Goal: Information Seeking & Learning: Learn about a topic

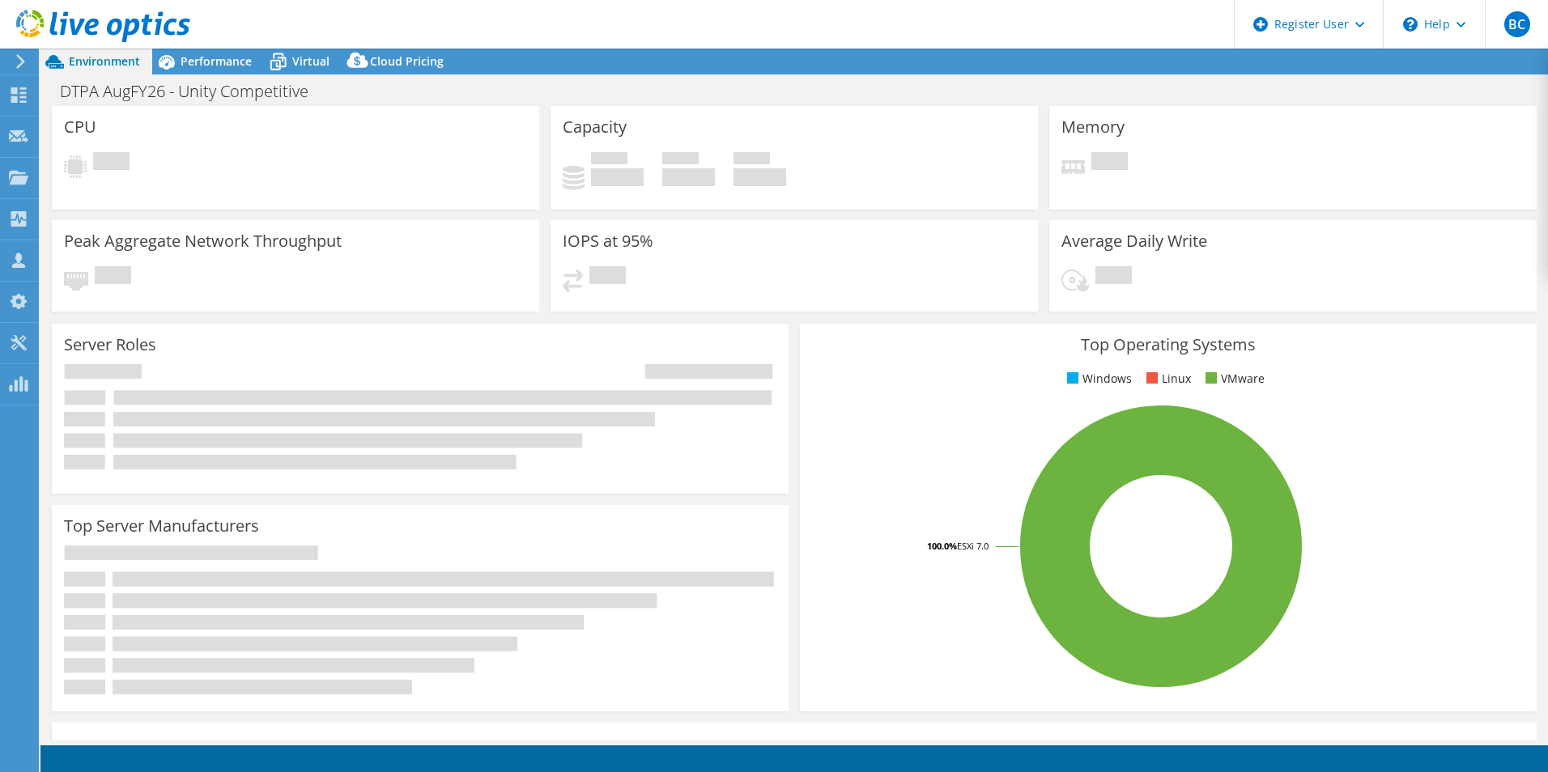
select select "USD"
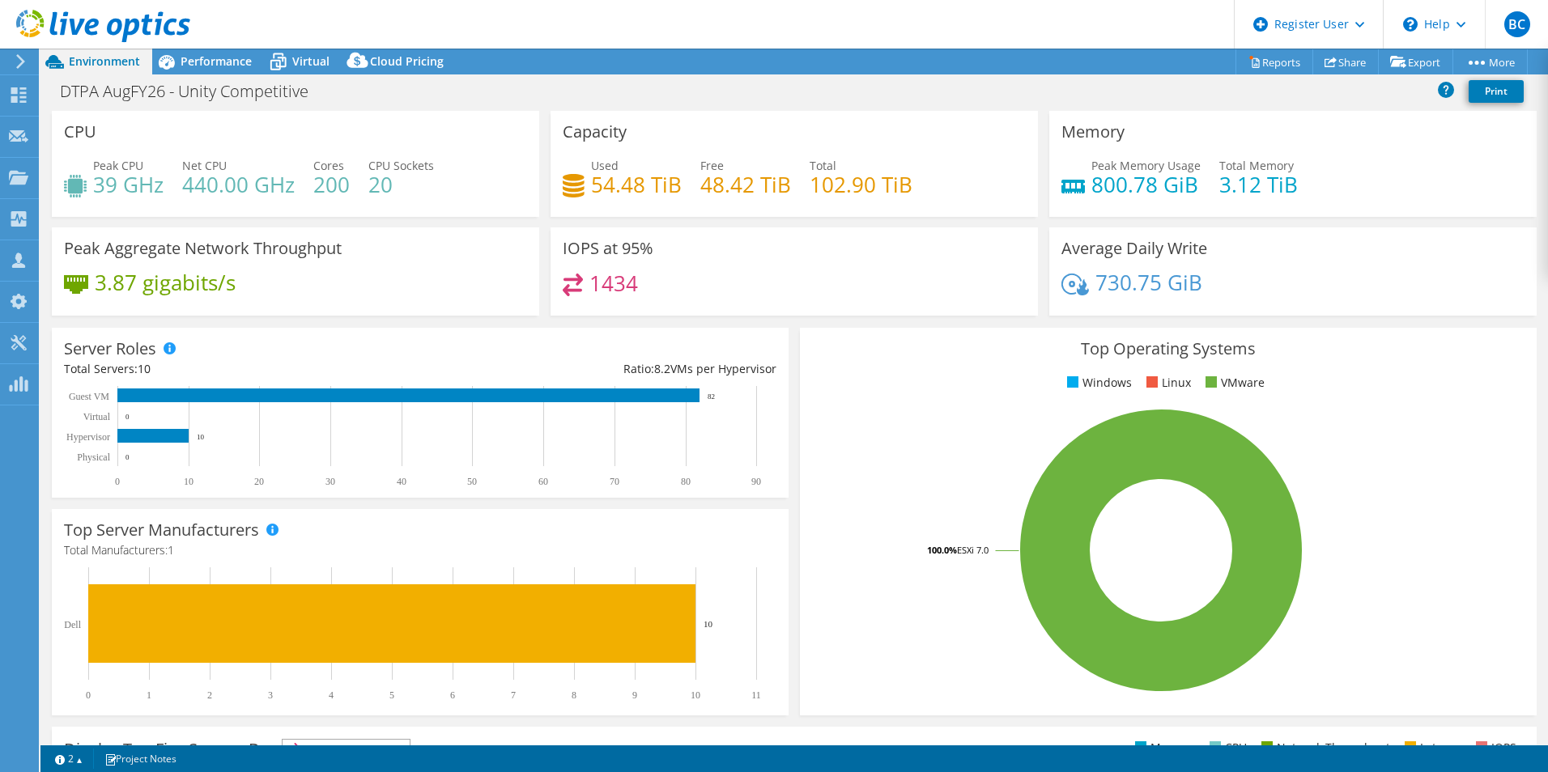
click at [1449, 410] on rect at bounding box center [1161, 550] width 698 height 283
click at [214, 55] on span "Performance" at bounding box center [216, 60] width 71 height 15
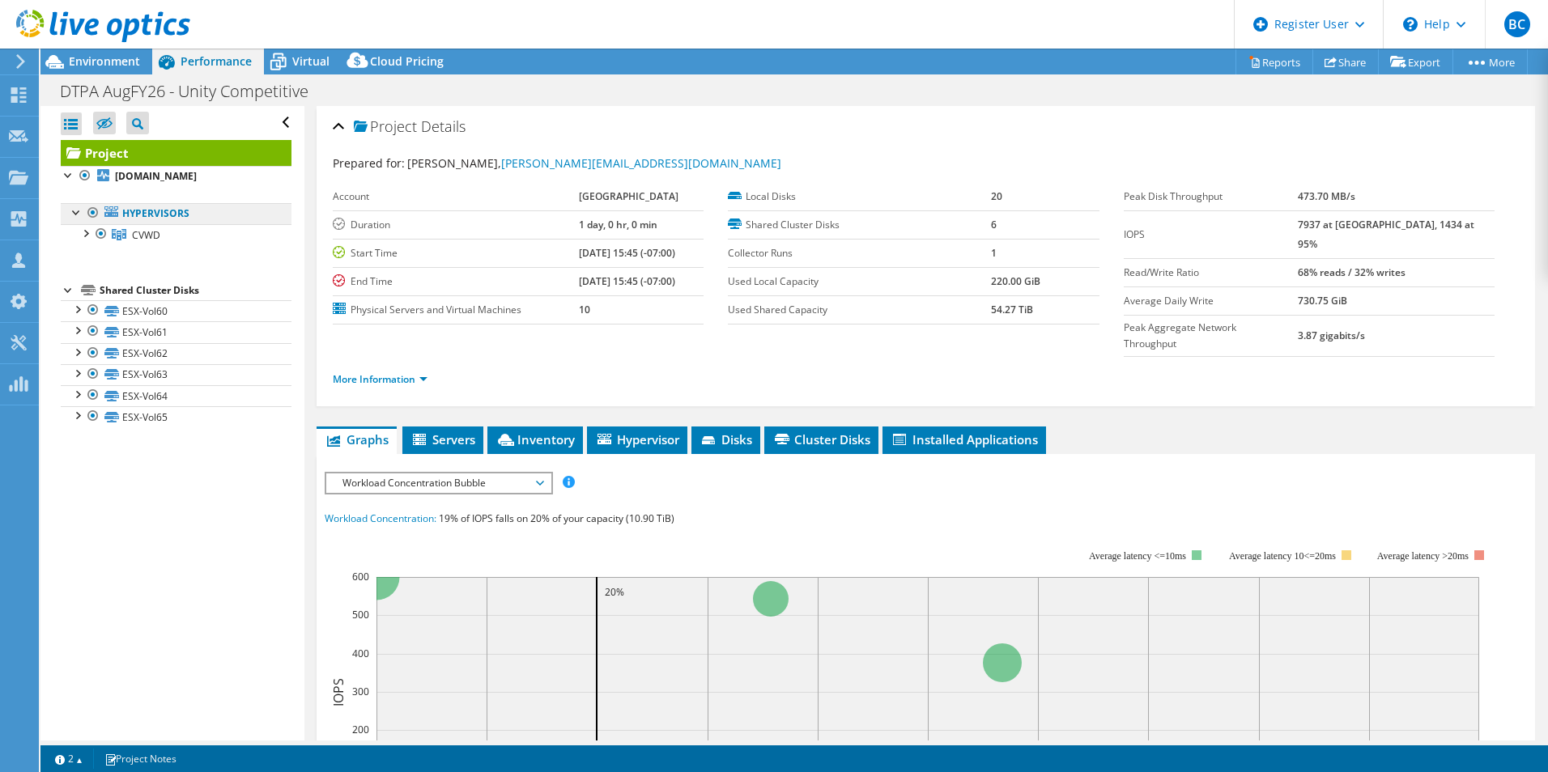
click at [189, 211] on link "Hypervisors" at bounding box center [176, 213] width 231 height 21
click at [134, 148] on link "Project" at bounding box center [176, 153] width 231 height 26
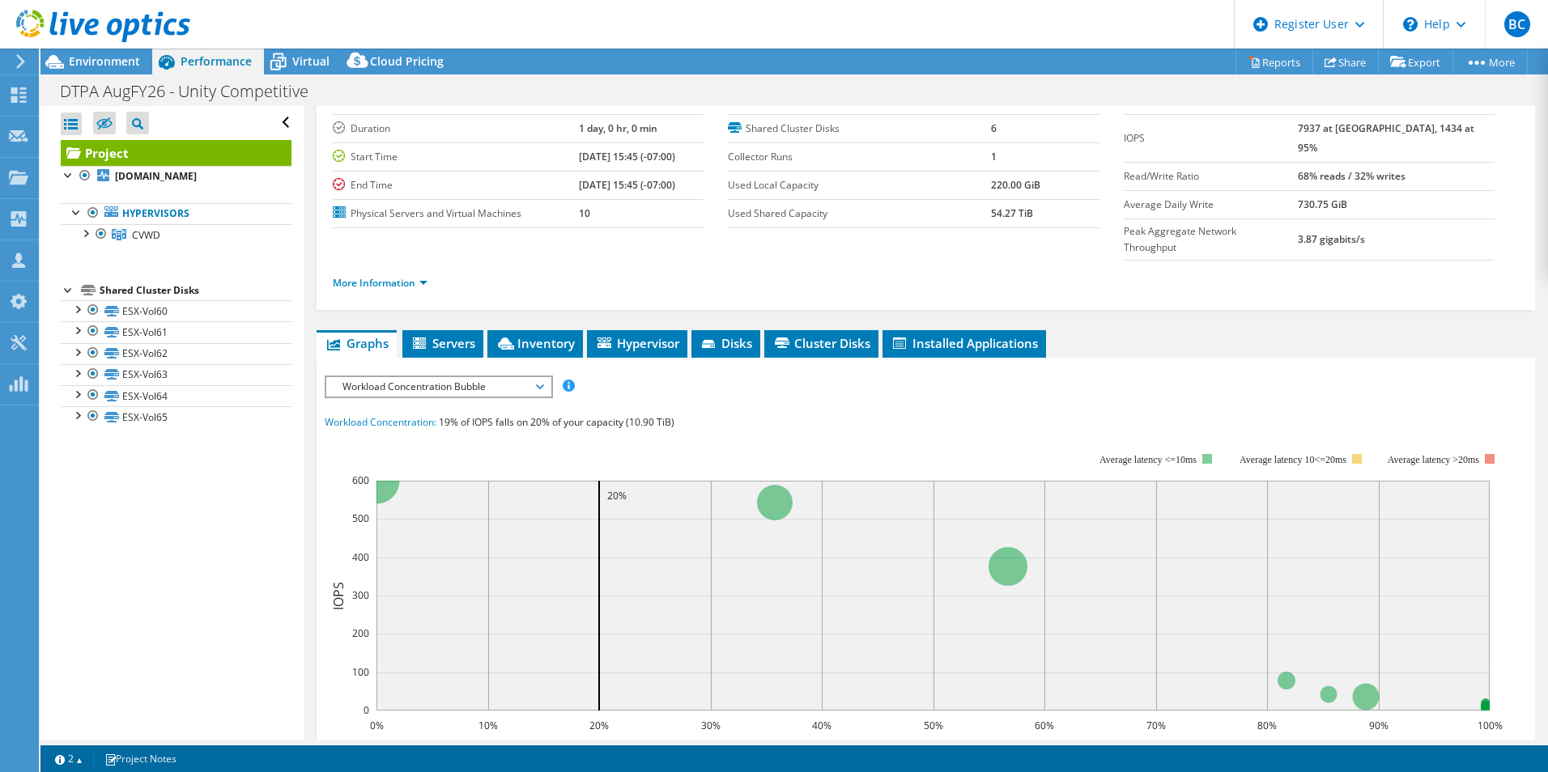
scroll to position [243, 0]
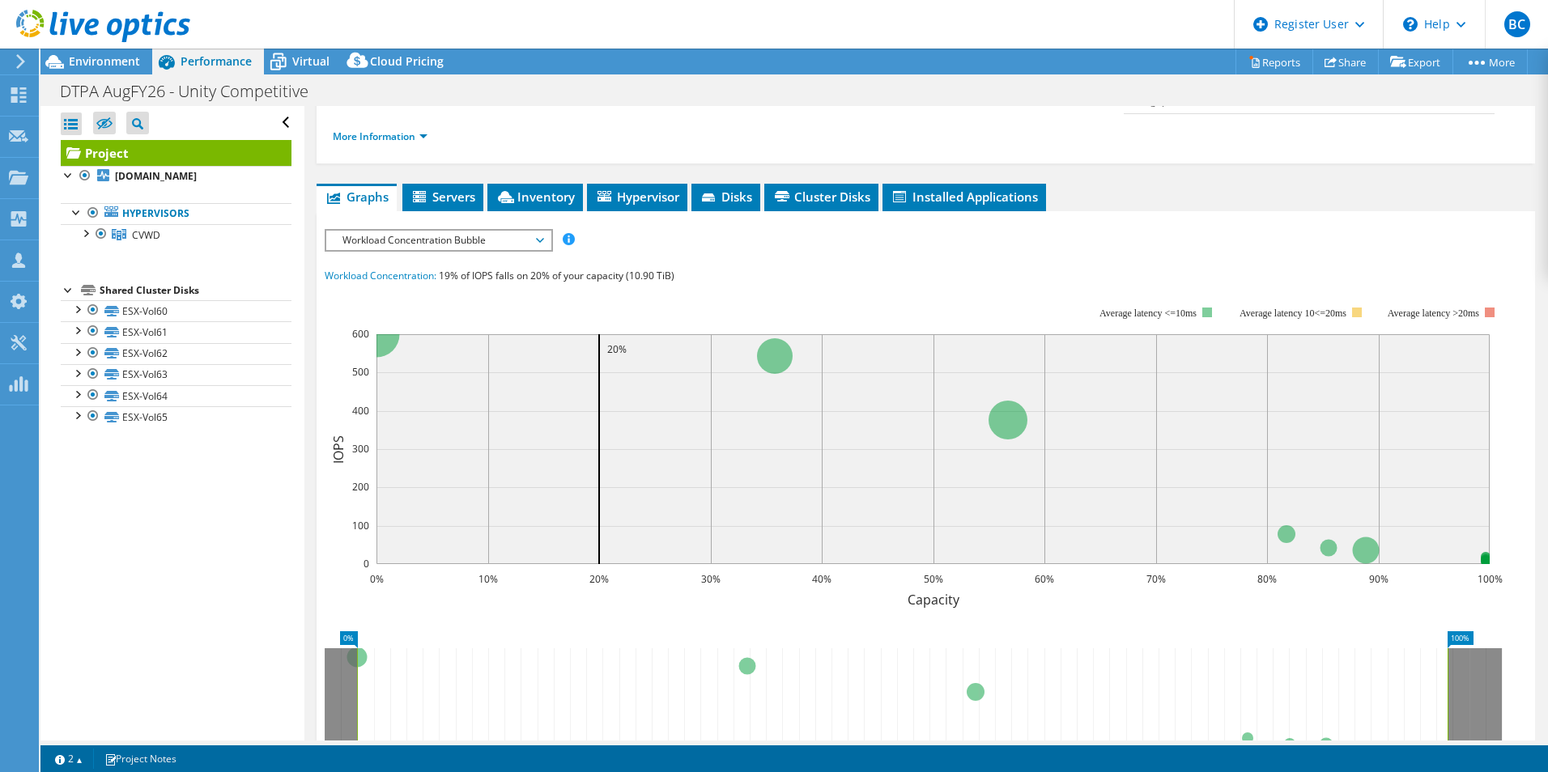
click at [487, 231] on span "Workload Concentration Bubble" at bounding box center [438, 240] width 208 height 19
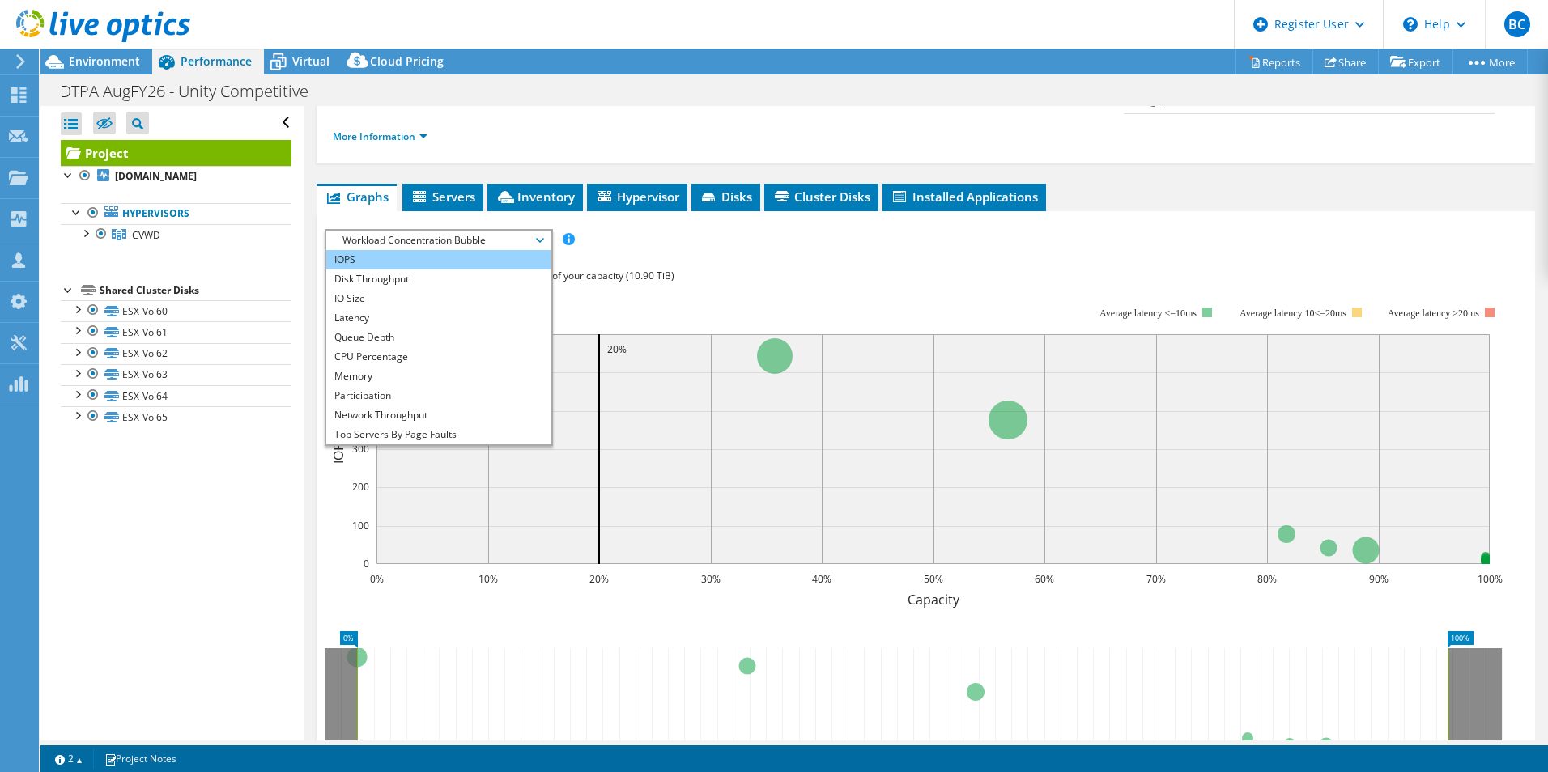
click at [454, 250] on li "IOPS" at bounding box center [438, 259] width 224 height 19
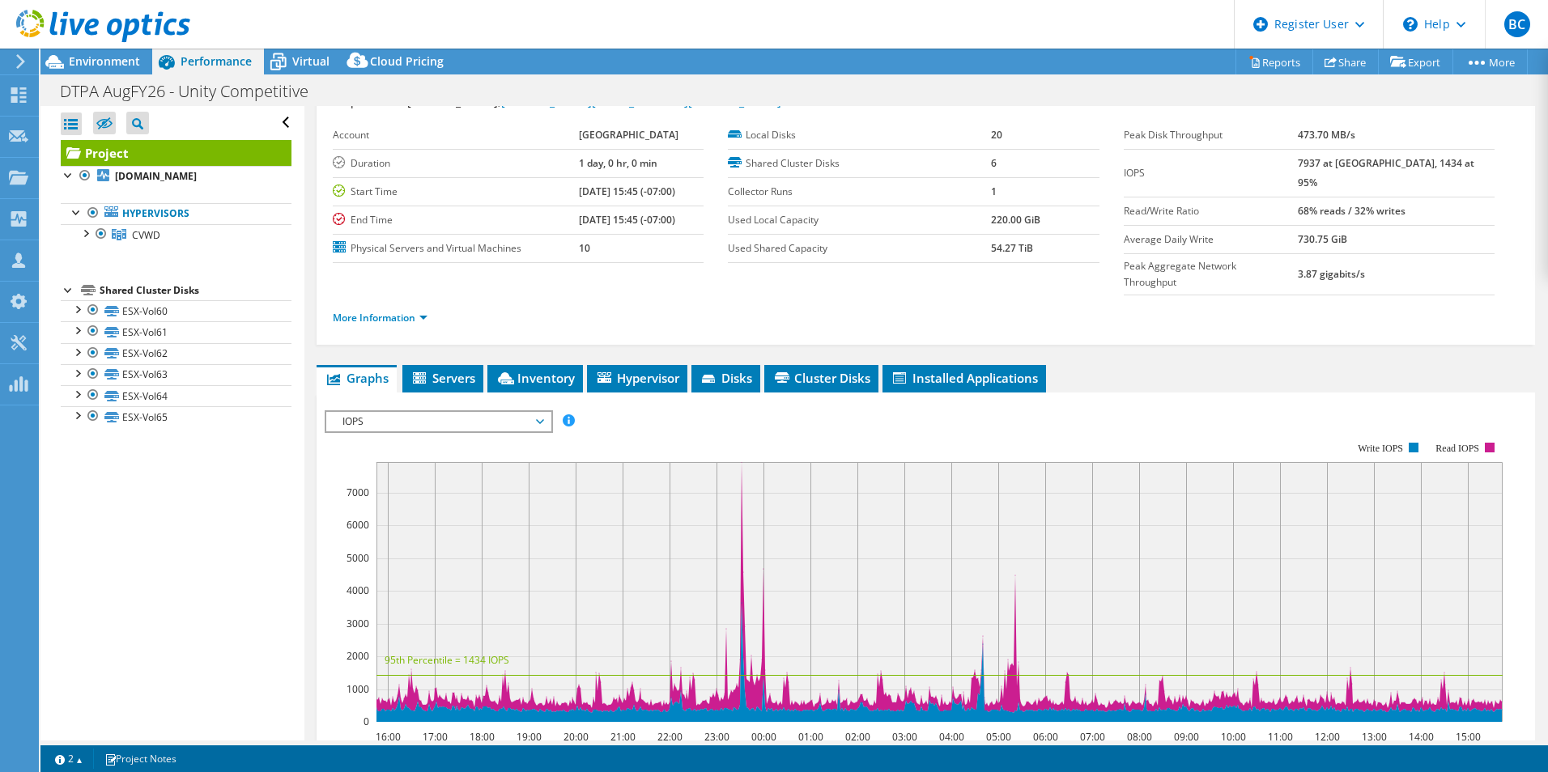
scroll to position [0, 0]
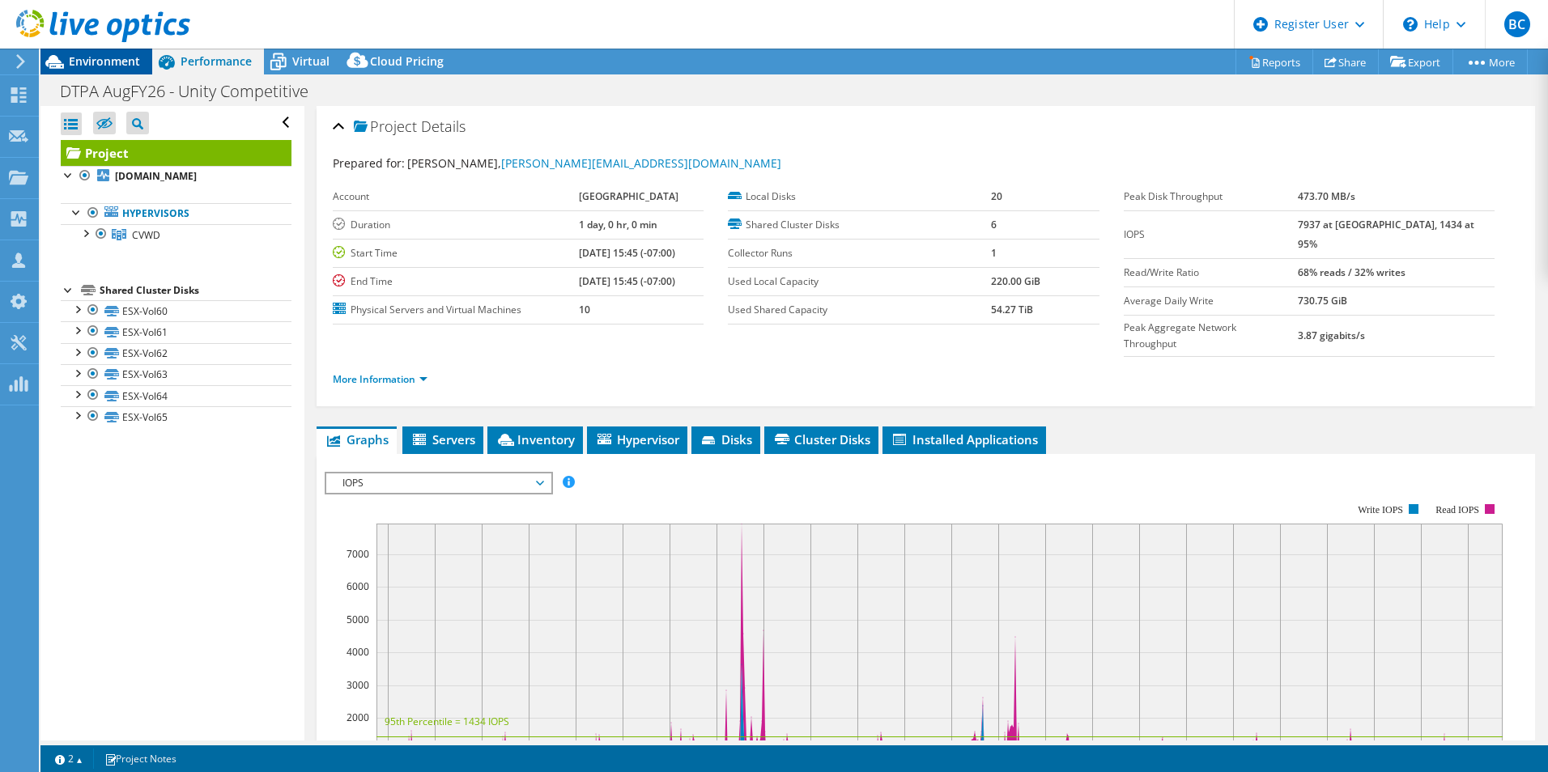
click at [105, 63] on span "Environment" at bounding box center [104, 60] width 71 height 15
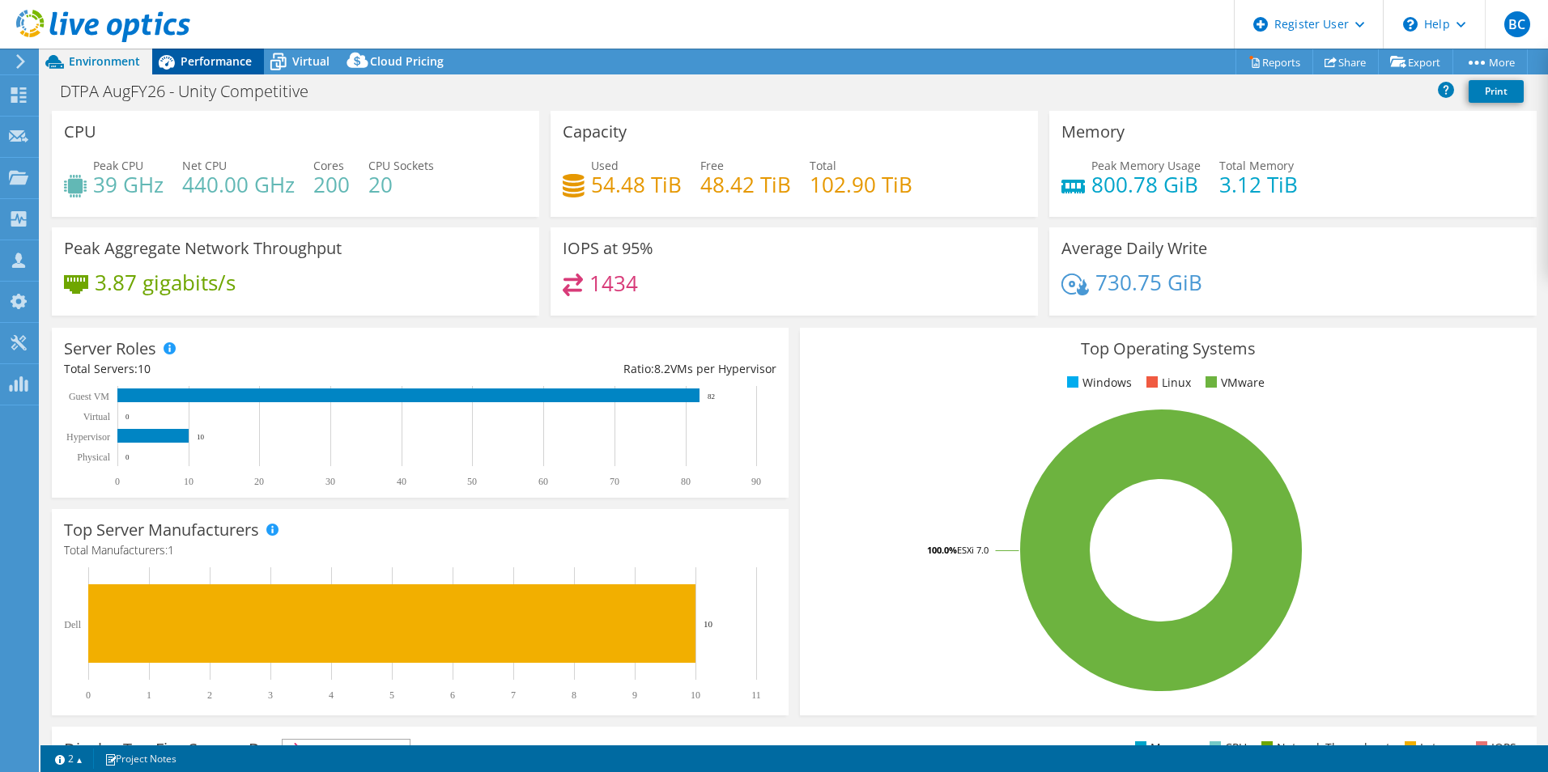
click at [193, 57] on span "Performance" at bounding box center [216, 60] width 71 height 15
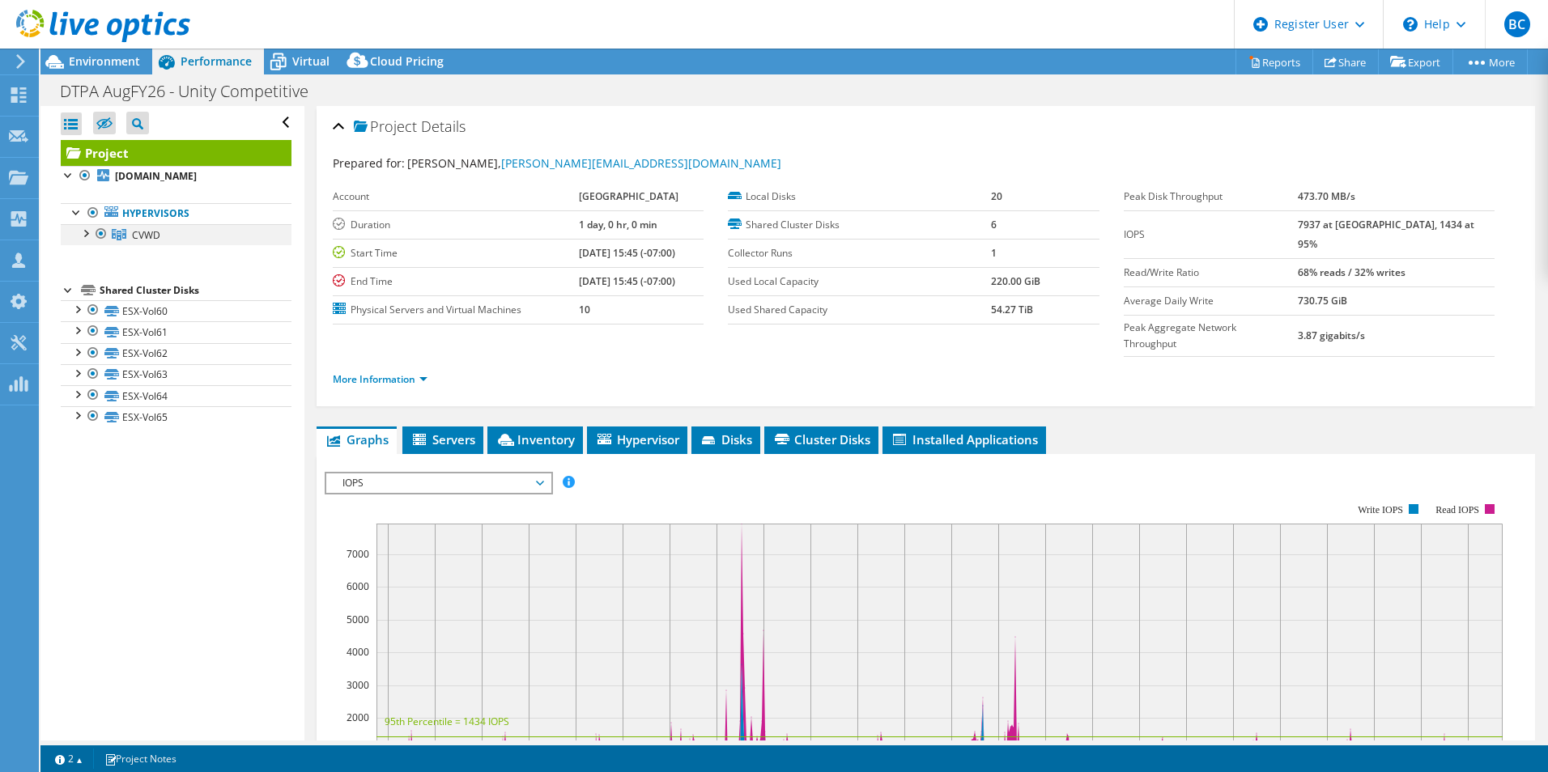
click at [82, 233] on div at bounding box center [85, 232] width 16 height 16
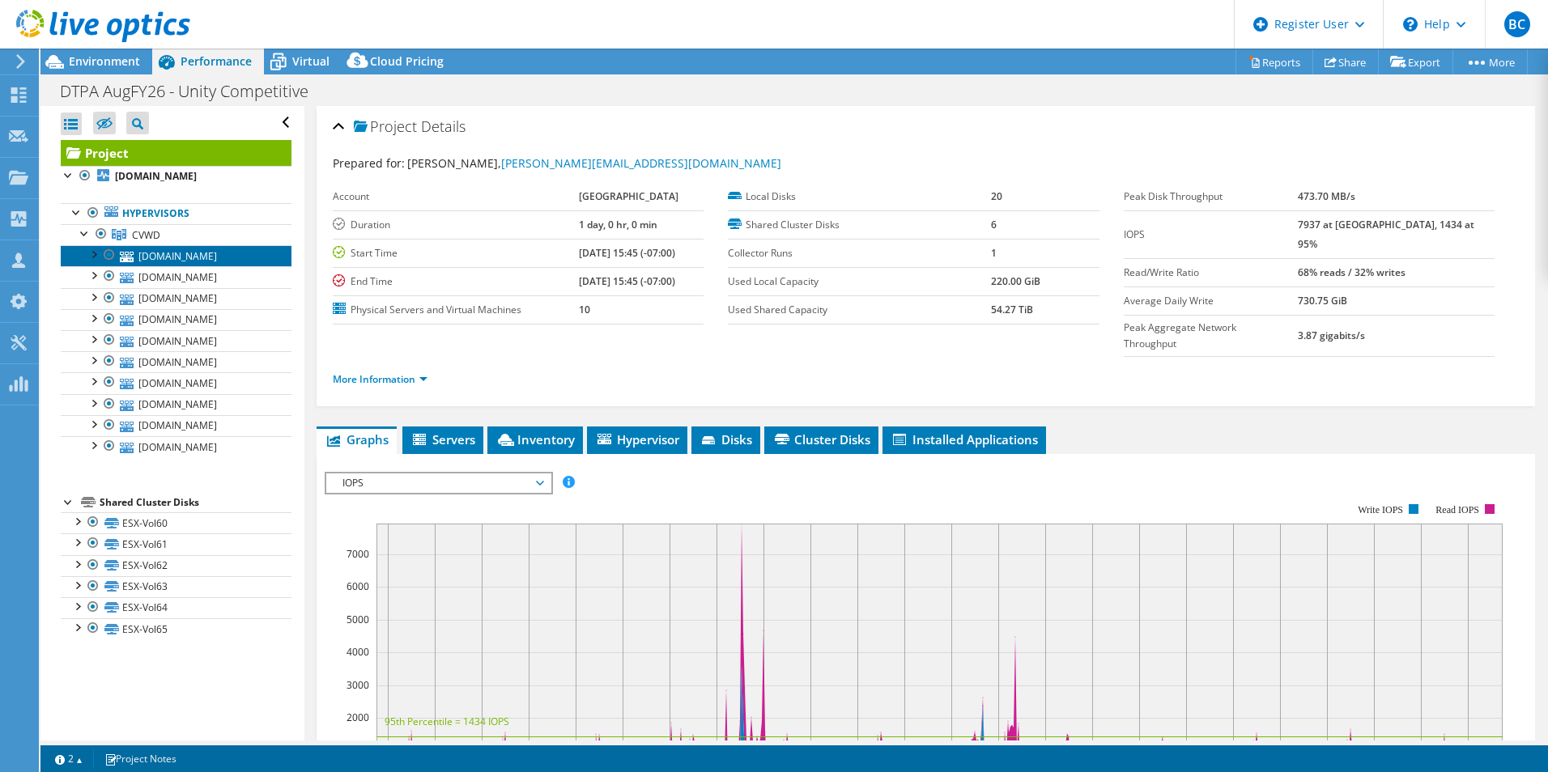
click at [198, 256] on link "[DOMAIN_NAME]" at bounding box center [176, 255] width 231 height 21
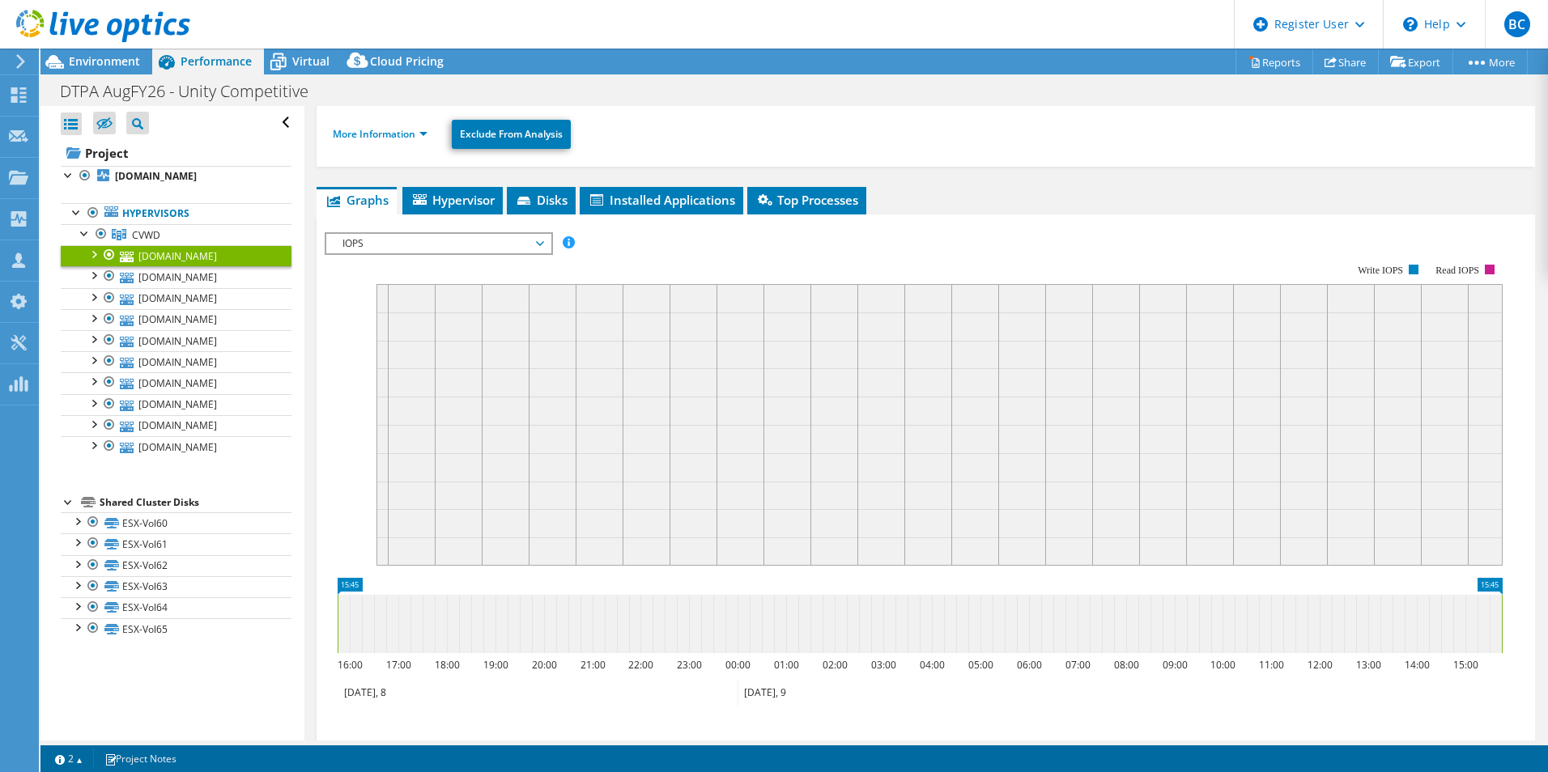
scroll to position [81, 0]
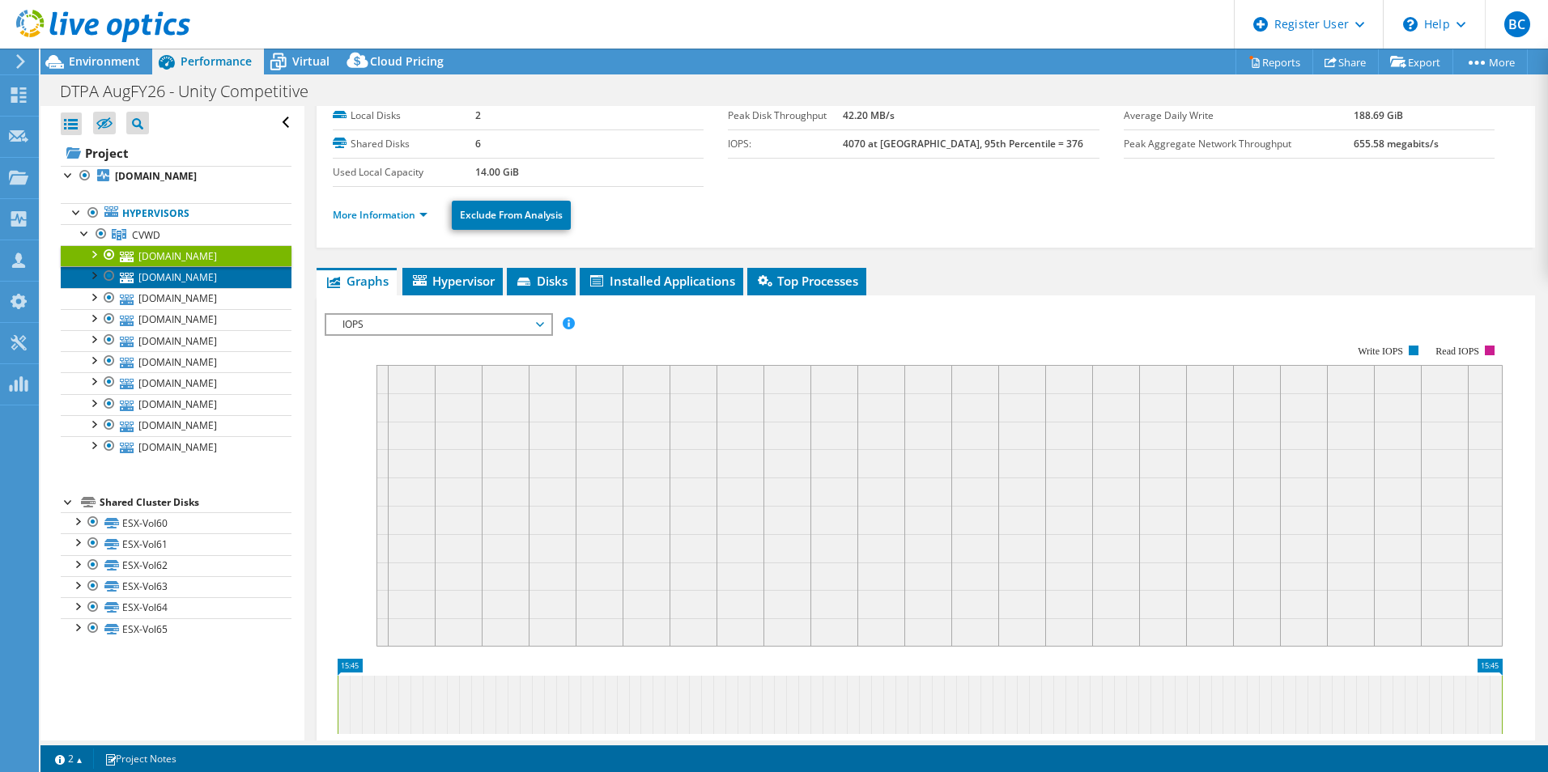
click at [165, 274] on link "[DOMAIN_NAME]" at bounding box center [176, 276] width 231 height 21
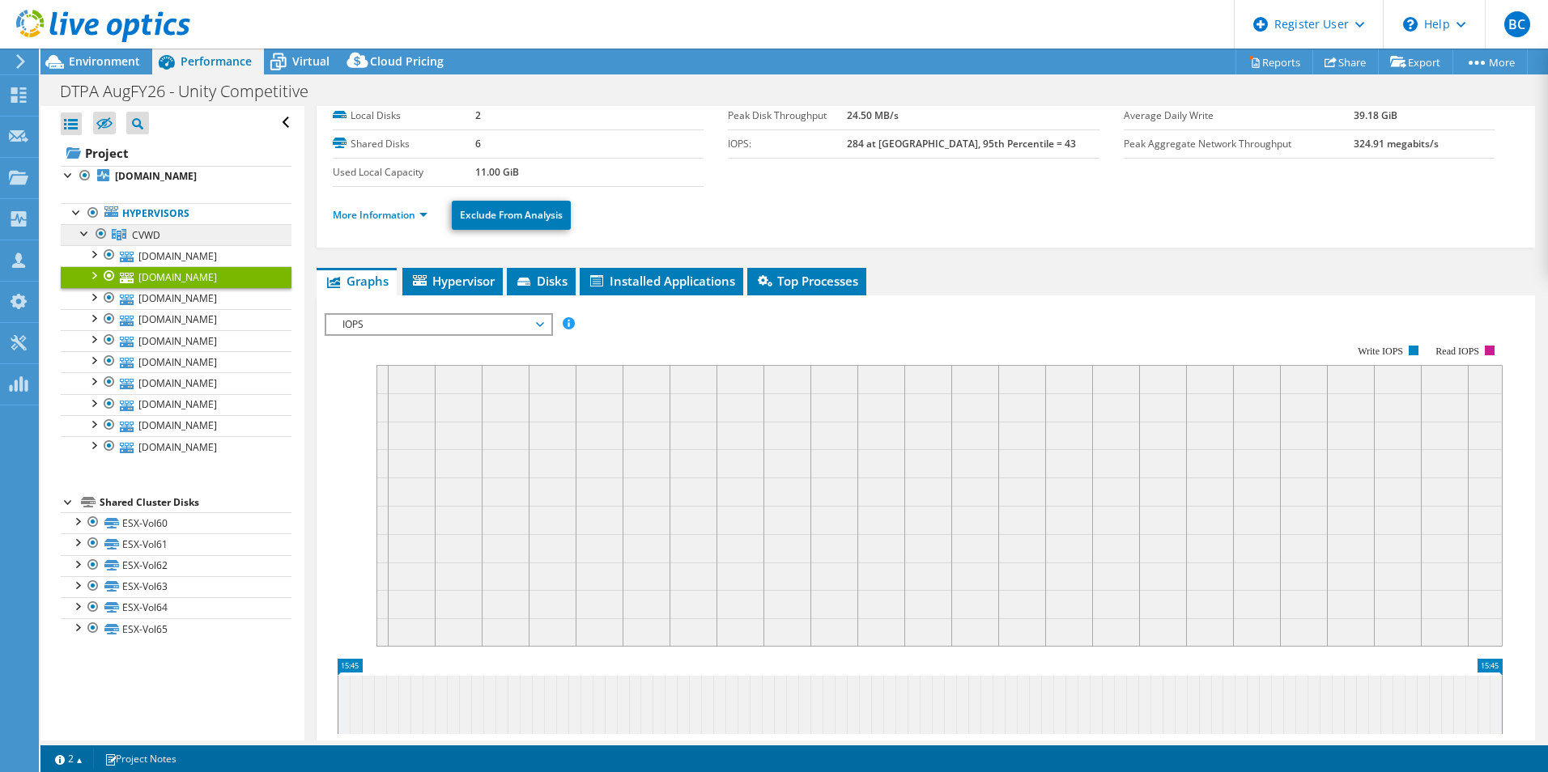
click at [197, 225] on link "CVWD" at bounding box center [176, 234] width 231 height 21
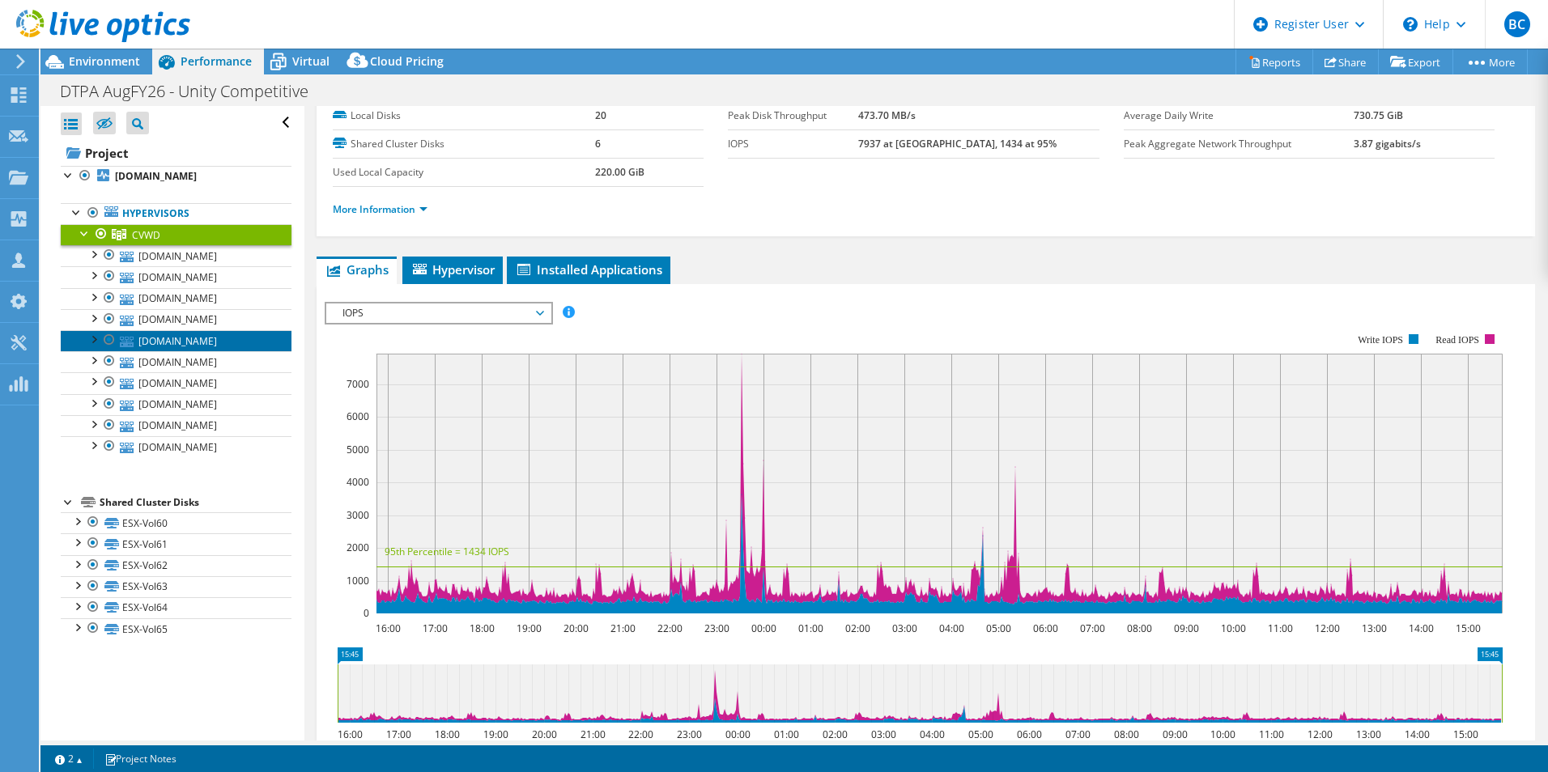
click at [183, 347] on link "[DOMAIN_NAME]" at bounding box center [176, 340] width 231 height 21
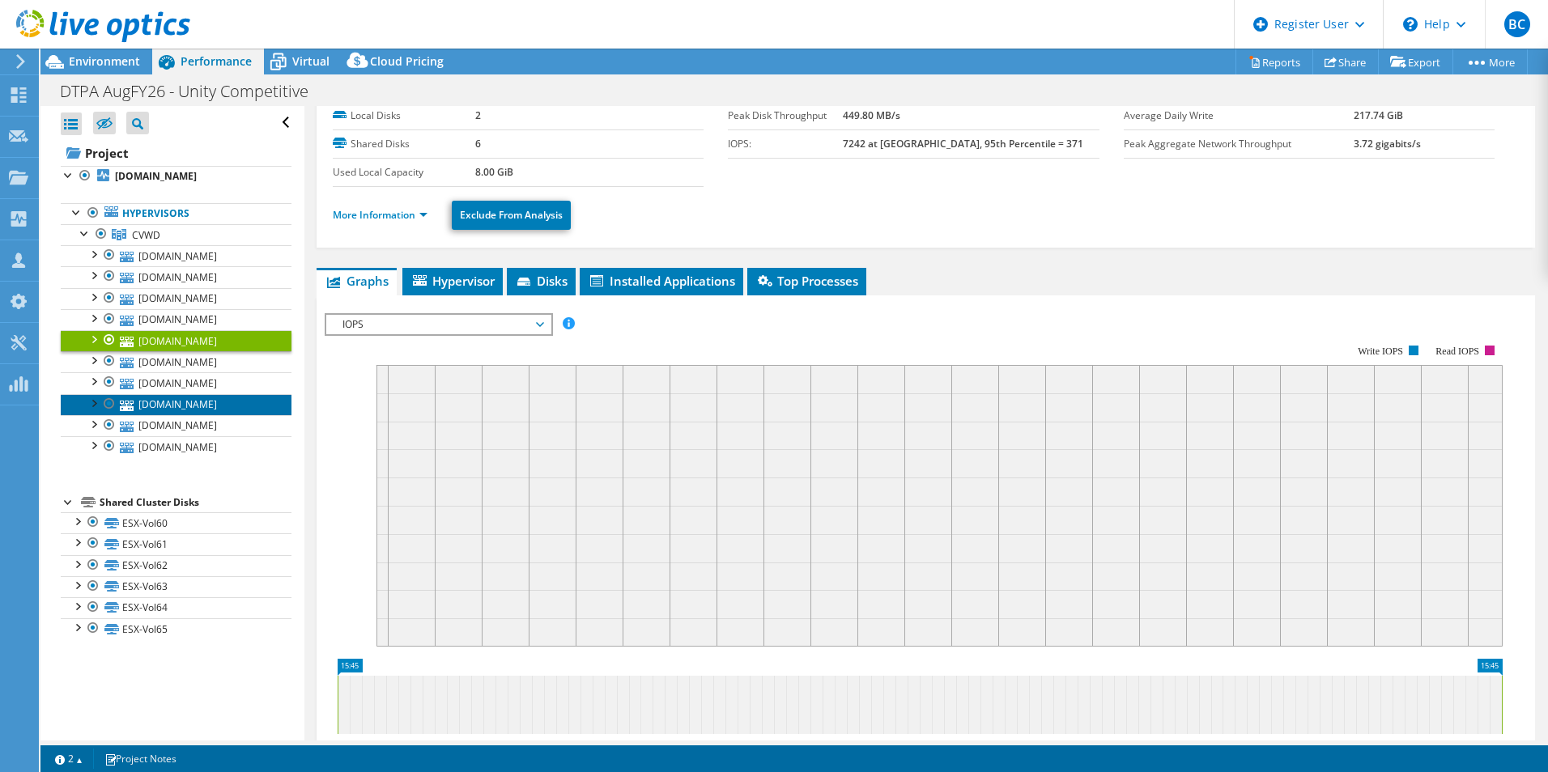
click at [187, 398] on link "[DOMAIN_NAME]" at bounding box center [176, 404] width 231 height 21
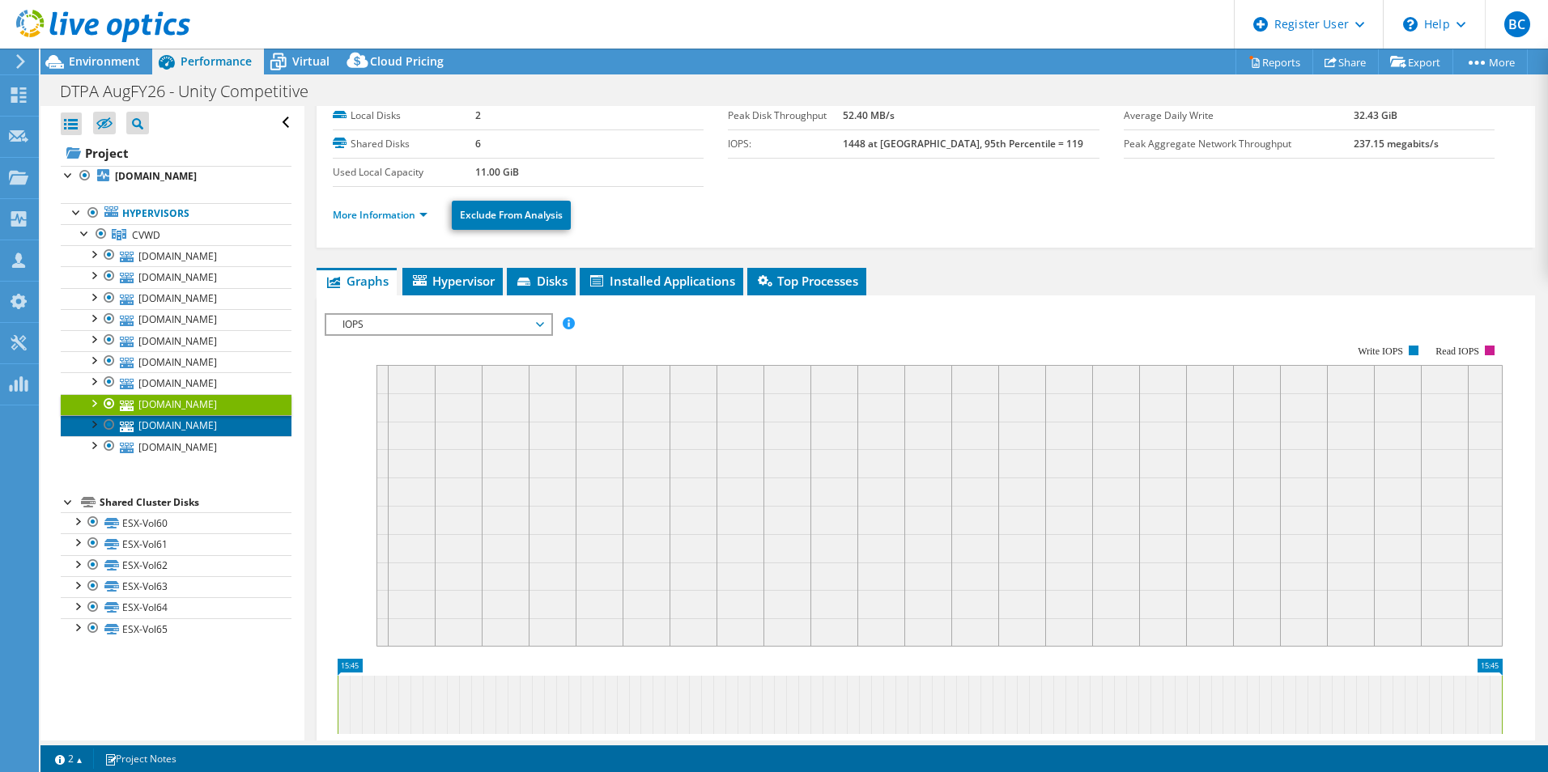
click at [186, 427] on link "[DOMAIN_NAME]" at bounding box center [176, 425] width 231 height 21
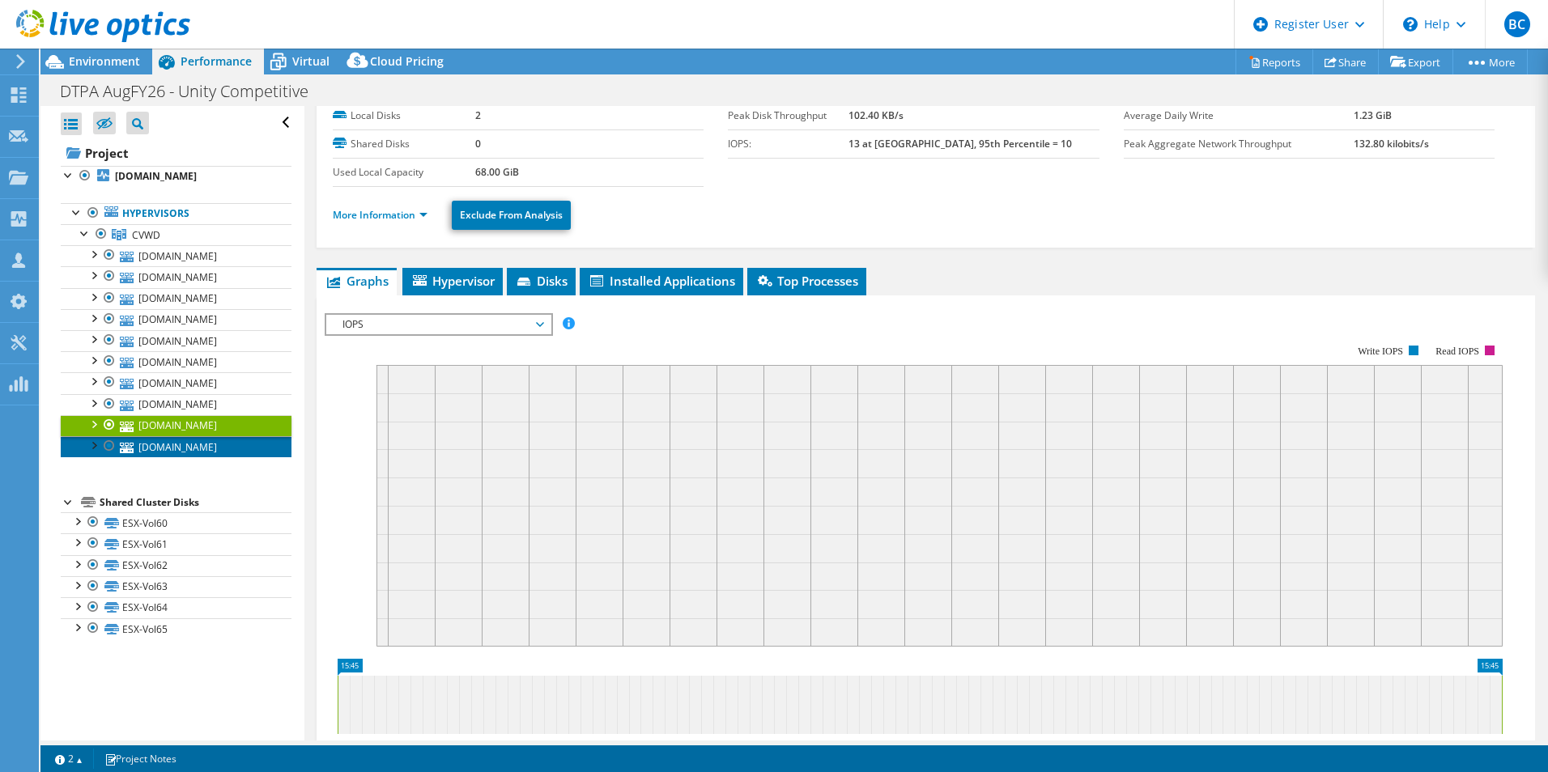
click at [183, 446] on link "[DOMAIN_NAME]" at bounding box center [176, 446] width 231 height 21
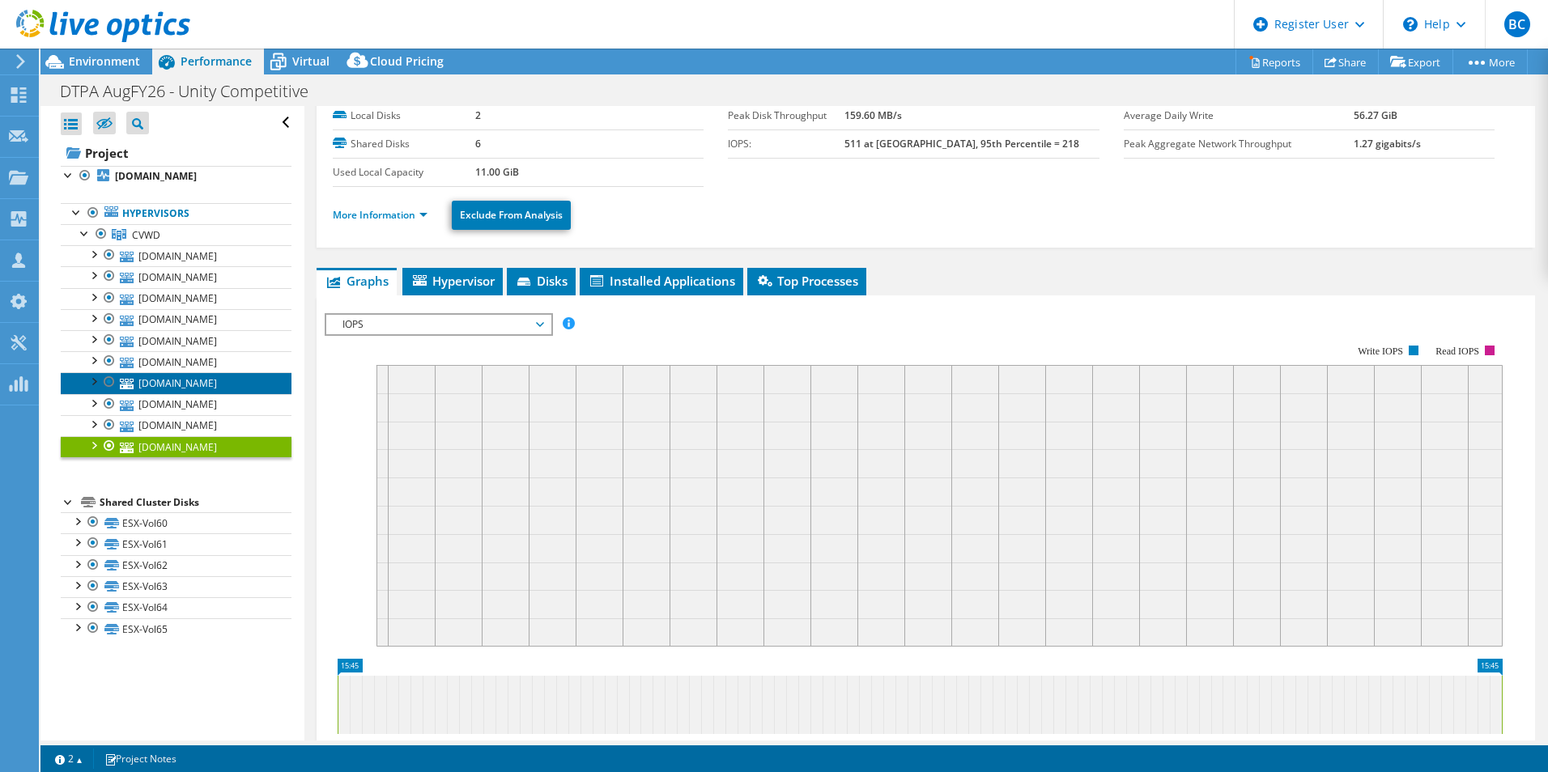
click at [211, 384] on link "[DOMAIN_NAME]" at bounding box center [176, 382] width 231 height 21
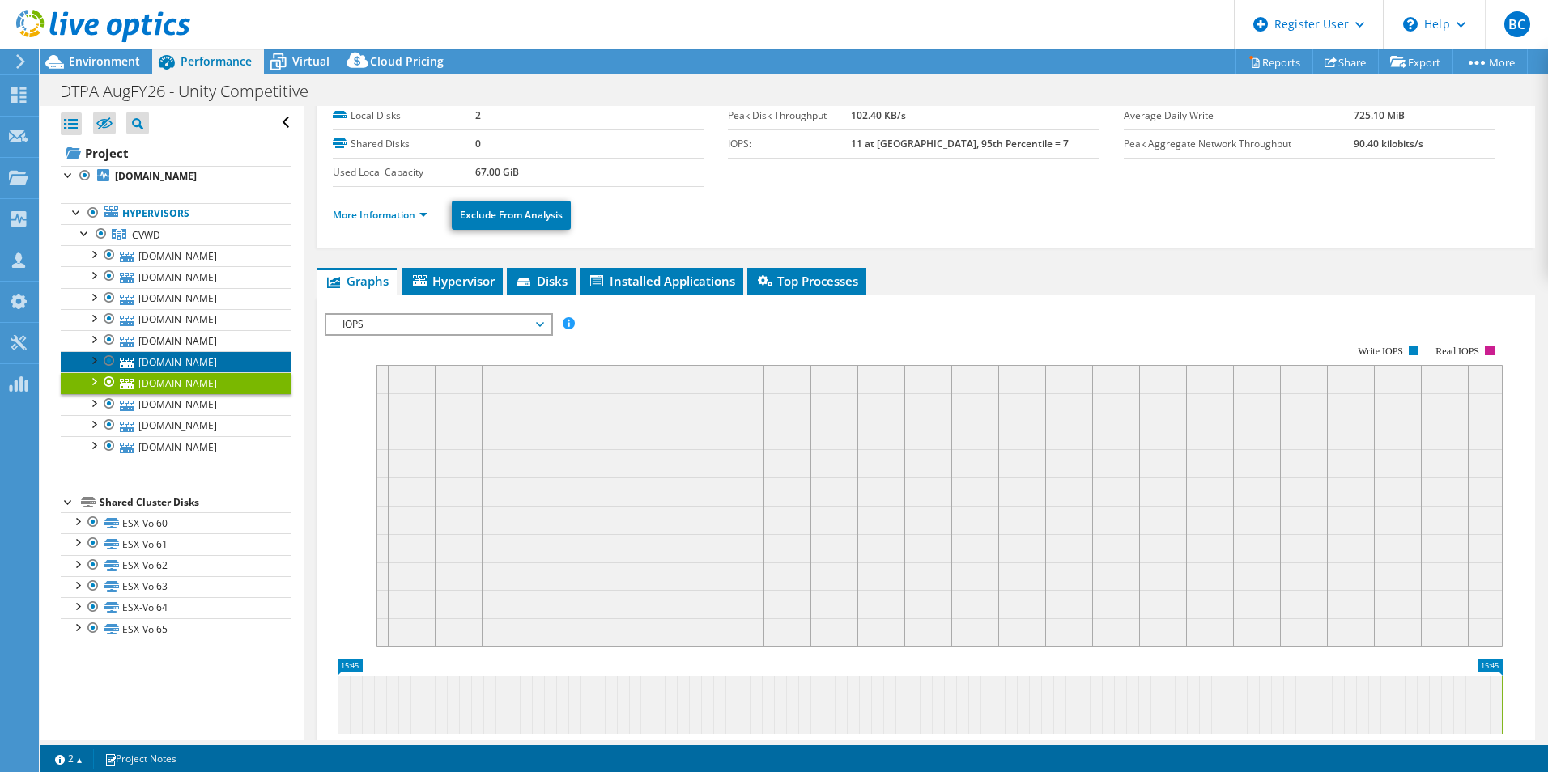
click at [231, 356] on link "[DOMAIN_NAME]" at bounding box center [176, 361] width 231 height 21
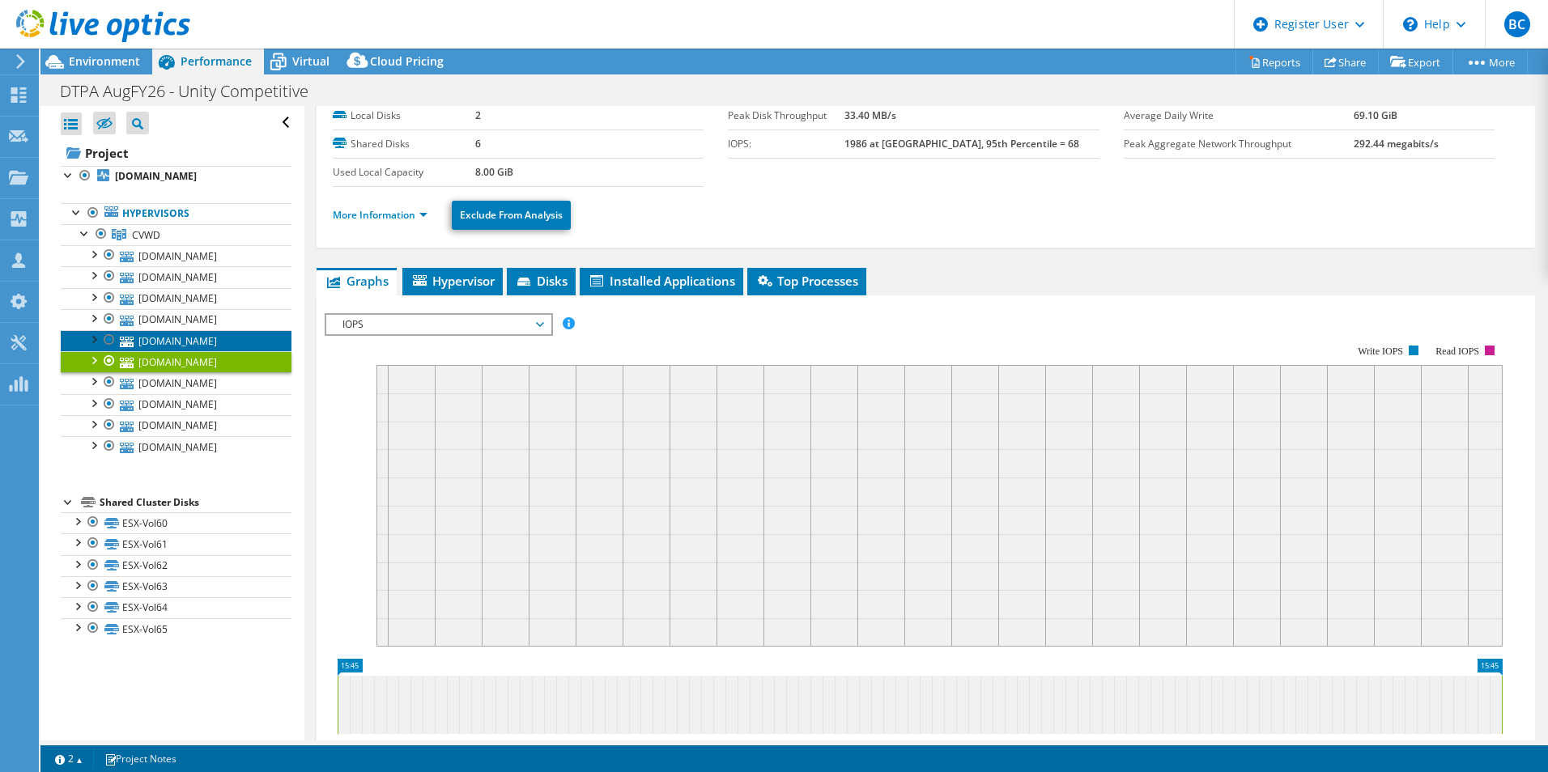
click at [232, 342] on link "[DOMAIN_NAME]" at bounding box center [176, 340] width 231 height 21
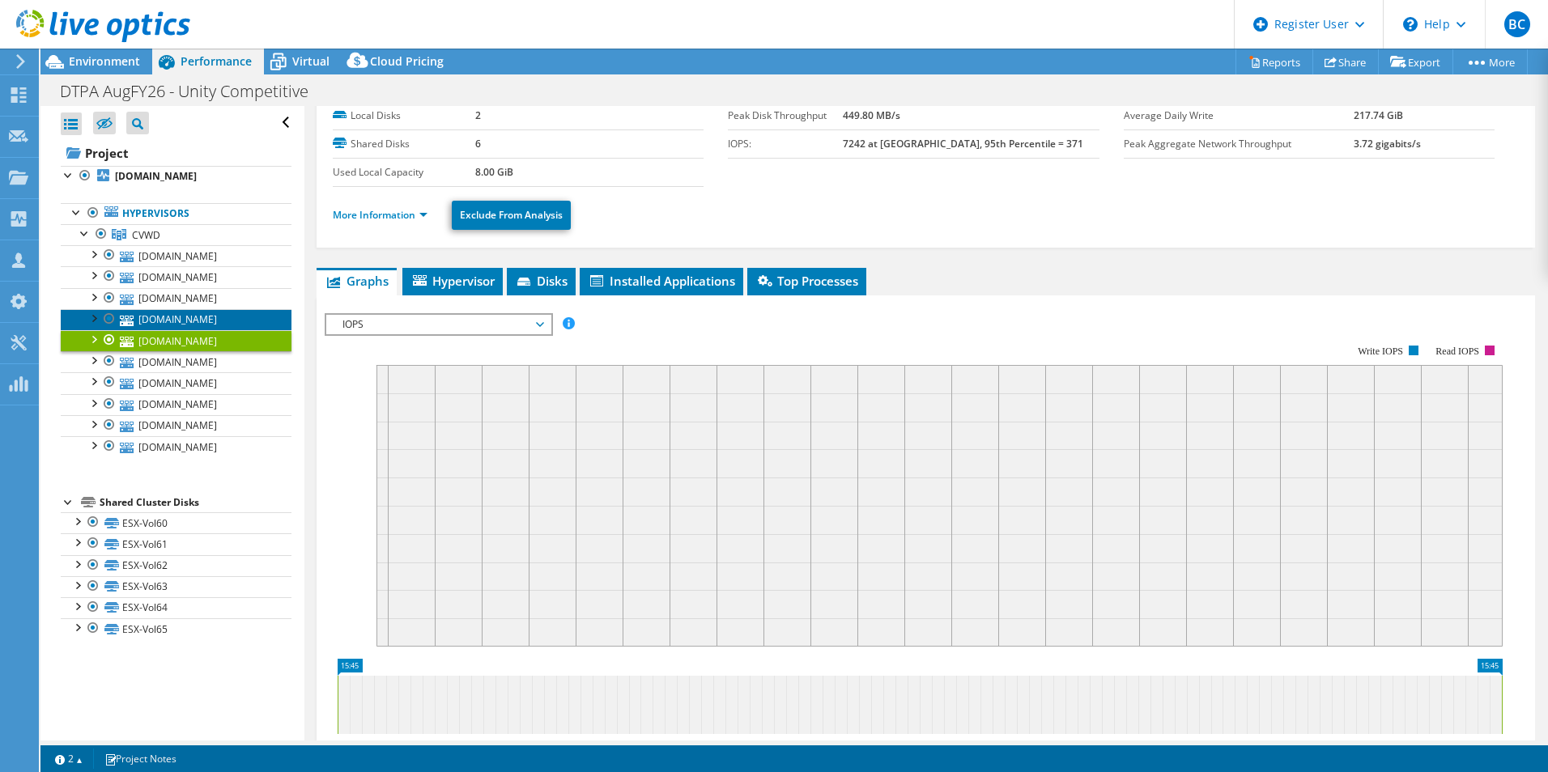
click at [236, 322] on link "[DOMAIN_NAME]" at bounding box center [176, 319] width 231 height 21
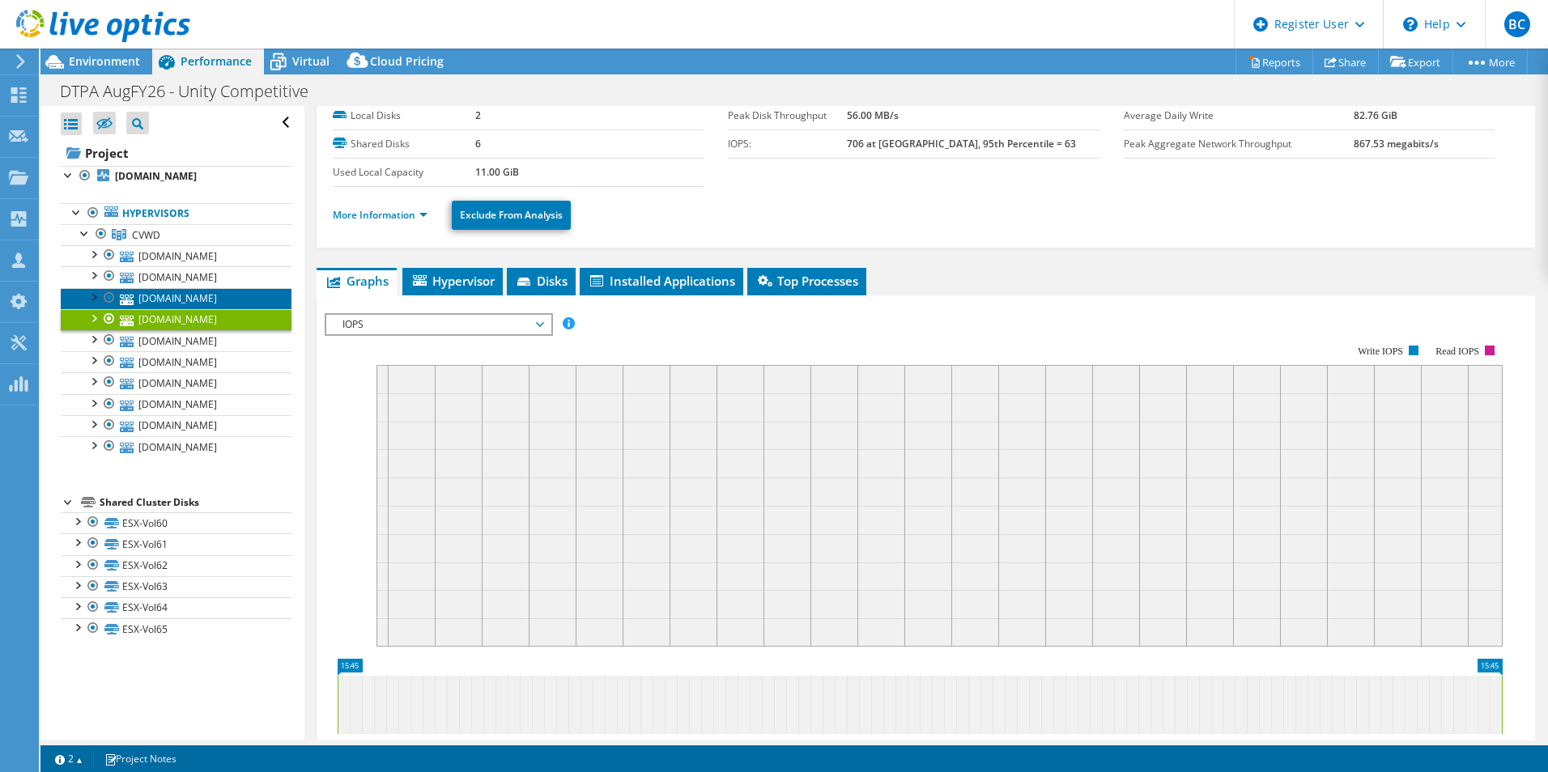
click at [237, 300] on link "[DOMAIN_NAME]" at bounding box center [176, 298] width 231 height 21
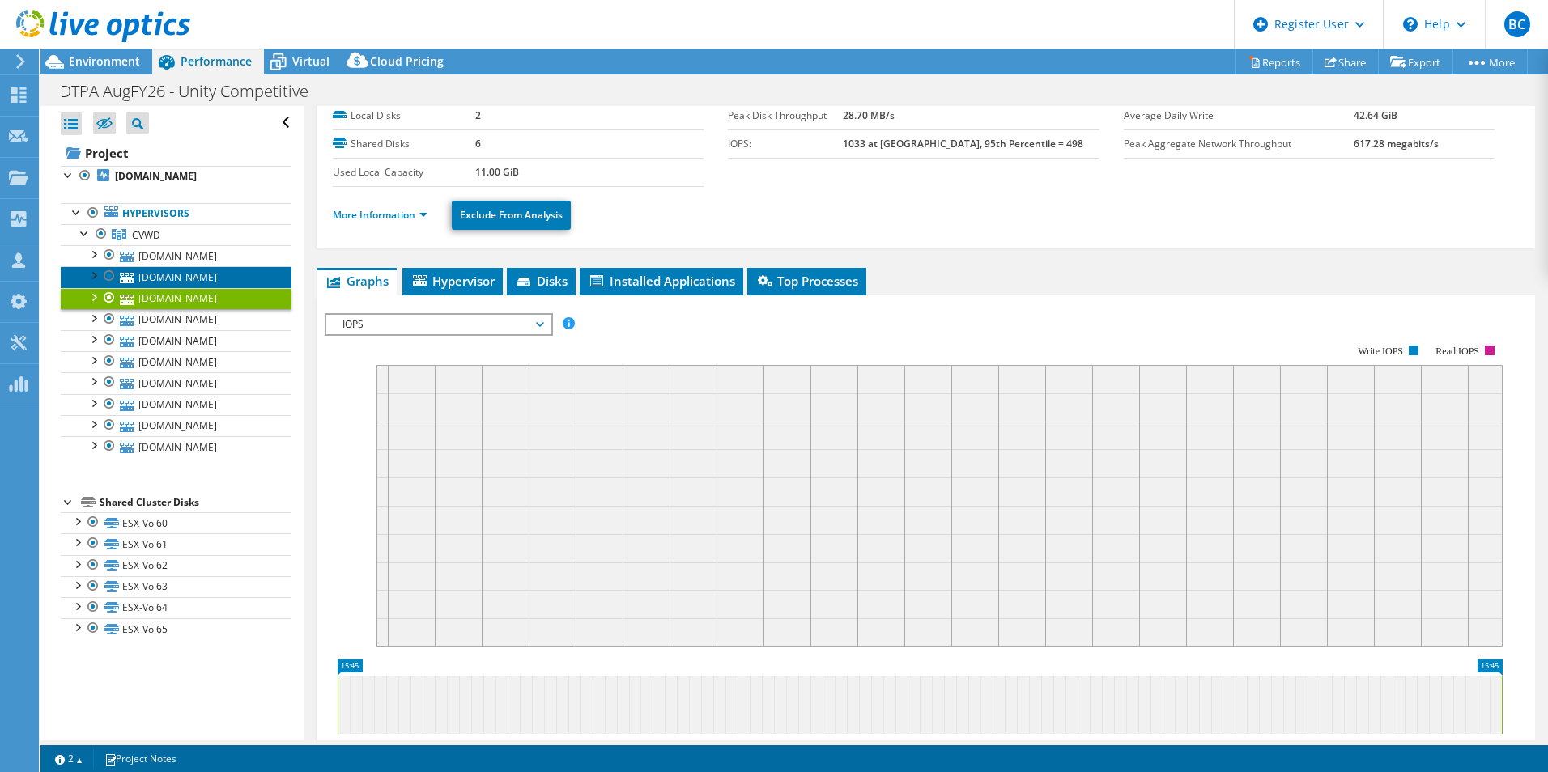
click at [236, 281] on link "[DOMAIN_NAME]" at bounding box center [176, 276] width 231 height 21
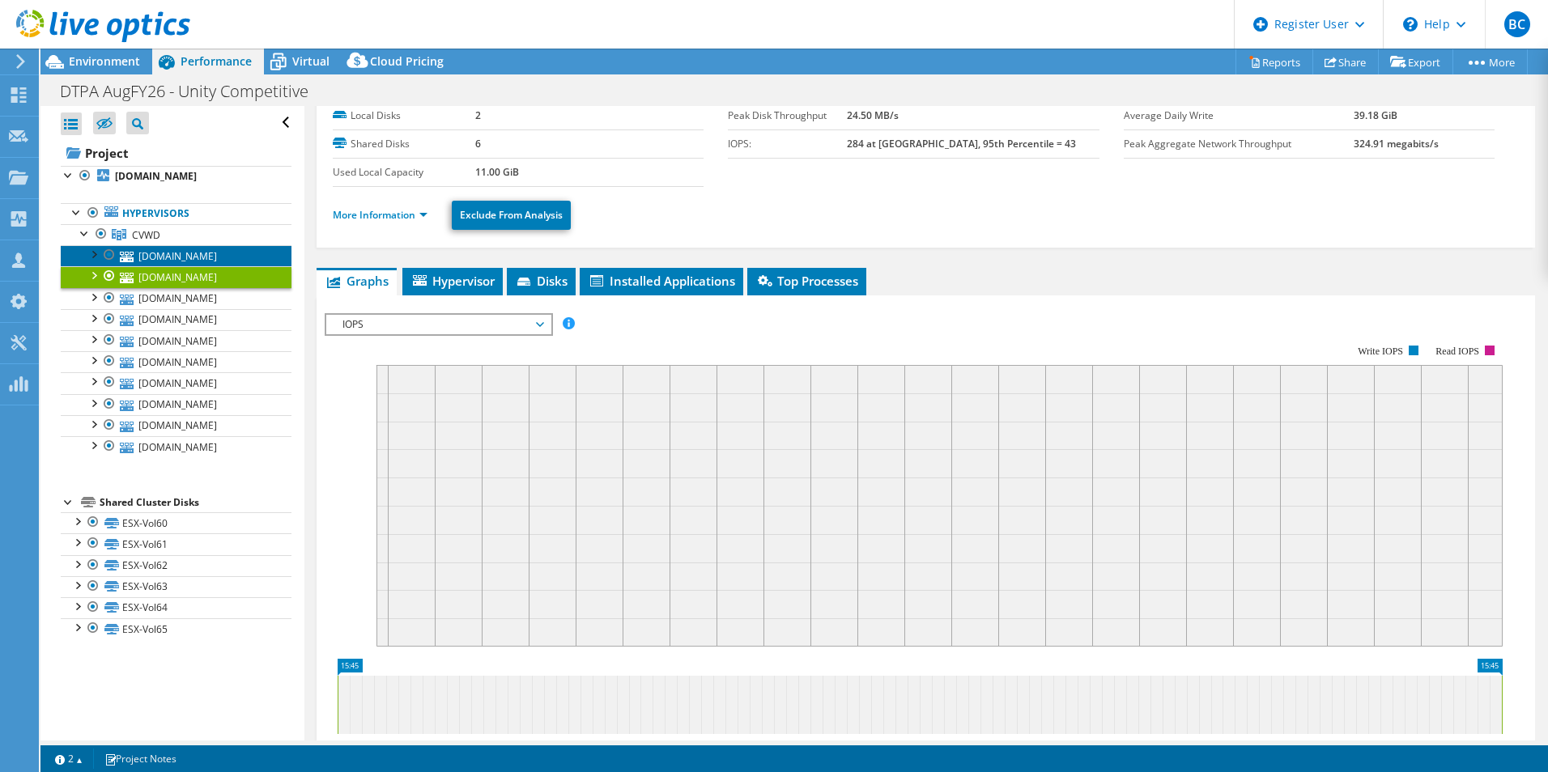
click at [236, 262] on link "[DOMAIN_NAME]" at bounding box center [176, 255] width 231 height 21
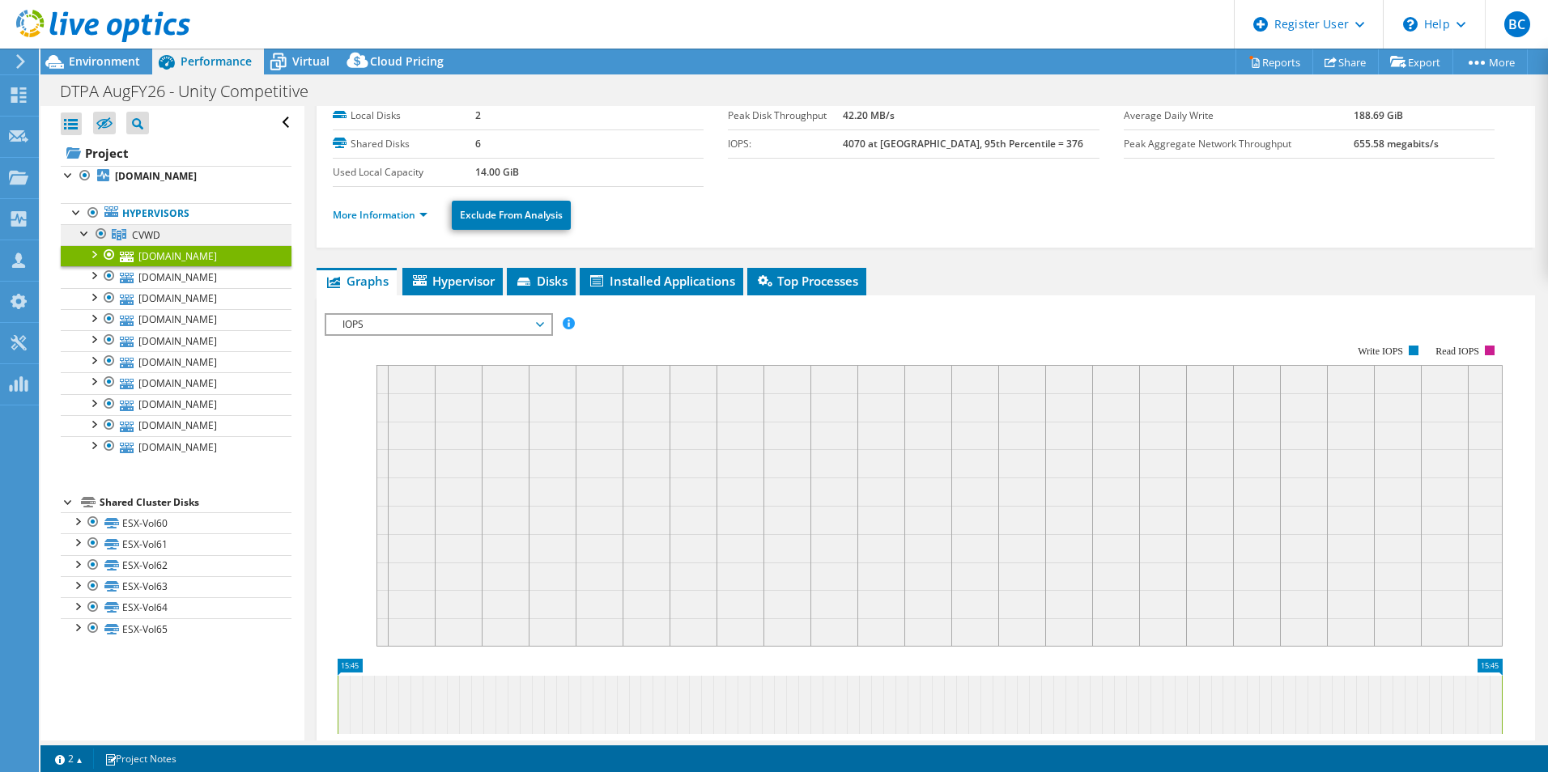
click at [229, 231] on link "CVWD" at bounding box center [176, 234] width 231 height 21
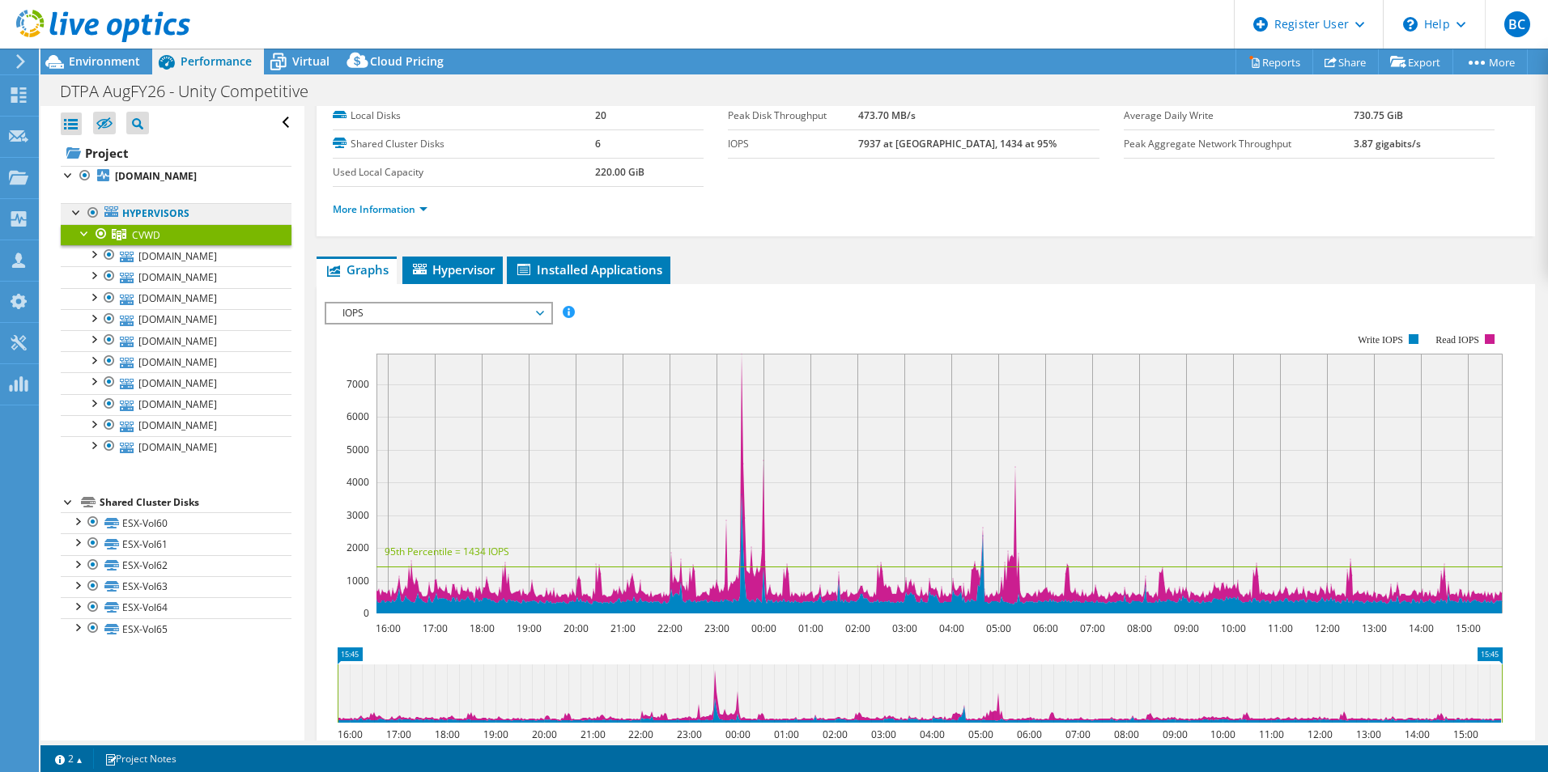
click at [228, 215] on link "Hypervisors" at bounding box center [176, 213] width 231 height 21
click at [134, 211] on link "Hypervisors" at bounding box center [176, 213] width 231 height 21
click at [528, 319] on span "IOPS" at bounding box center [438, 313] width 208 height 19
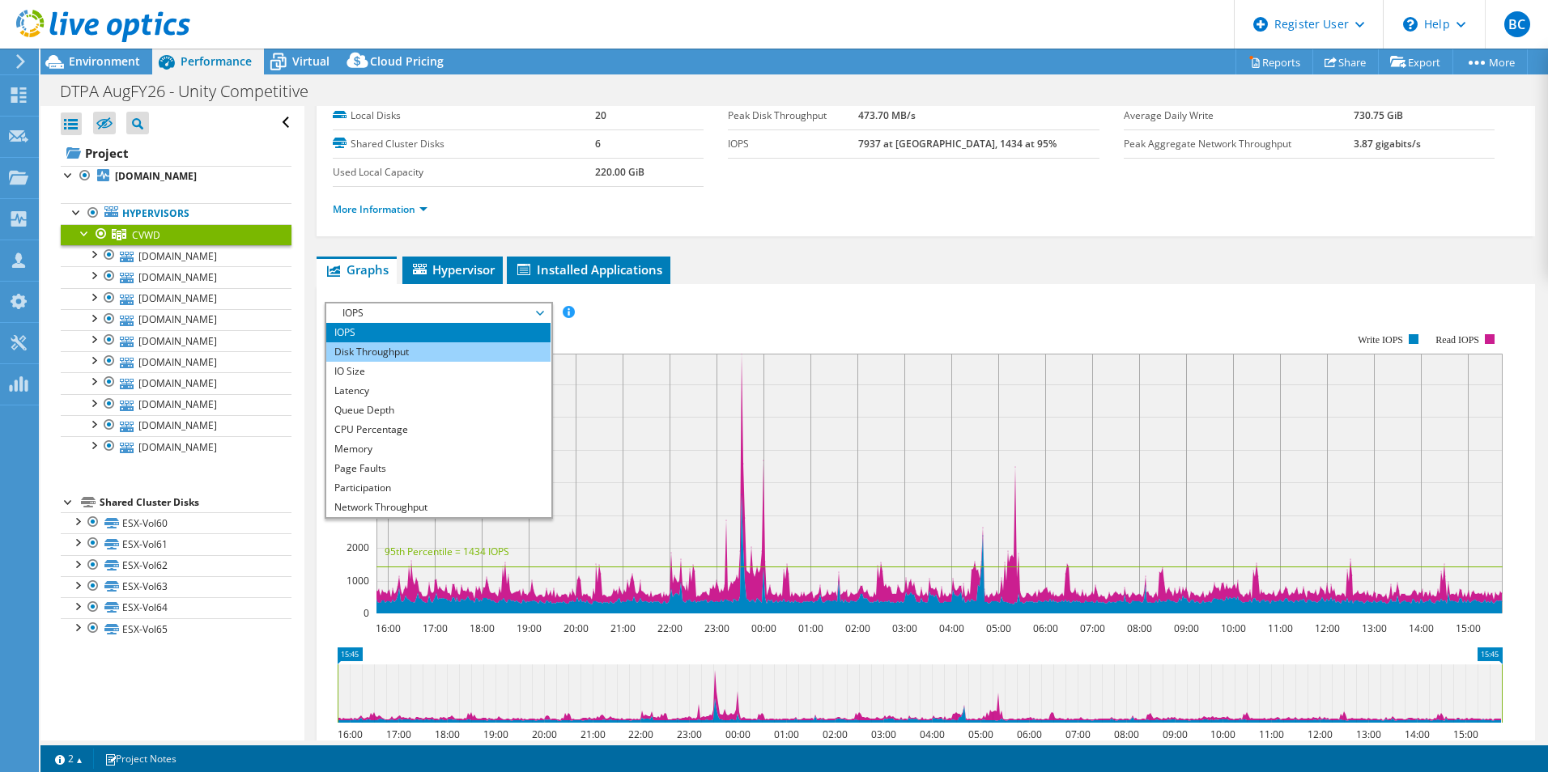
click at [514, 347] on li "Disk Throughput" at bounding box center [438, 351] width 224 height 19
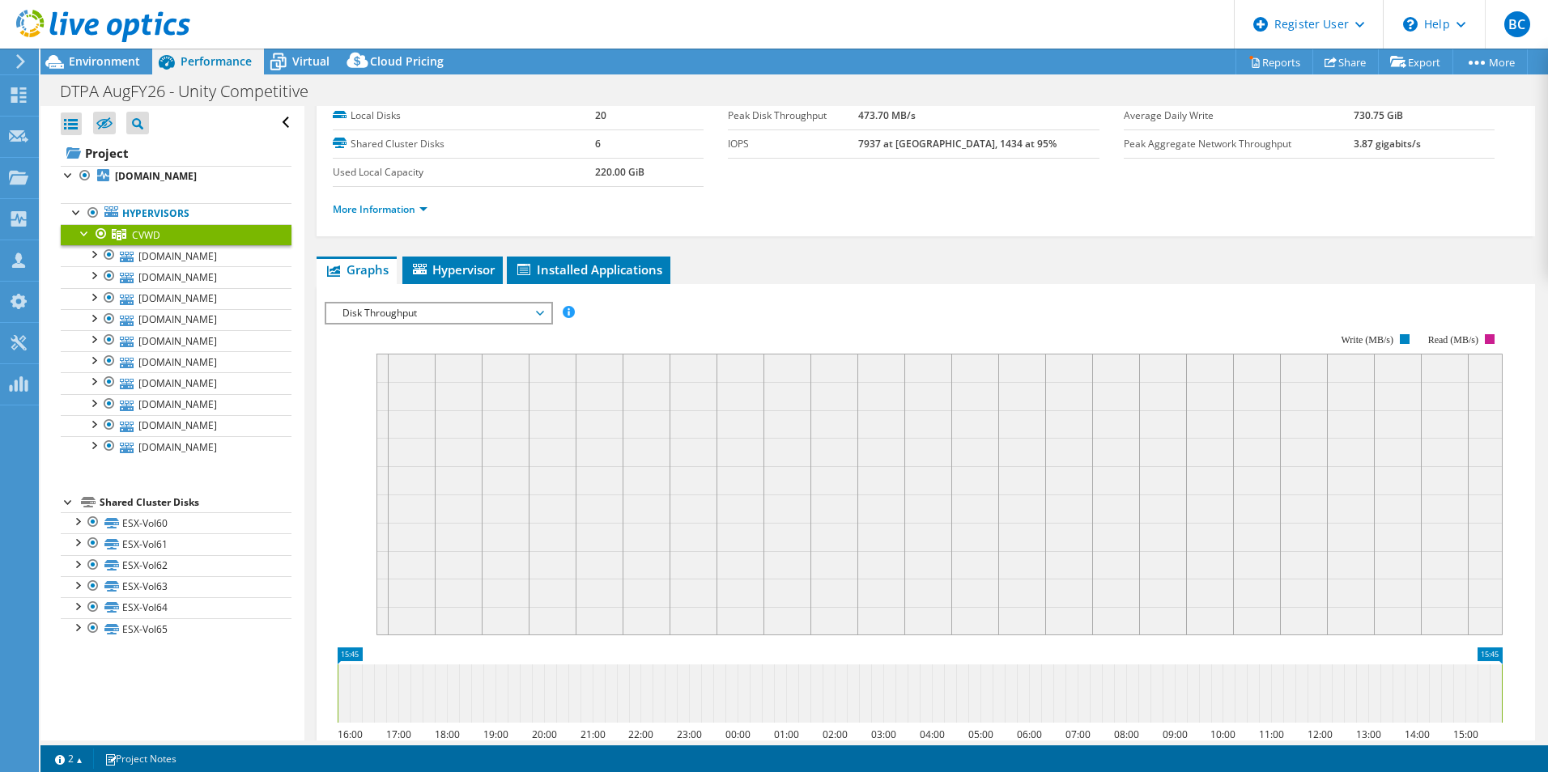
click at [524, 311] on span "Disk Throughput" at bounding box center [438, 313] width 208 height 19
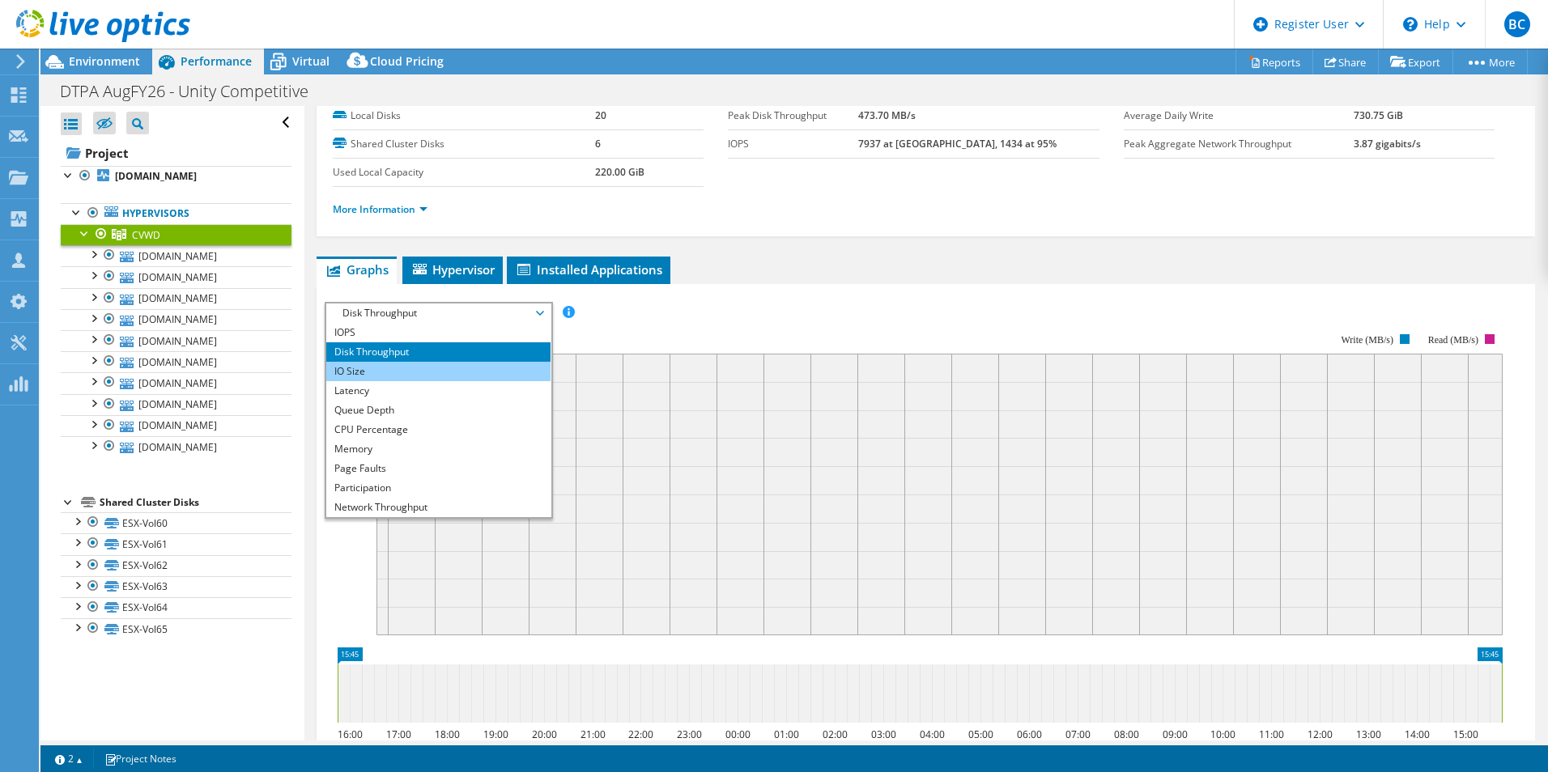
click at [441, 374] on li "IO Size" at bounding box center [438, 371] width 224 height 19
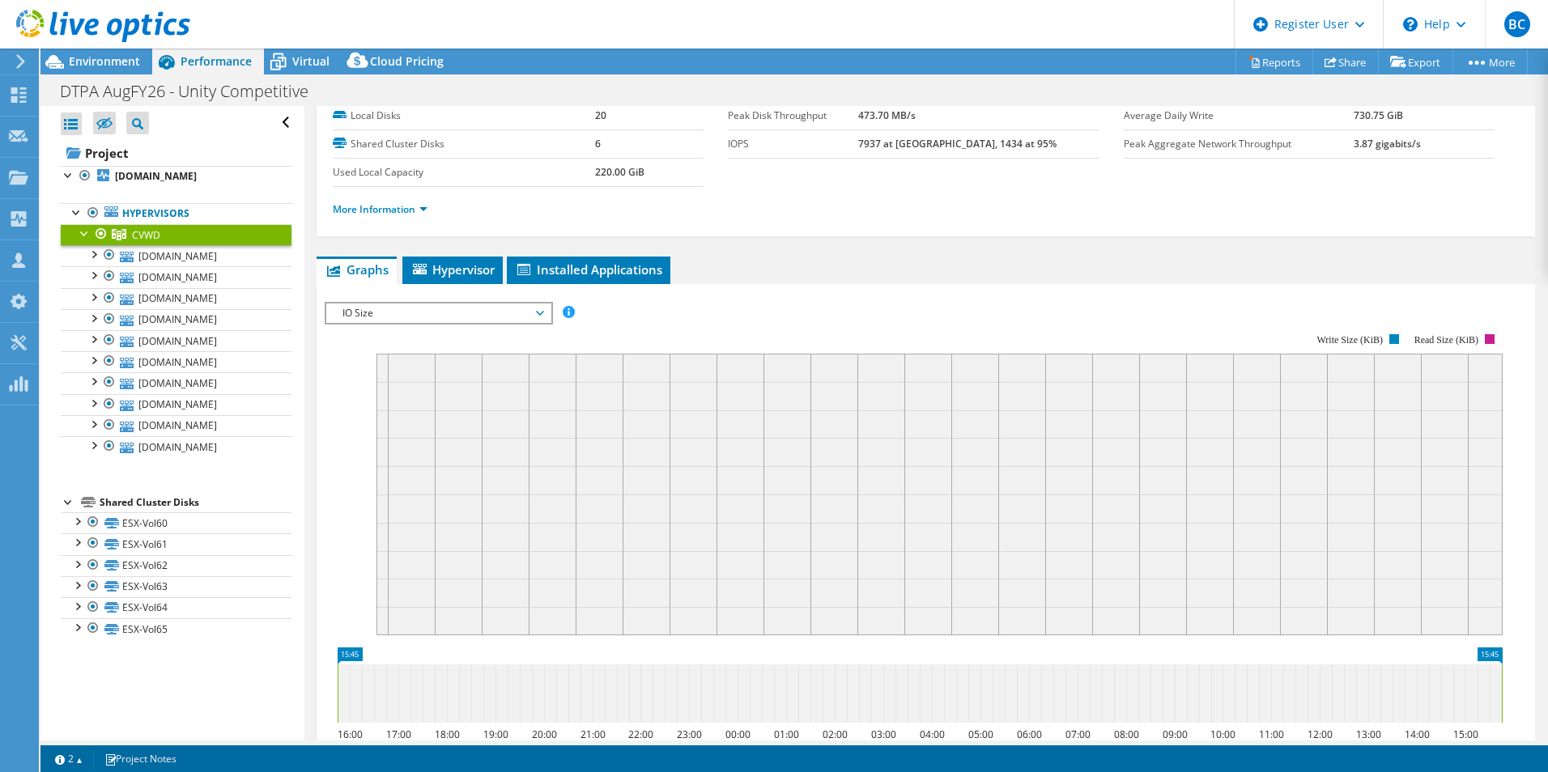
click at [500, 309] on span "IO Size" at bounding box center [438, 313] width 208 height 19
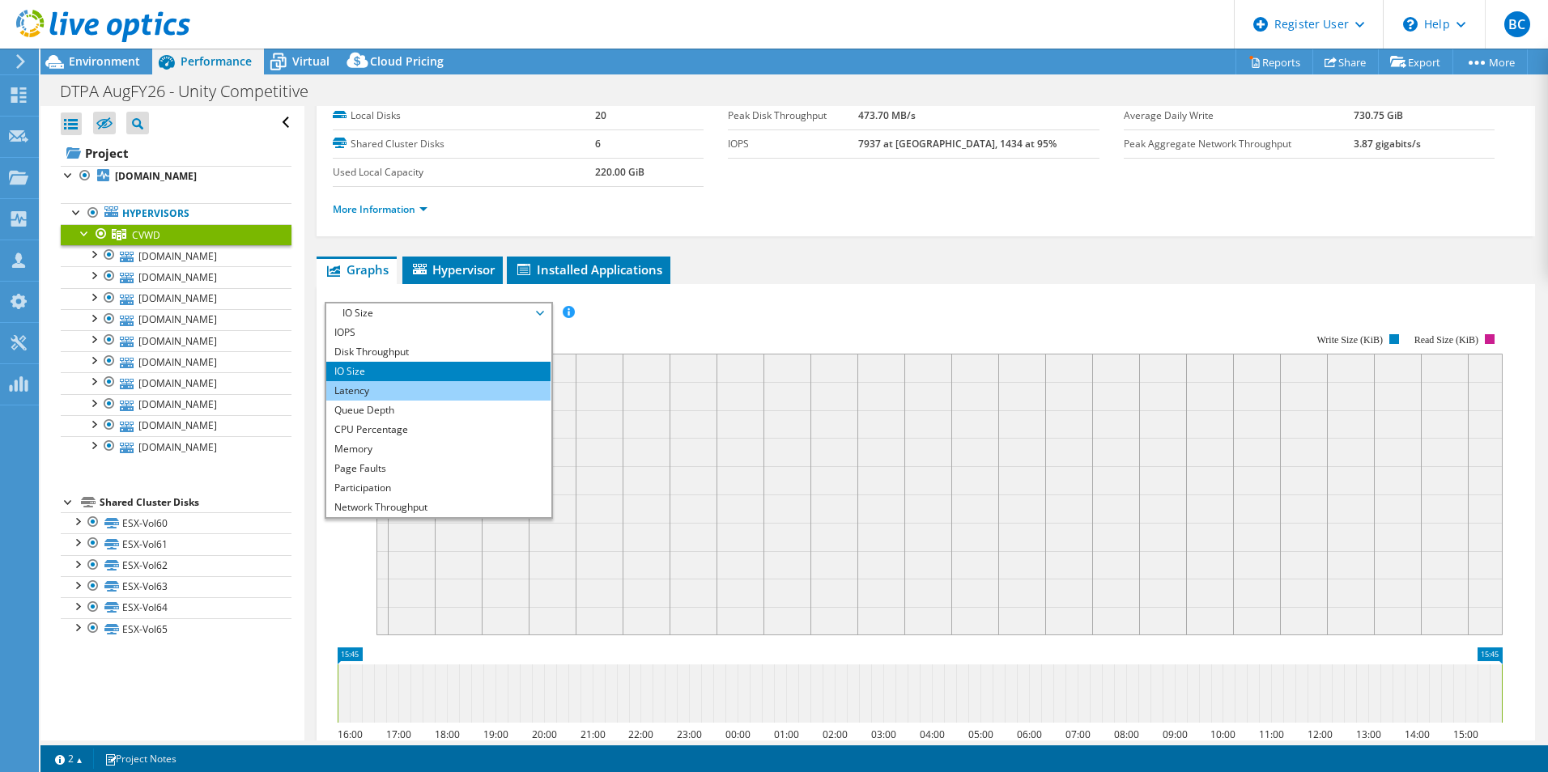
click at [445, 395] on li "Latency" at bounding box center [438, 390] width 224 height 19
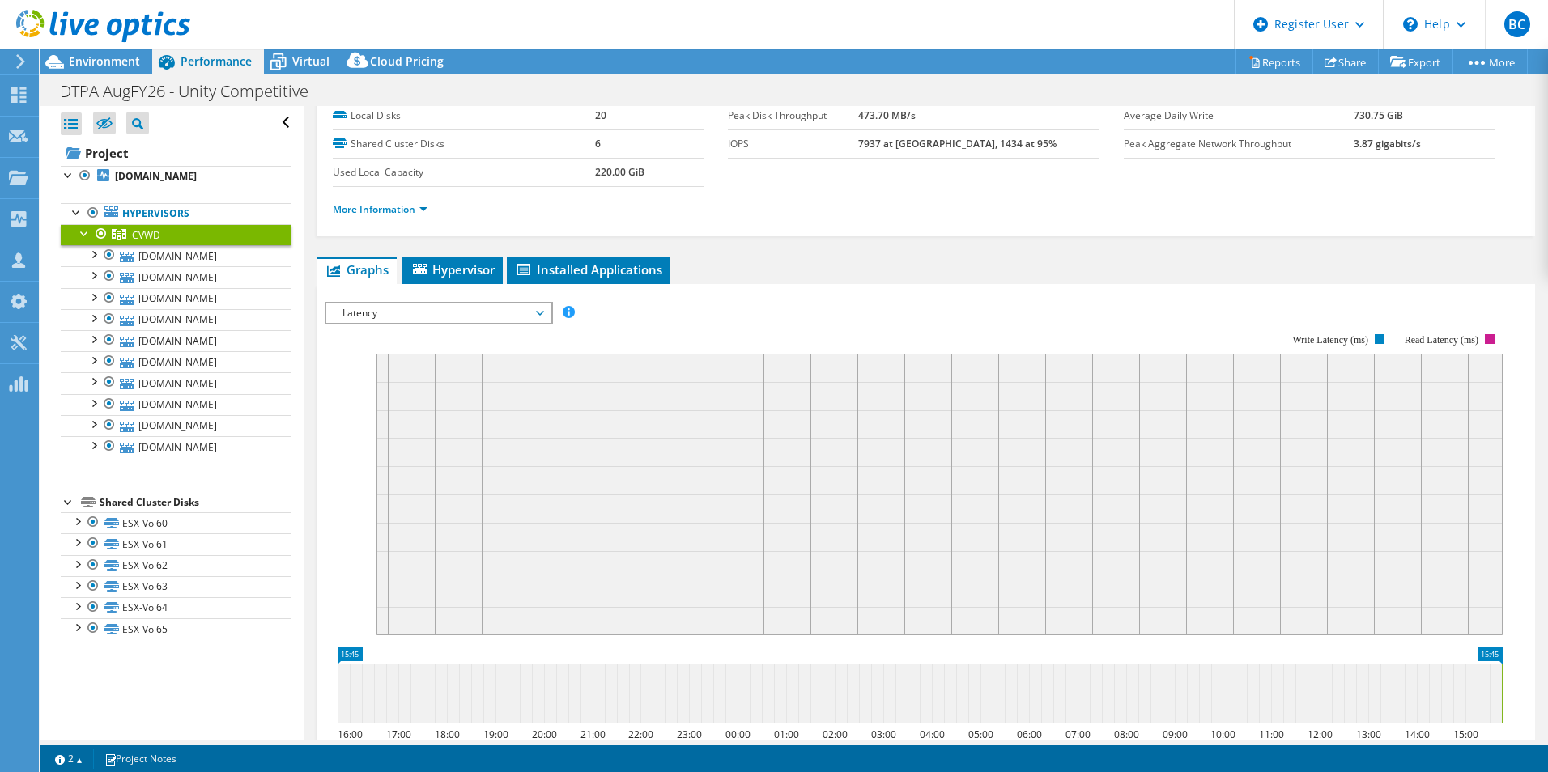
click at [486, 314] on span "Latency" at bounding box center [438, 313] width 208 height 19
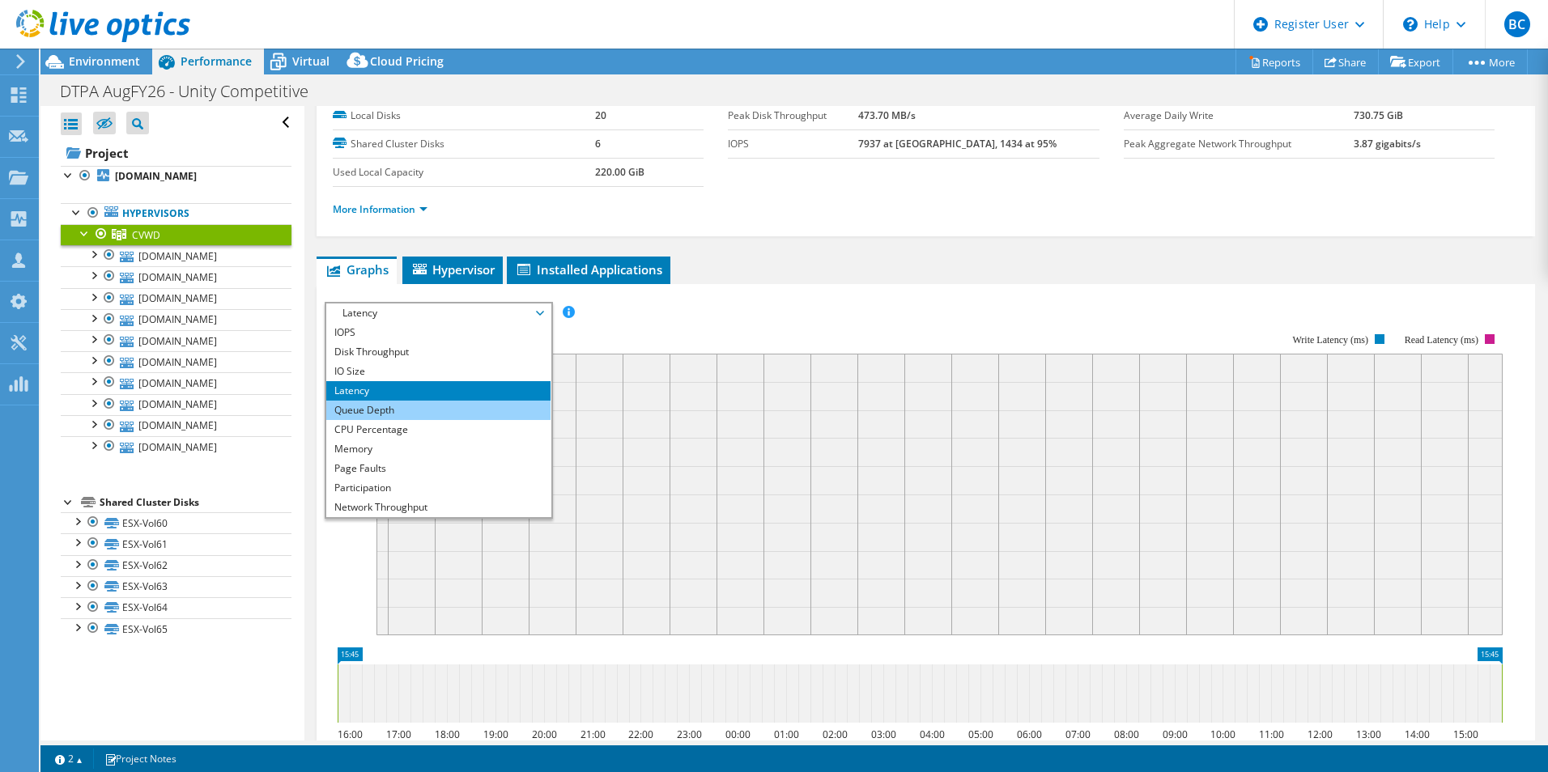
click at [453, 419] on li "Queue Depth" at bounding box center [438, 410] width 224 height 19
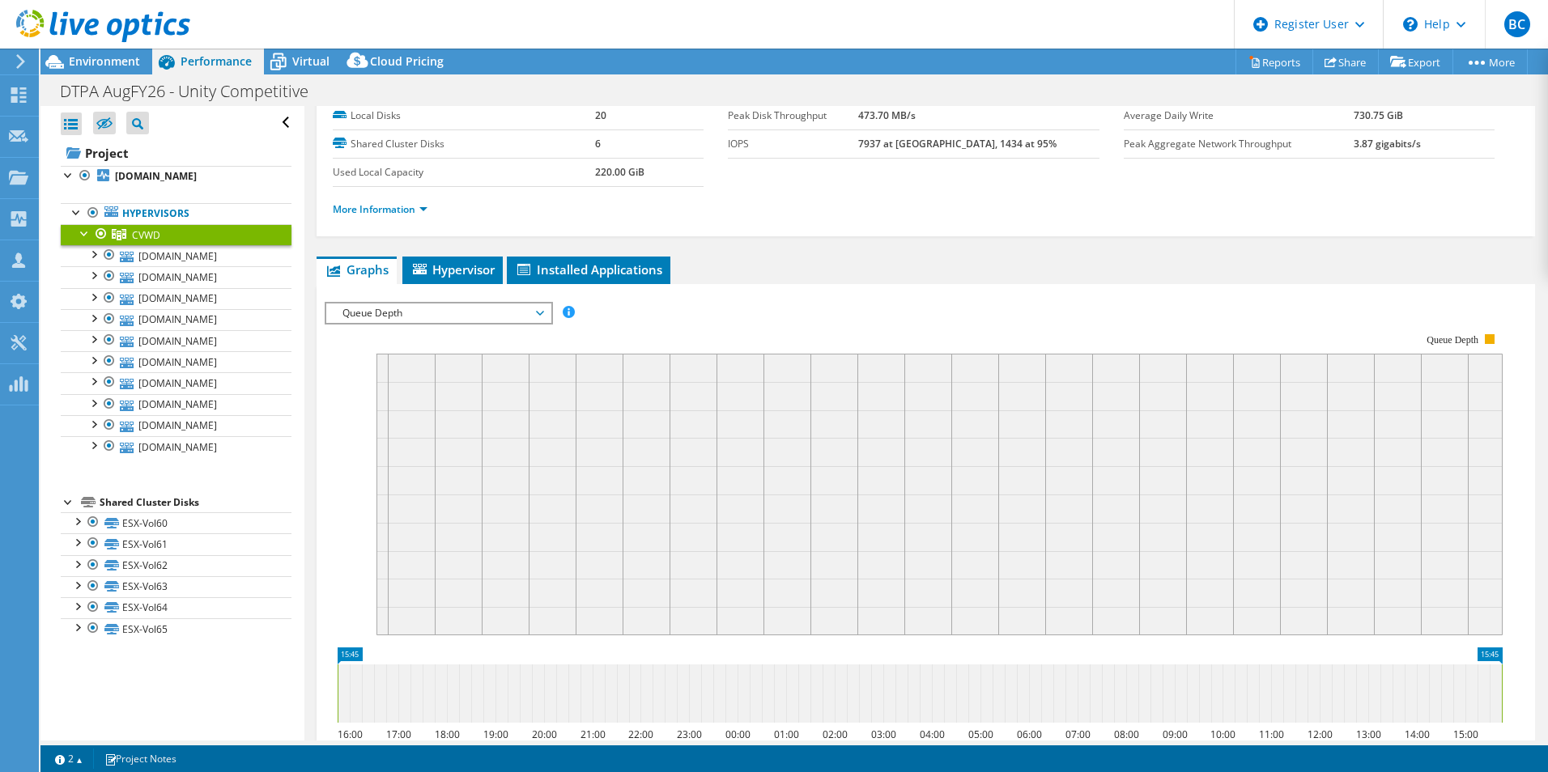
click at [489, 318] on span "Queue Depth" at bounding box center [438, 313] width 208 height 19
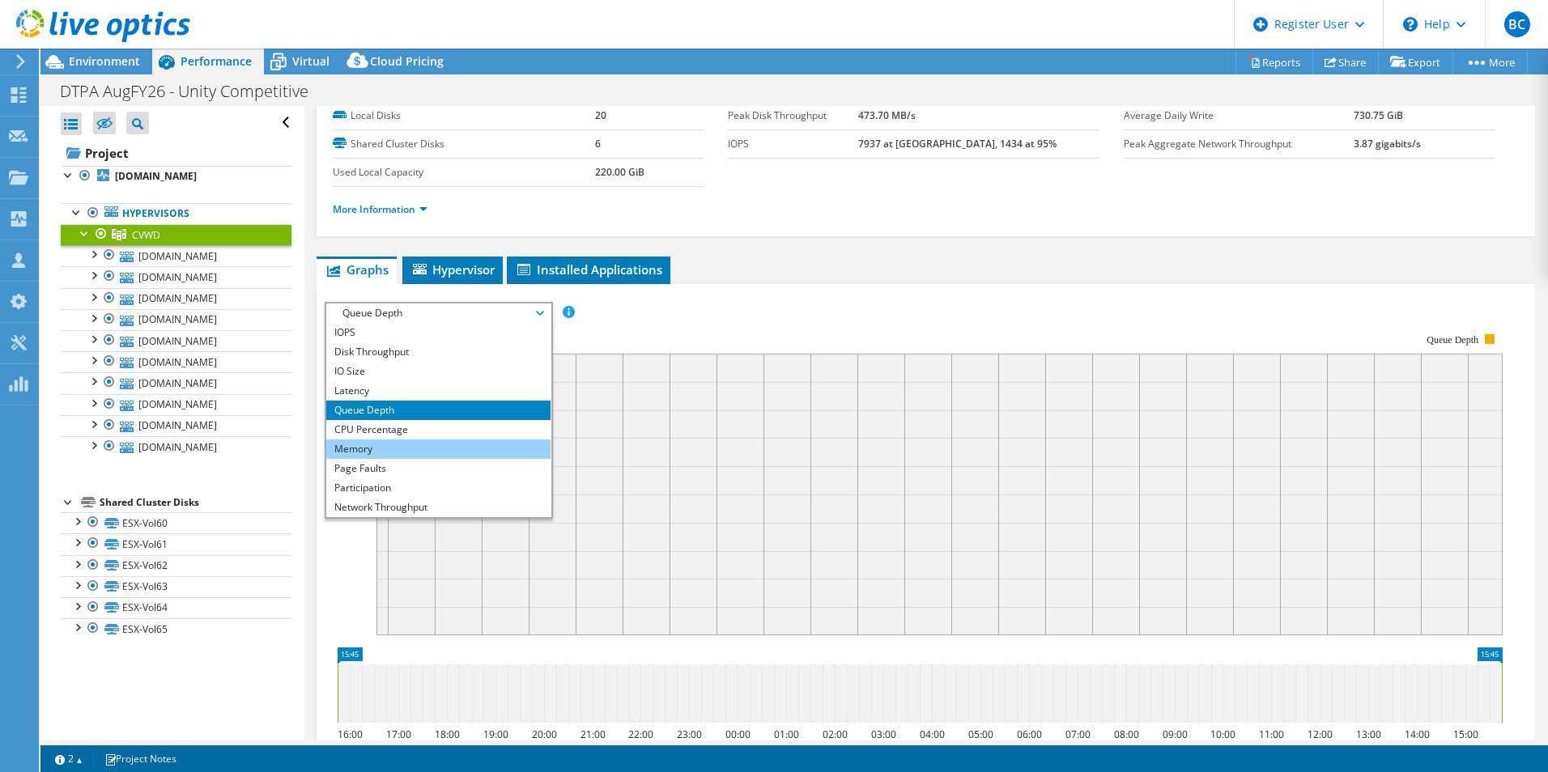
click at [477, 452] on li "Memory" at bounding box center [438, 449] width 224 height 19
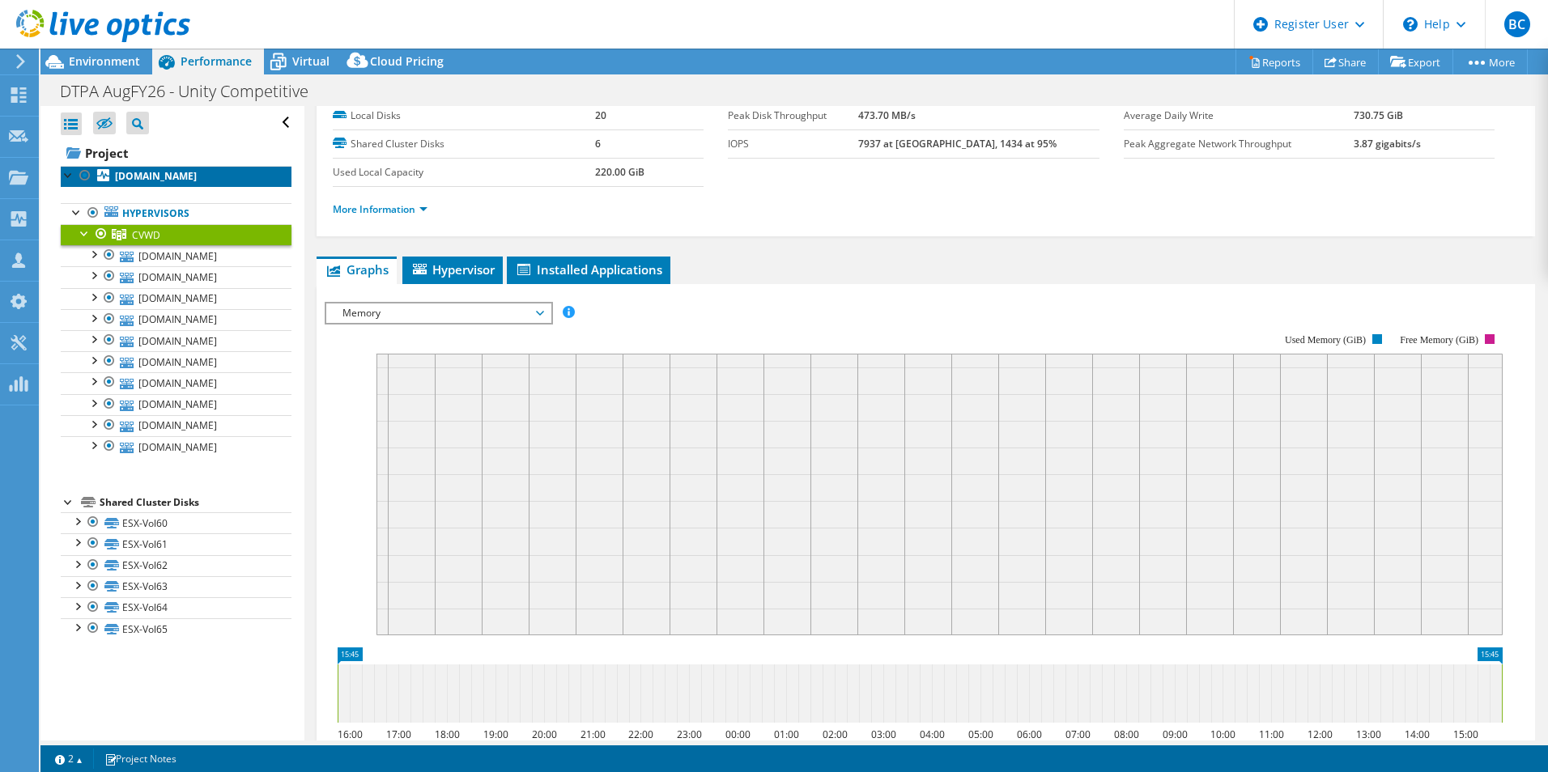
click at [142, 172] on b "[DOMAIN_NAME]" at bounding box center [156, 176] width 82 height 14
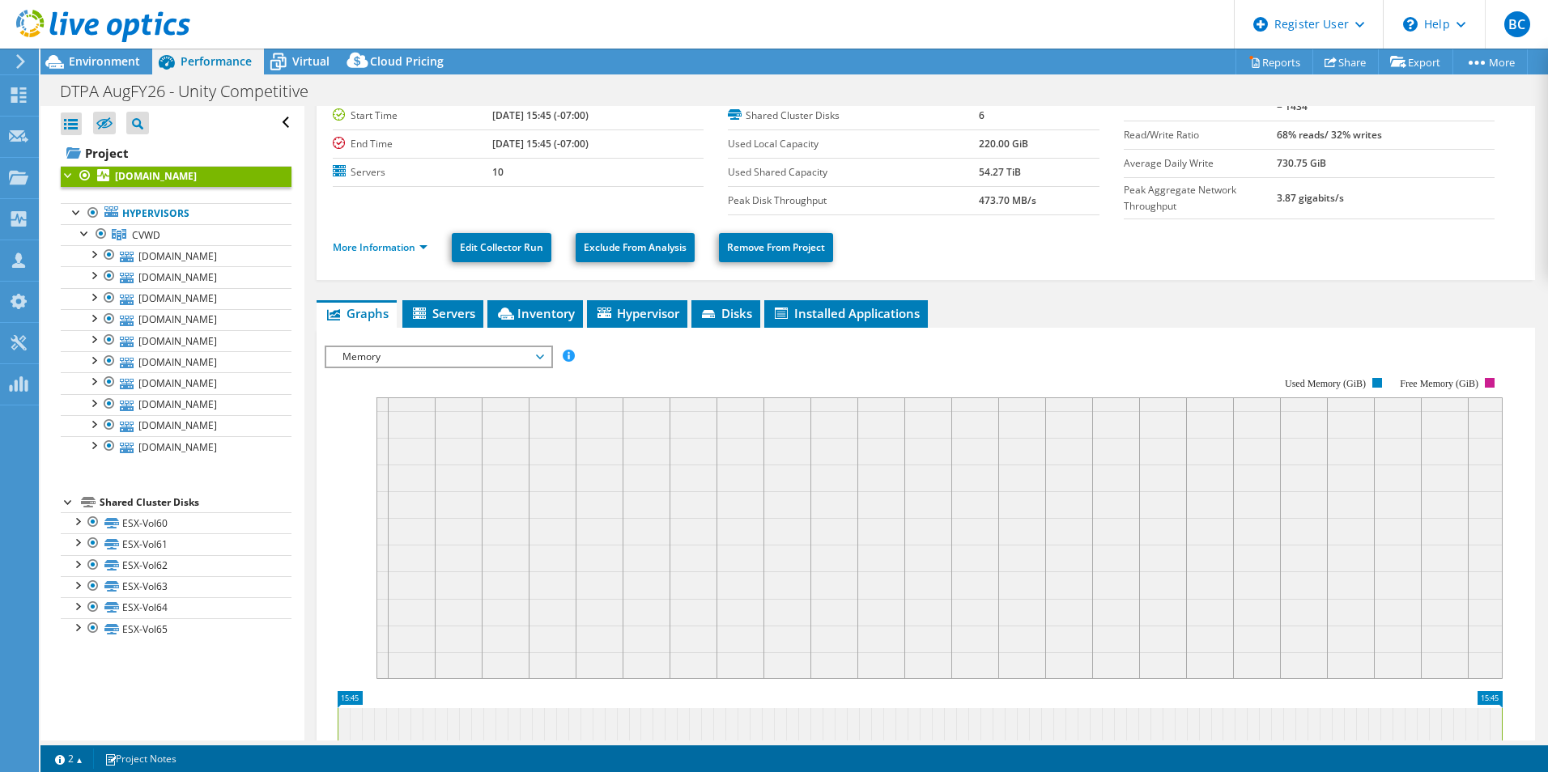
click at [455, 356] on span "Memory" at bounding box center [438, 356] width 208 height 19
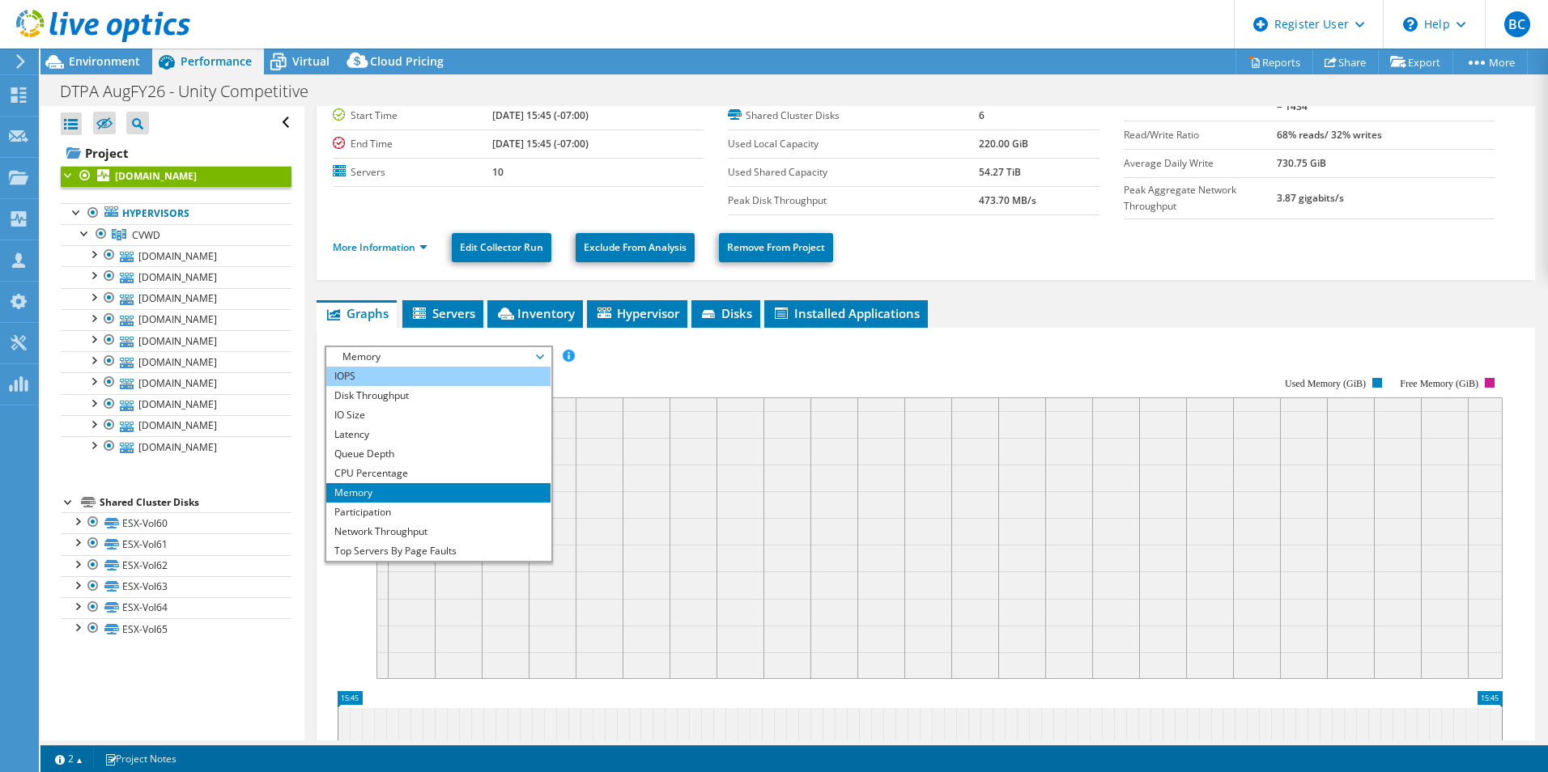
click at [412, 367] on li "IOPS" at bounding box center [438, 376] width 224 height 19
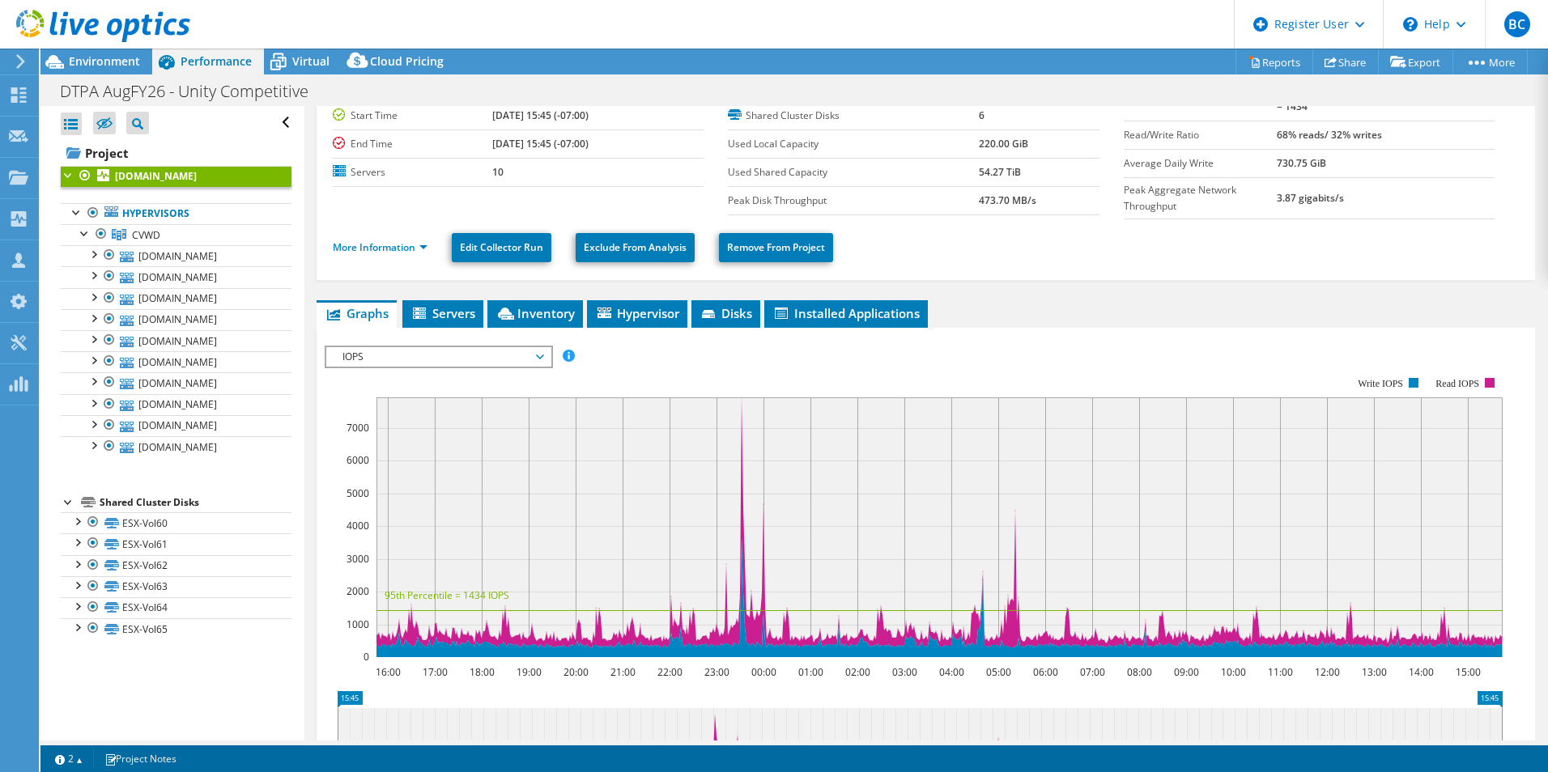
click at [462, 361] on span "IOPS" at bounding box center [438, 356] width 208 height 19
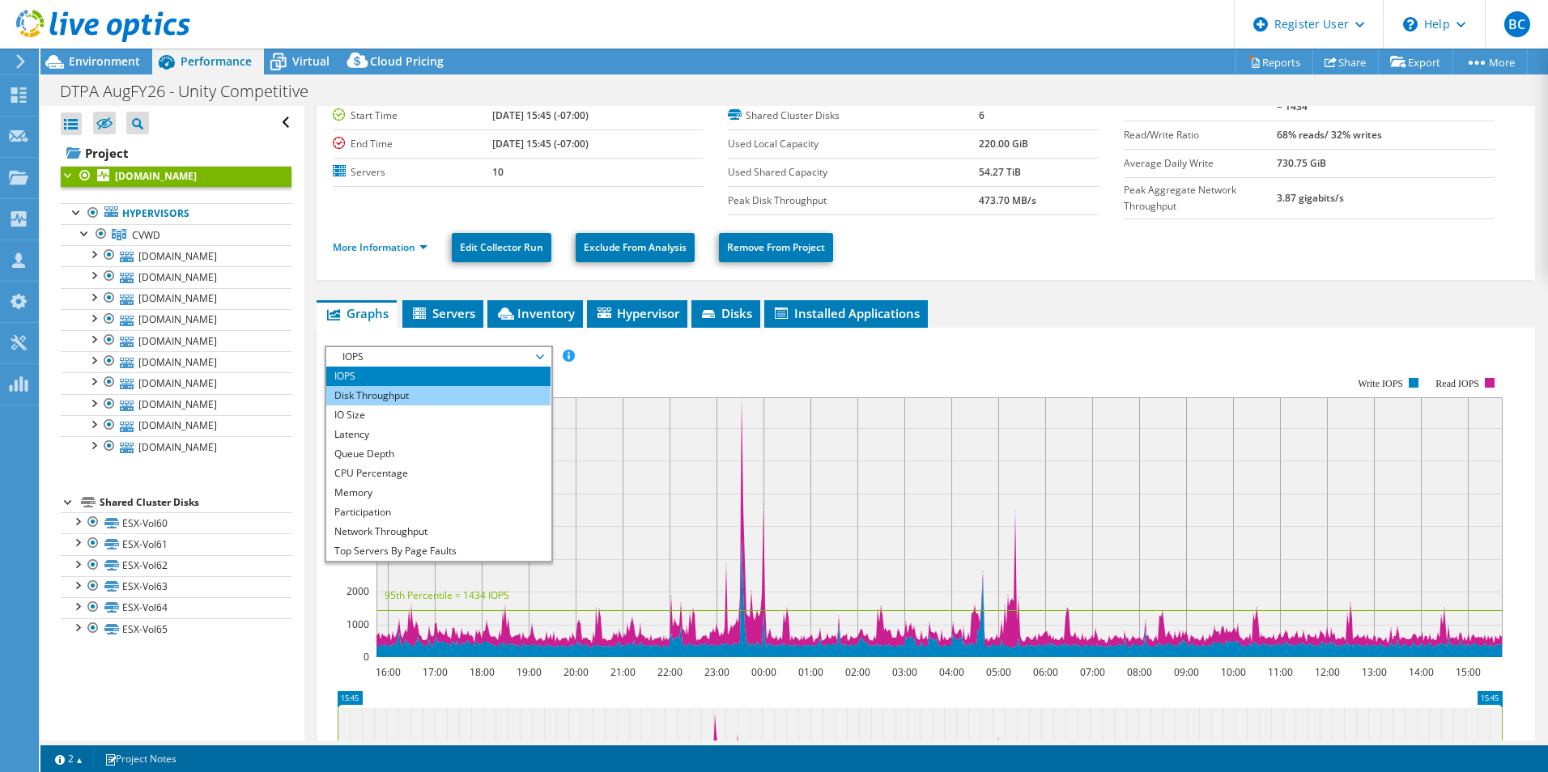
click at [440, 393] on li "Disk Throughput" at bounding box center [438, 395] width 224 height 19
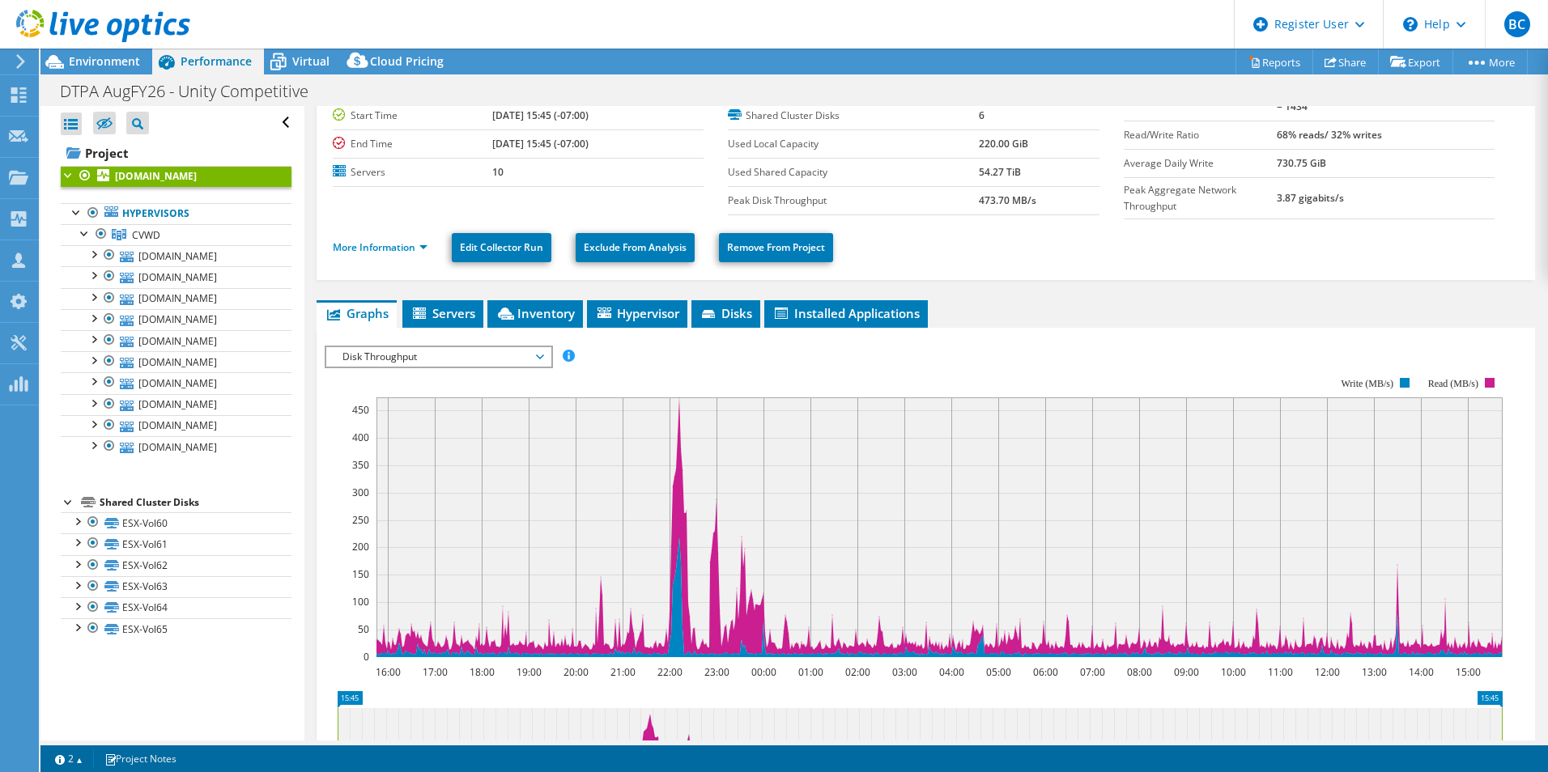
click at [472, 350] on span "Disk Throughput" at bounding box center [438, 356] width 208 height 19
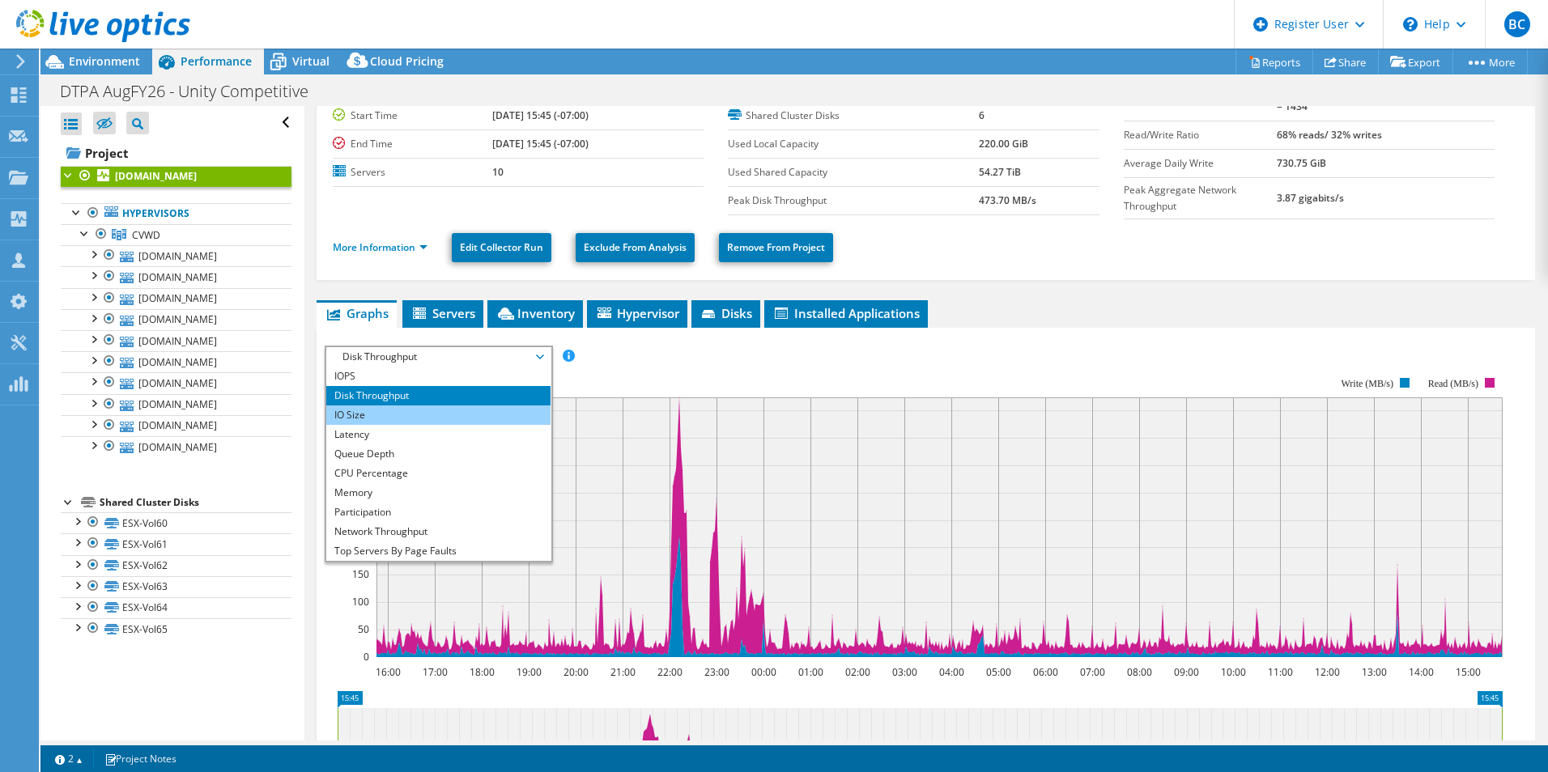
click at [422, 406] on li "IO Size" at bounding box center [438, 415] width 224 height 19
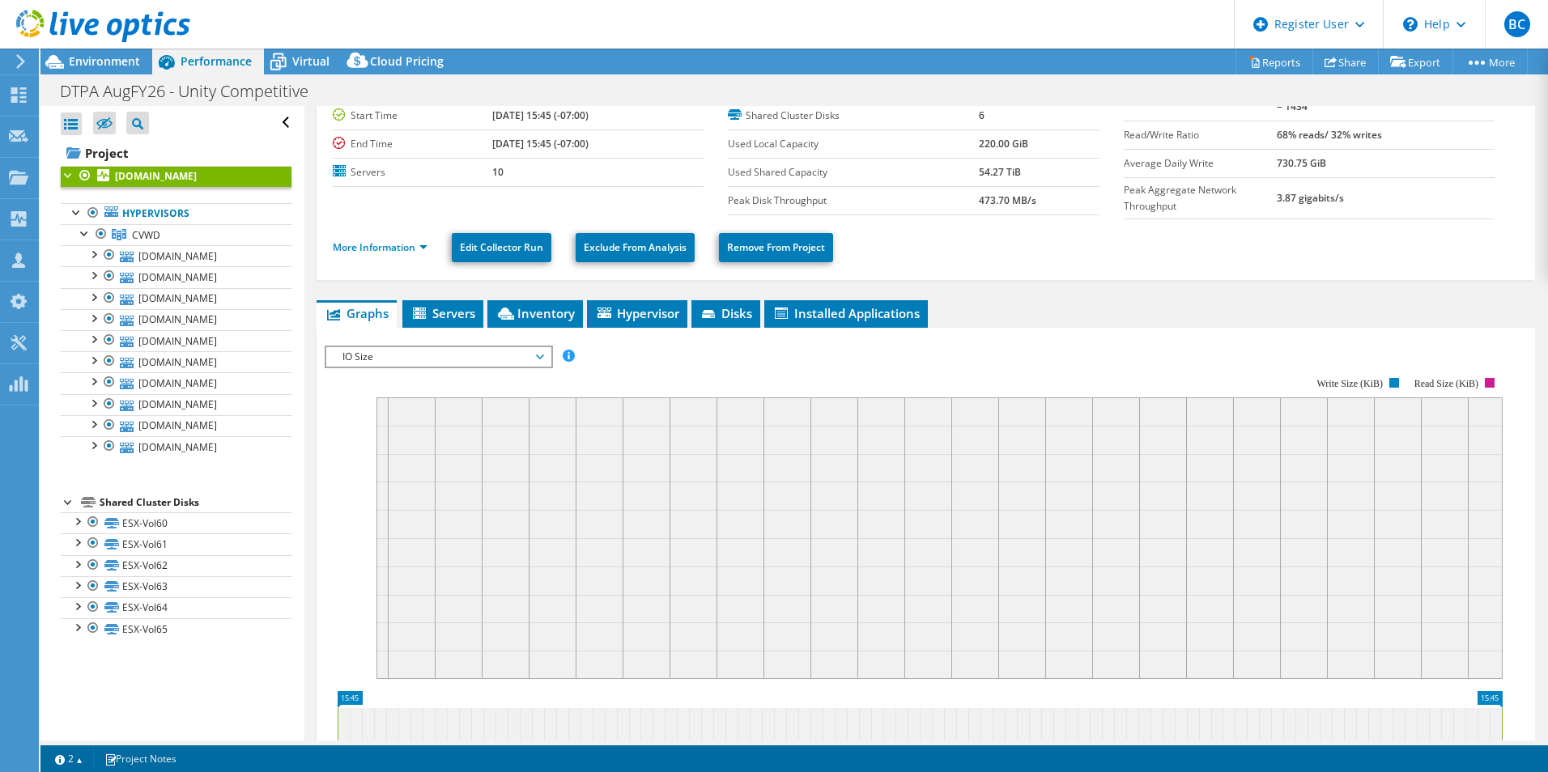
click at [506, 351] on span "IO Size" at bounding box center [438, 356] width 208 height 19
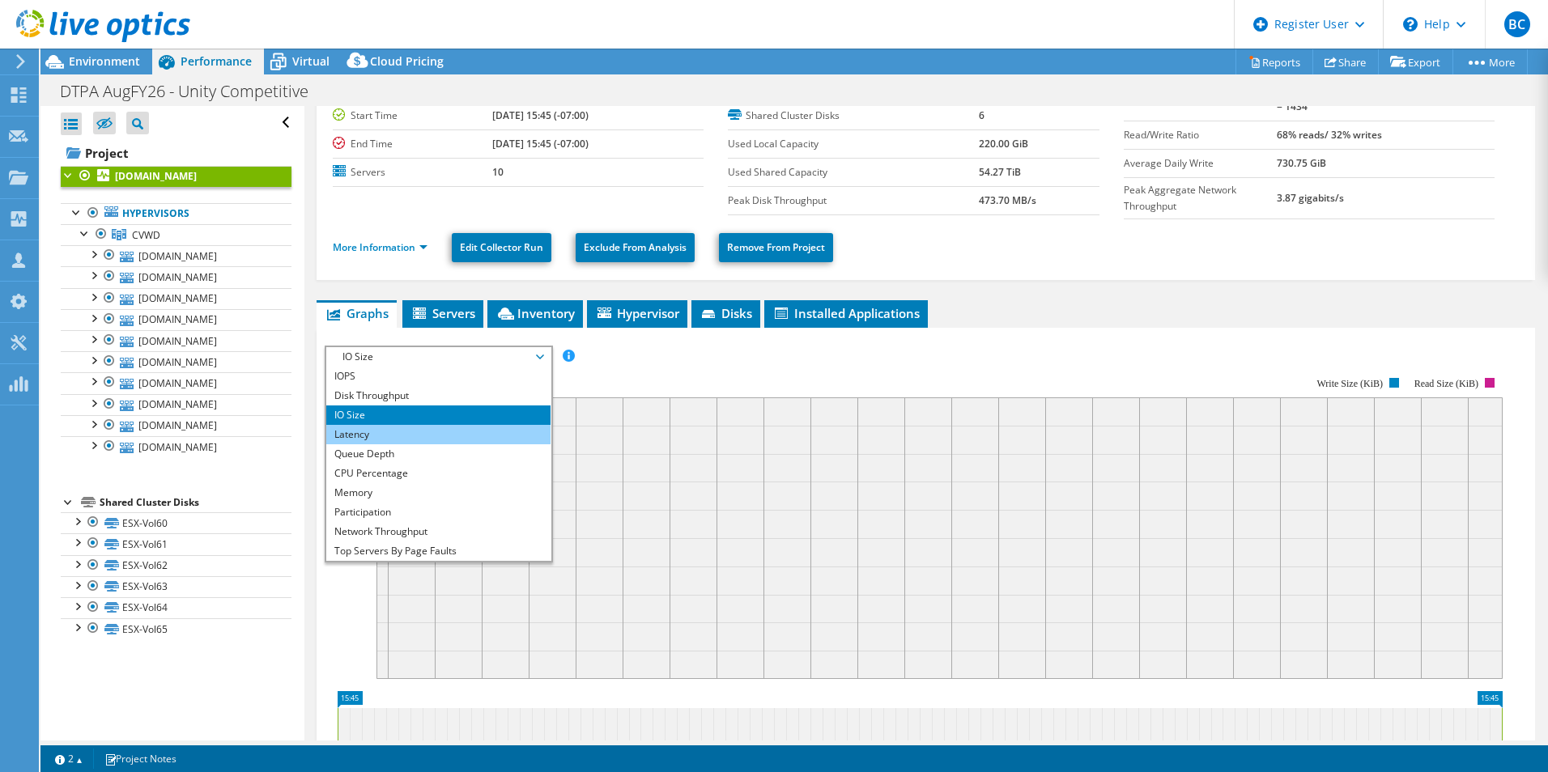
click at [466, 435] on li "Latency" at bounding box center [438, 434] width 224 height 19
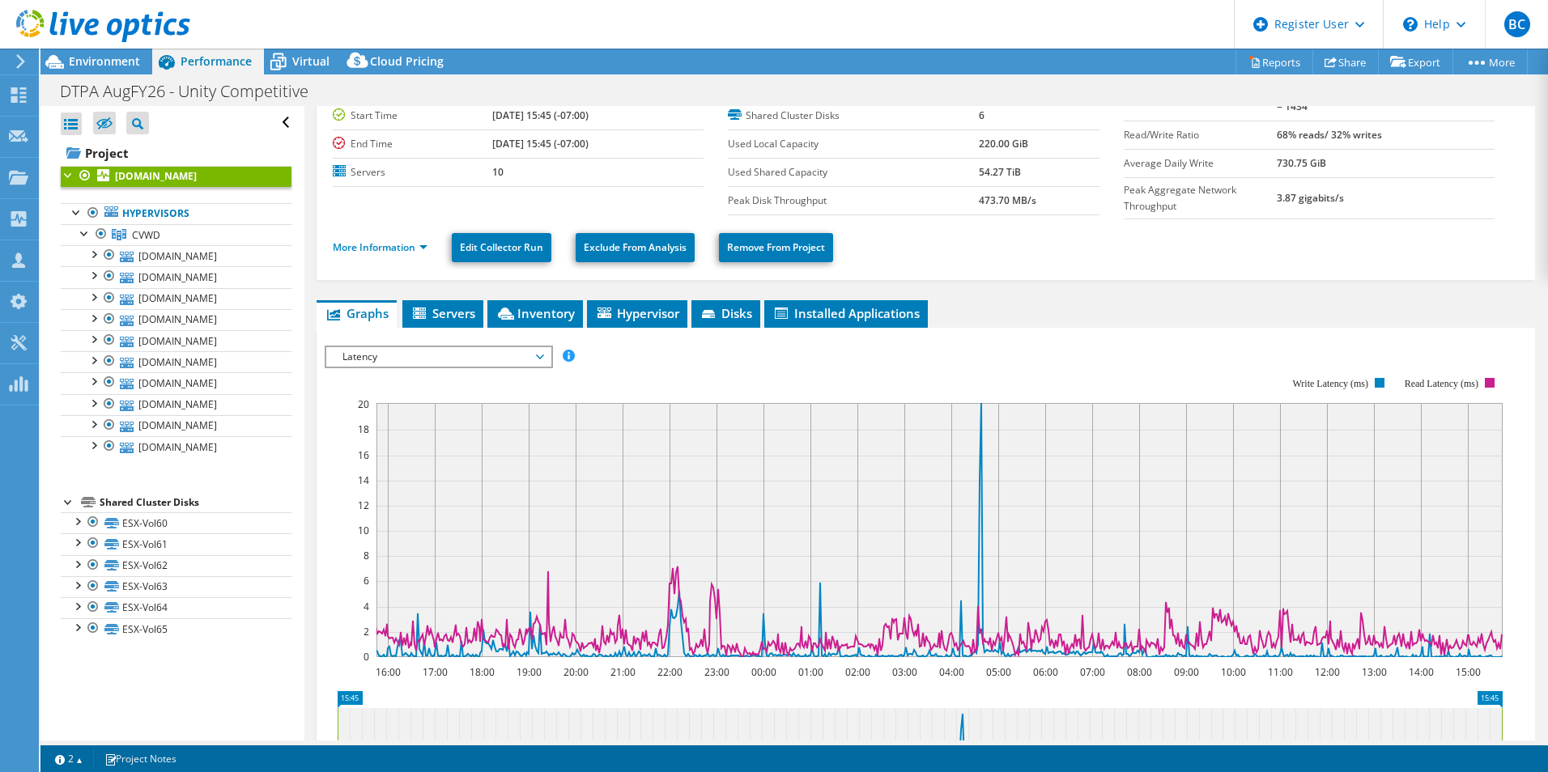
click at [489, 356] on span "Latency" at bounding box center [438, 356] width 208 height 19
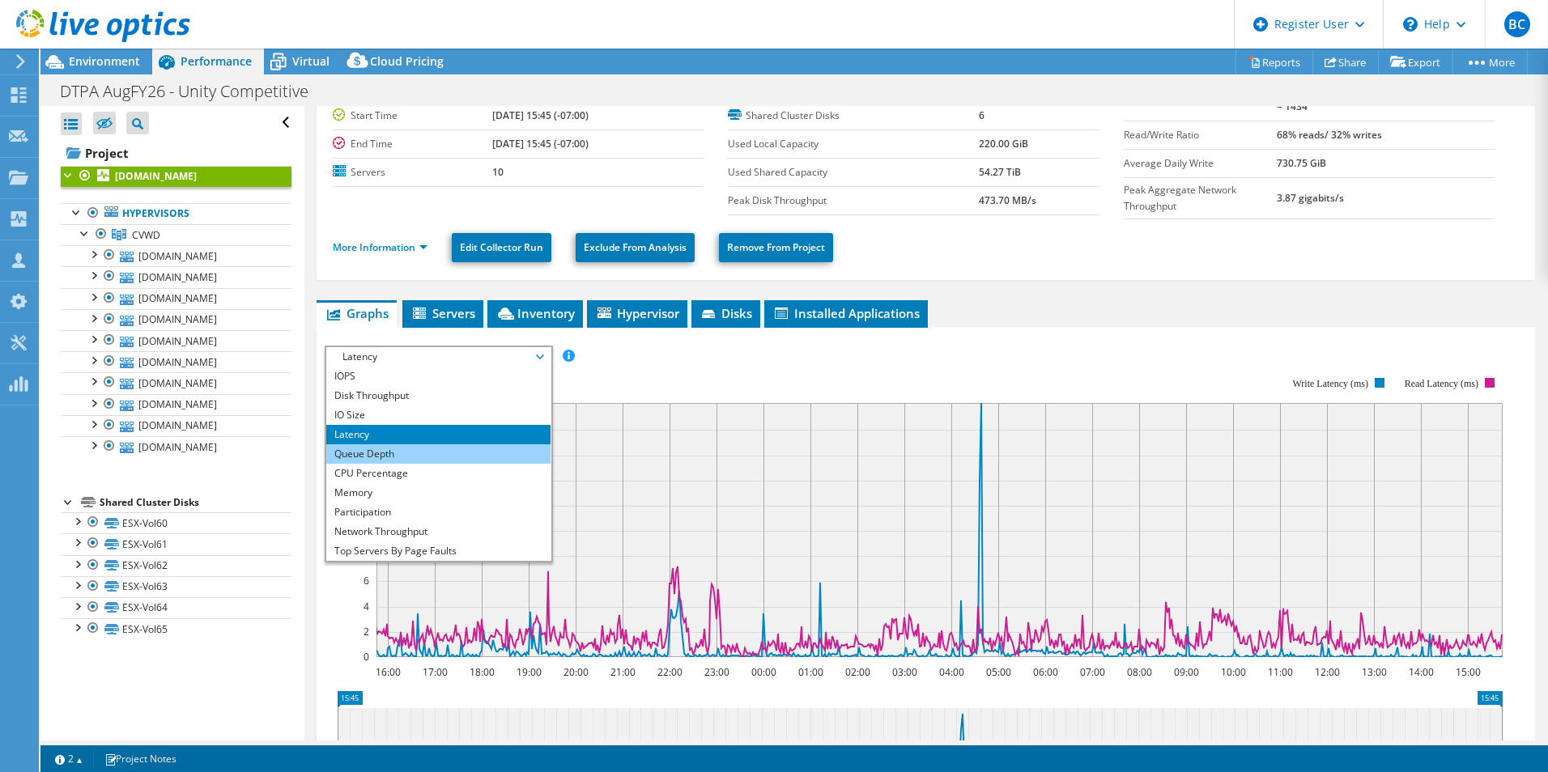
click at [447, 451] on li "Queue Depth" at bounding box center [438, 454] width 224 height 19
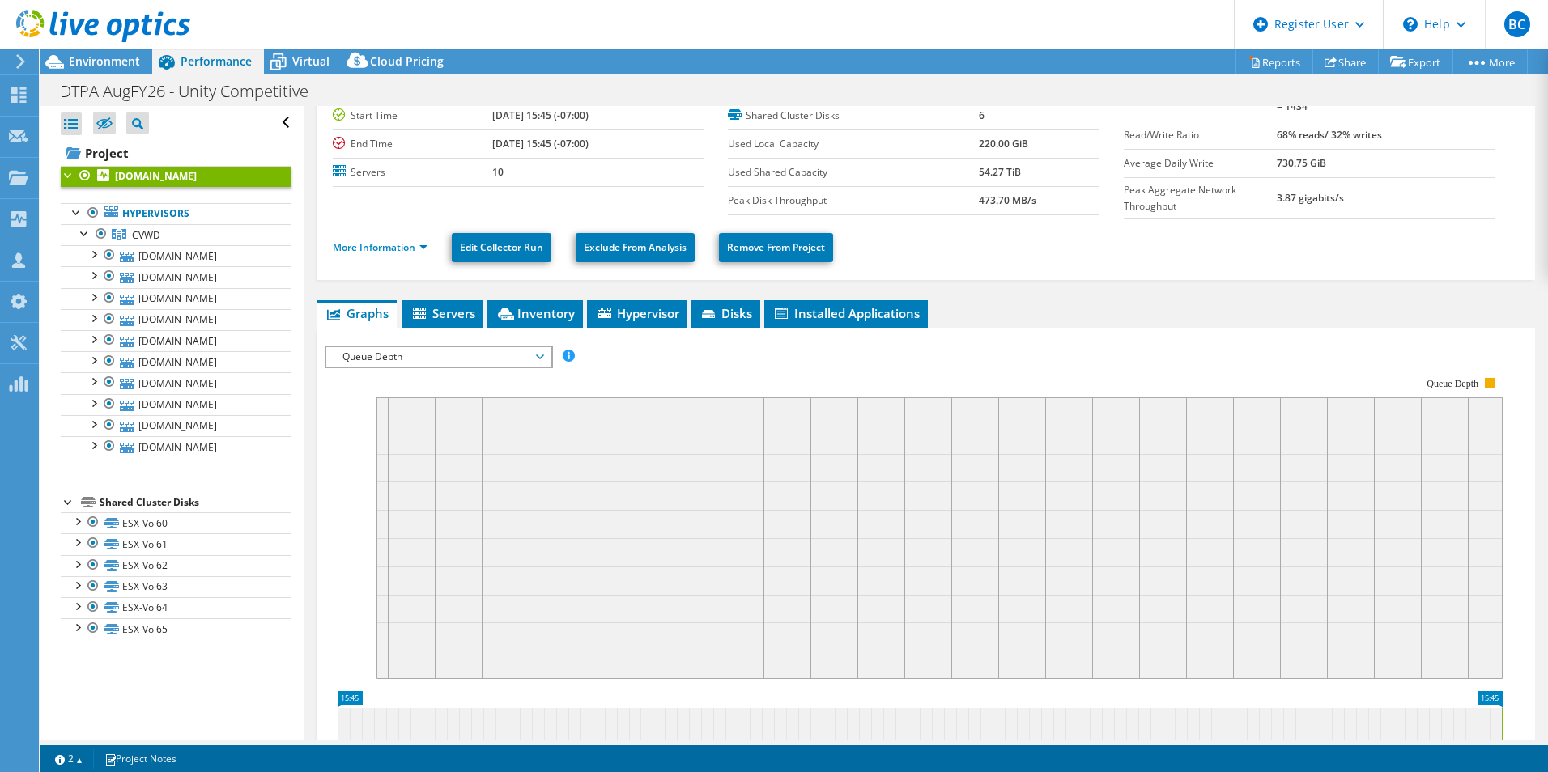
click at [489, 353] on span "Queue Depth" at bounding box center [438, 356] width 208 height 19
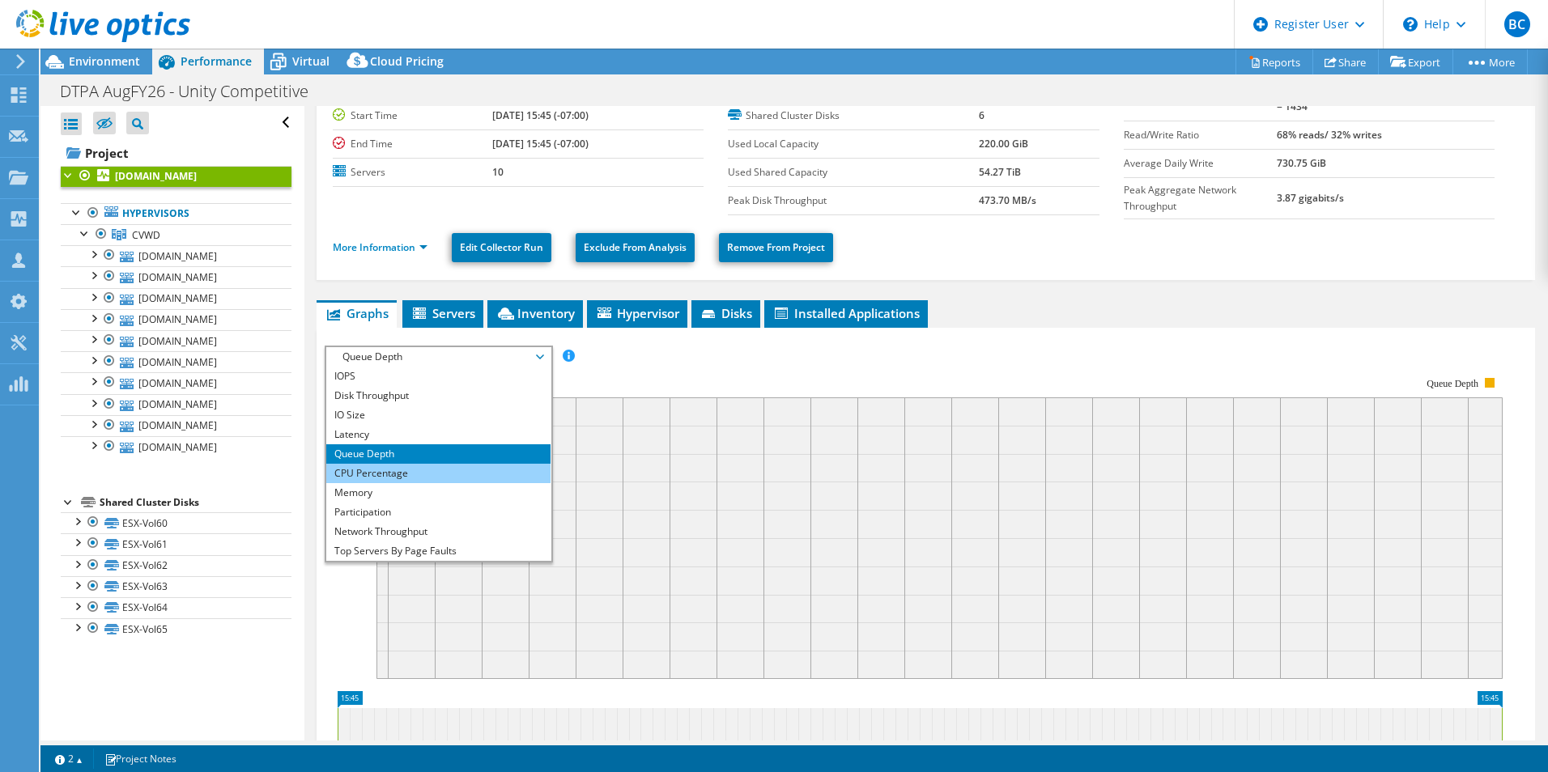
click at [492, 477] on li "CPU Percentage" at bounding box center [438, 473] width 224 height 19
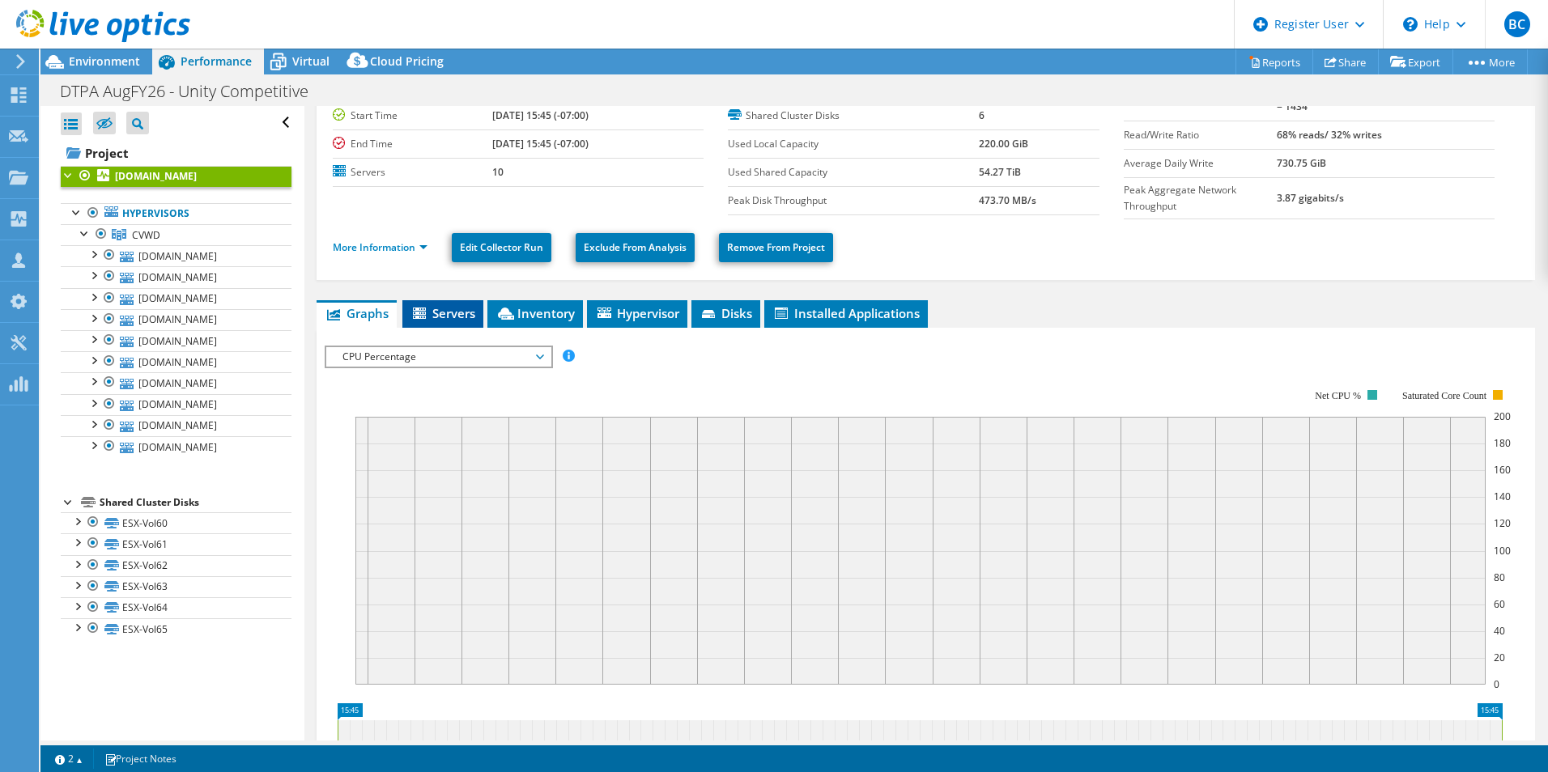
click at [434, 319] on li "Servers" at bounding box center [442, 314] width 81 height 28
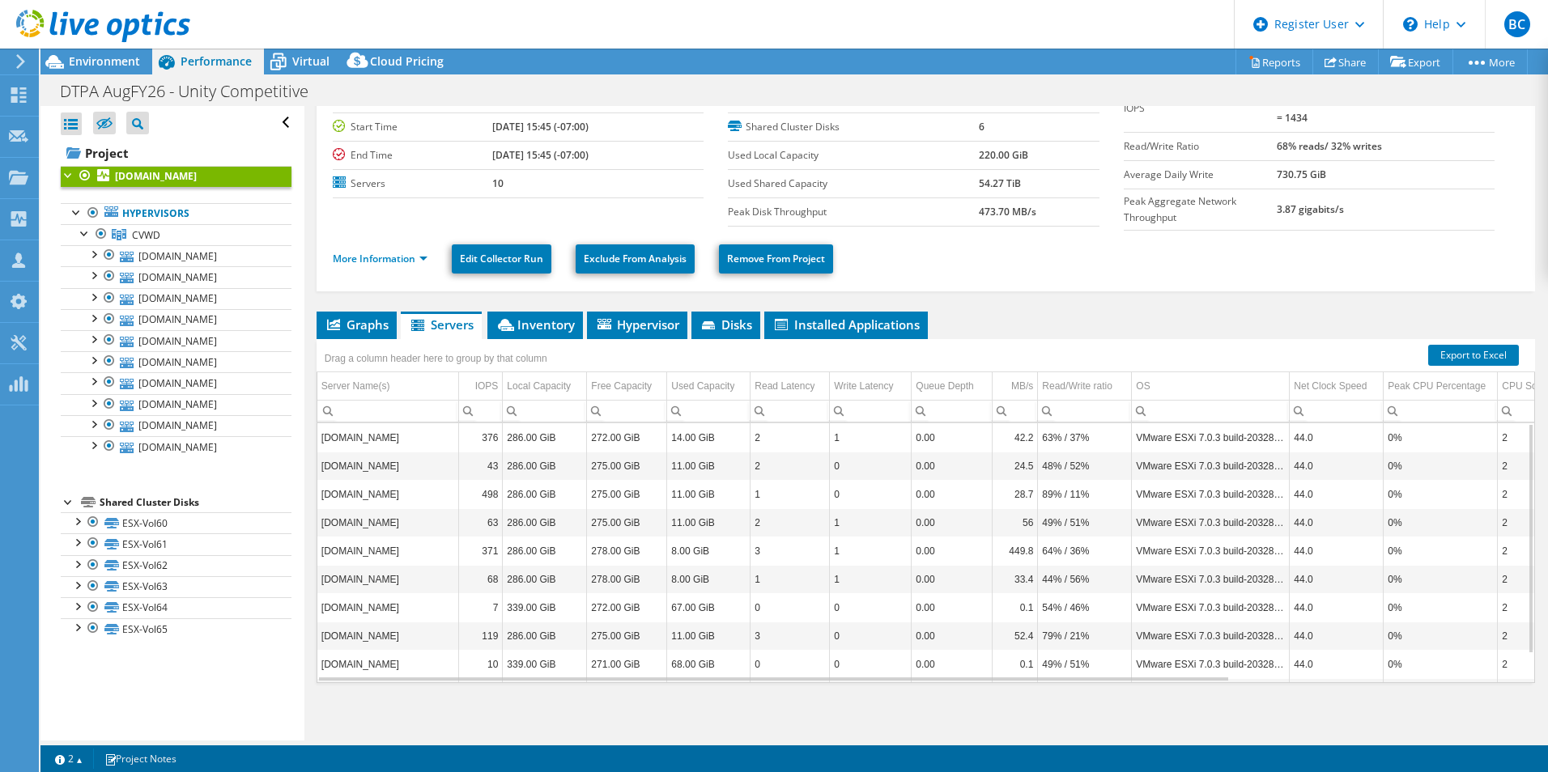
click at [363, 324] on span "Graphs" at bounding box center [357, 325] width 64 height 16
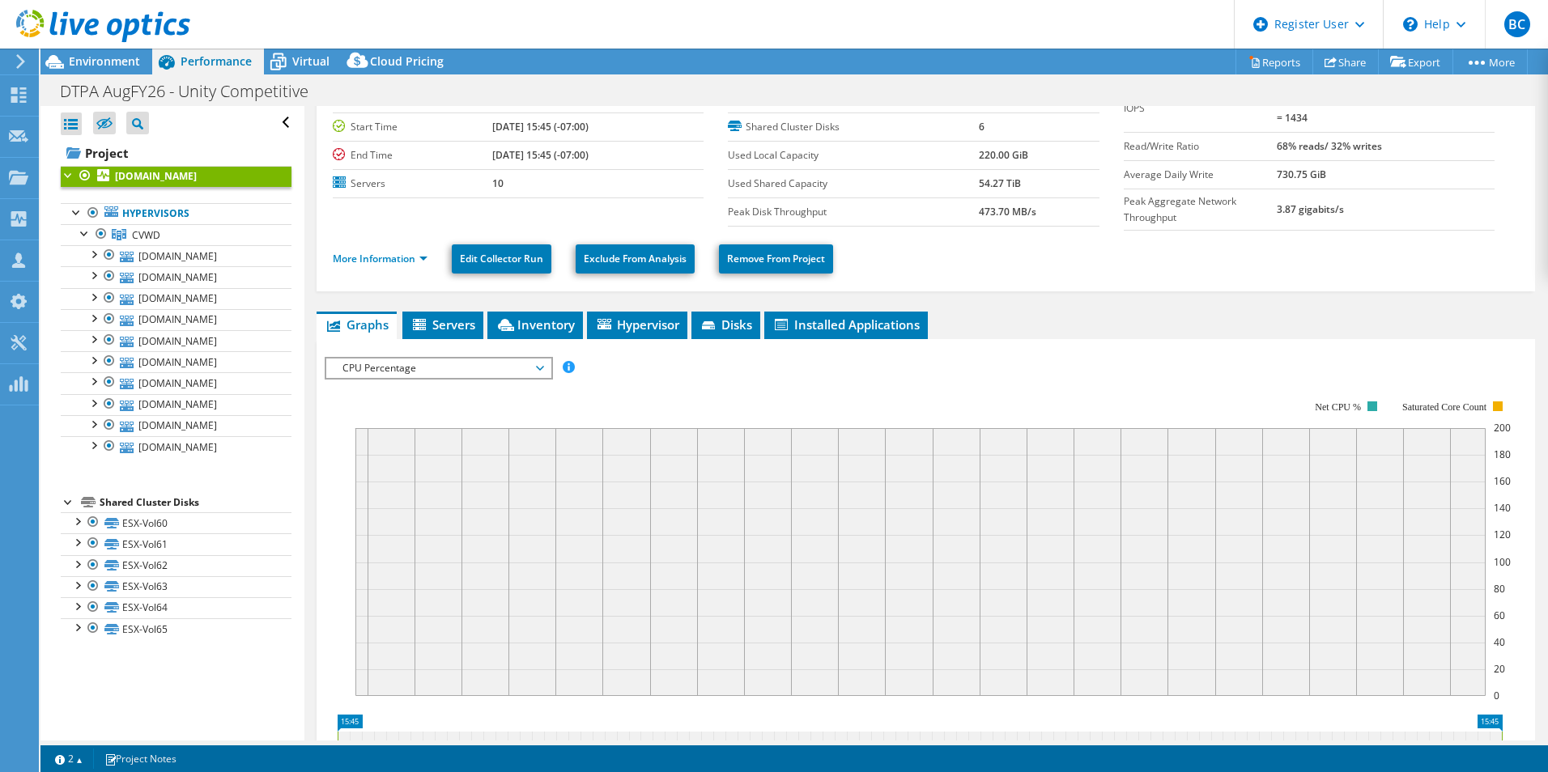
scroll to position [81, 0]
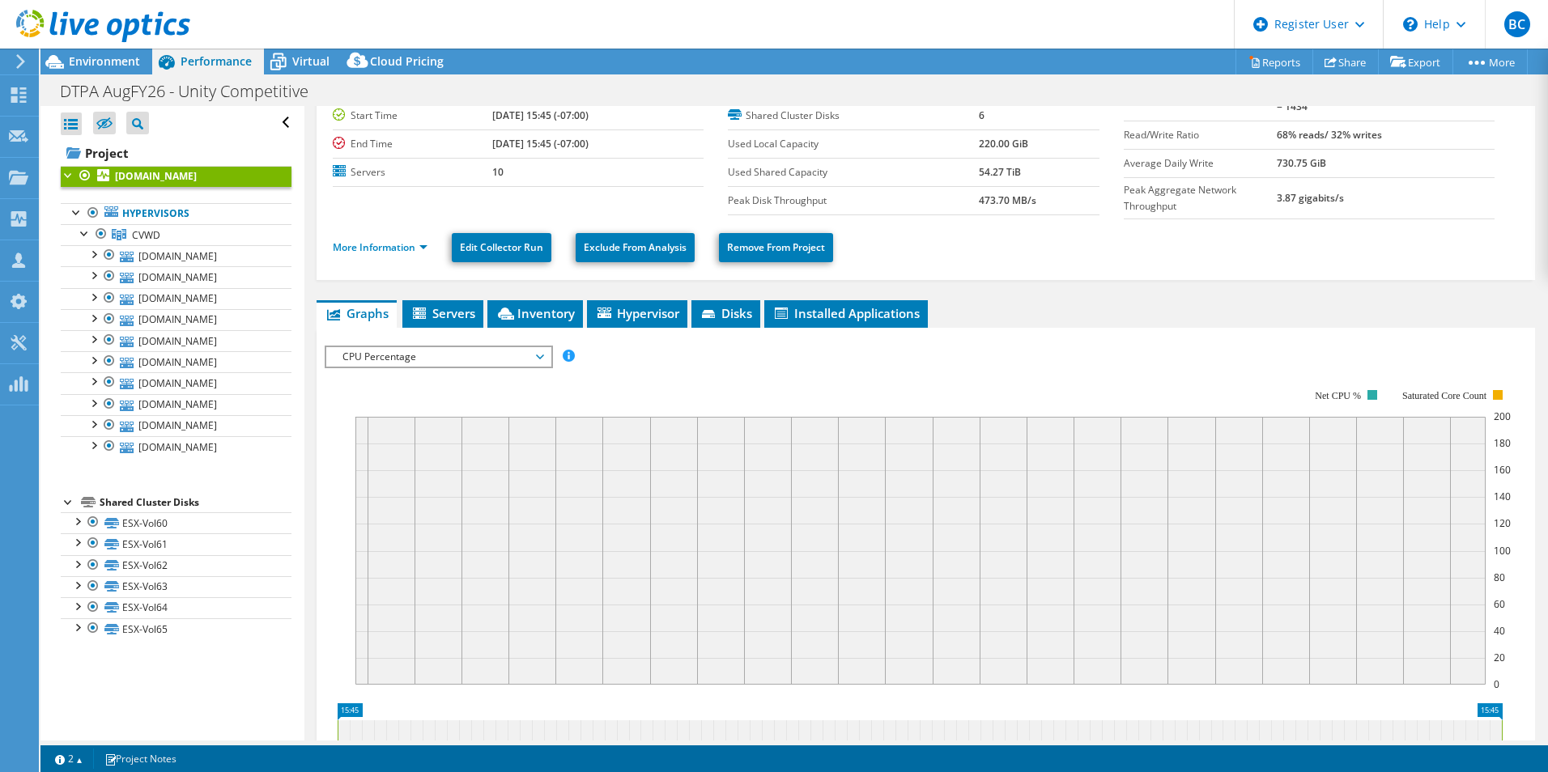
click at [467, 359] on span "CPU Percentage" at bounding box center [438, 356] width 208 height 19
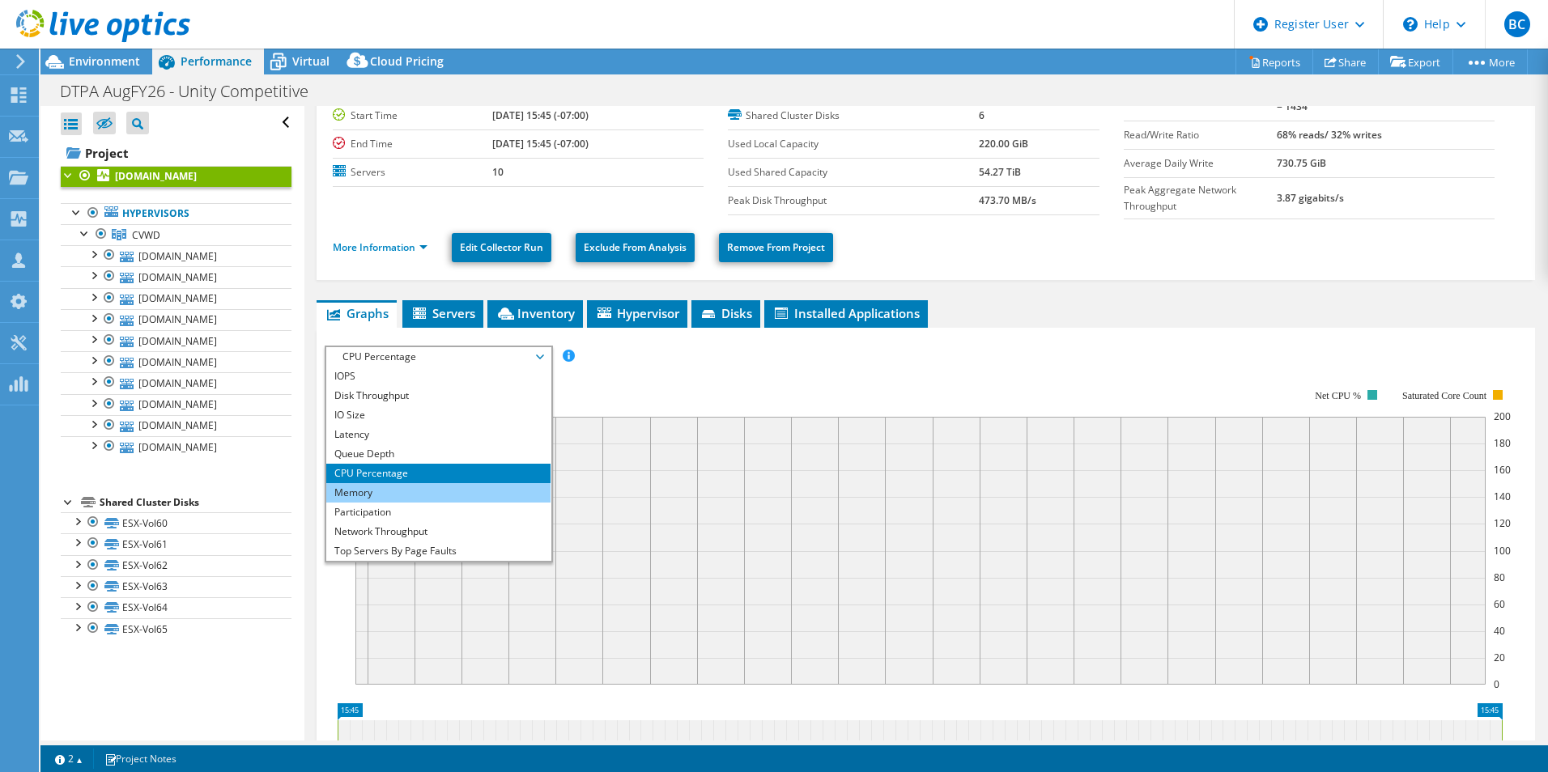
click at [445, 497] on li "Memory" at bounding box center [438, 492] width 224 height 19
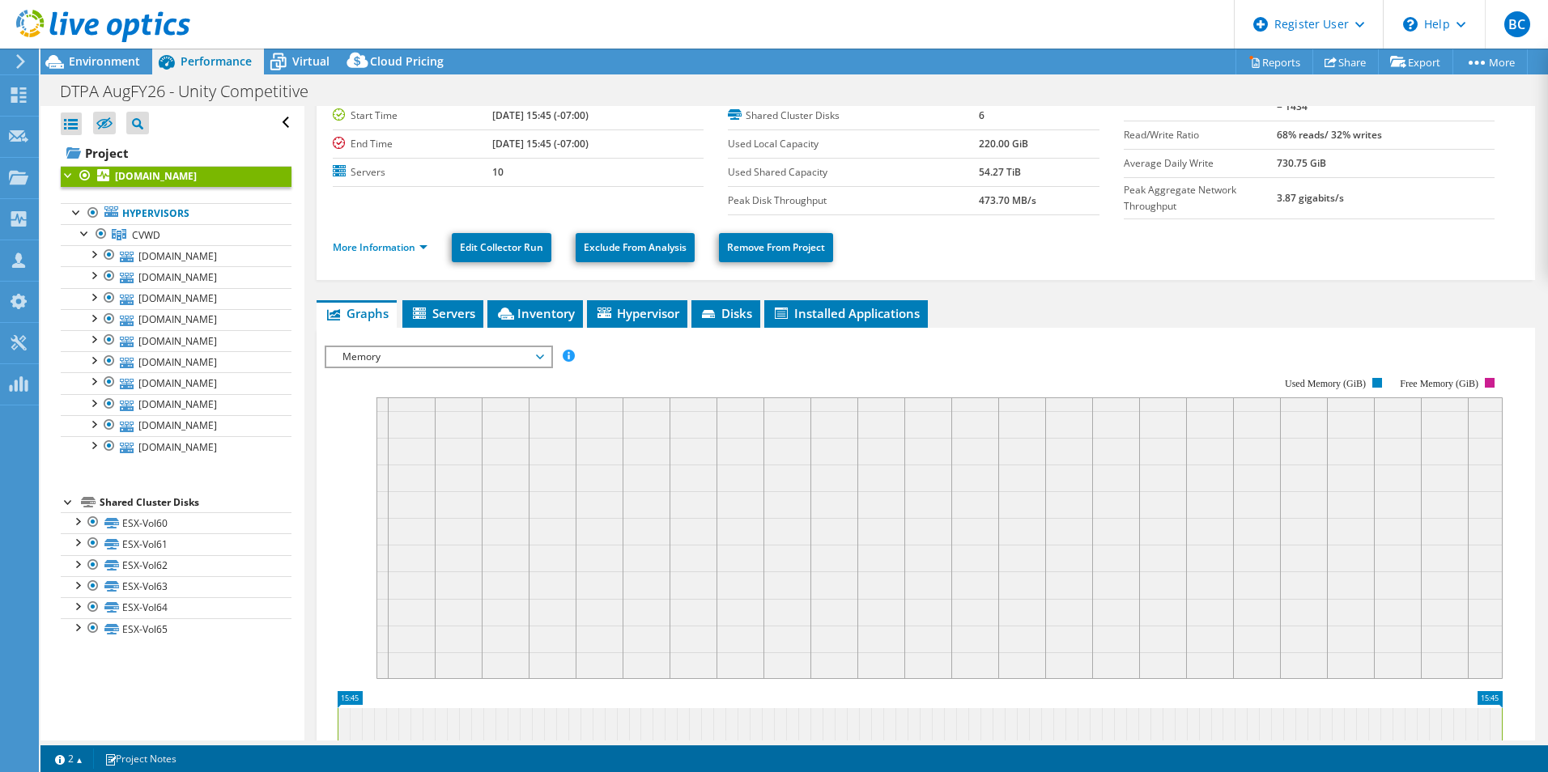
click at [423, 353] on span "Memory" at bounding box center [438, 356] width 208 height 19
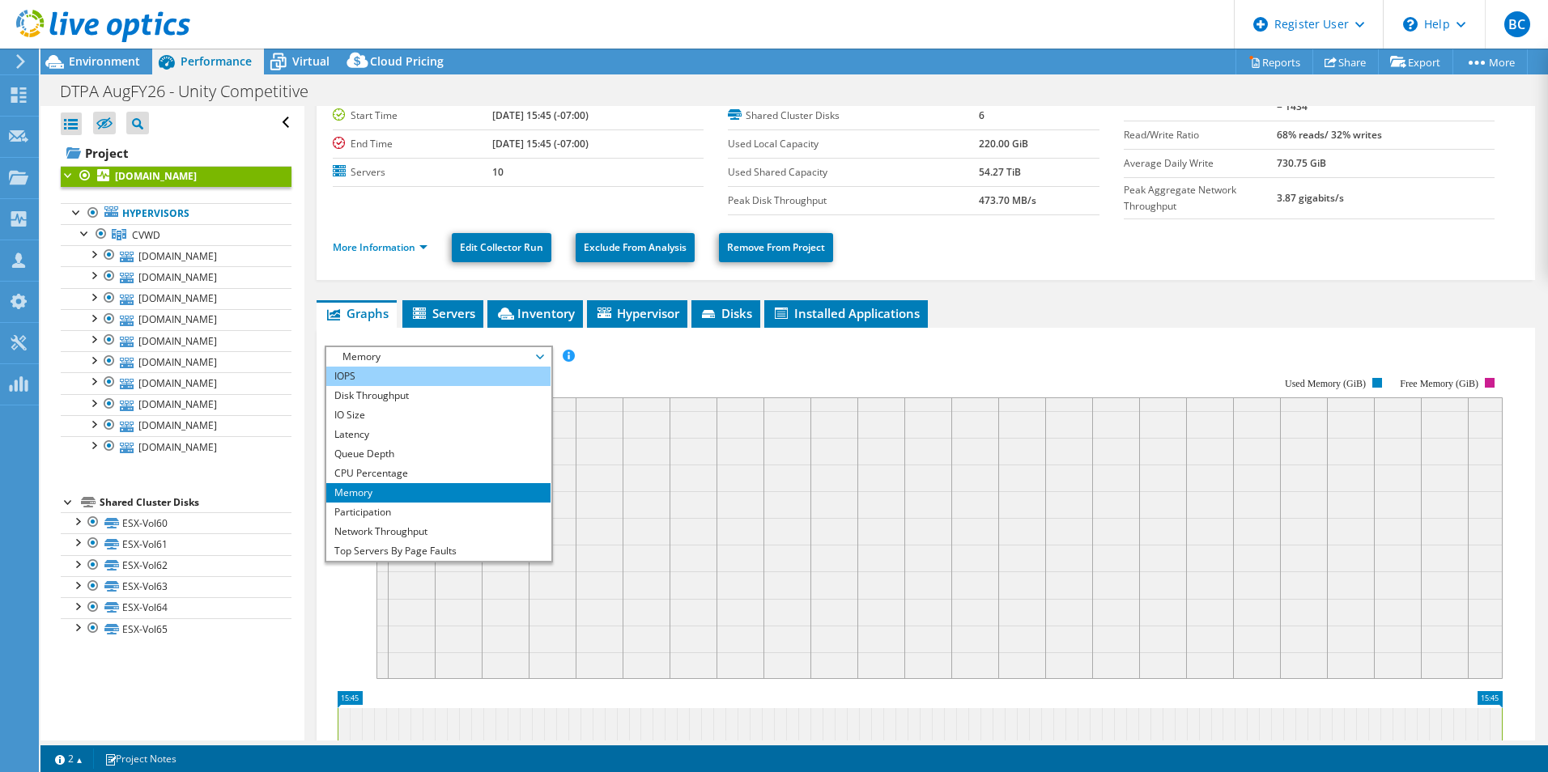
click at [410, 376] on li "IOPS" at bounding box center [438, 376] width 224 height 19
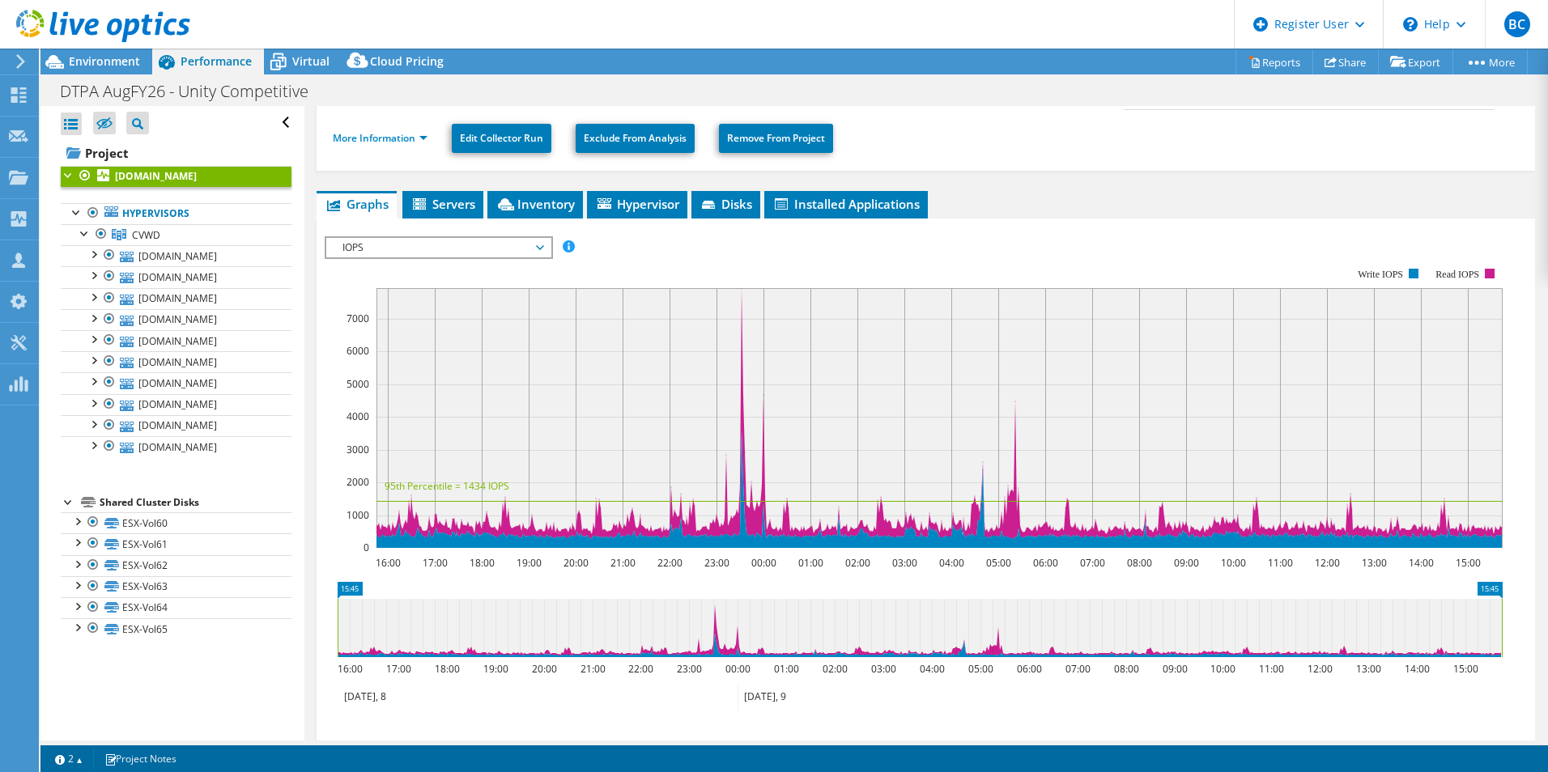
scroll to position [0, 0]
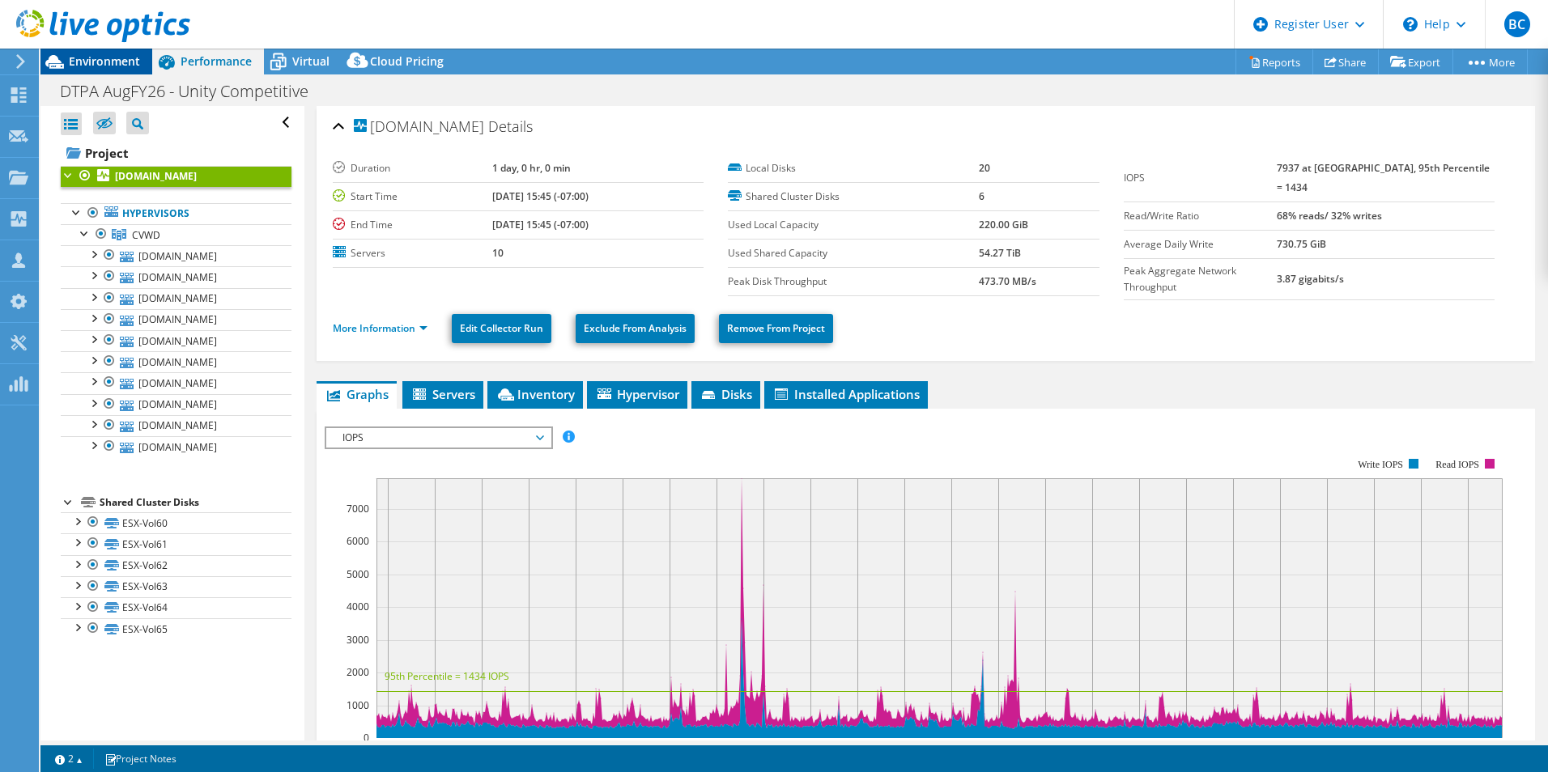
click at [120, 58] on span "Environment" at bounding box center [104, 60] width 71 height 15
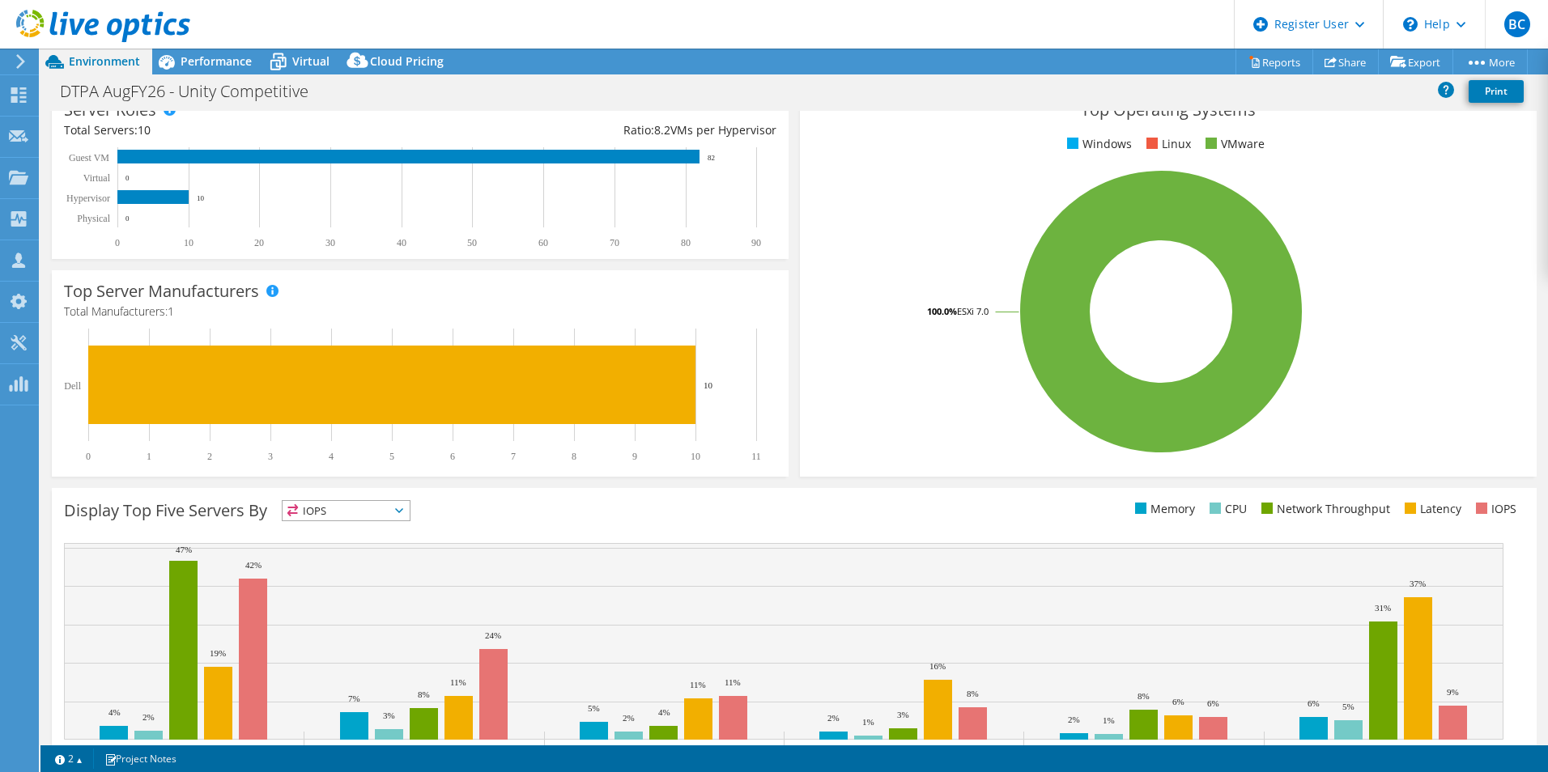
scroll to position [308, 0]
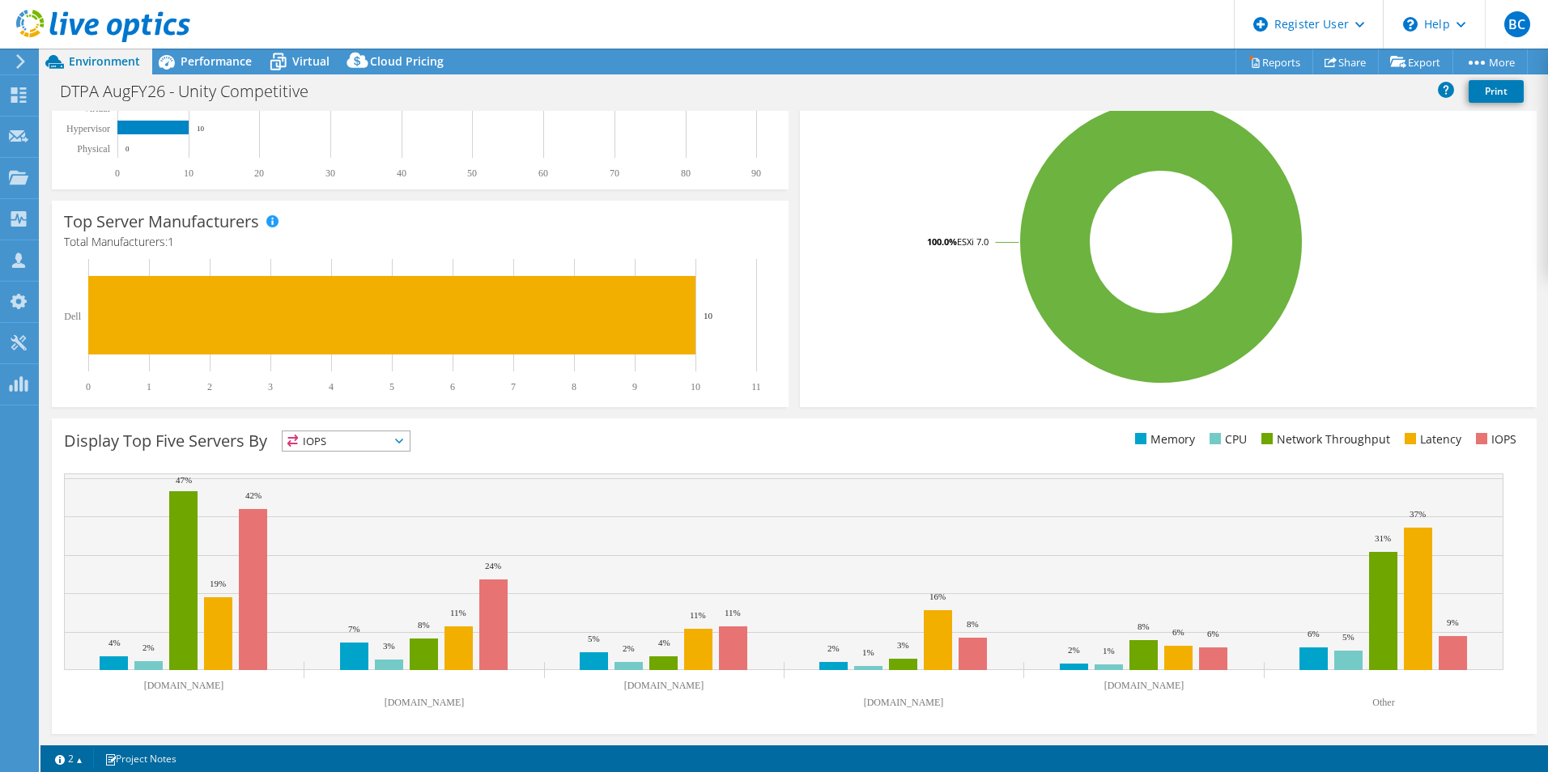
click at [415, 442] on div "Display Top Five Servers By IOPS IOPS" at bounding box center [429, 444] width 730 height 27
click at [385, 436] on span "IOPS" at bounding box center [346, 441] width 127 height 19
click at [372, 523] on li "Network Throughput" at bounding box center [346, 530] width 127 height 23
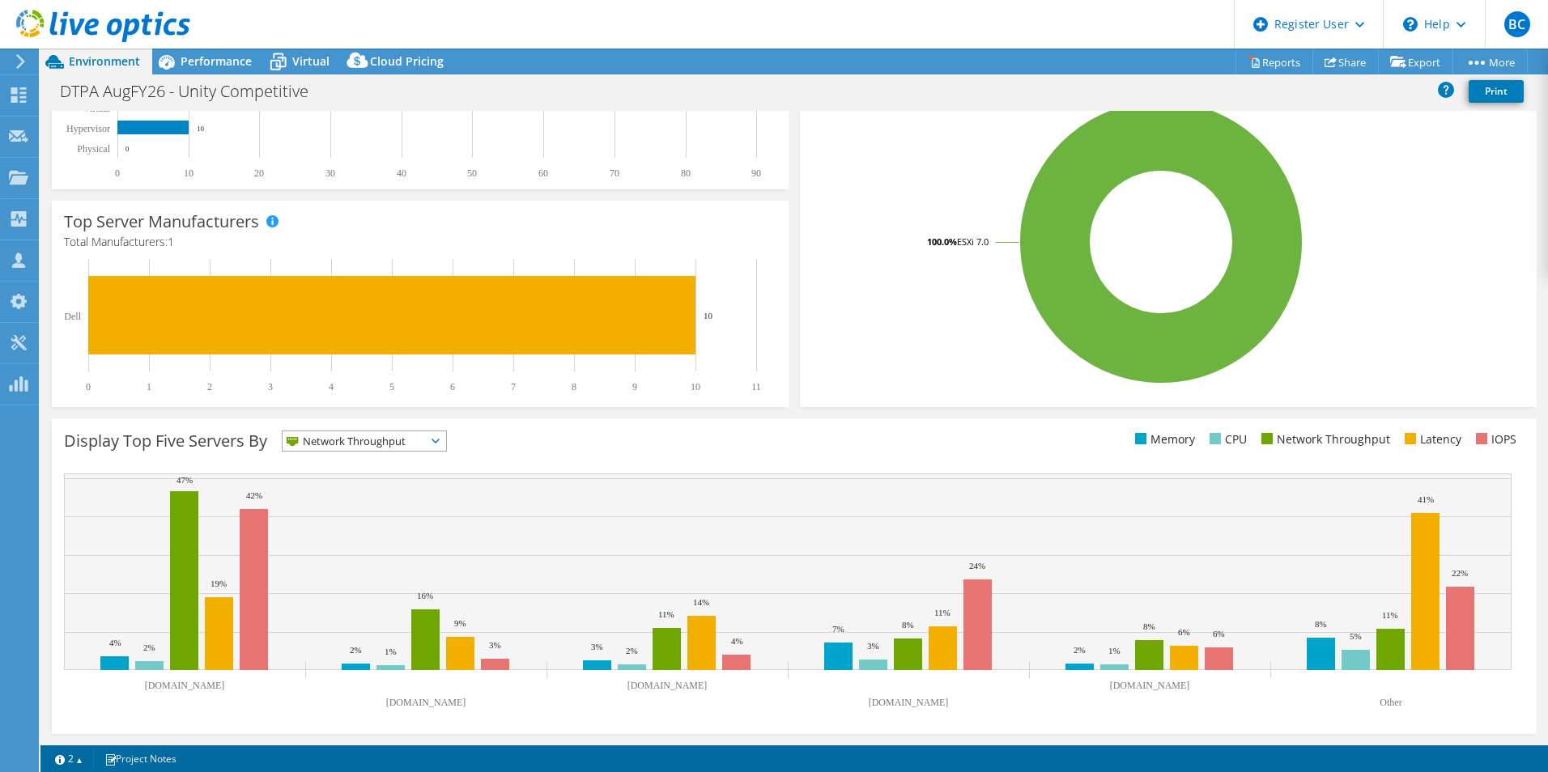
click at [397, 449] on span "Network Throughput" at bounding box center [354, 441] width 143 height 19
click at [349, 547] on li "Latency" at bounding box center [365, 553] width 164 height 23
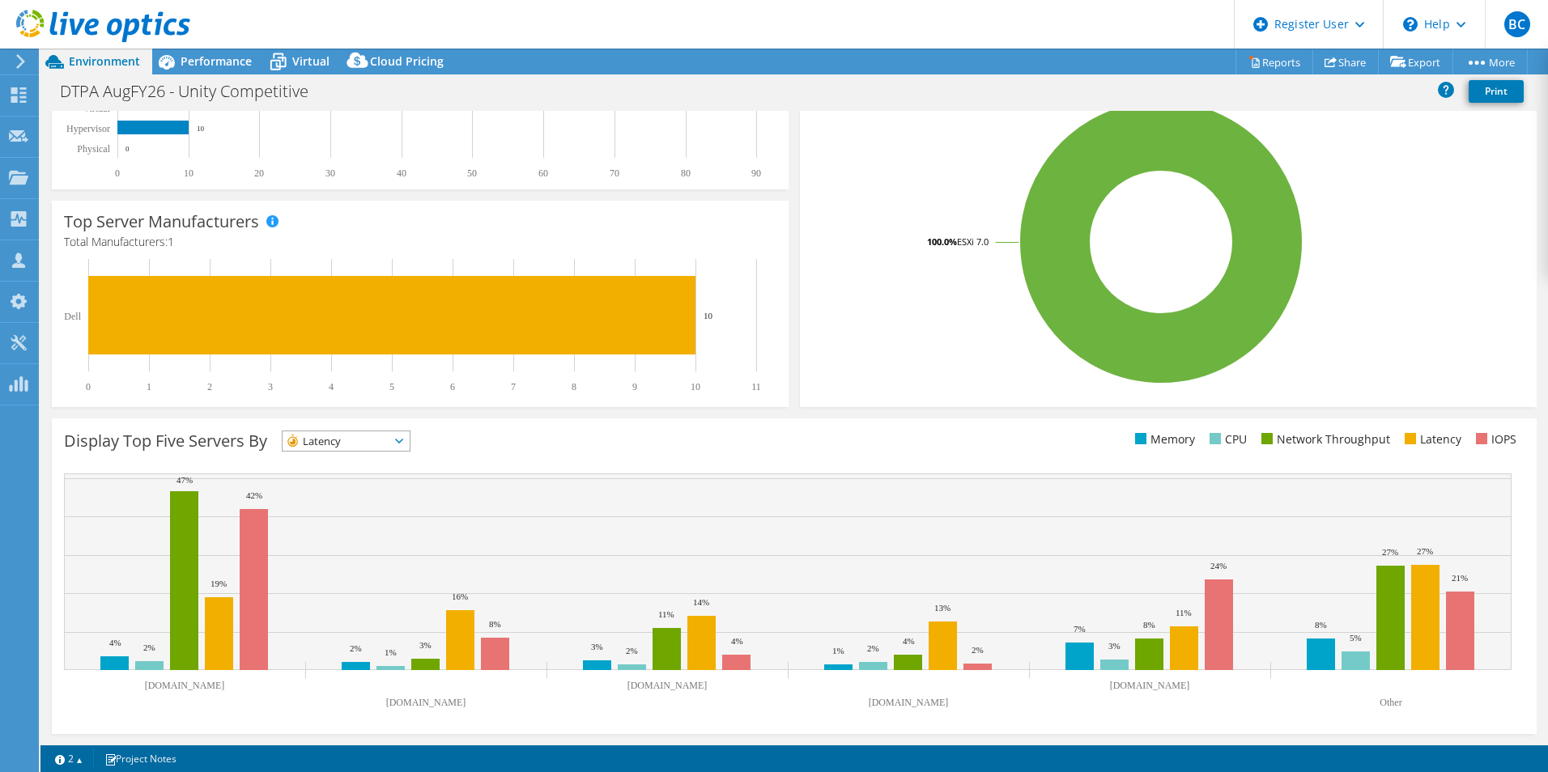
drag, startPoint x: 406, startPoint y: 446, endPoint x: 393, endPoint y: 459, distance: 18.9
click at [406, 447] on span "Latency" at bounding box center [346, 441] width 127 height 19
click at [351, 511] on li "CPU" at bounding box center [346, 507] width 127 height 23
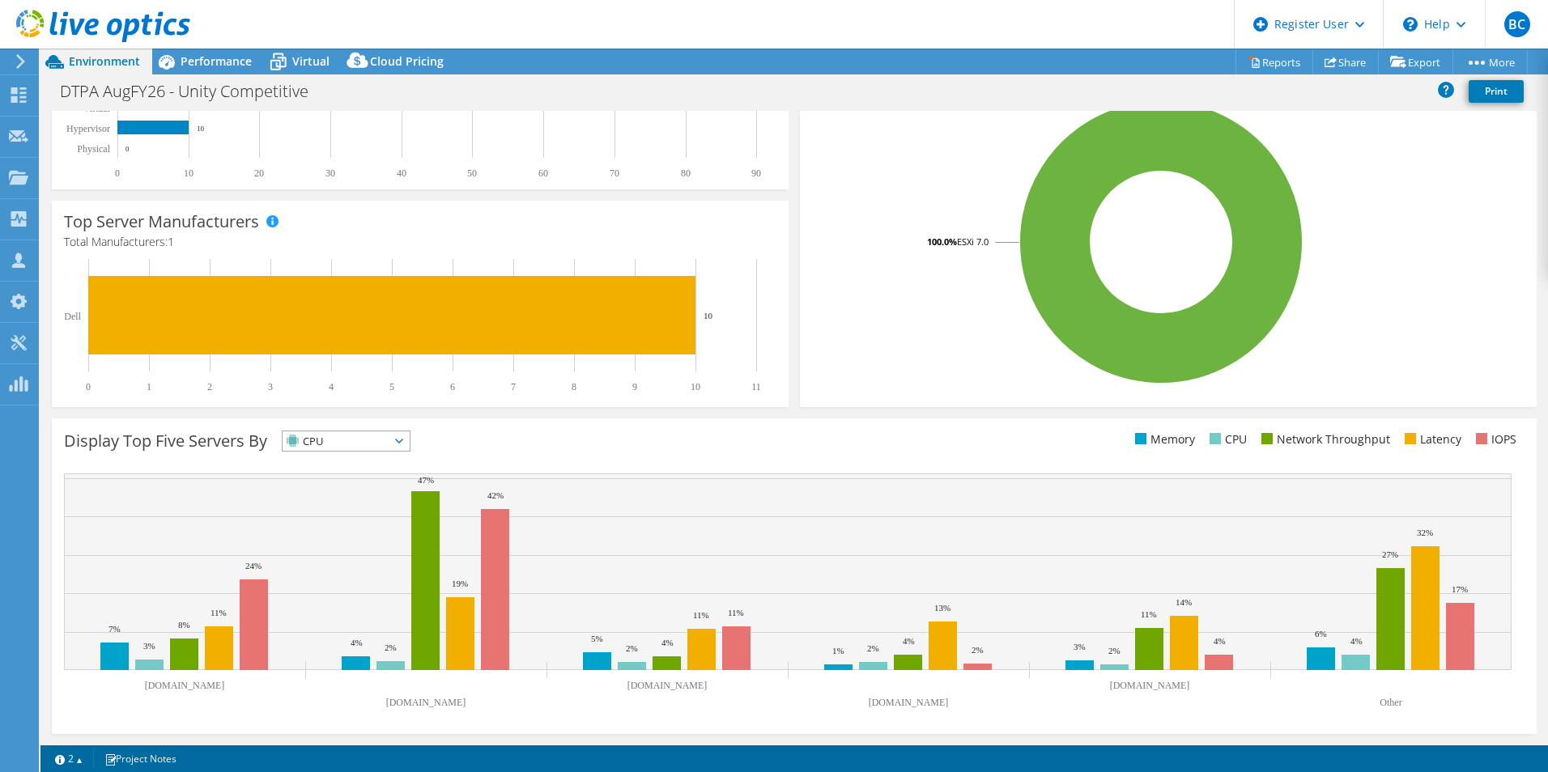
click at [405, 438] on span "CPU" at bounding box center [346, 441] width 127 height 19
click at [368, 472] on li "IOPS" at bounding box center [346, 462] width 127 height 23
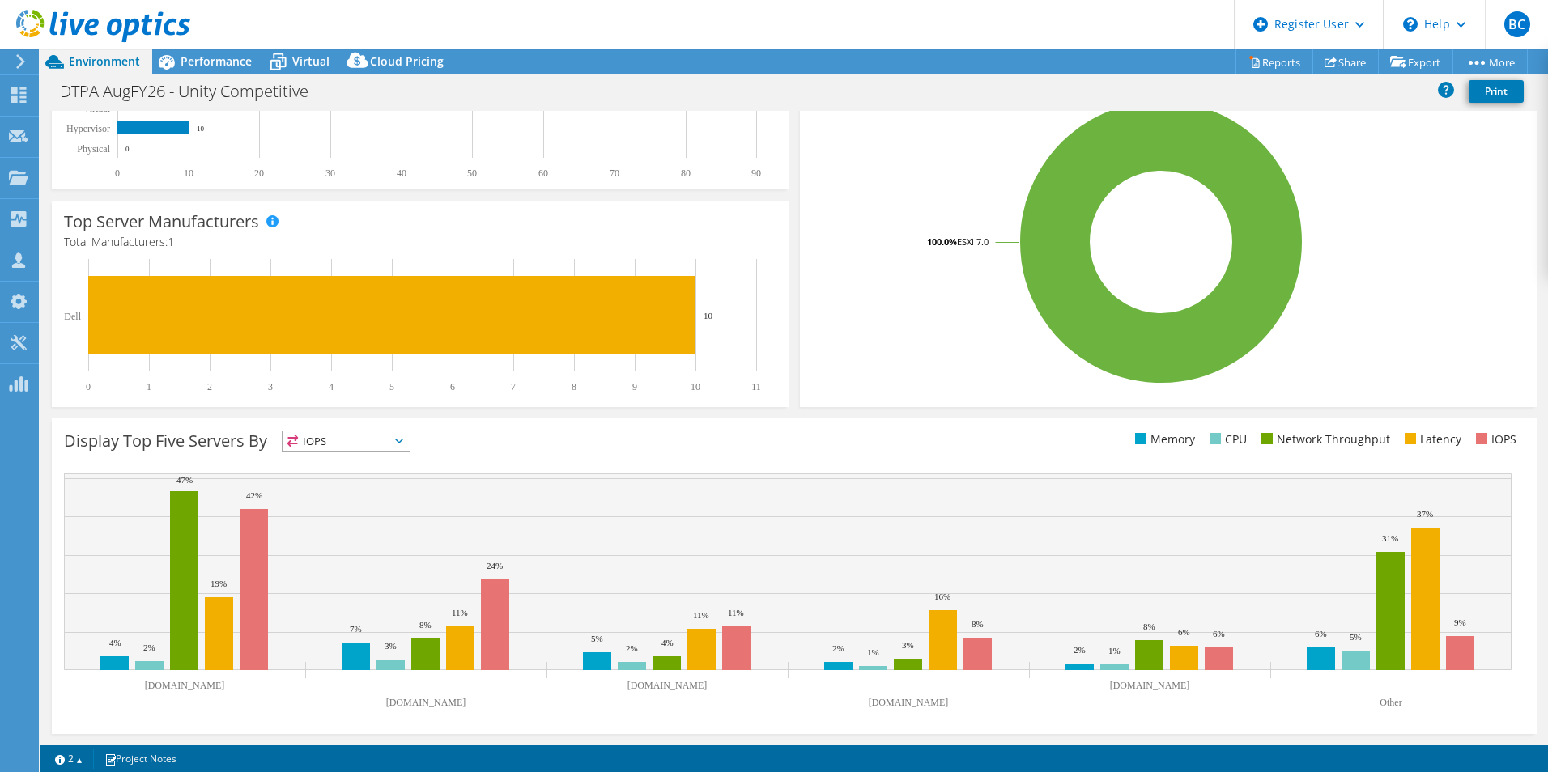
click at [376, 440] on span "IOPS" at bounding box center [336, 441] width 107 height 19
click at [345, 487] on li "Memory" at bounding box center [346, 485] width 127 height 23
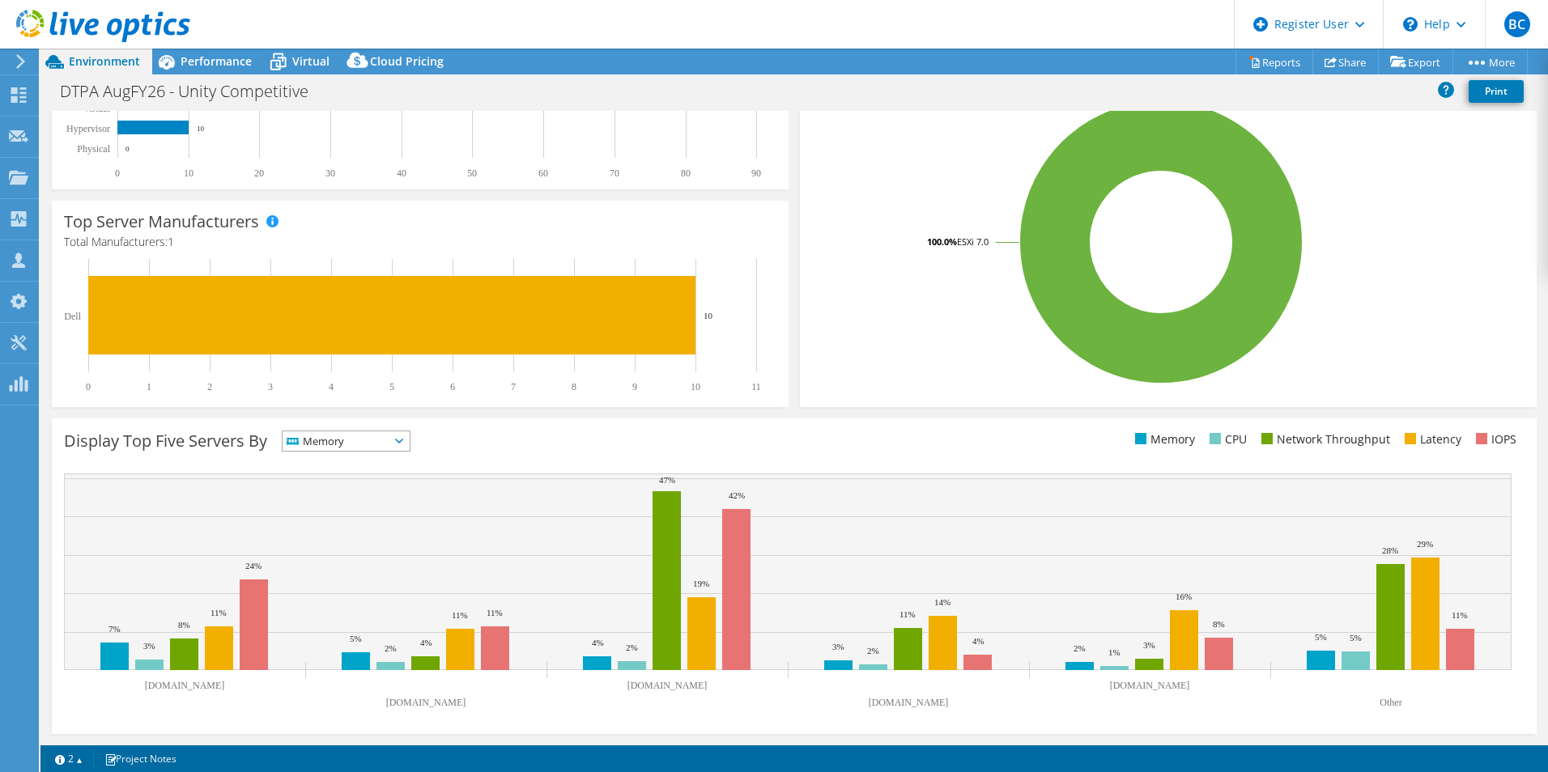
click at [389, 443] on span "Memory" at bounding box center [336, 441] width 107 height 19
click at [359, 453] on li "IOPS" at bounding box center [346, 462] width 127 height 23
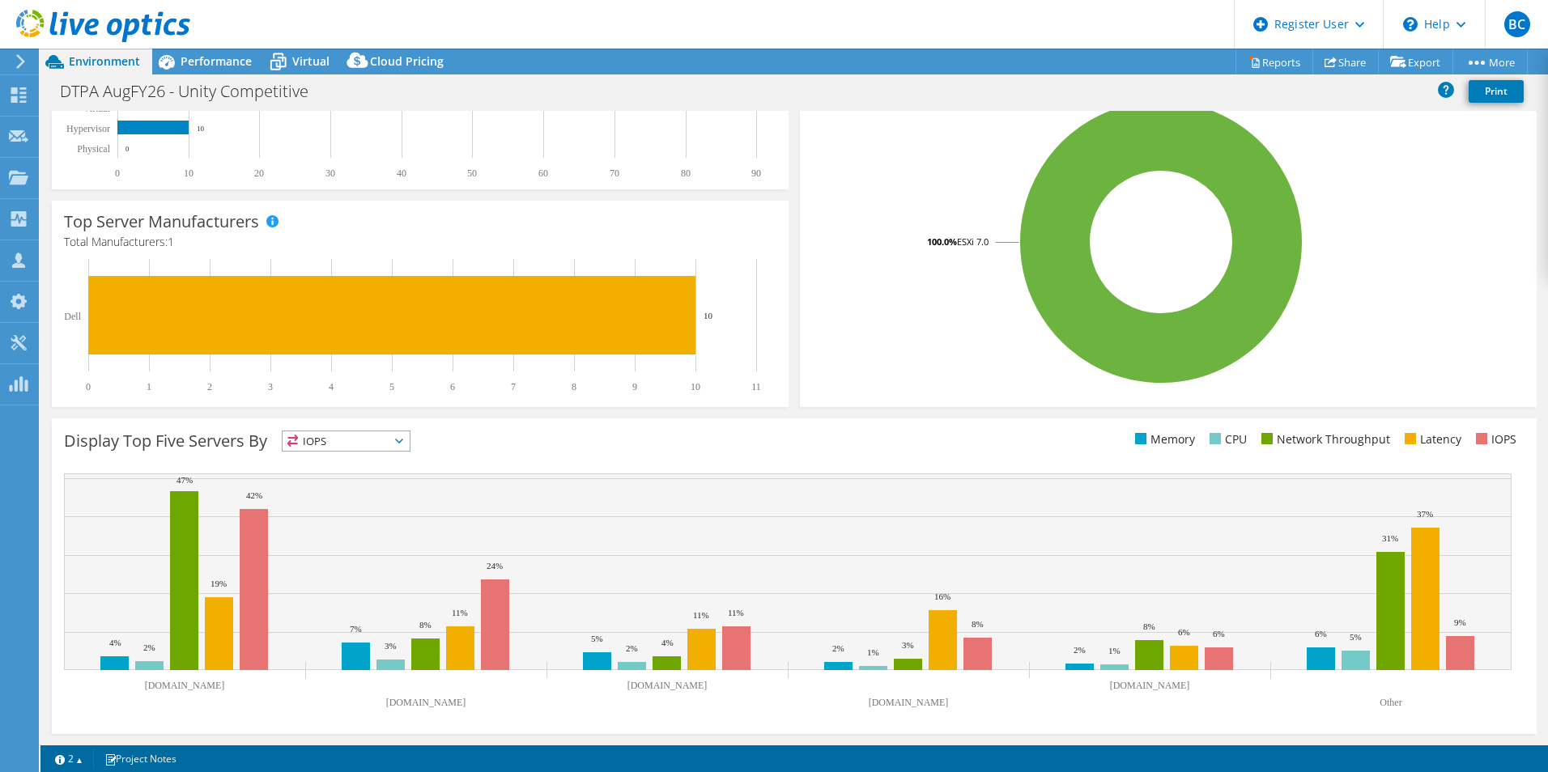
scroll to position [0, 0]
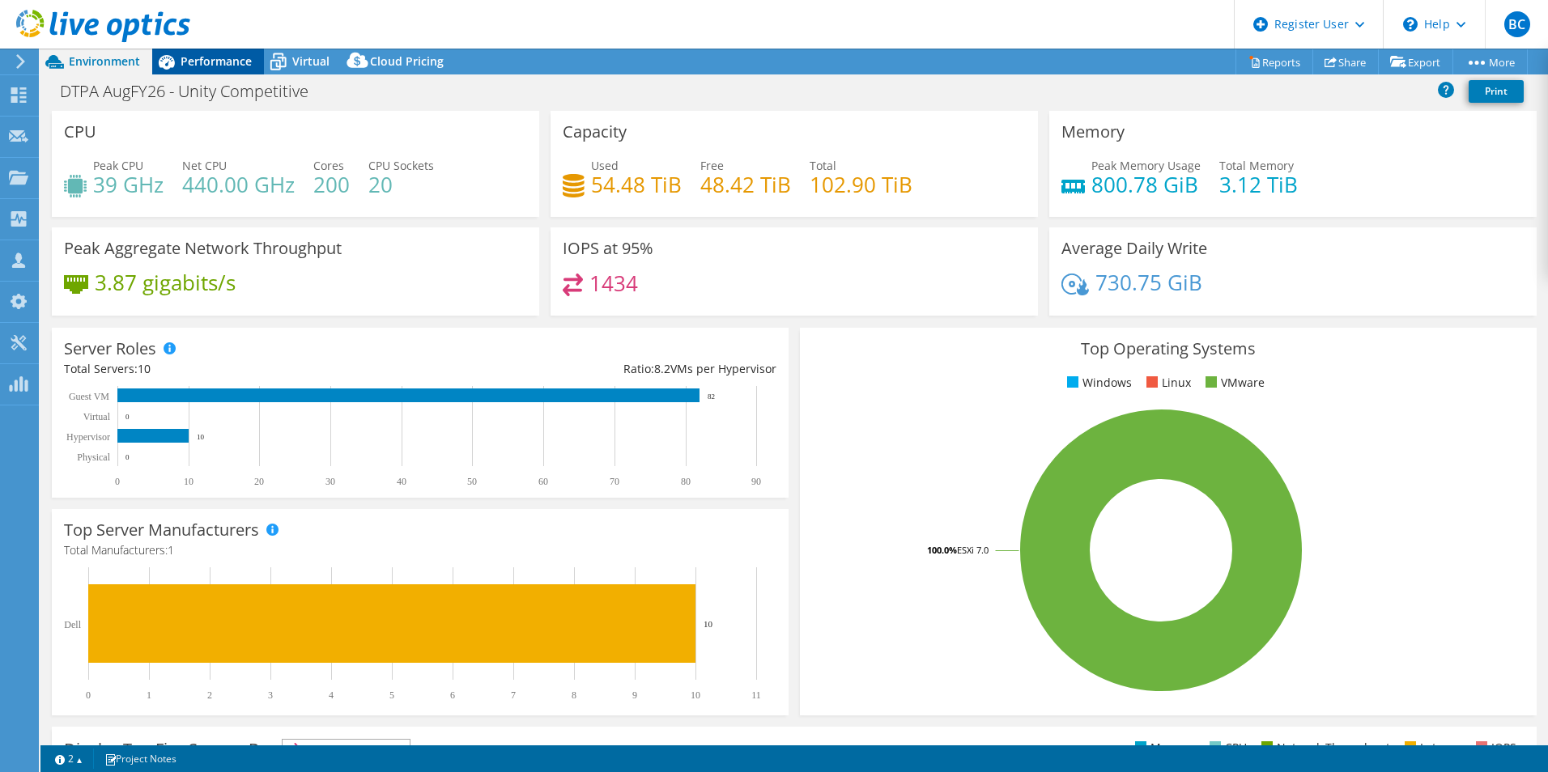
click at [182, 57] on span "Performance" at bounding box center [216, 60] width 71 height 15
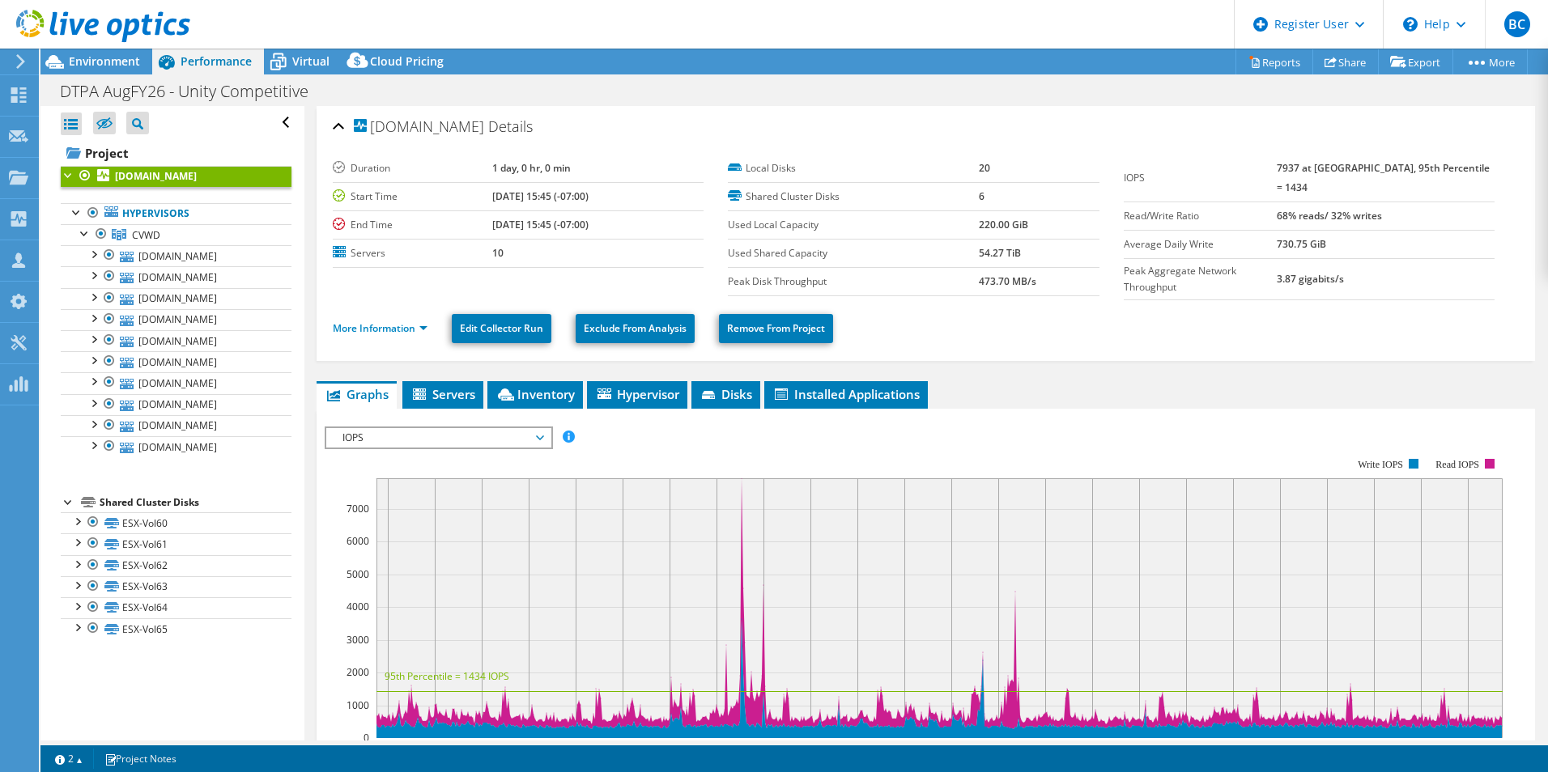
click at [407, 428] on span "IOPS" at bounding box center [438, 437] width 208 height 19
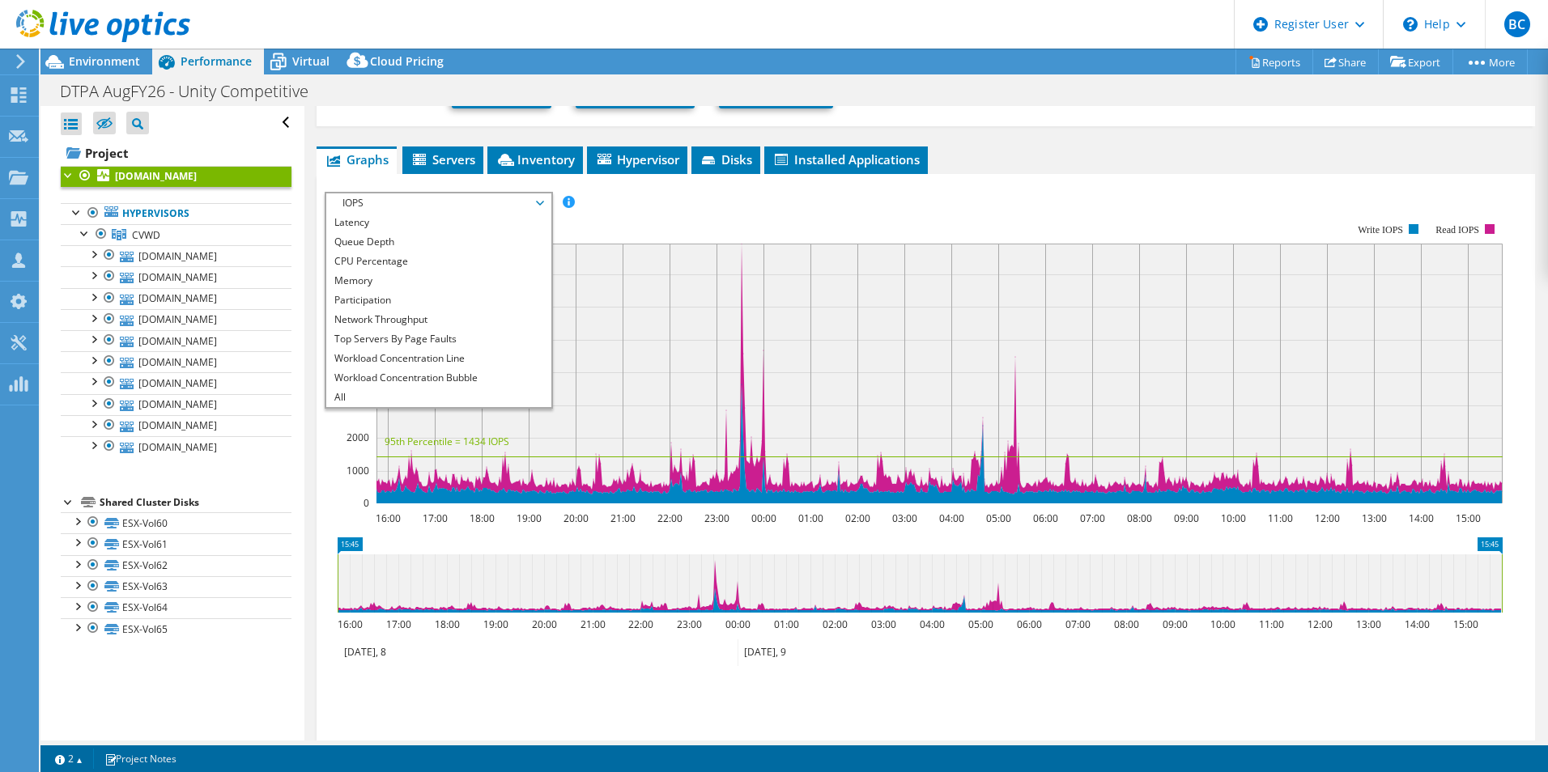
scroll to position [243, 0]
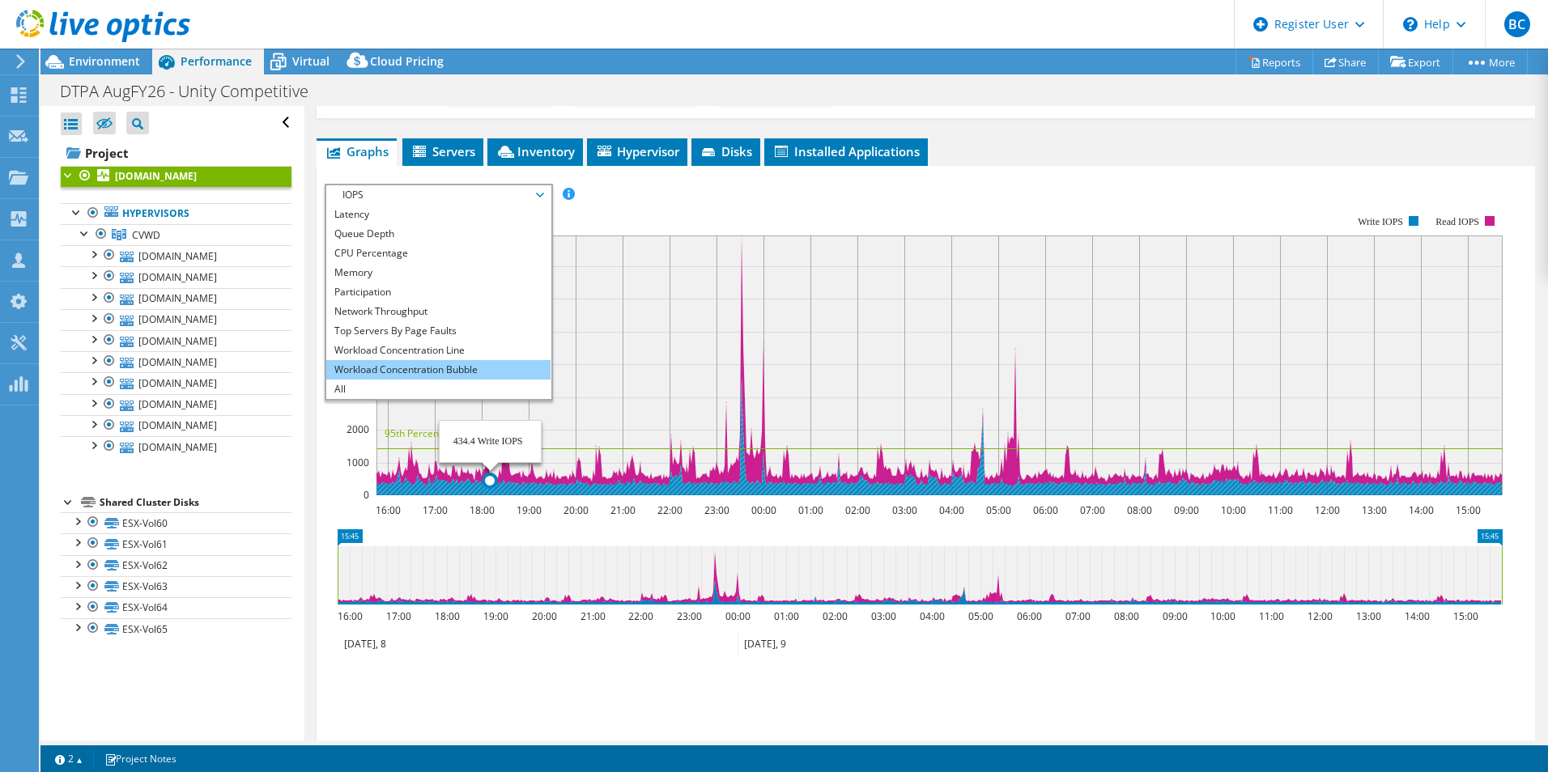
click at [464, 360] on li "Workload Concentration Bubble" at bounding box center [438, 369] width 224 height 19
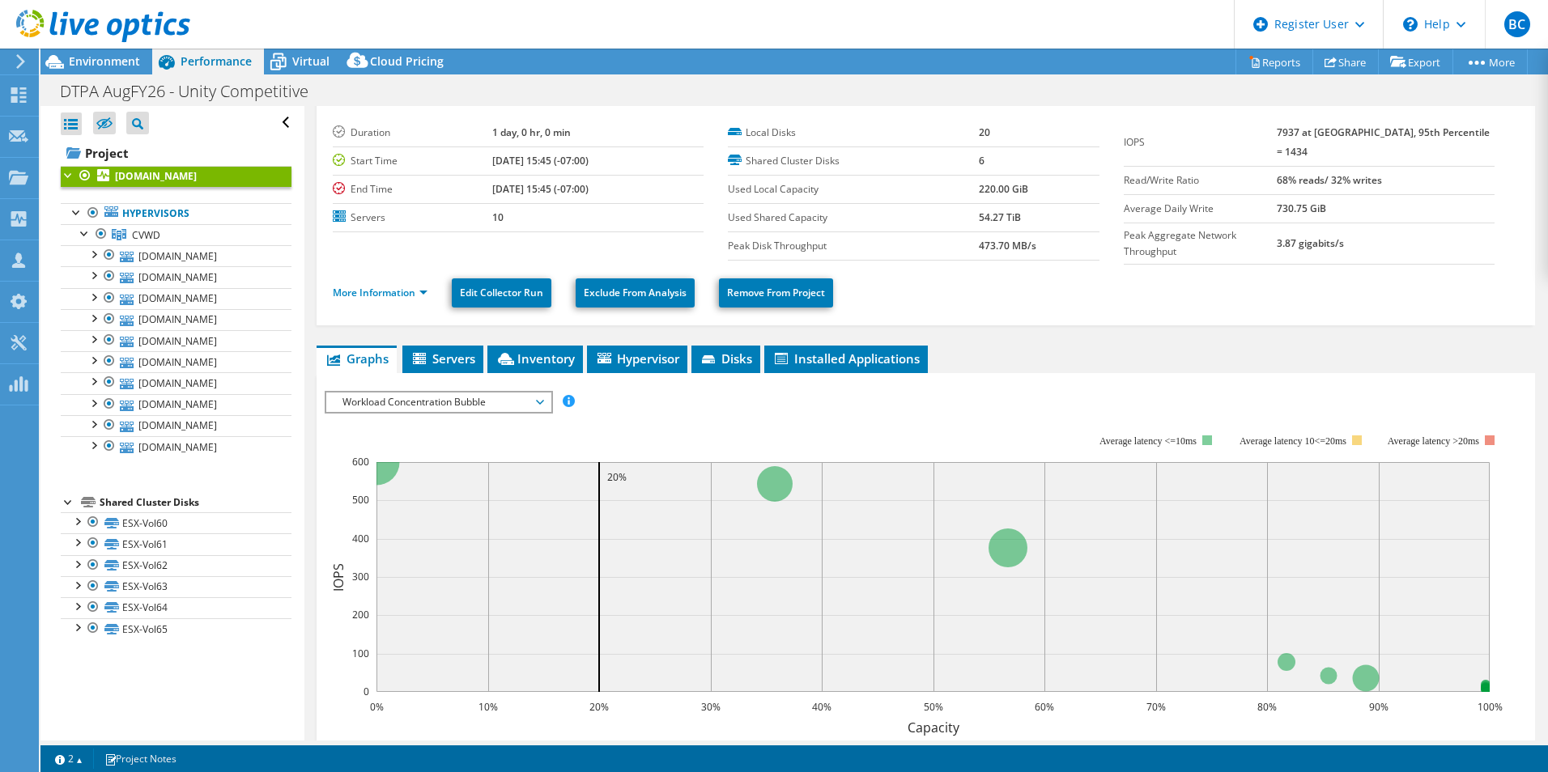
scroll to position [35, 0]
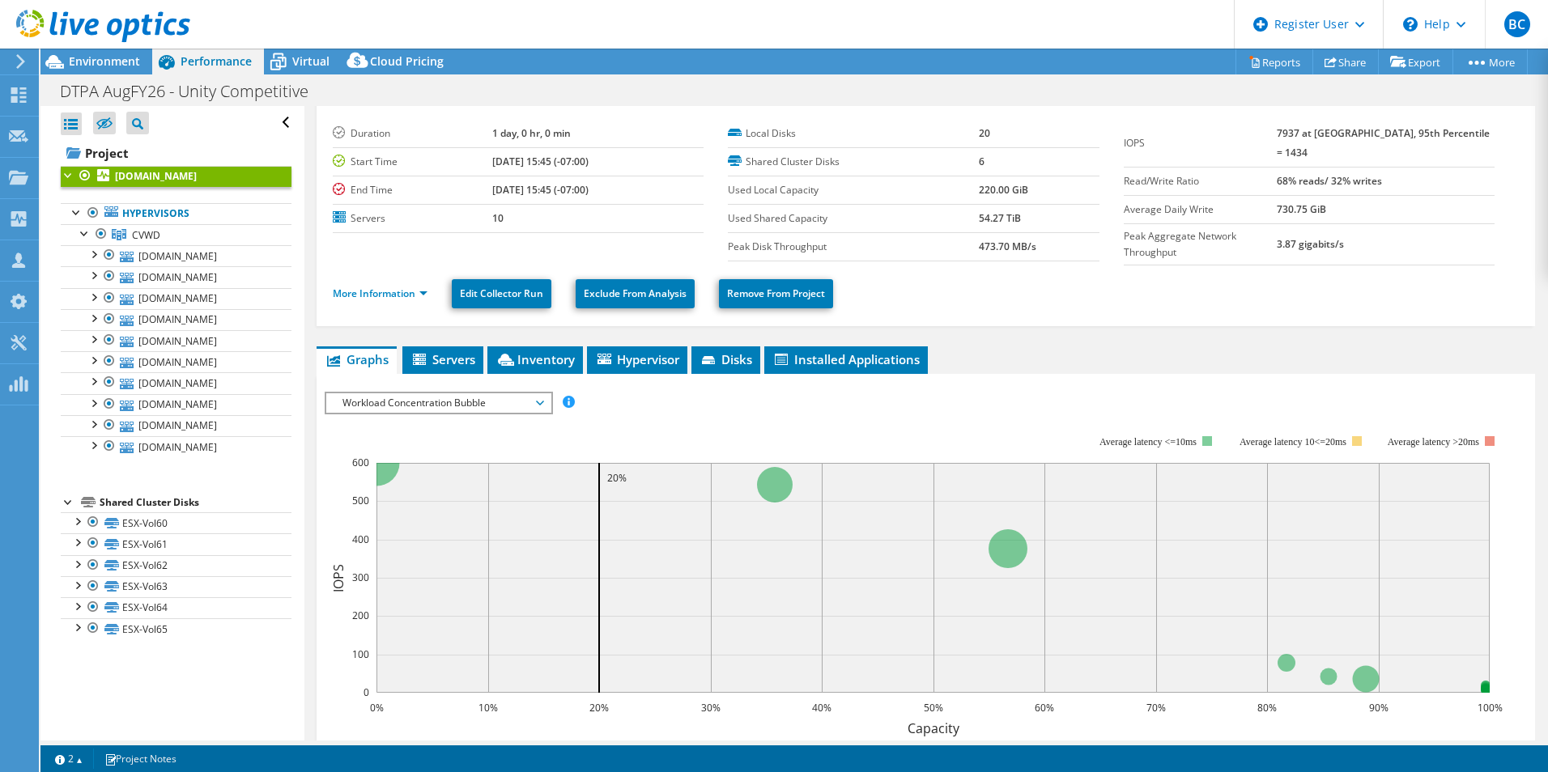
drag, startPoint x: 497, startPoint y: 392, endPoint x: 488, endPoint y: 415, distance: 24.4
click at [497, 393] on span "Workload Concentration Bubble" at bounding box center [438, 402] width 208 height 19
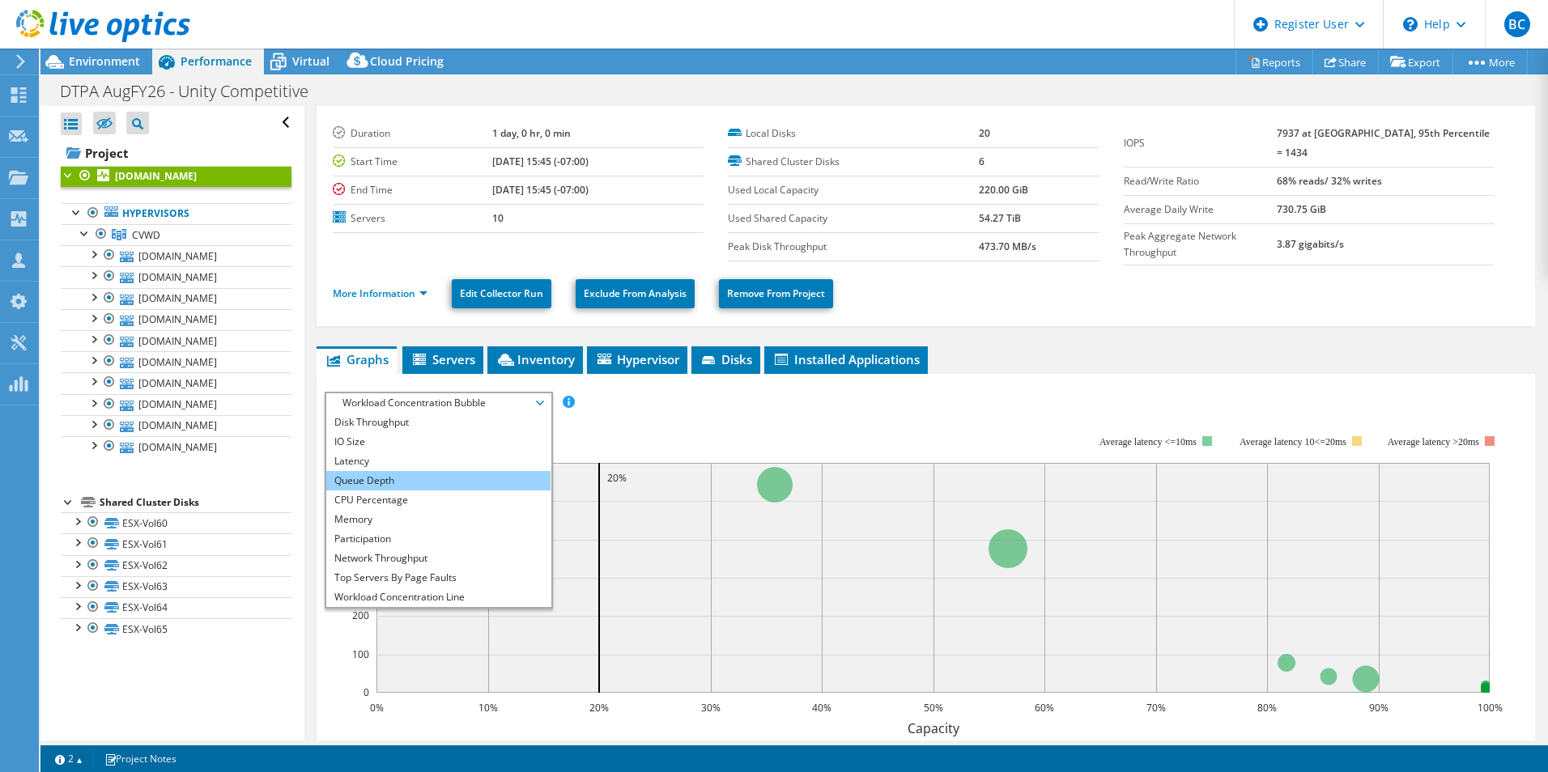
scroll to position [0, 0]
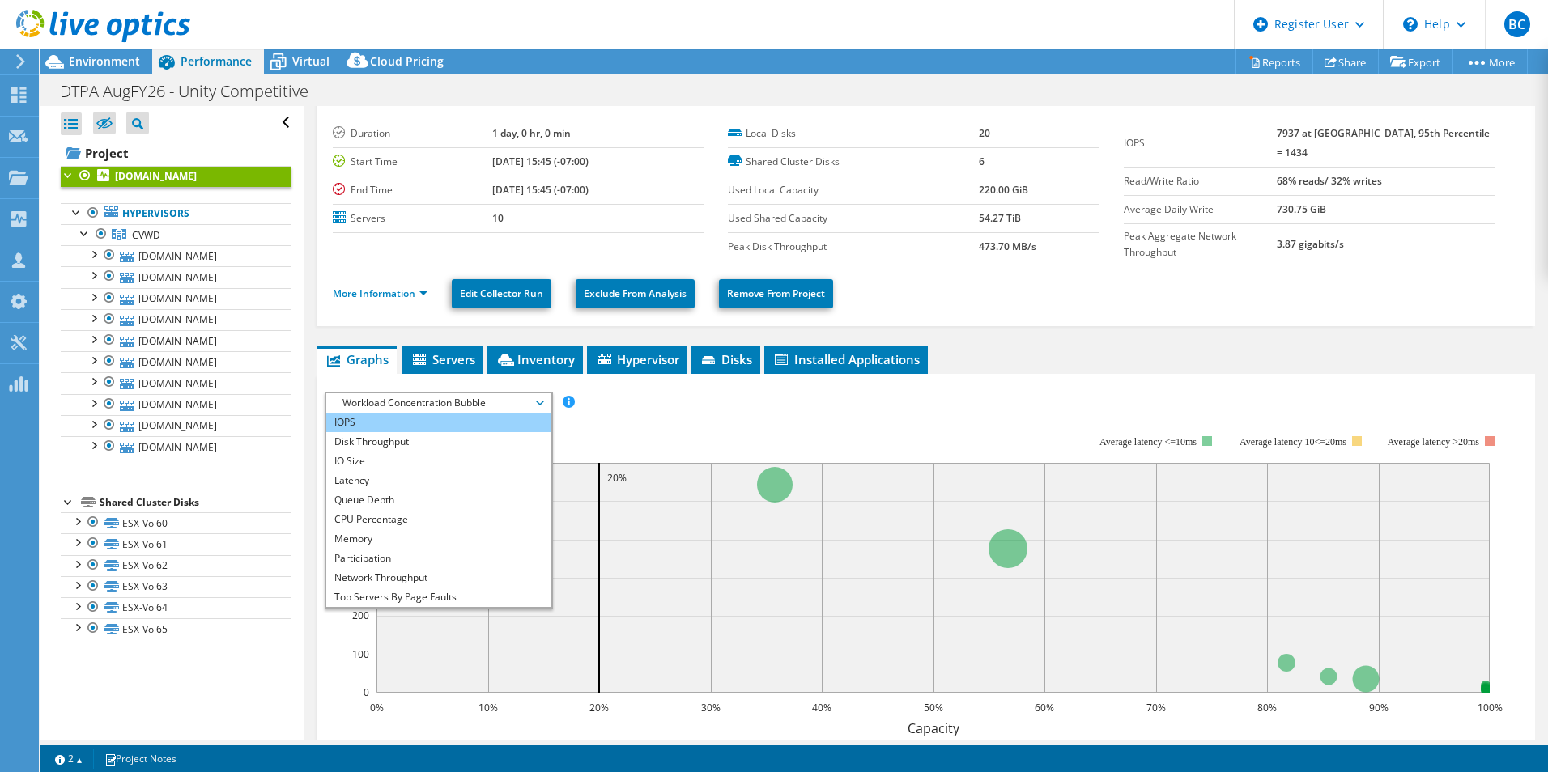
click at [440, 419] on li "IOPS" at bounding box center [438, 422] width 224 height 19
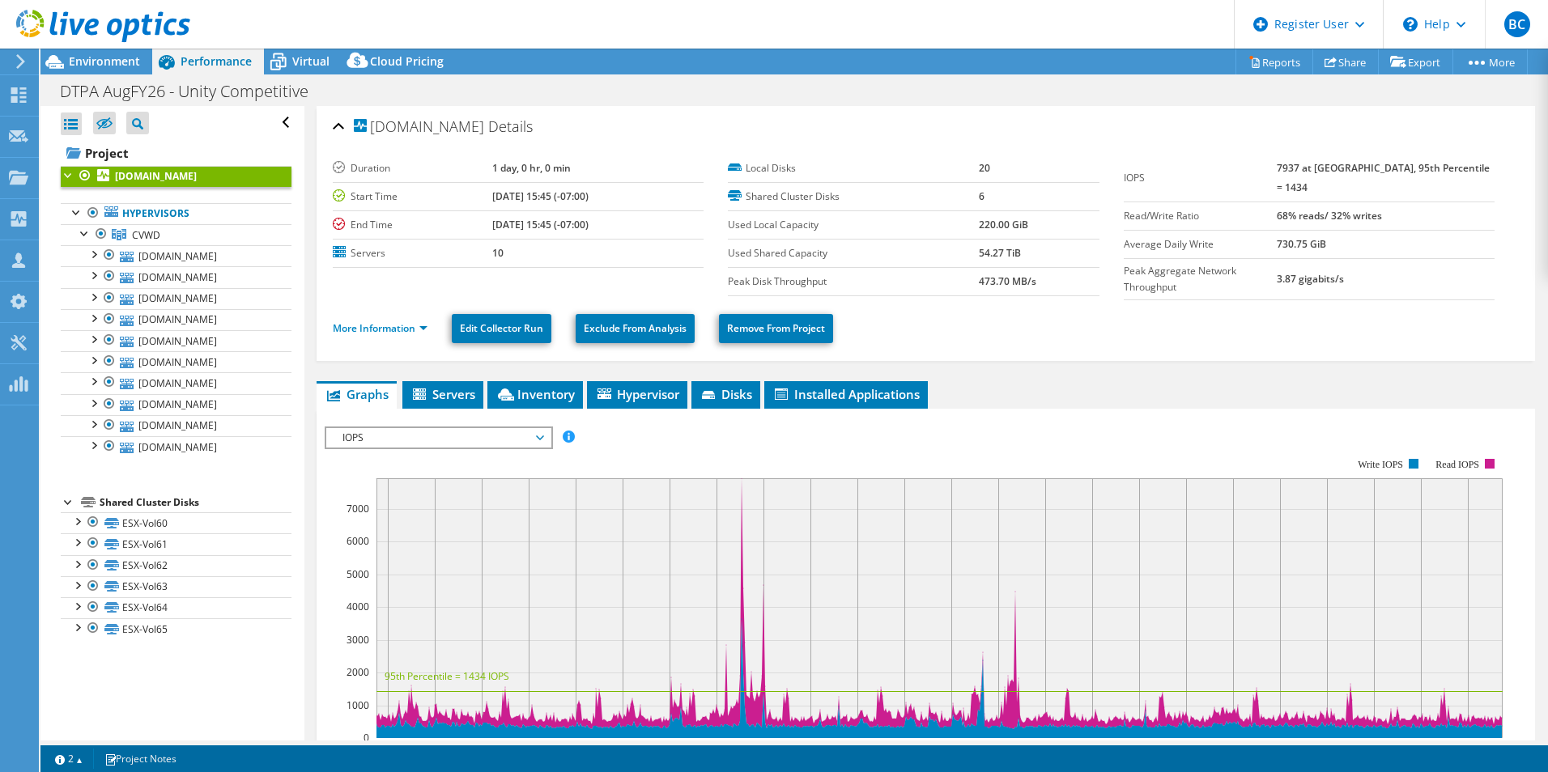
click at [741, 479] on rect at bounding box center [939, 609] width 1126 height 260
click at [113, 57] on span "Environment" at bounding box center [104, 60] width 71 height 15
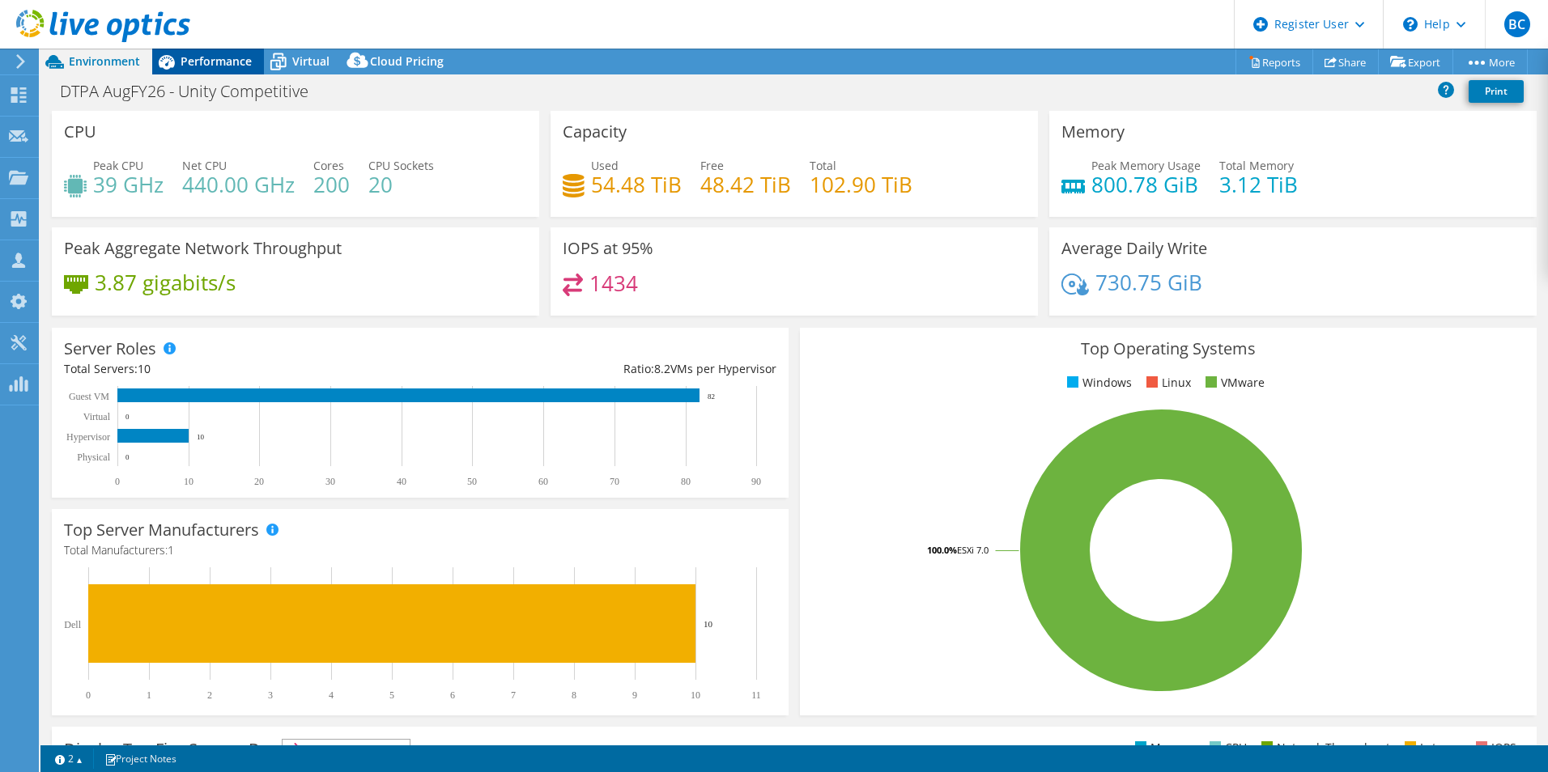
click at [219, 58] on span "Performance" at bounding box center [216, 60] width 71 height 15
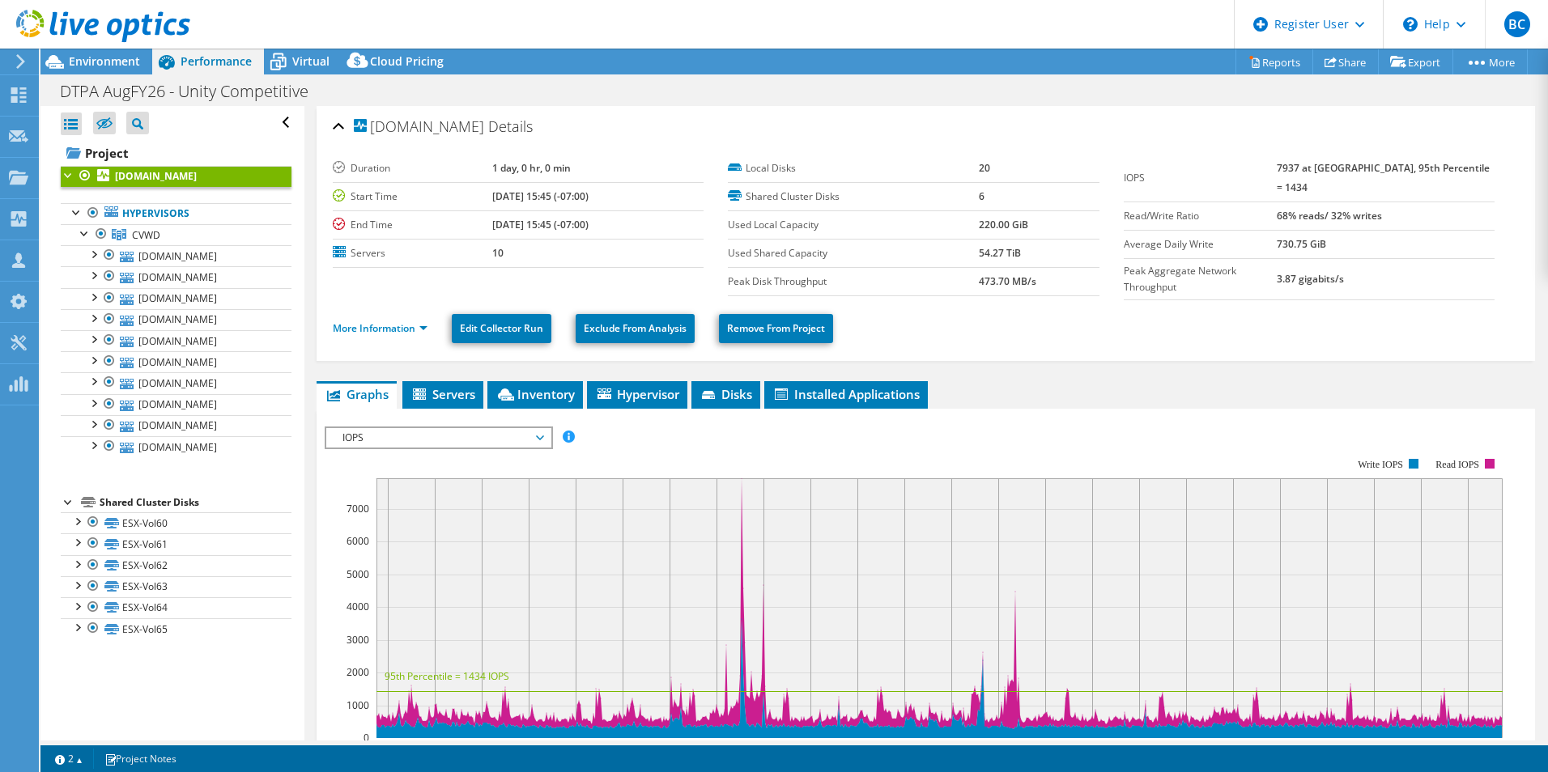
click at [480, 444] on div "IOPS IOPS Disk Throughput IO Size Latency Queue Depth CPU Percentage Memory Pag…" at bounding box center [439, 438] width 228 height 23
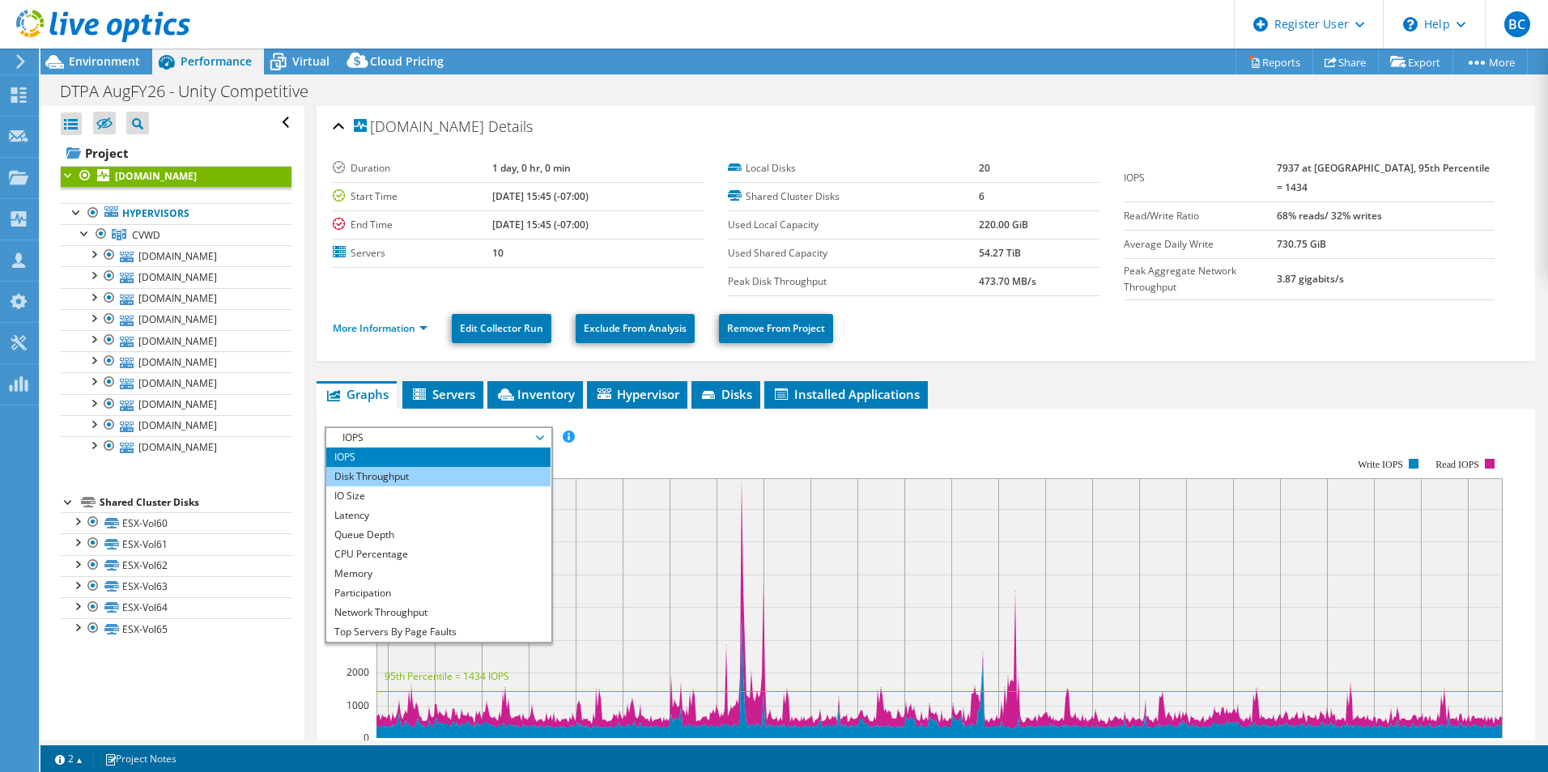
click at [454, 467] on li "Disk Throughput" at bounding box center [438, 476] width 224 height 19
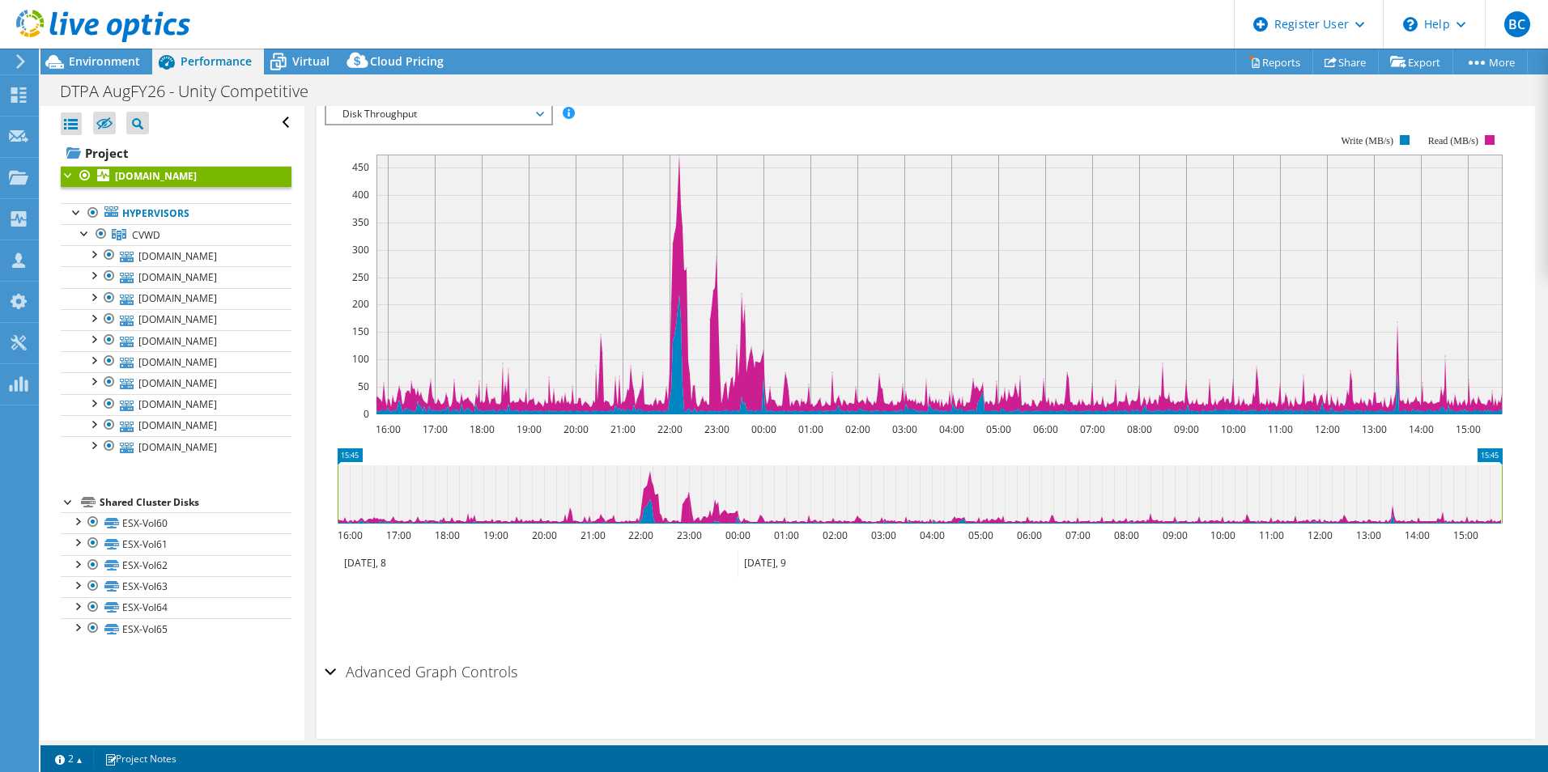
scroll to position [81, 0]
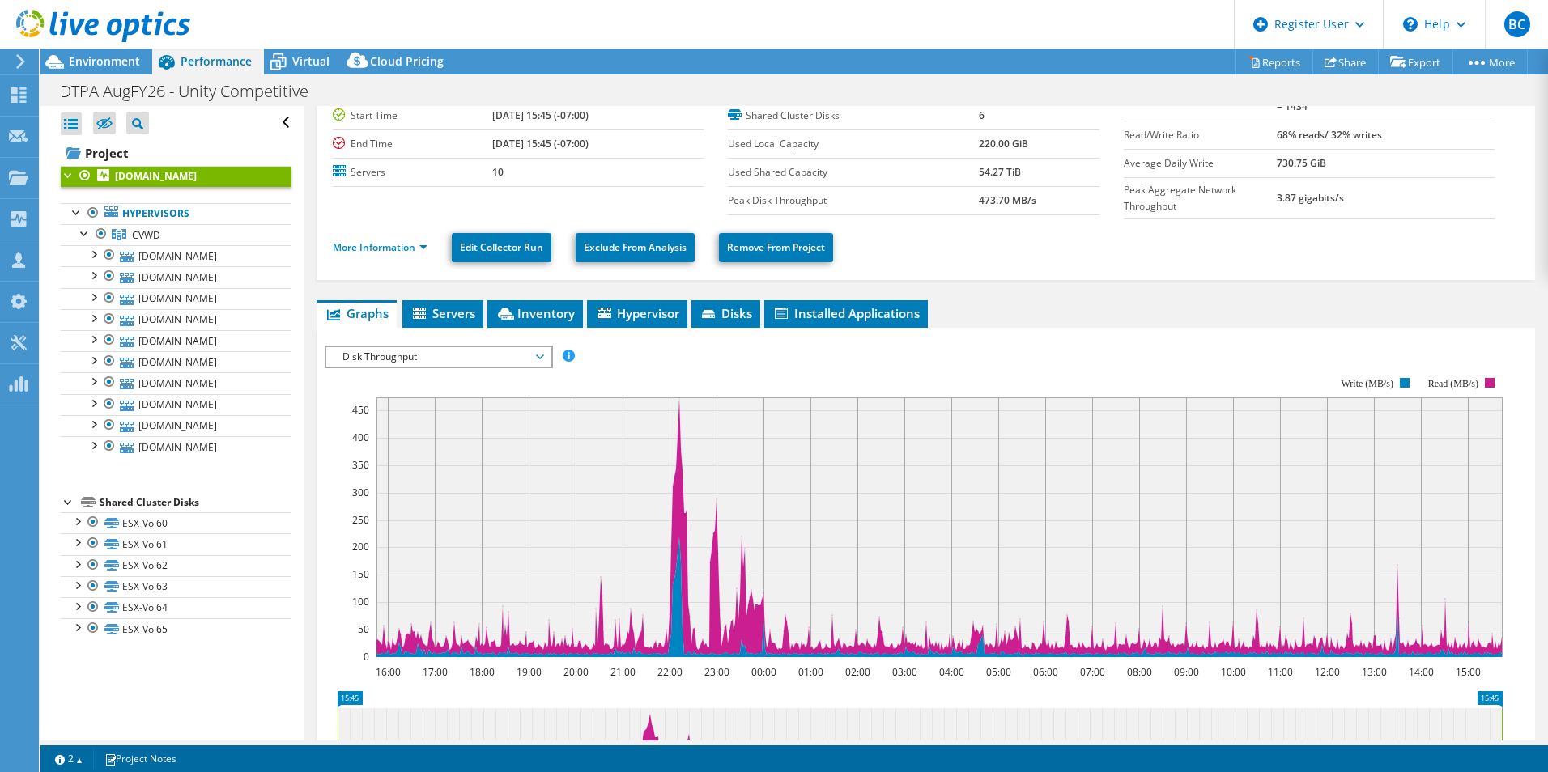
click at [525, 353] on span "Disk Throughput" at bounding box center [438, 356] width 208 height 19
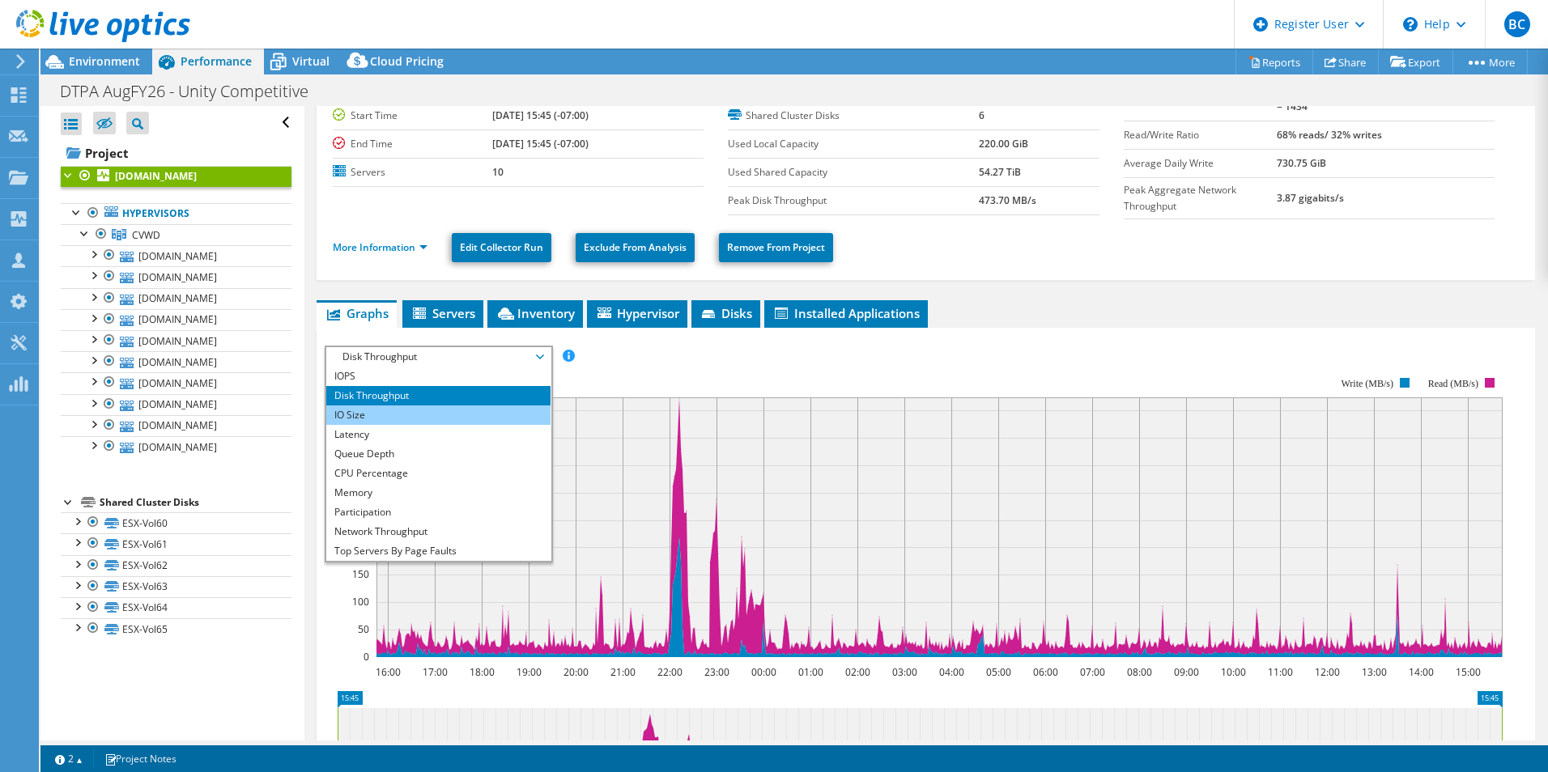
click at [496, 406] on li "IO Size" at bounding box center [438, 415] width 224 height 19
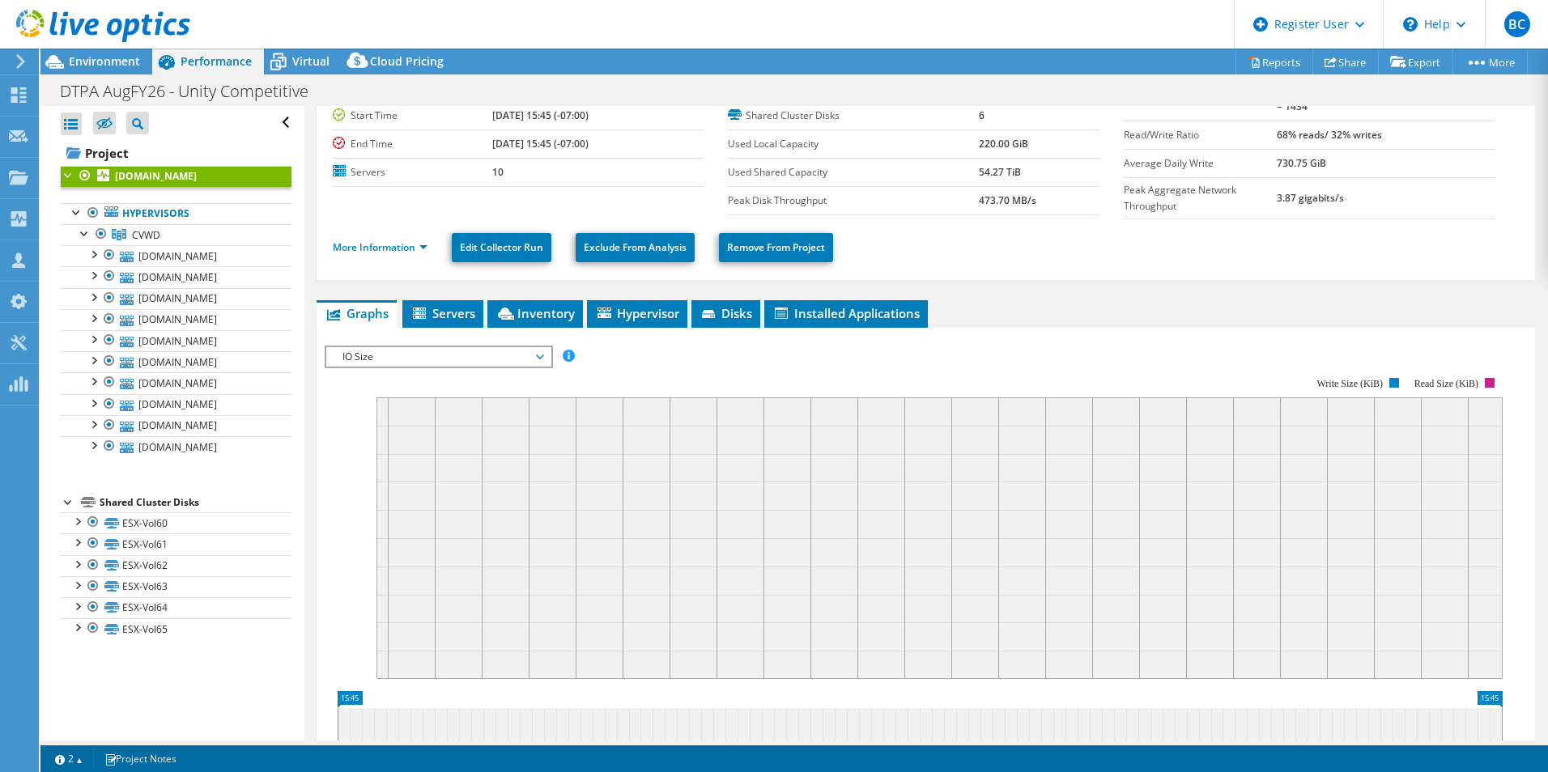
click at [513, 355] on span "IO Size" at bounding box center [438, 356] width 208 height 19
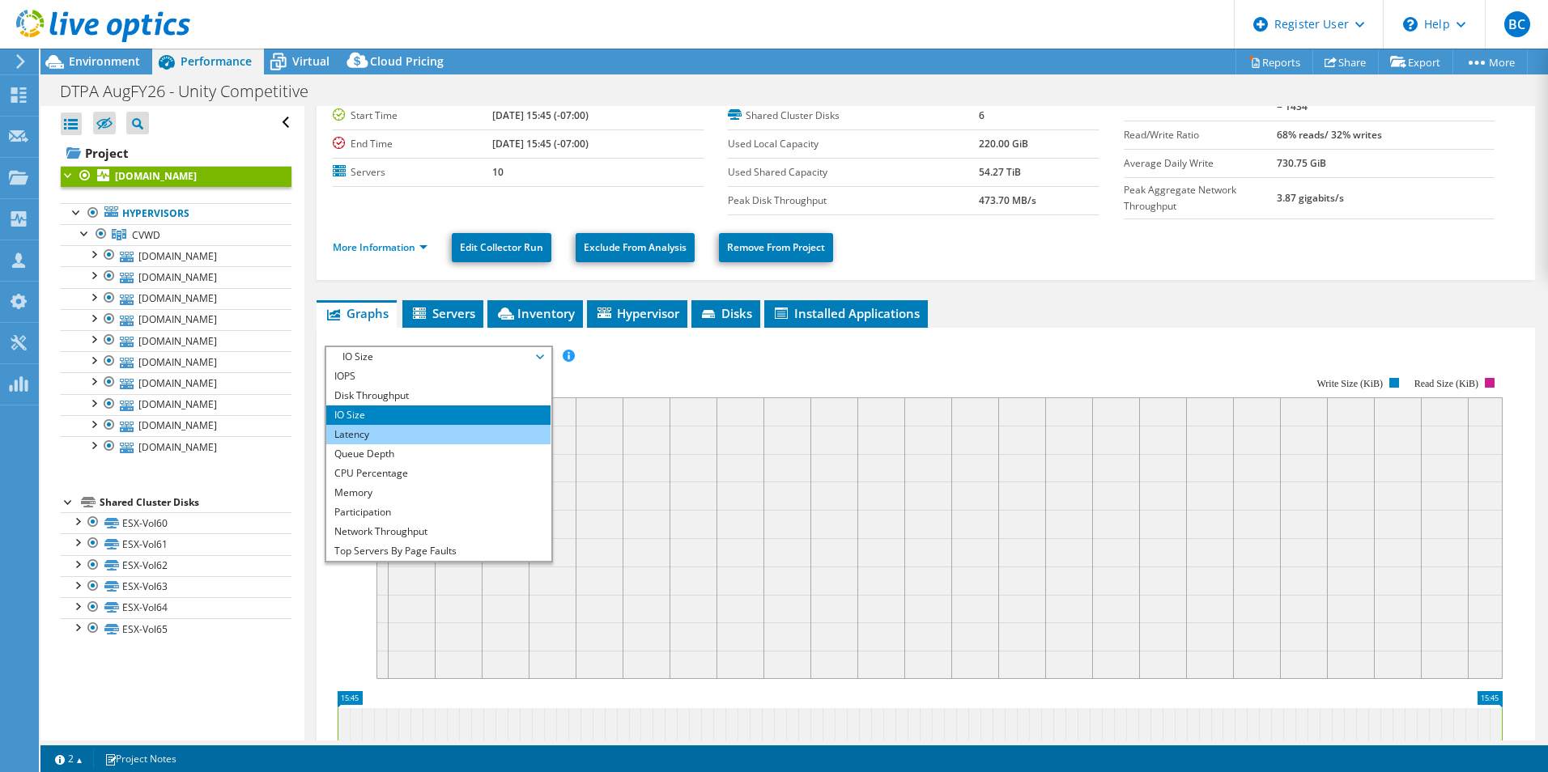
click at [475, 428] on li "Latency" at bounding box center [438, 434] width 224 height 19
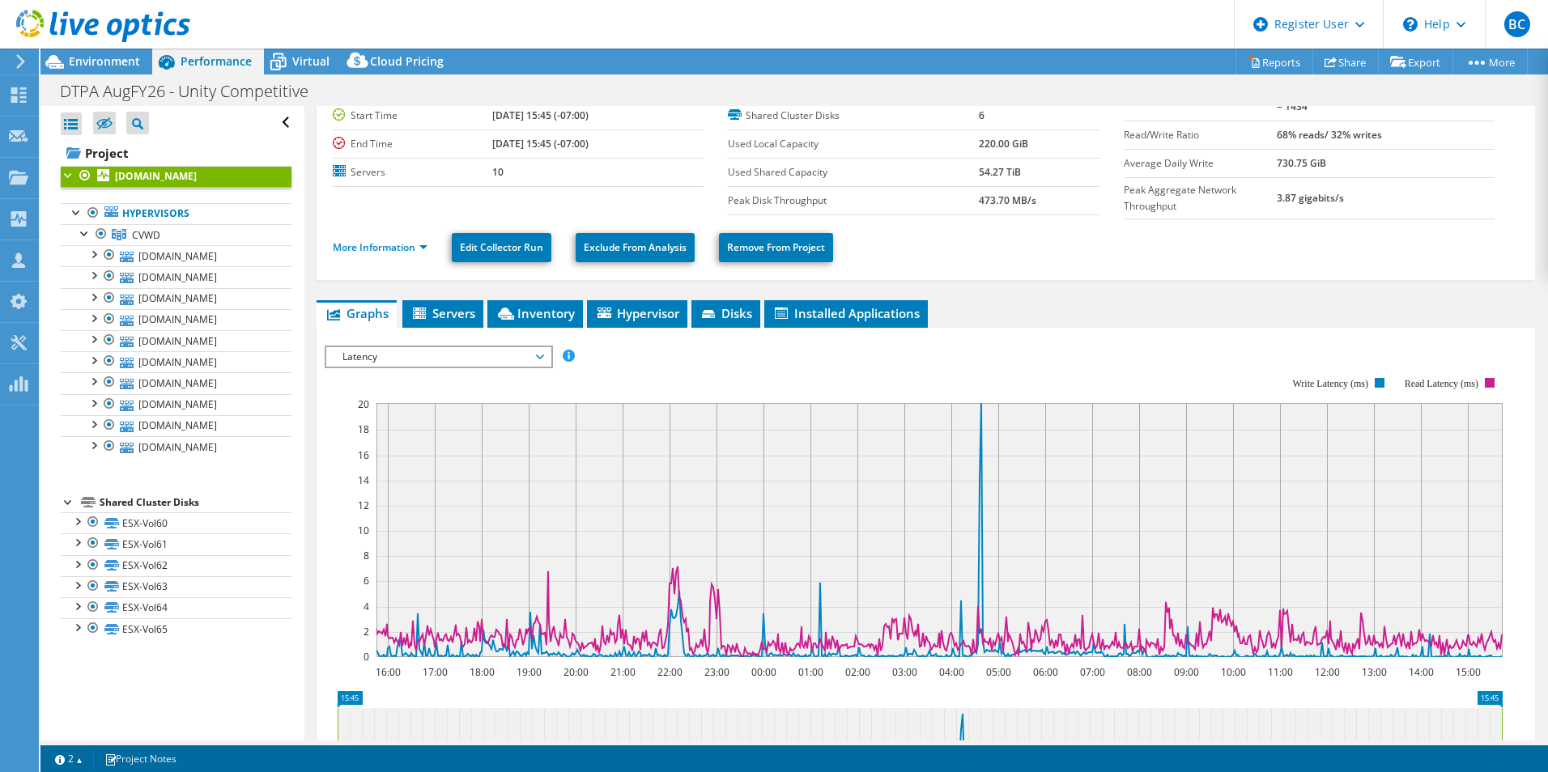
click at [513, 351] on span "Latency" at bounding box center [438, 356] width 208 height 19
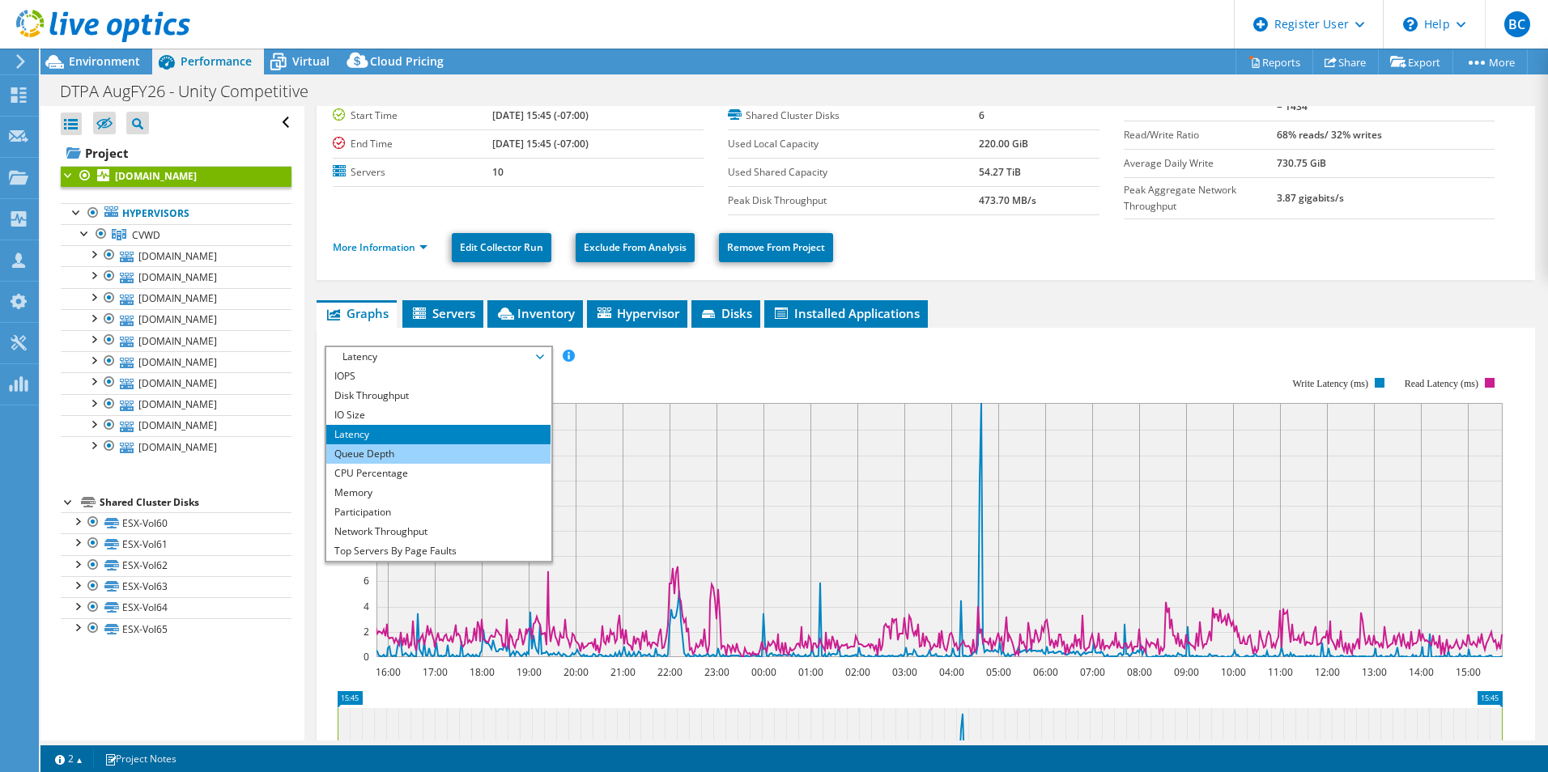
click at [423, 453] on li "Queue Depth" at bounding box center [438, 454] width 224 height 19
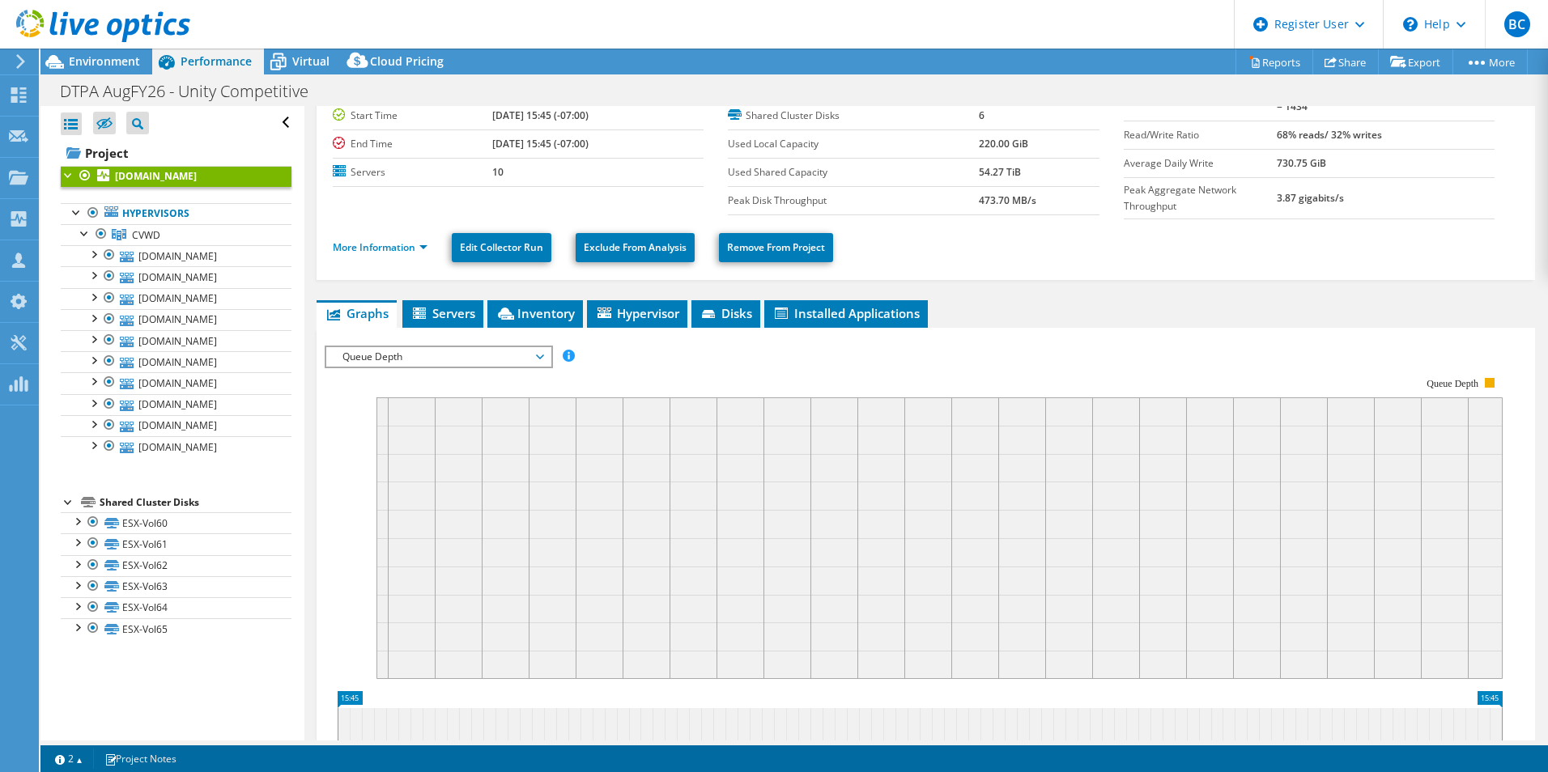
click at [491, 357] on span "Queue Depth" at bounding box center [438, 356] width 208 height 19
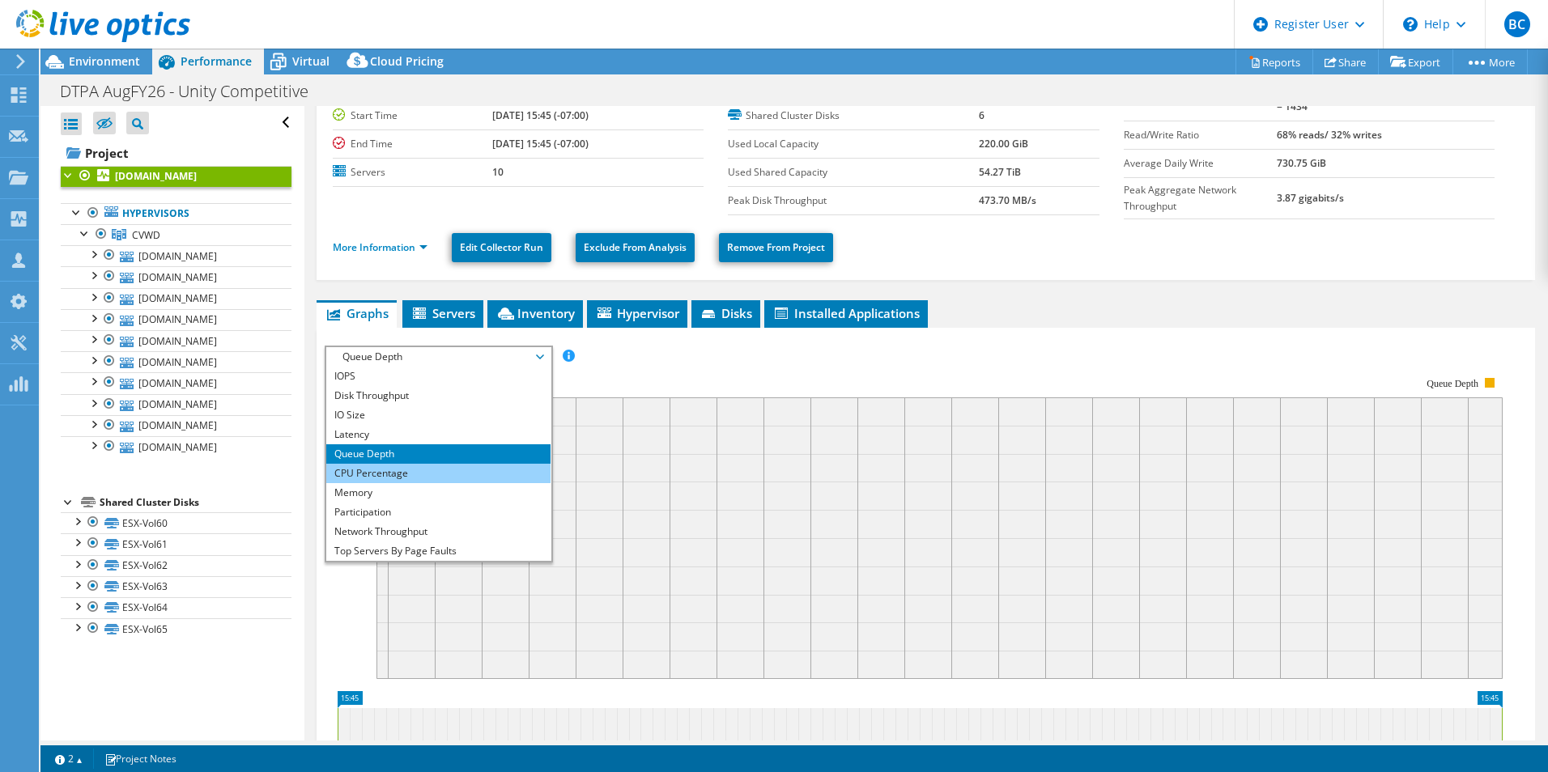
drag, startPoint x: 423, startPoint y: 470, endPoint x: 422, endPoint y: 462, distance: 8.9
click at [422, 470] on li "CPU Percentage" at bounding box center [438, 473] width 224 height 19
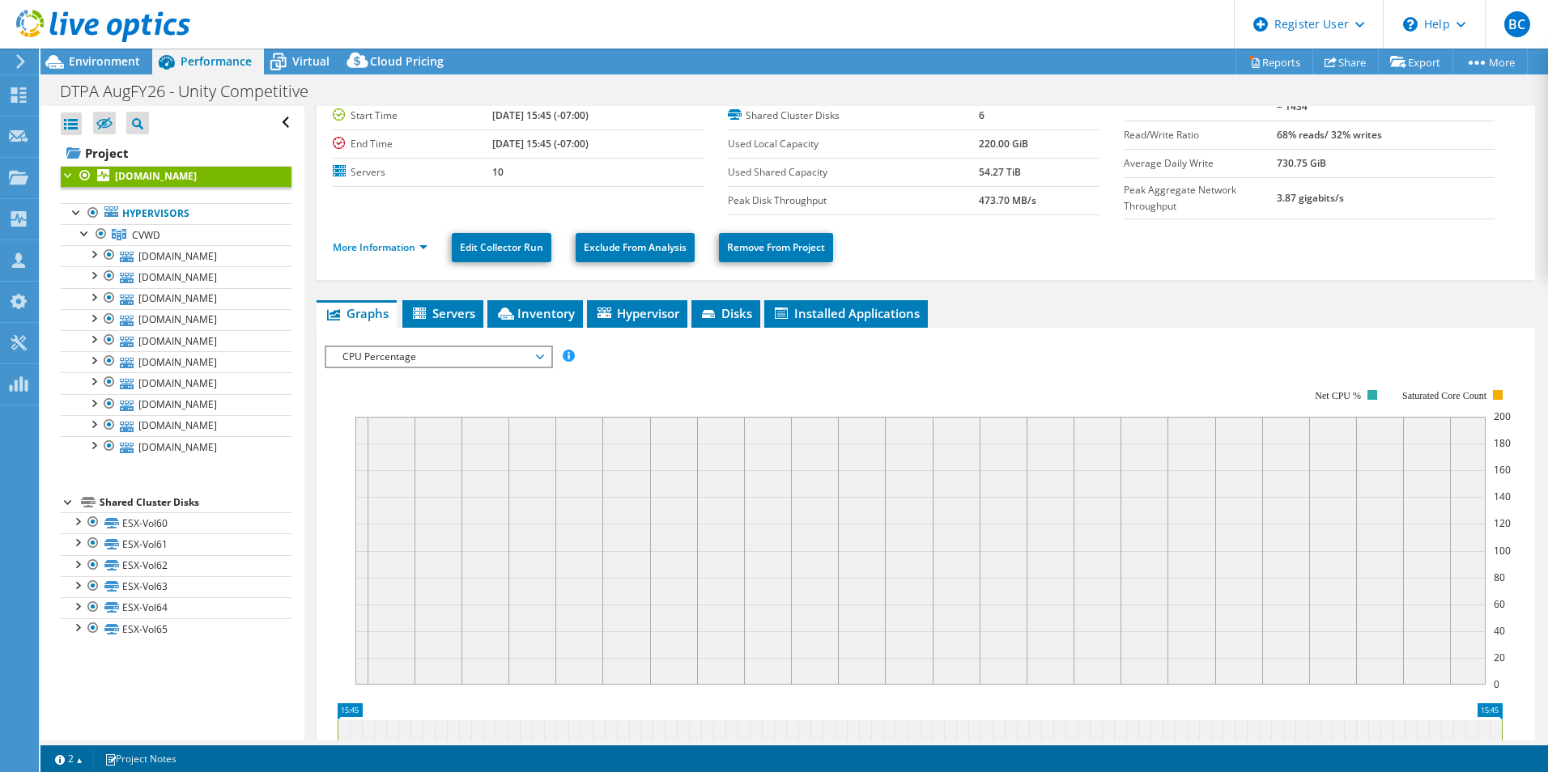
click at [484, 352] on span "CPU Percentage" at bounding box center [438, 356] width 208 height 19
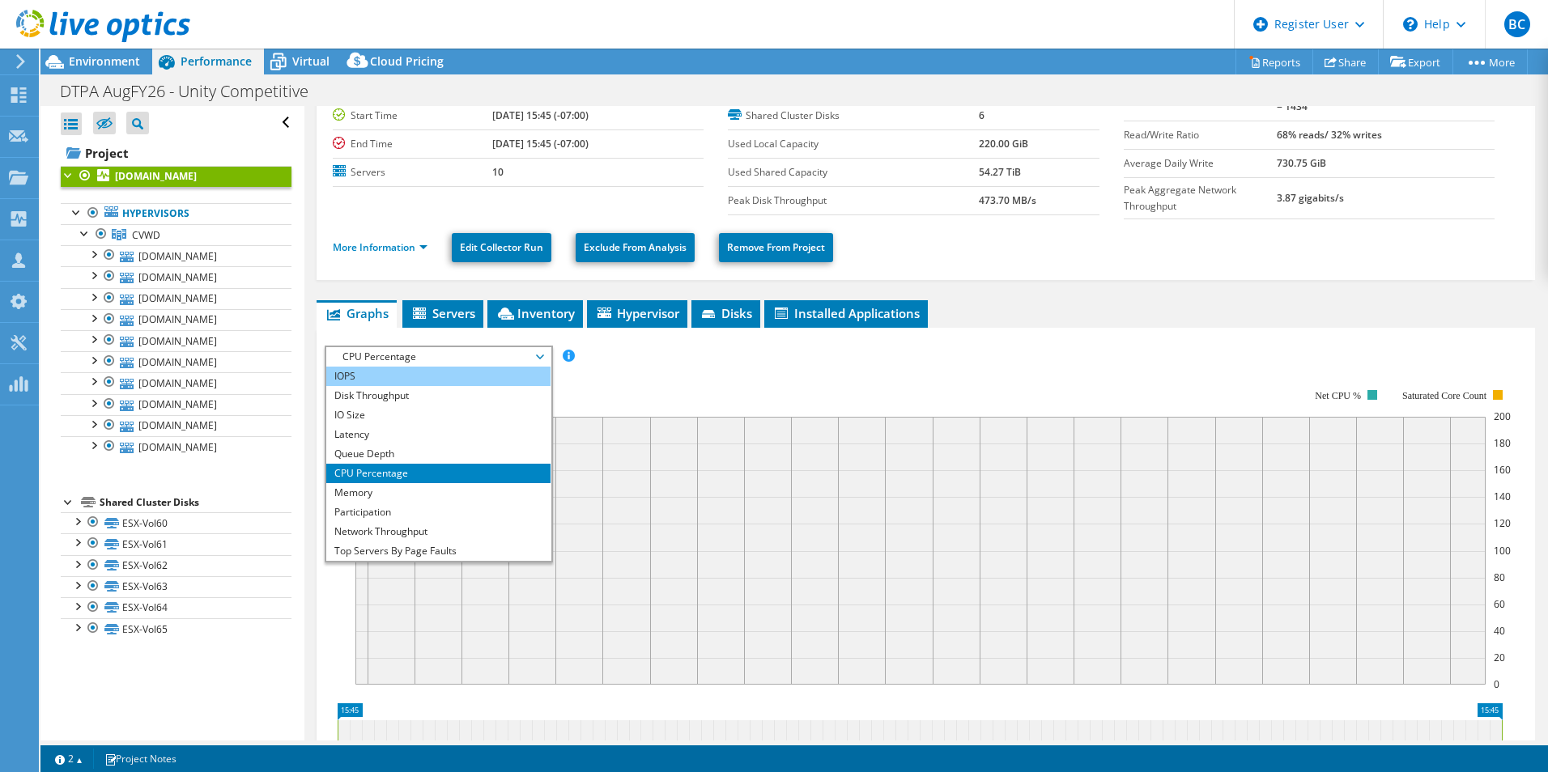
click at [449, 372] on li "IOPS" at bounding box center [438, 376] width 224 height 19
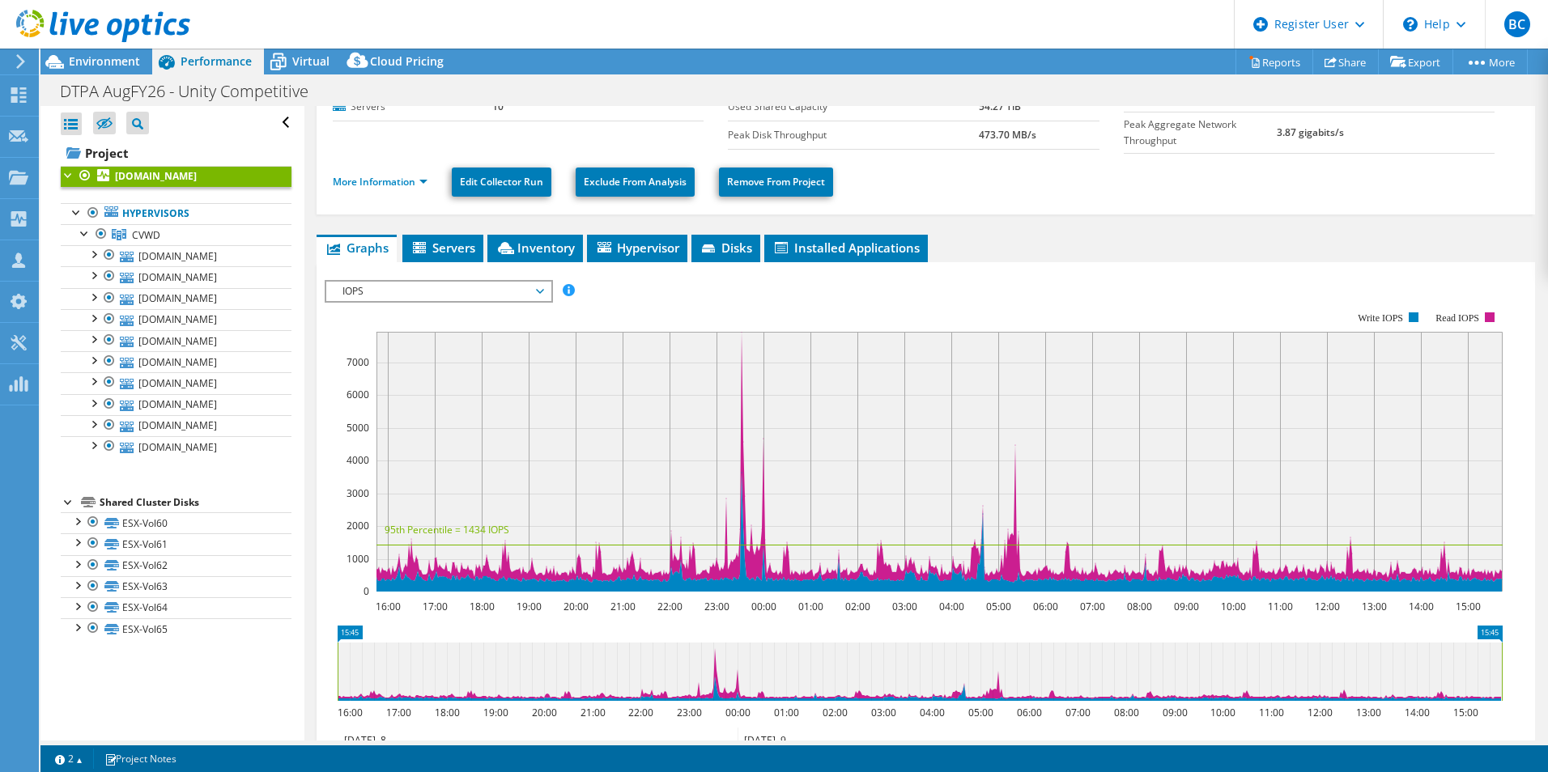
scroll to position [243, 0]
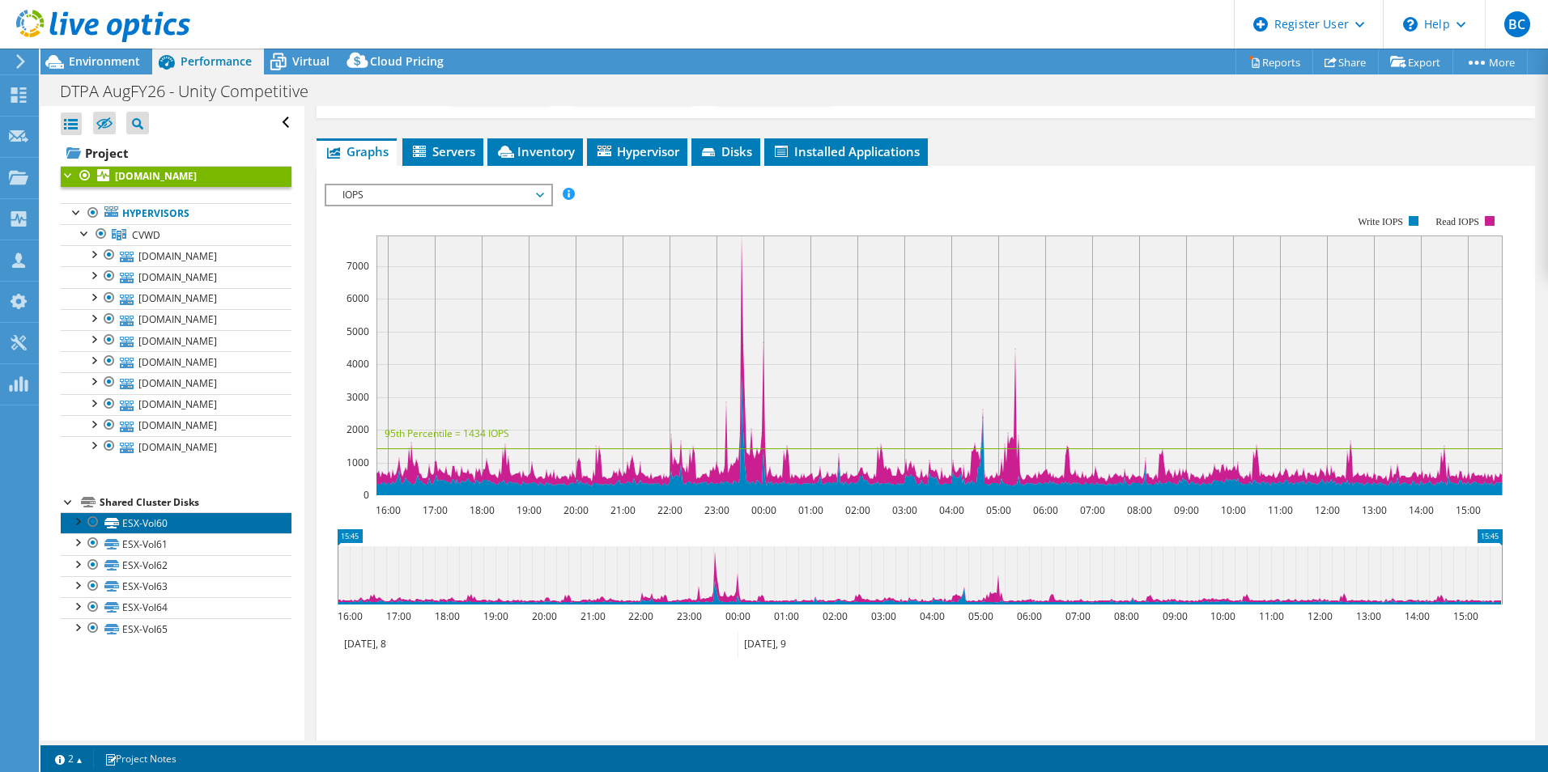
click at [189, 523] on link "ESX-Vol60" at bounding box center [176, 523] width 231 height 21
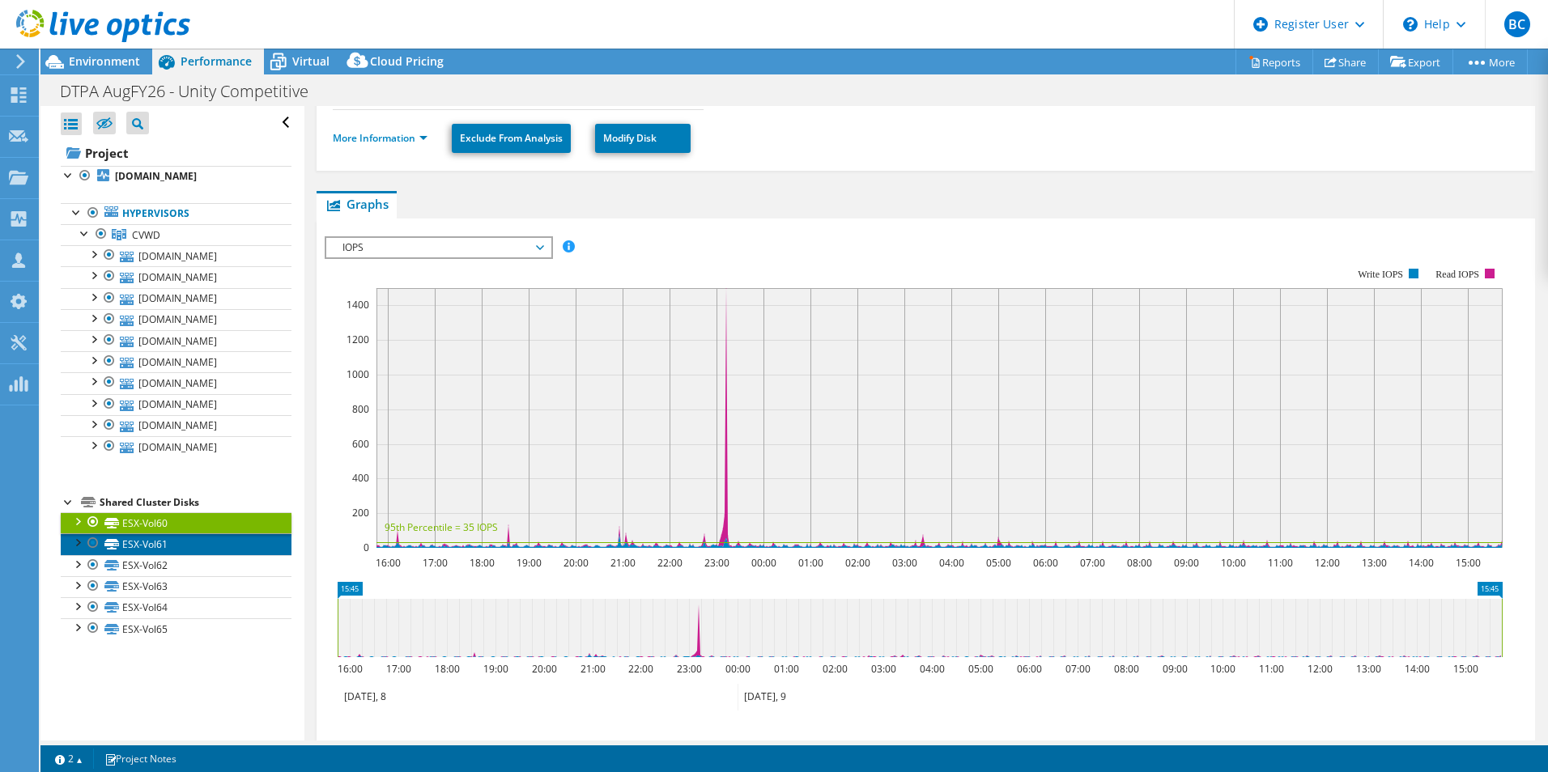
click at [192, 541] on link "ESX-Vol61" at bounding box center [176, 544] width 231 height 21
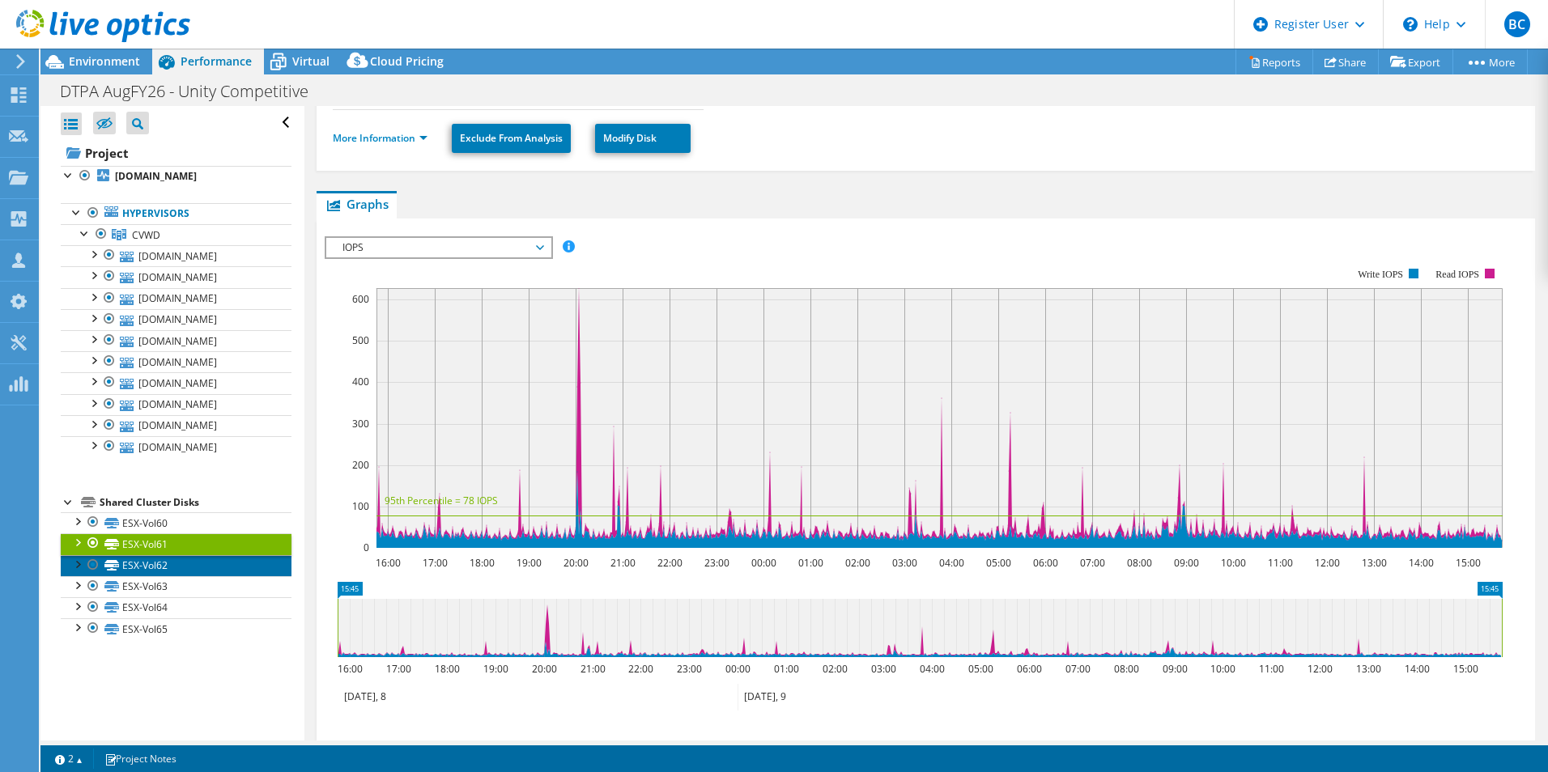
click at [202, 574] on link "ESX-Vol62" at bounding box center [176, 565] width 231 height 21
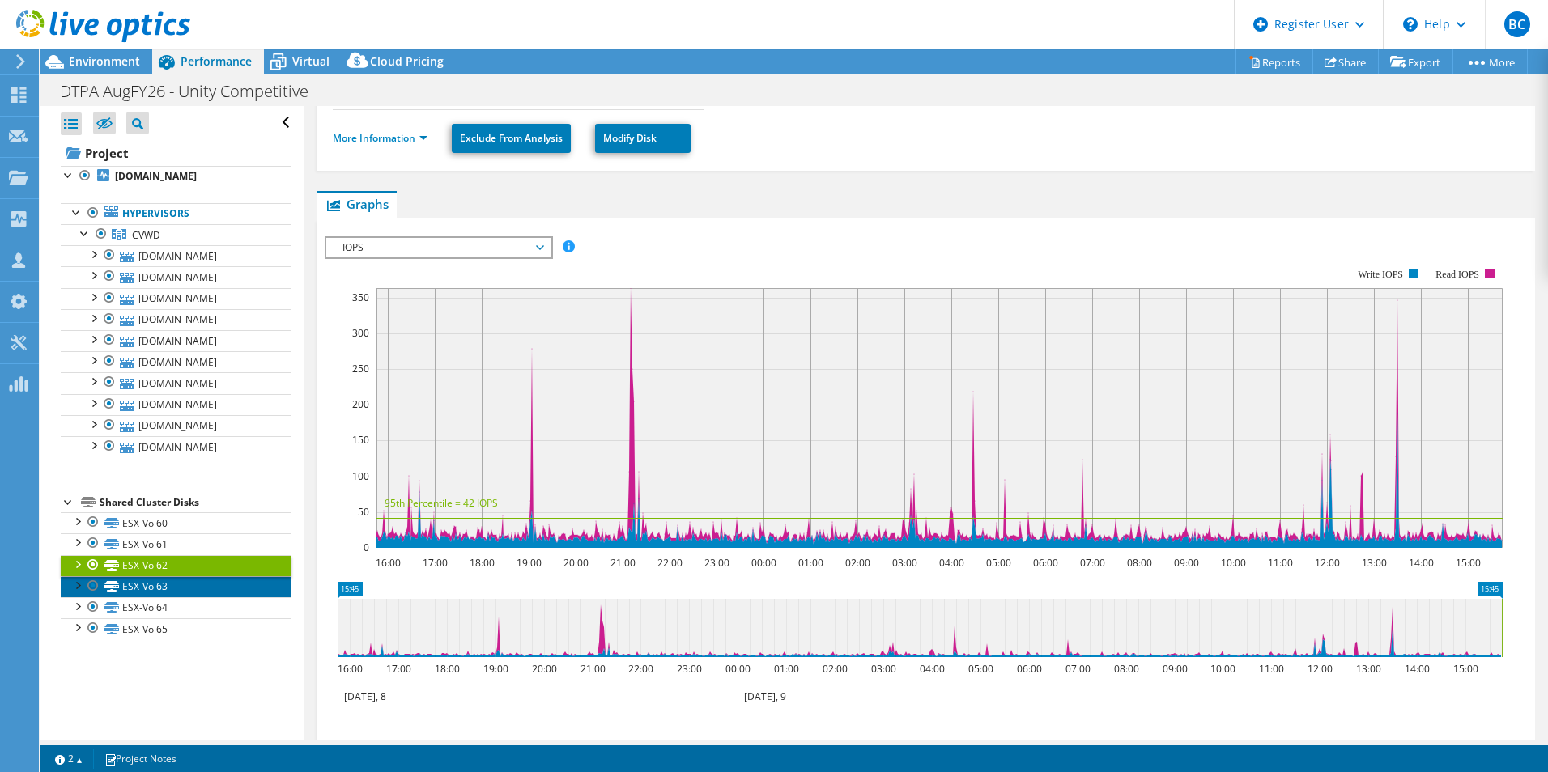
click at [134, 590] on link "ESX-Vol63" at bounding box center [176, 586] width 231 height 21
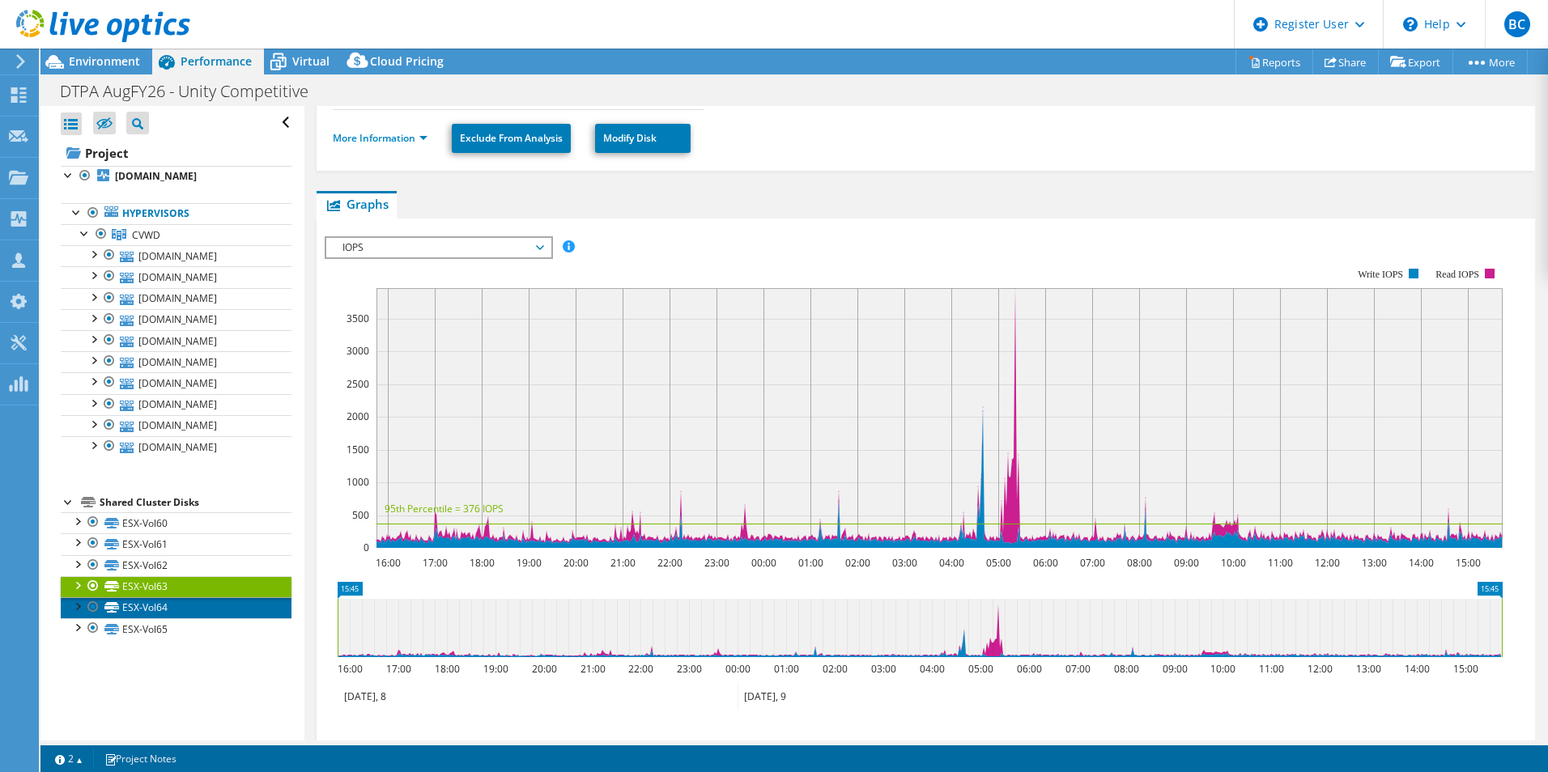
click at [137, 606] on link "ESX-Vol64" at bounding box center [176, 608] width 231 height 21
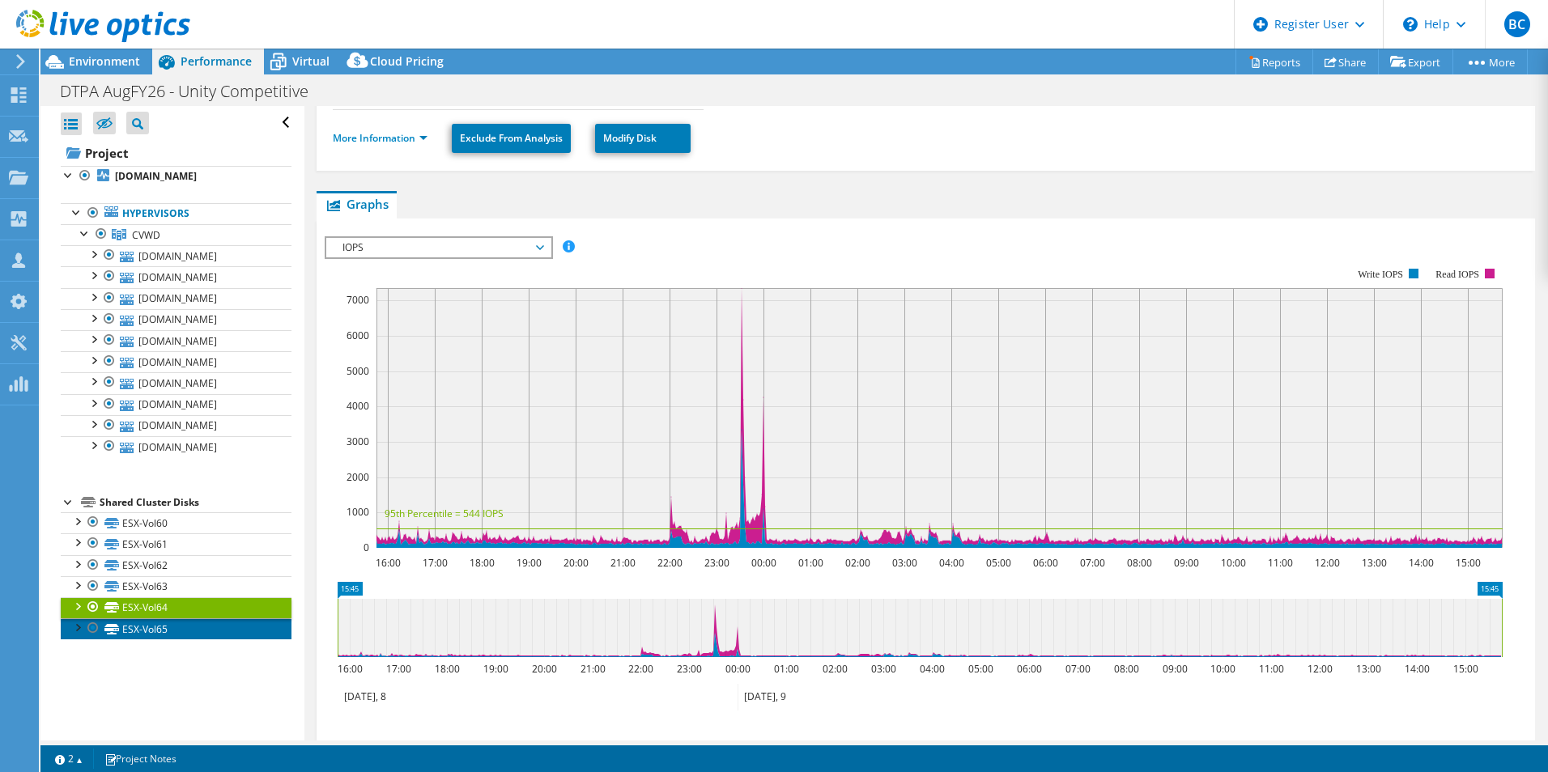
click at [159, 633] on link "ESX-Vol65" at bounding box center [176, 629] width 231 height 21
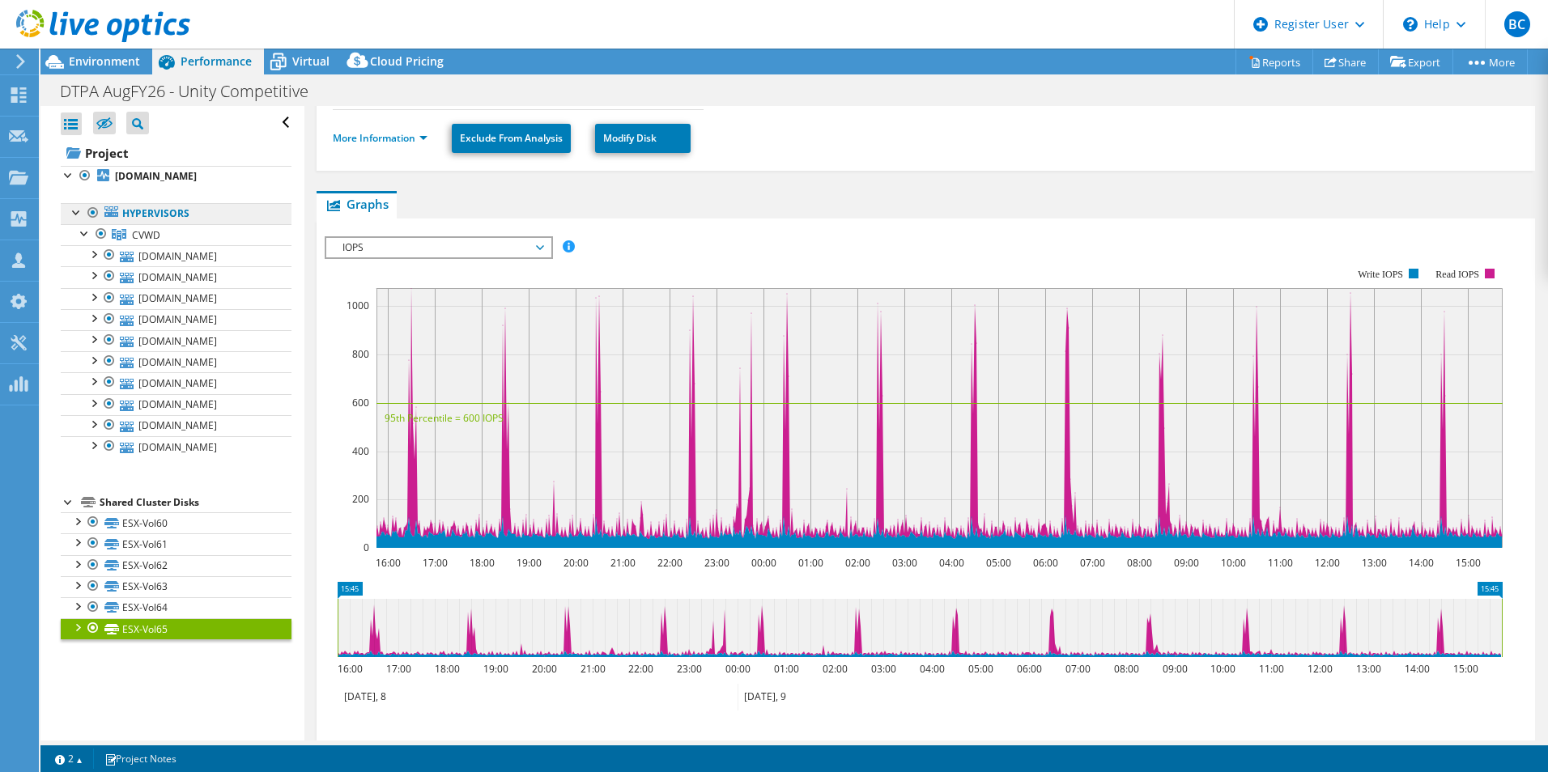
click at [174, 206] on link "Hypervisors" at bounding box center [176, 213] width 231 height 21
click at [170, 234] on link "CVWD" at bounding box center [176, 234] width 231 height 21
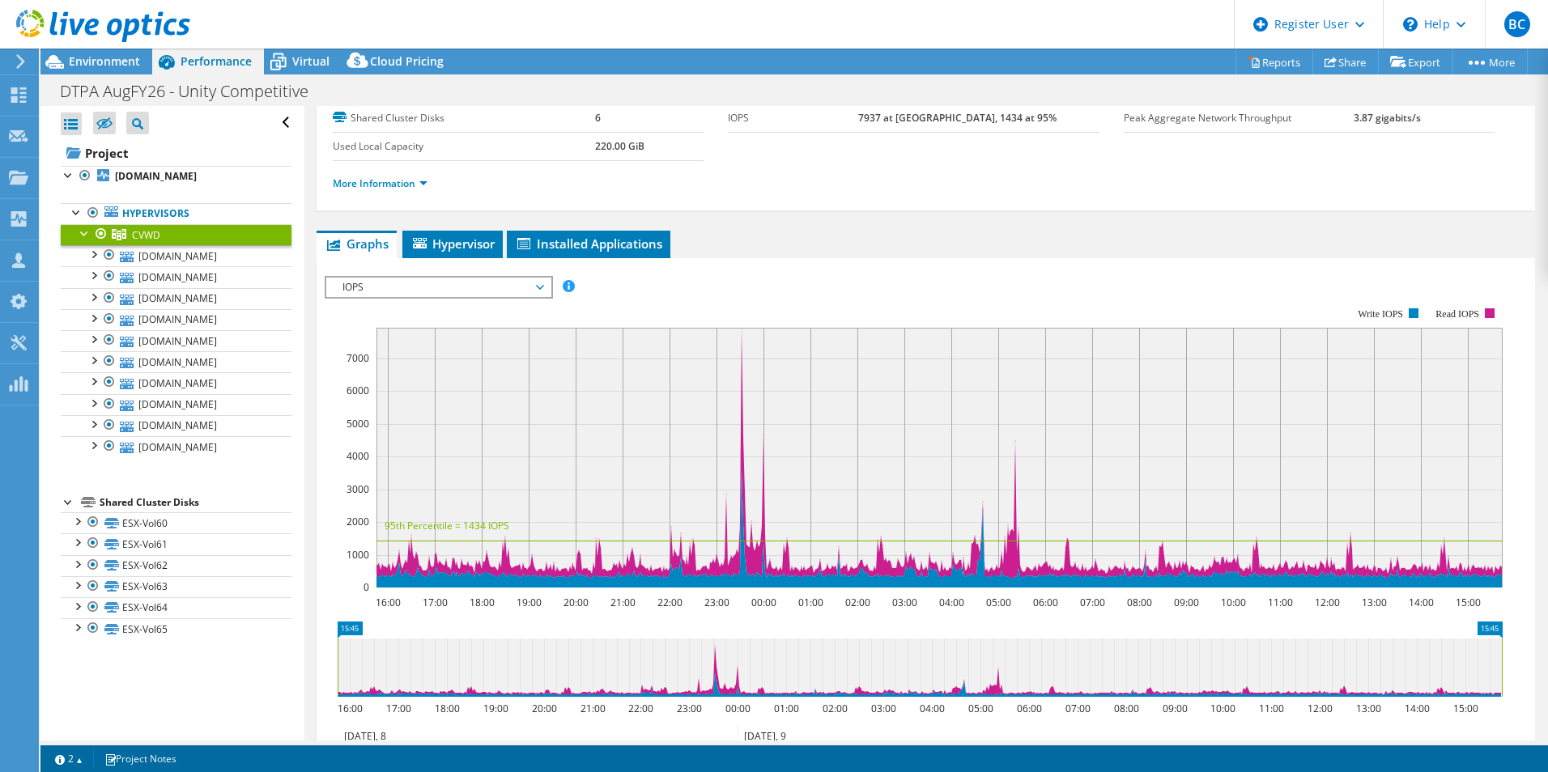
scroll to position [81, 0]
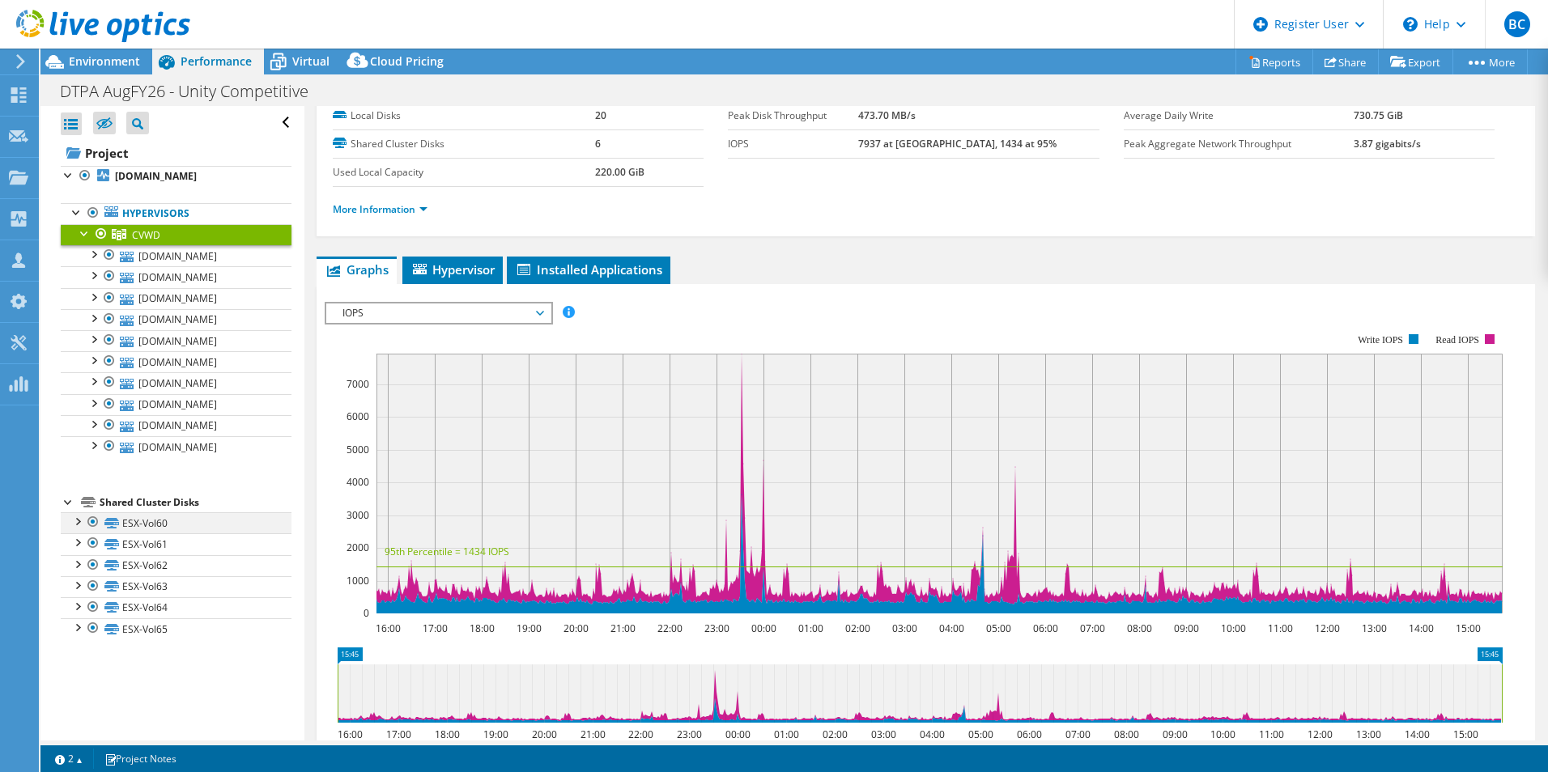
click at [78, 517] on div at bounding box center [77, 521] width 16 height 16
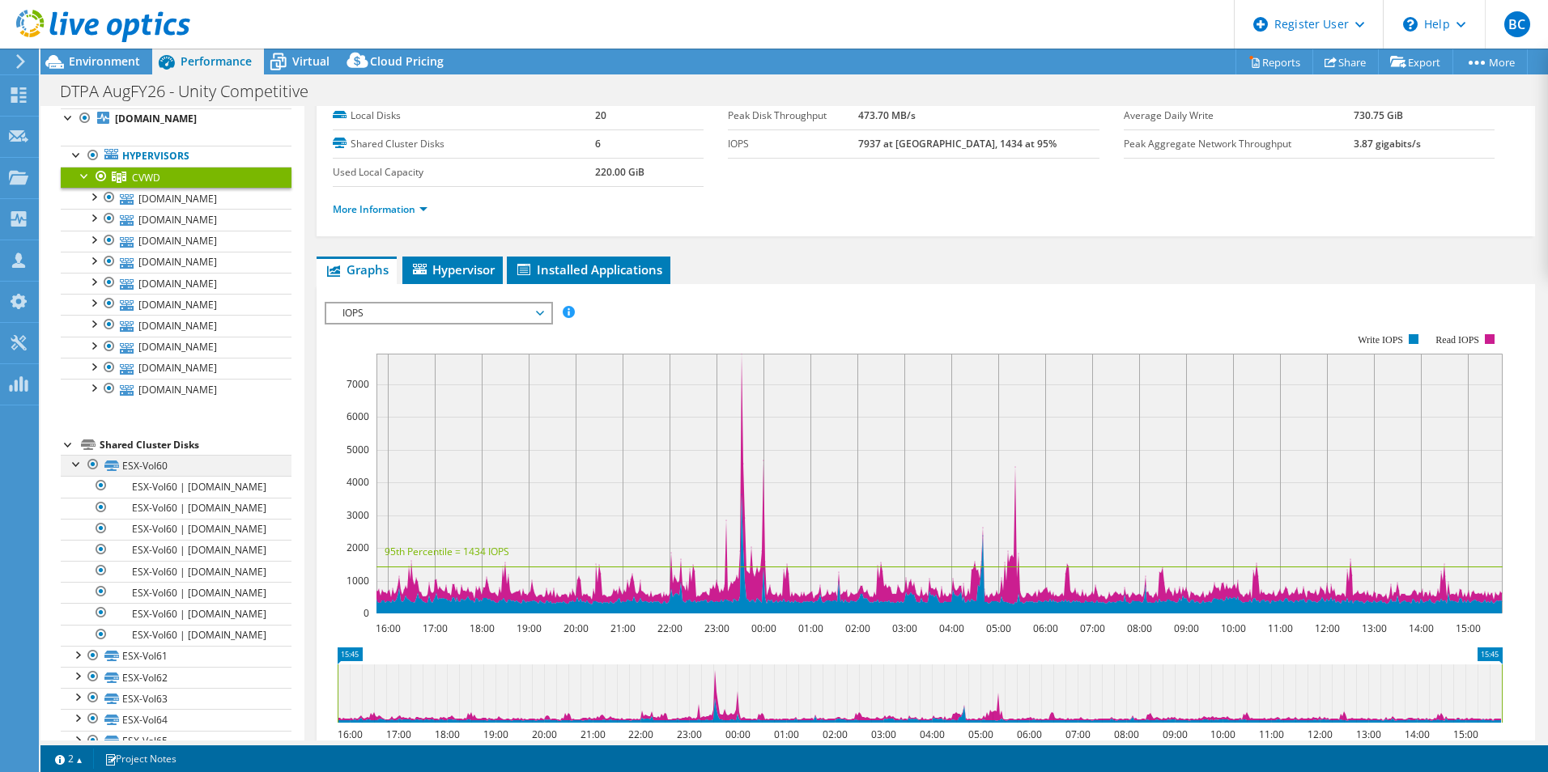
scroll to position [43, 0]
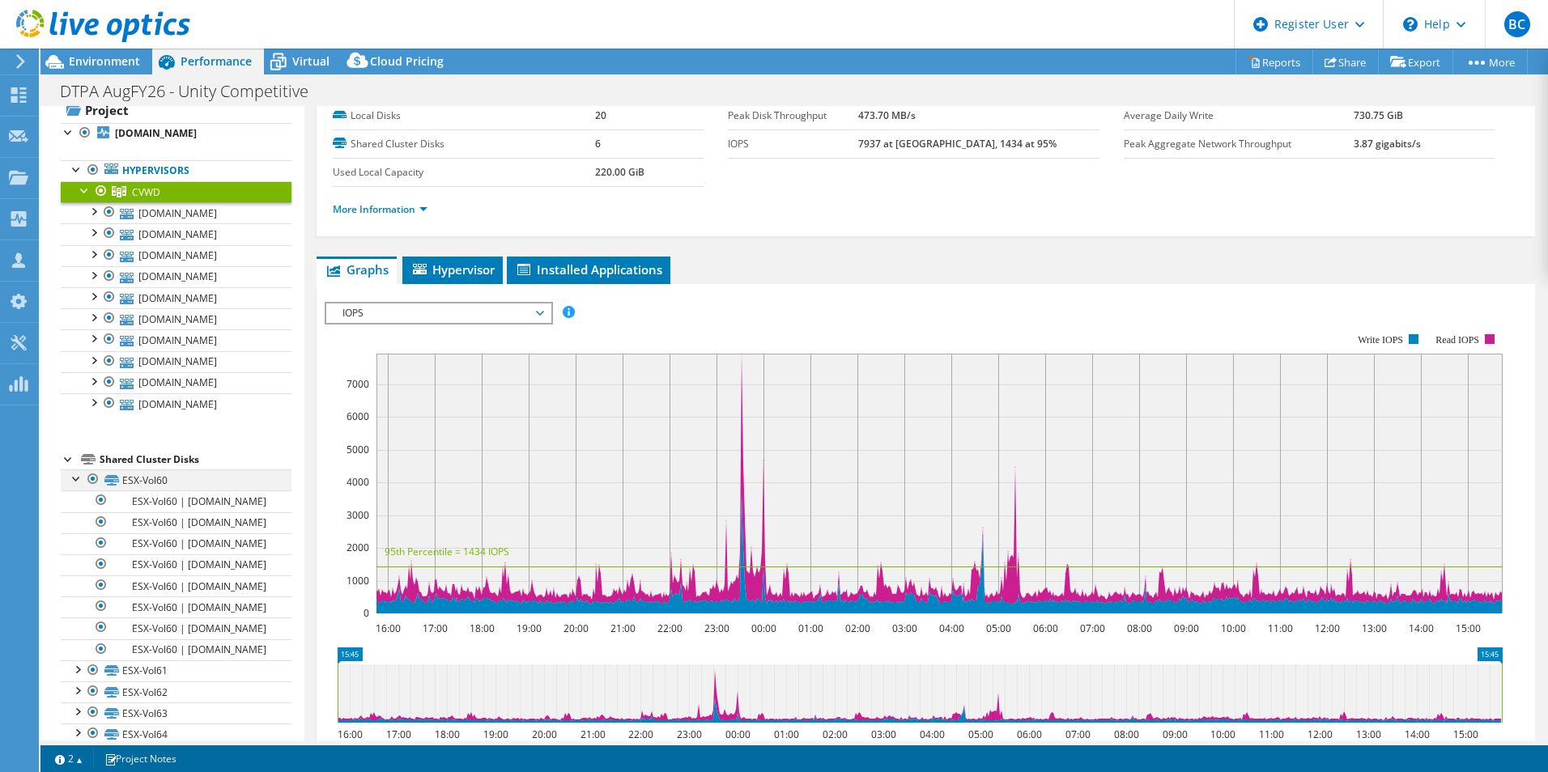
click at [74, 479] on div at bounding box center [77, 478] width 16 height 16
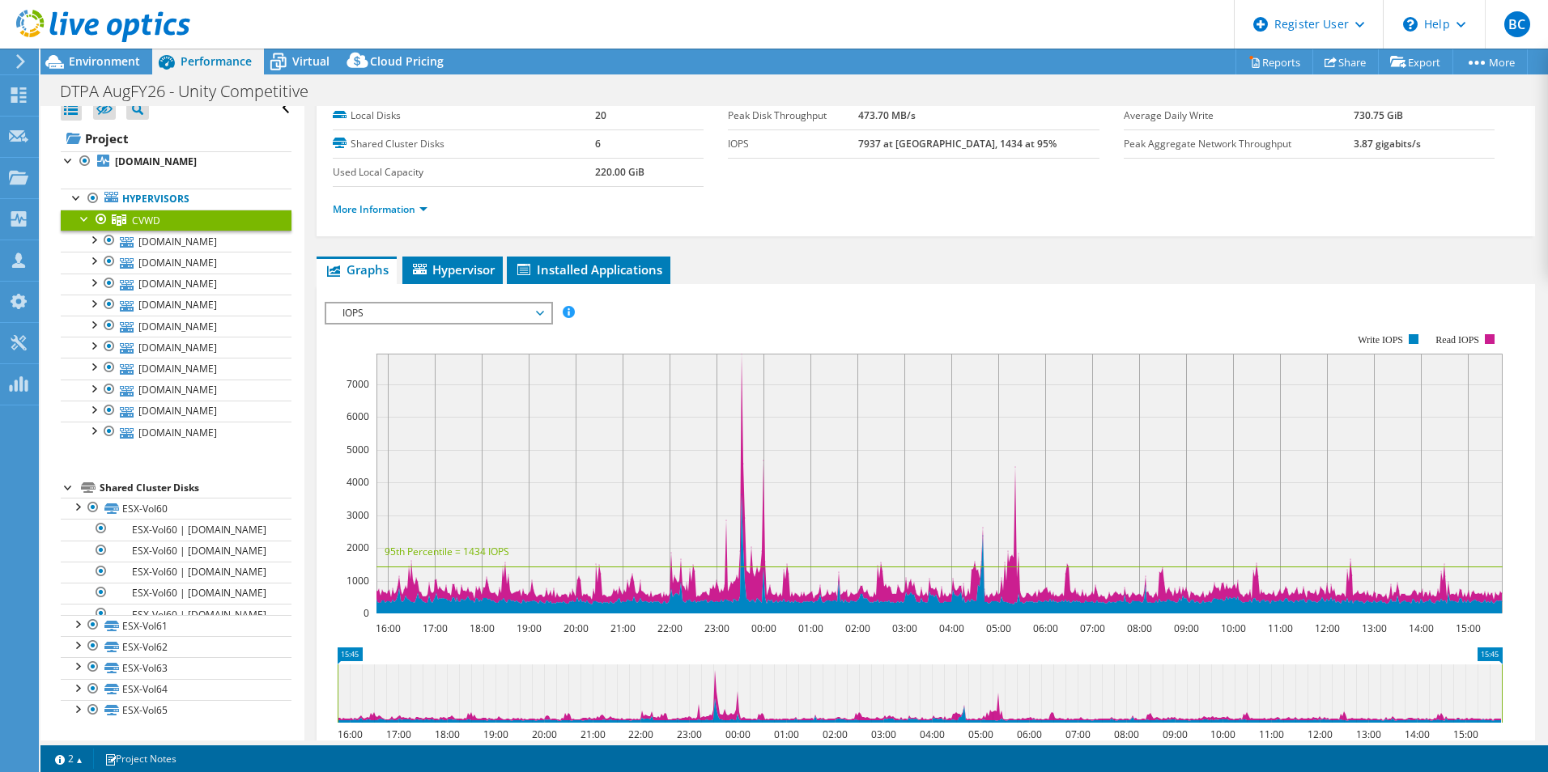
scroll to position [0, 0]
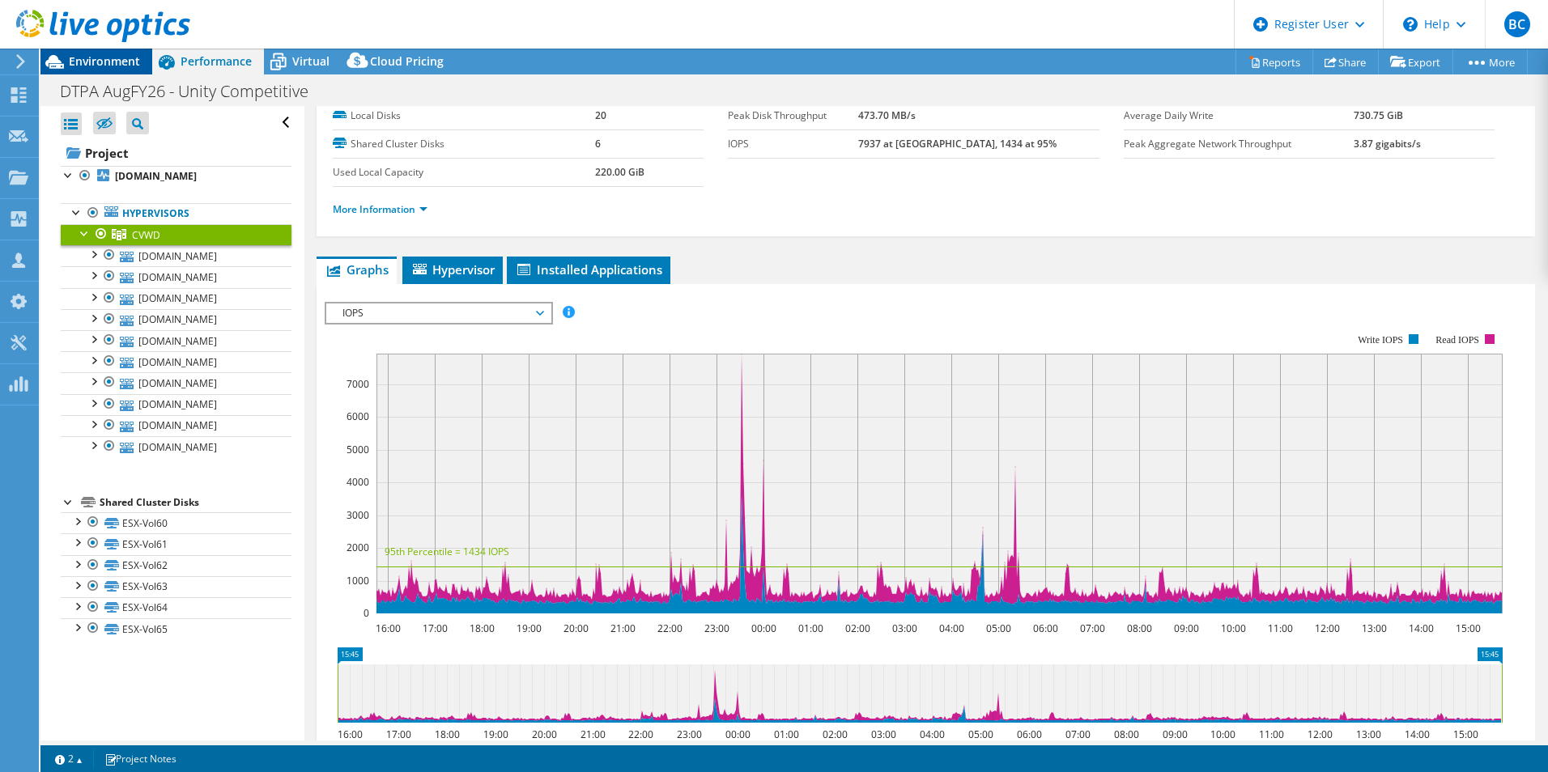
click at [83, 57] on span "Environment" at bounding box center [104, 60] width 71 height 15
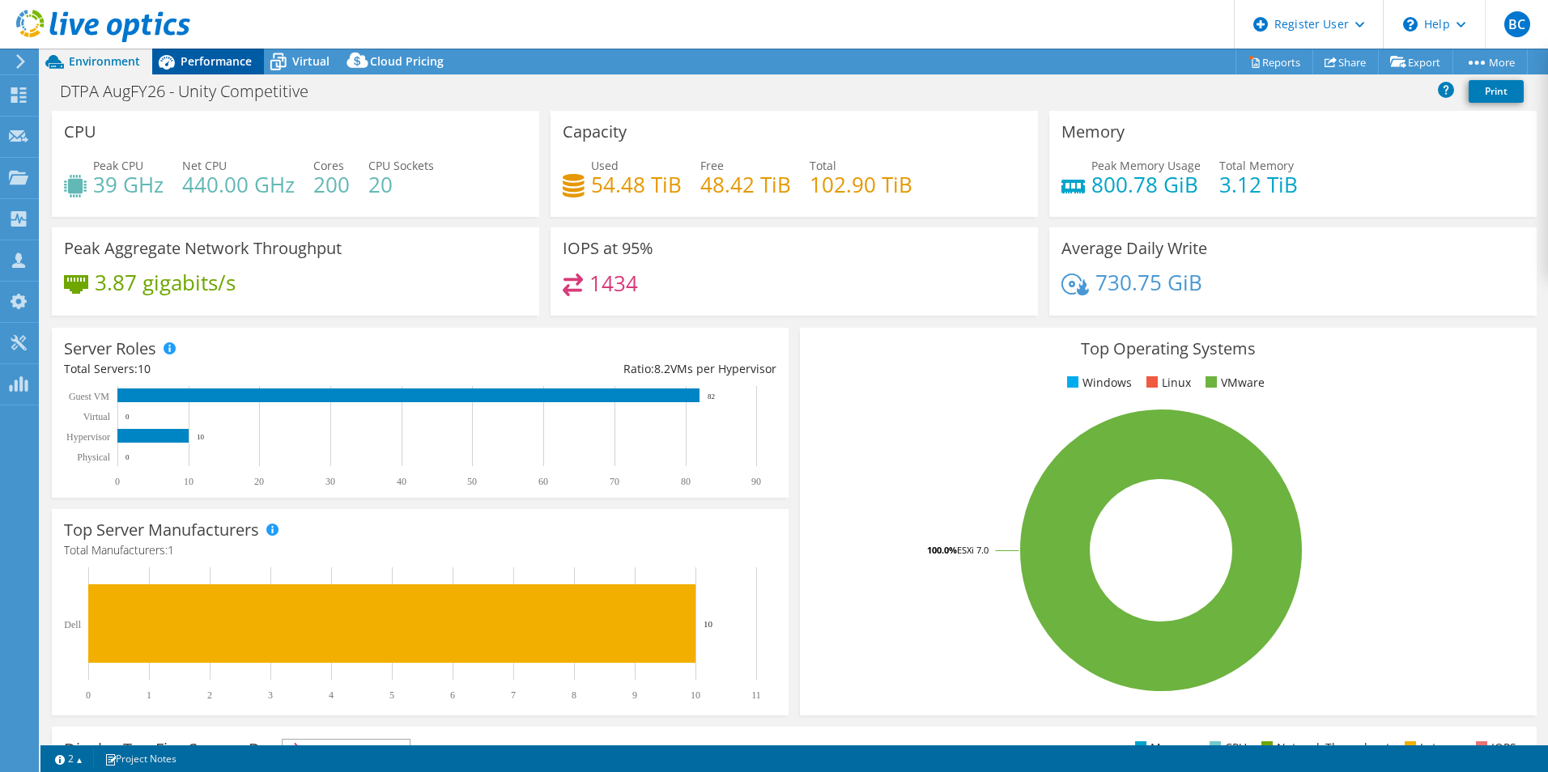
click at [214, 65] on span "Performance" at bounding box center [216, 60] width 71 height 15
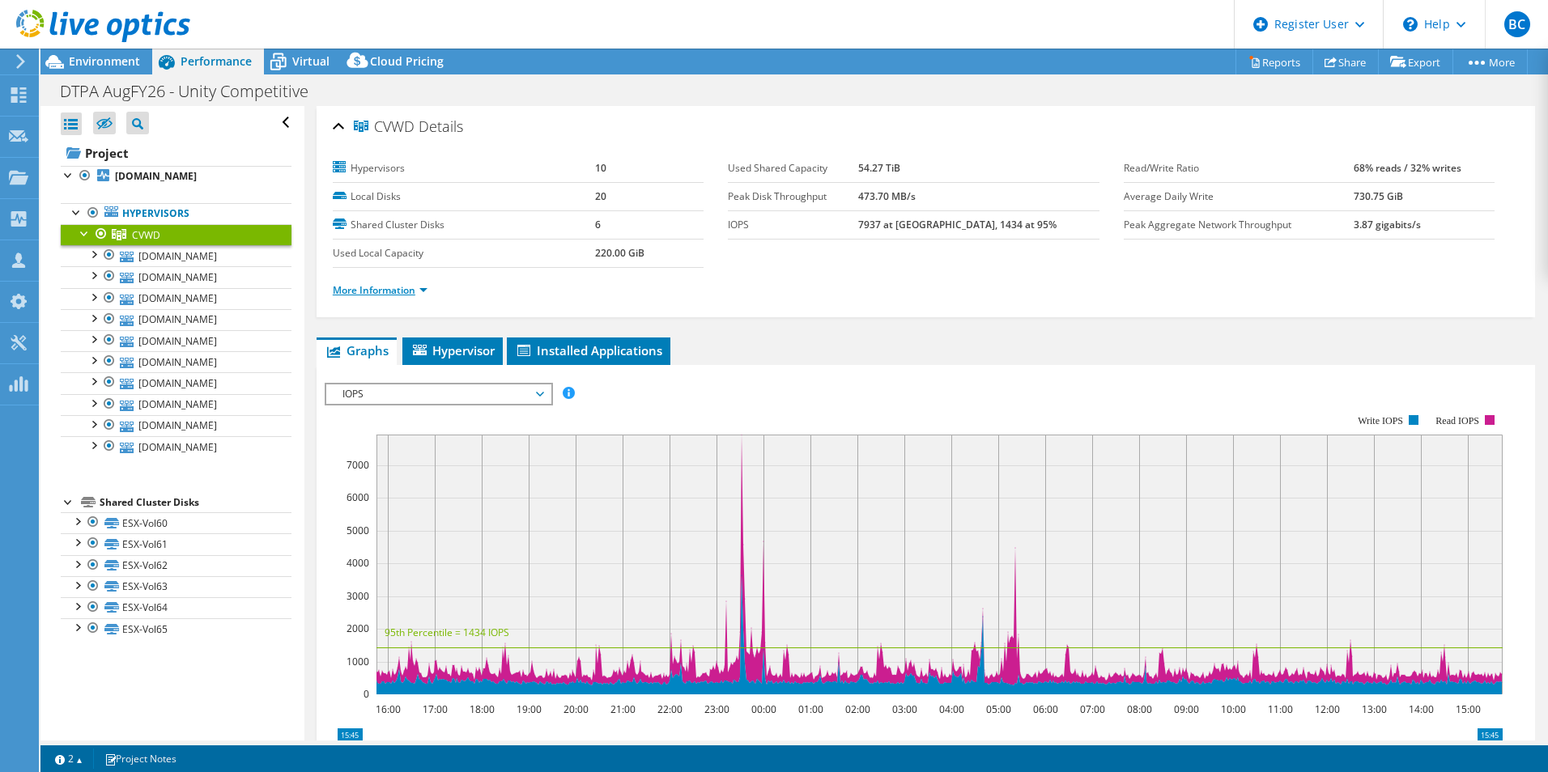
click at [390, 291] on link "More Information" at bounding box center [380, 290] width 95 height 14
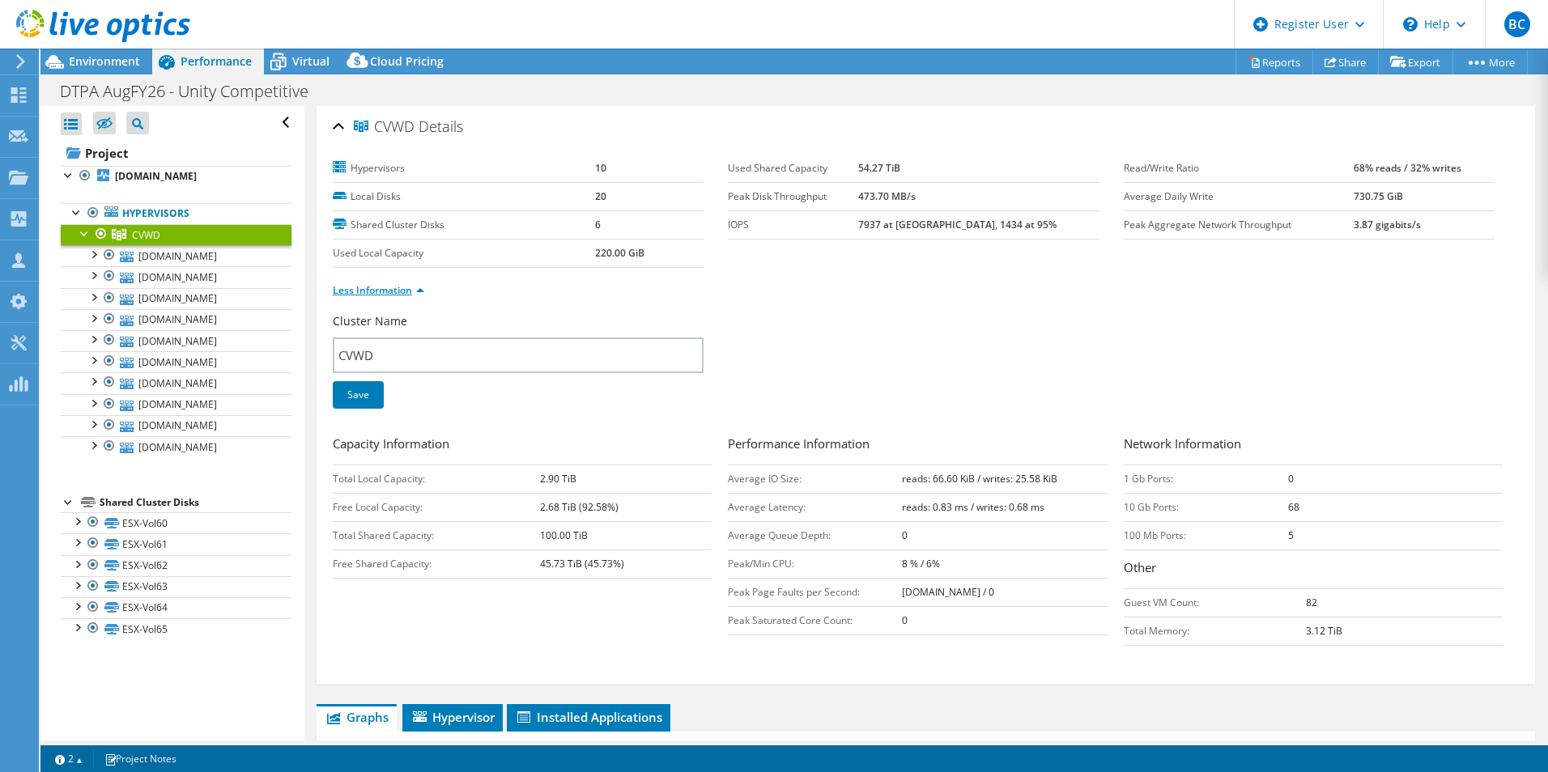
click at [389, 285] on link "Less Information" at bounding box center [378, 290] width 91 height 14
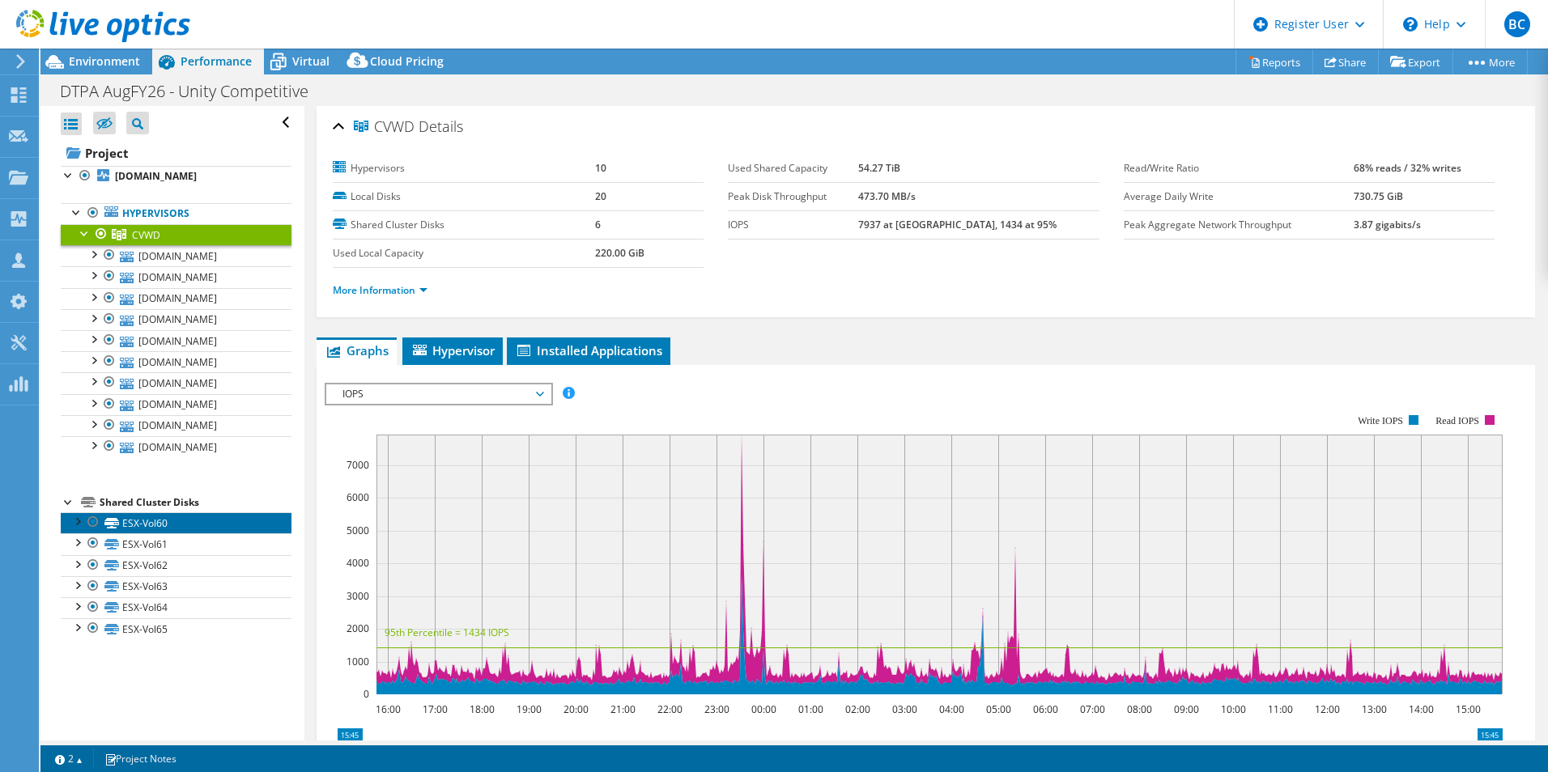
click at [167, 522] on link "ESX-Vol60" at bounding box center [176, 523] width 231 height 21
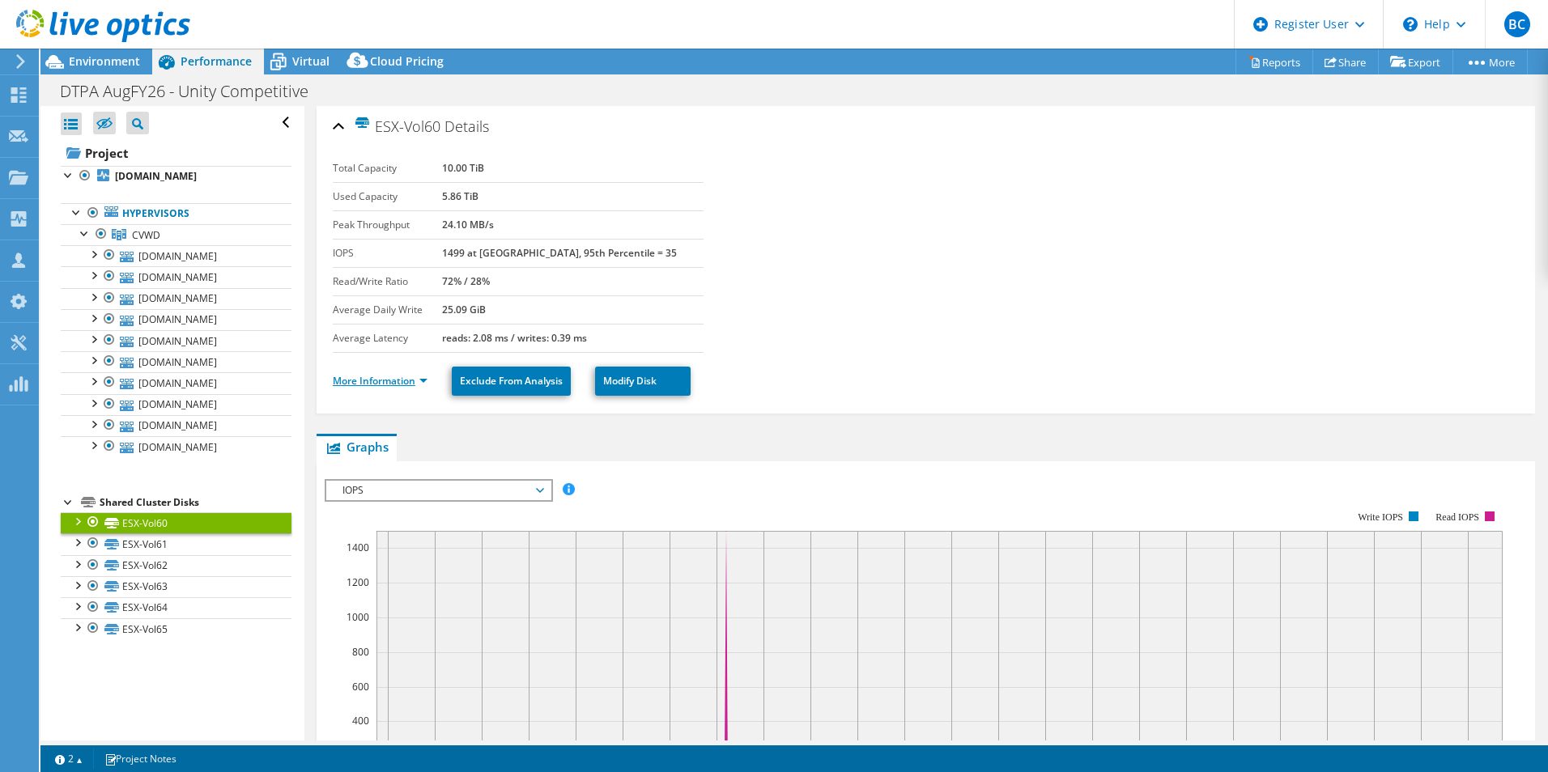
click at [374, 387] on link "More Information" at bounding box center [380, 381] width 95 height 14
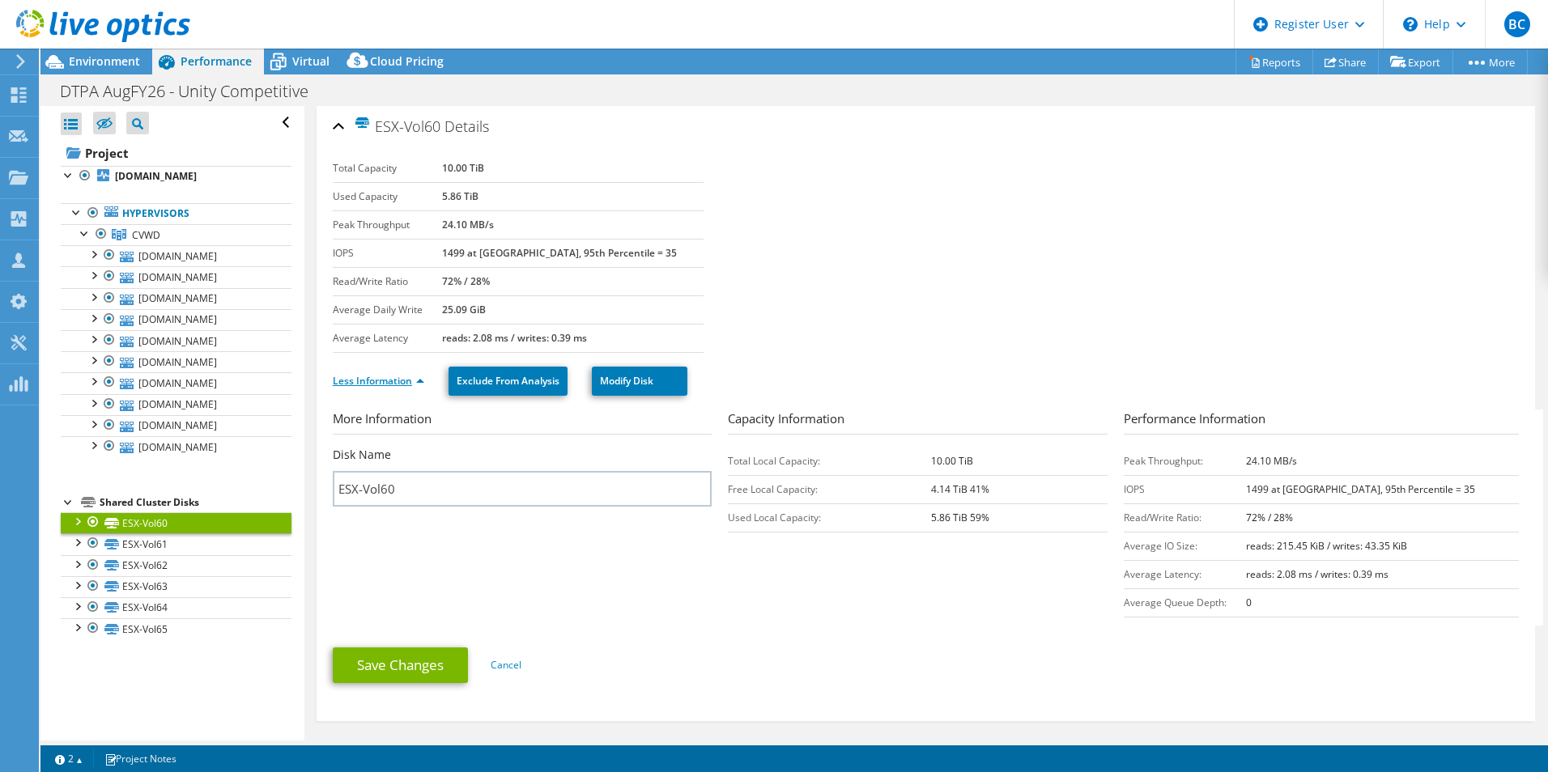
click at [379, 387] on link "Less Information" at bounding box center [378, 381] width 91 height 14
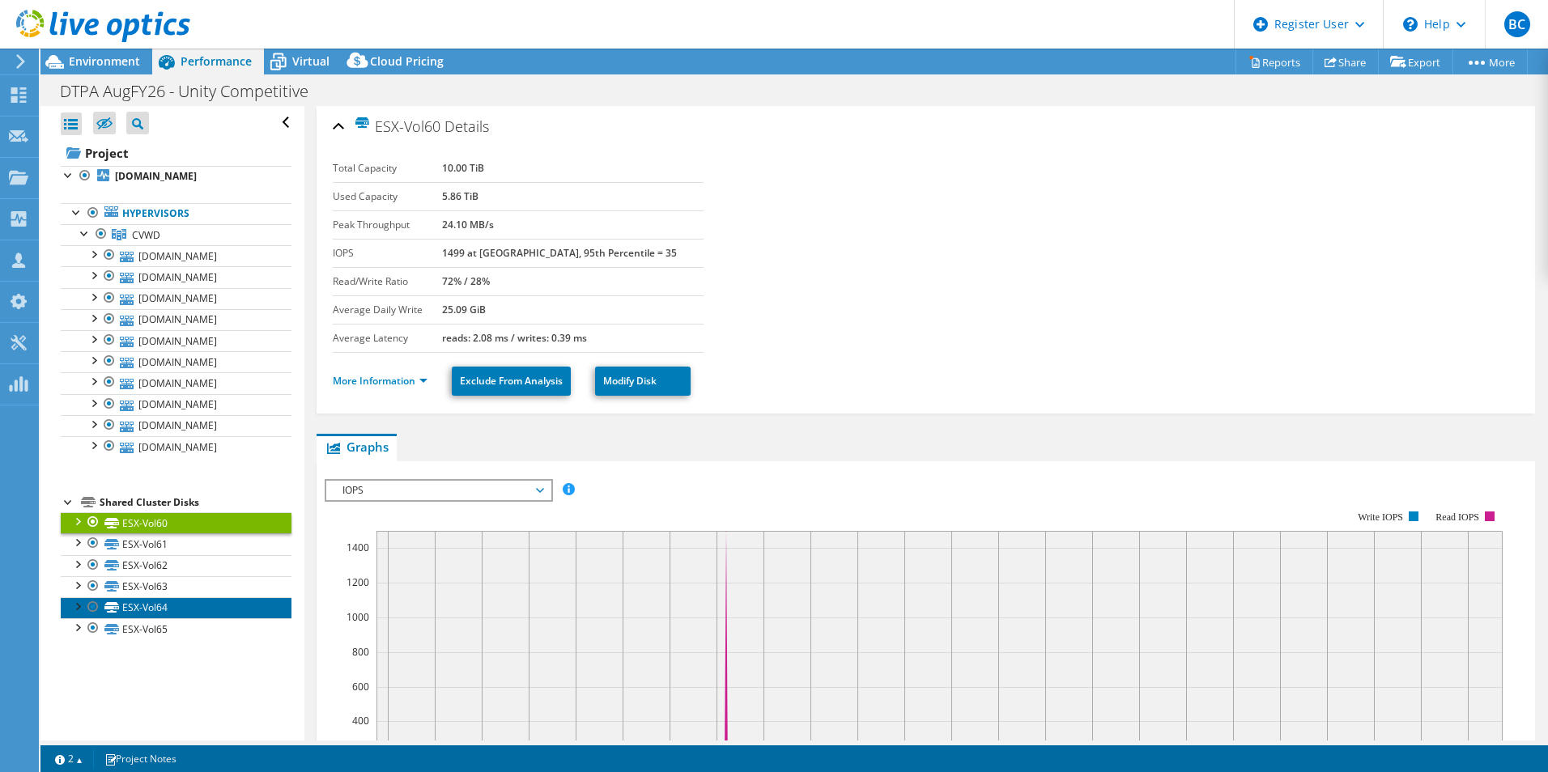
click at [189, 602] on link "ESX-Vol64" at bounding box center [176, 608] width 231 height 21
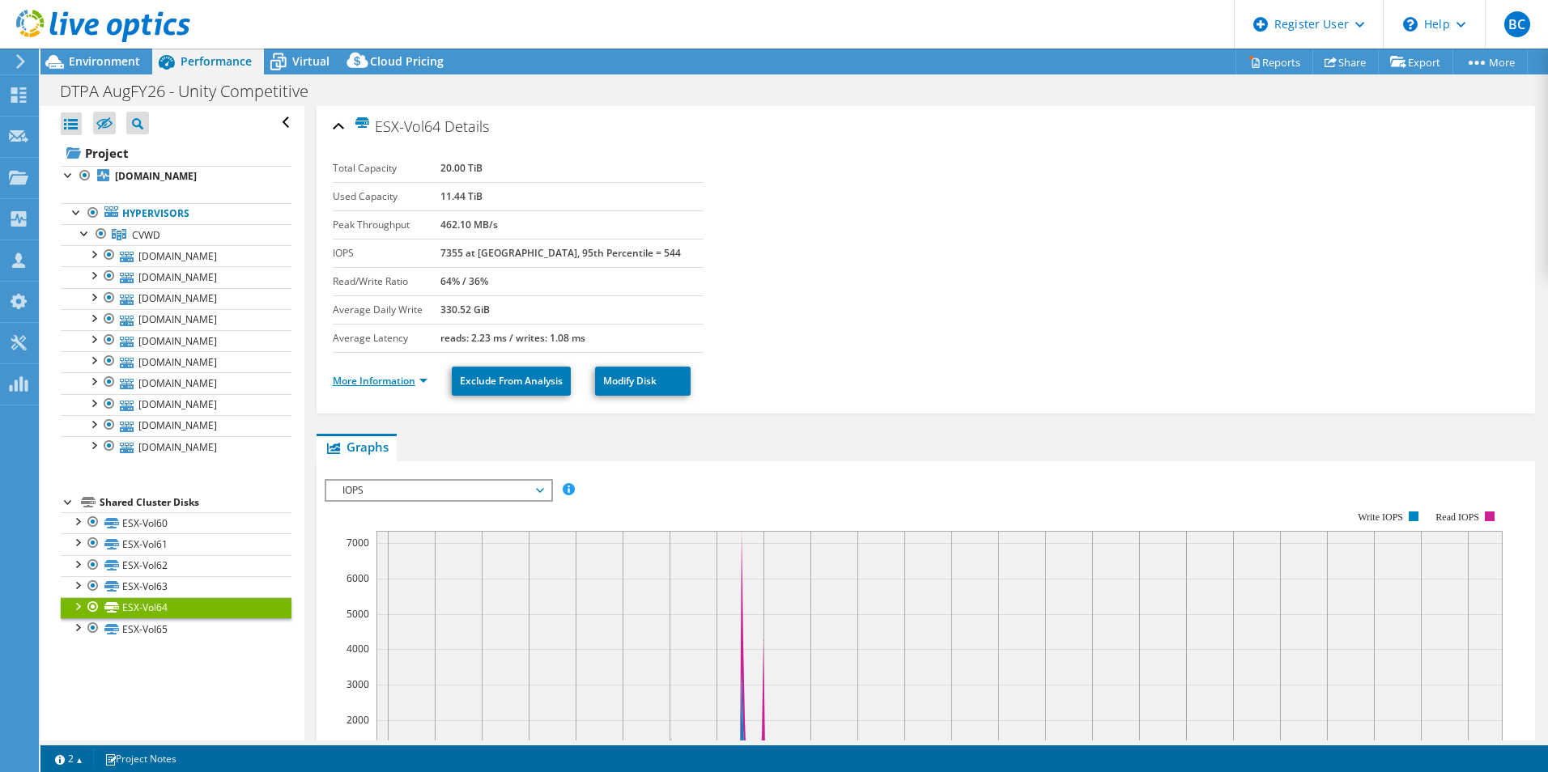
click at [398, 383] on link "More Information" at bounding box center [380, 381] width 95 height 14
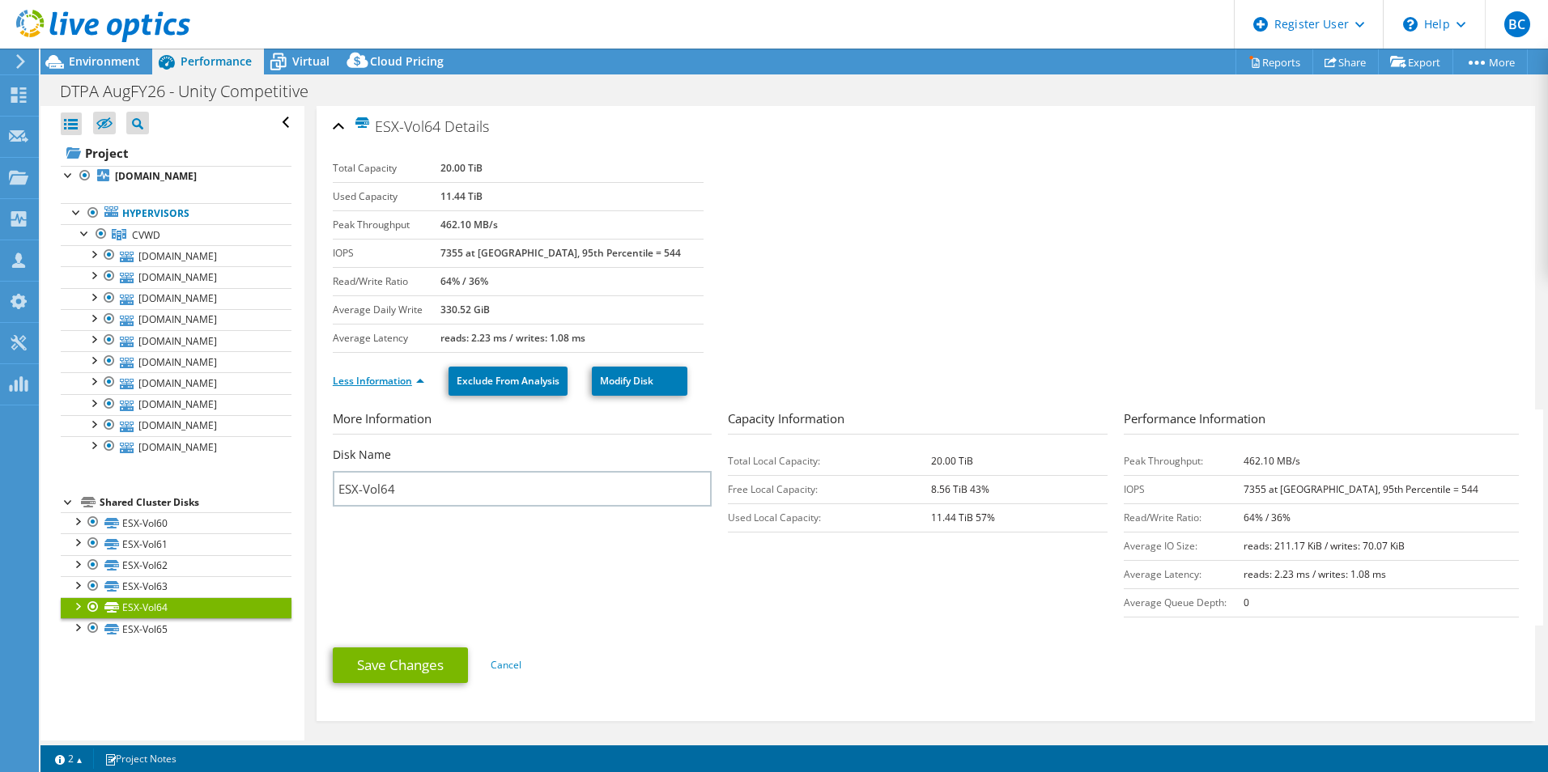
click at [398, 384] on link "Less Information" at bounding box center [378, 381] width 91 height 14
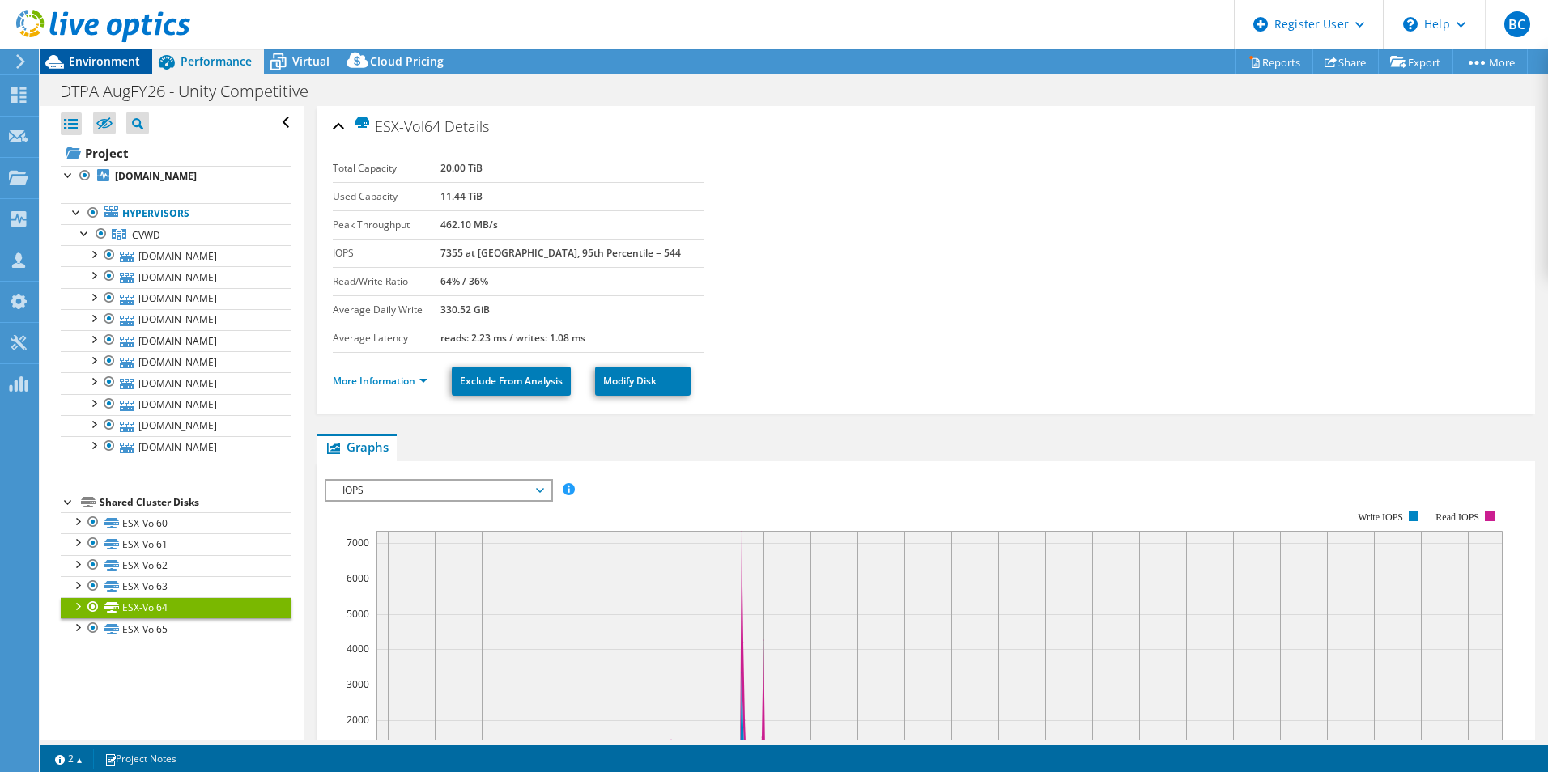
click at [87, 62] on span "Environment" at bounding box center [104, 60] width 71 height 15
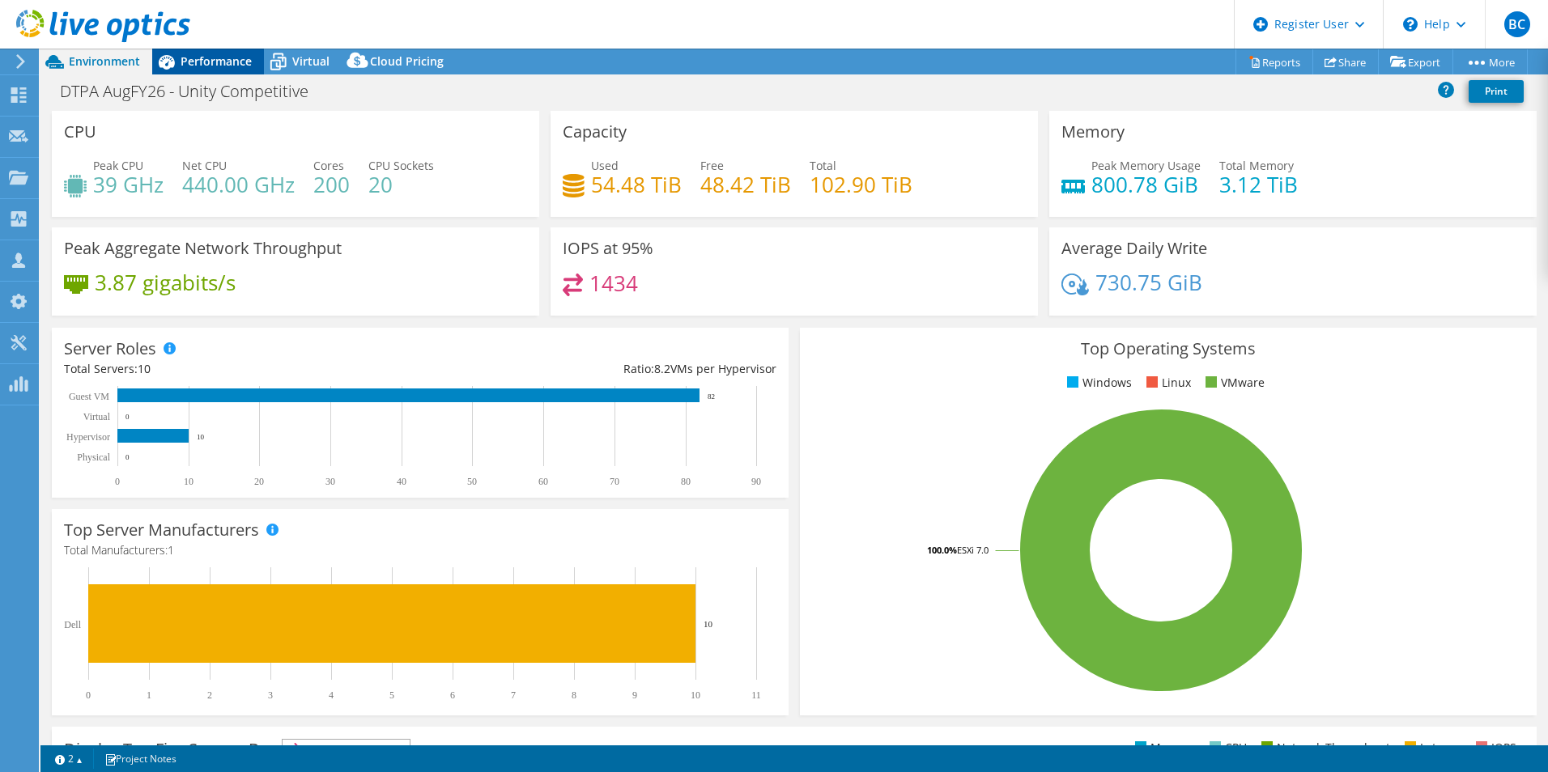
click at [205, 52] on div "Performance" at bounding box center [208, 62] width 112 height 26
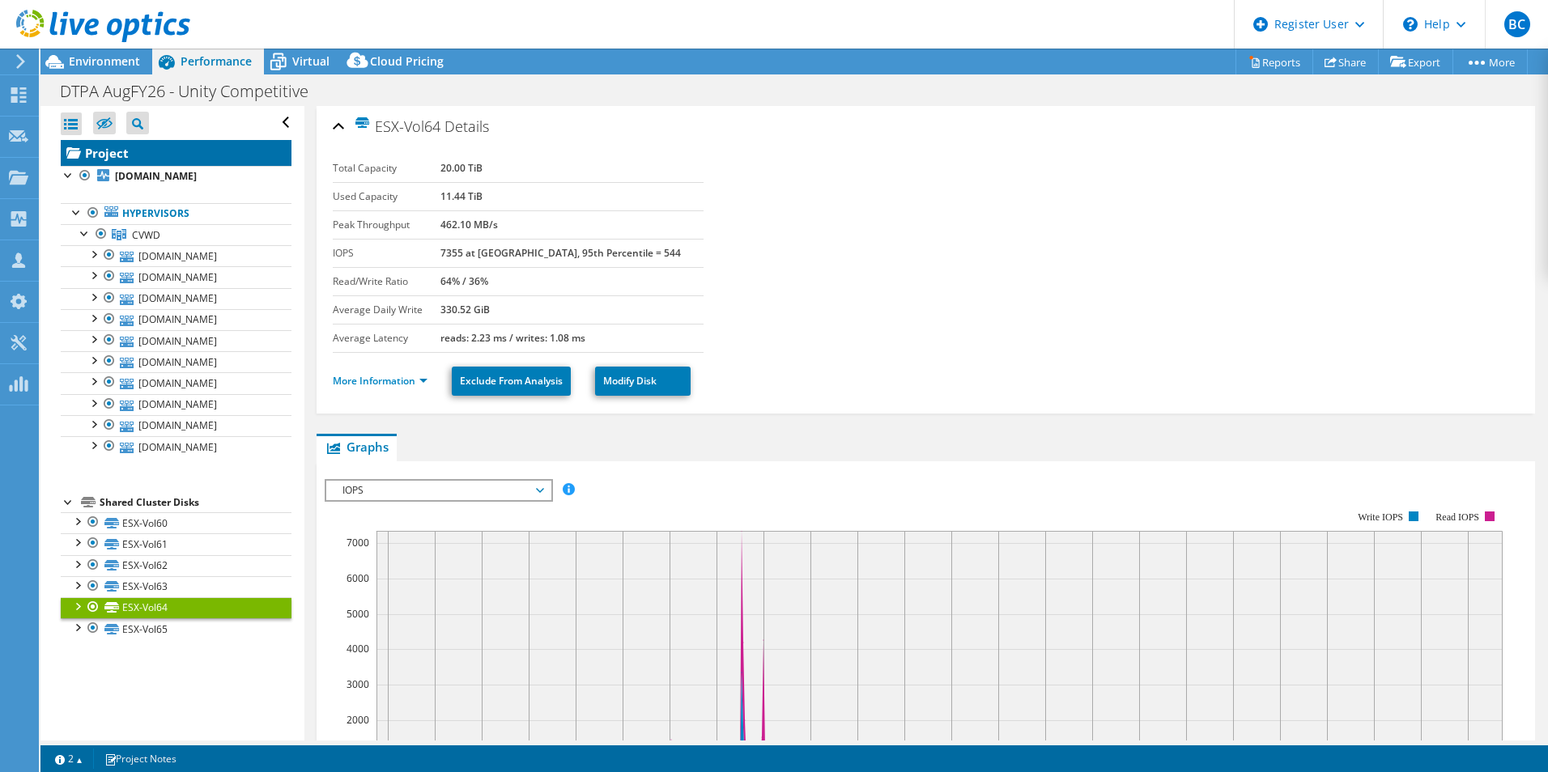
click at [118, 152] on link "Project" at bounding box center [176, 153] width 231 height 26
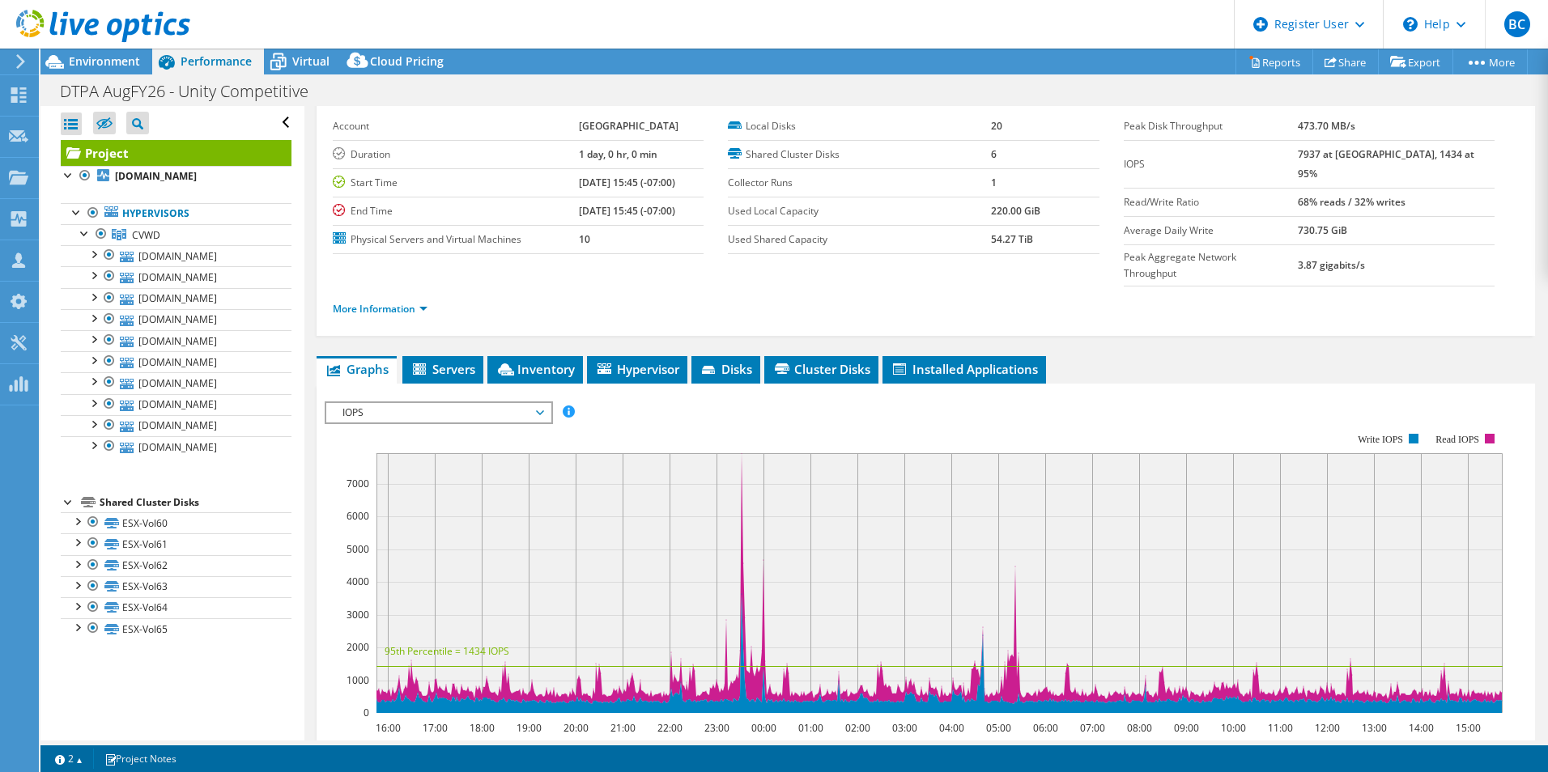
scroll to position [162, 0]
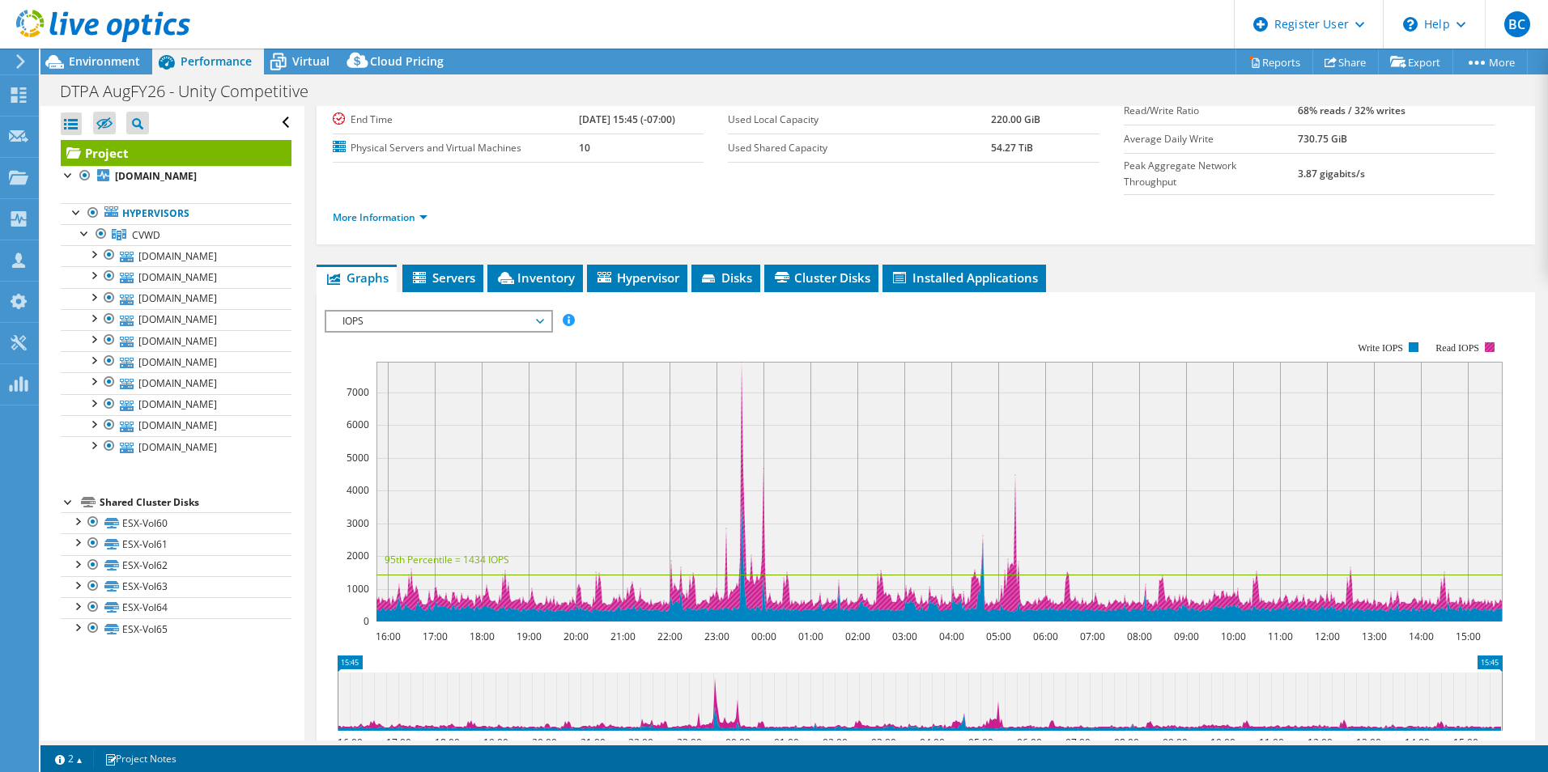
click at [1487, 342] on rect at bounding box center [1490, 347] width 10 height 10
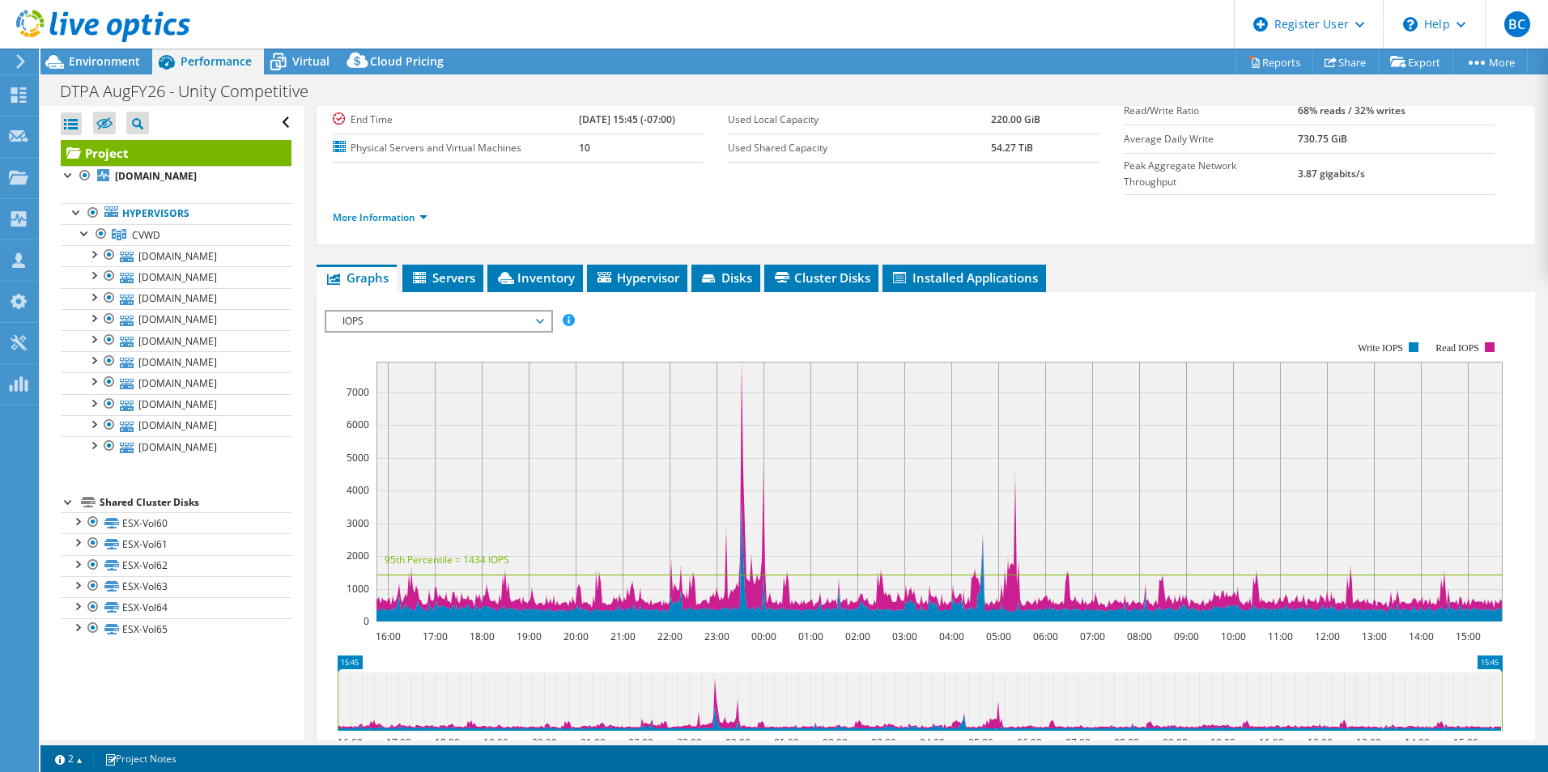
scroll to position [0, 0]
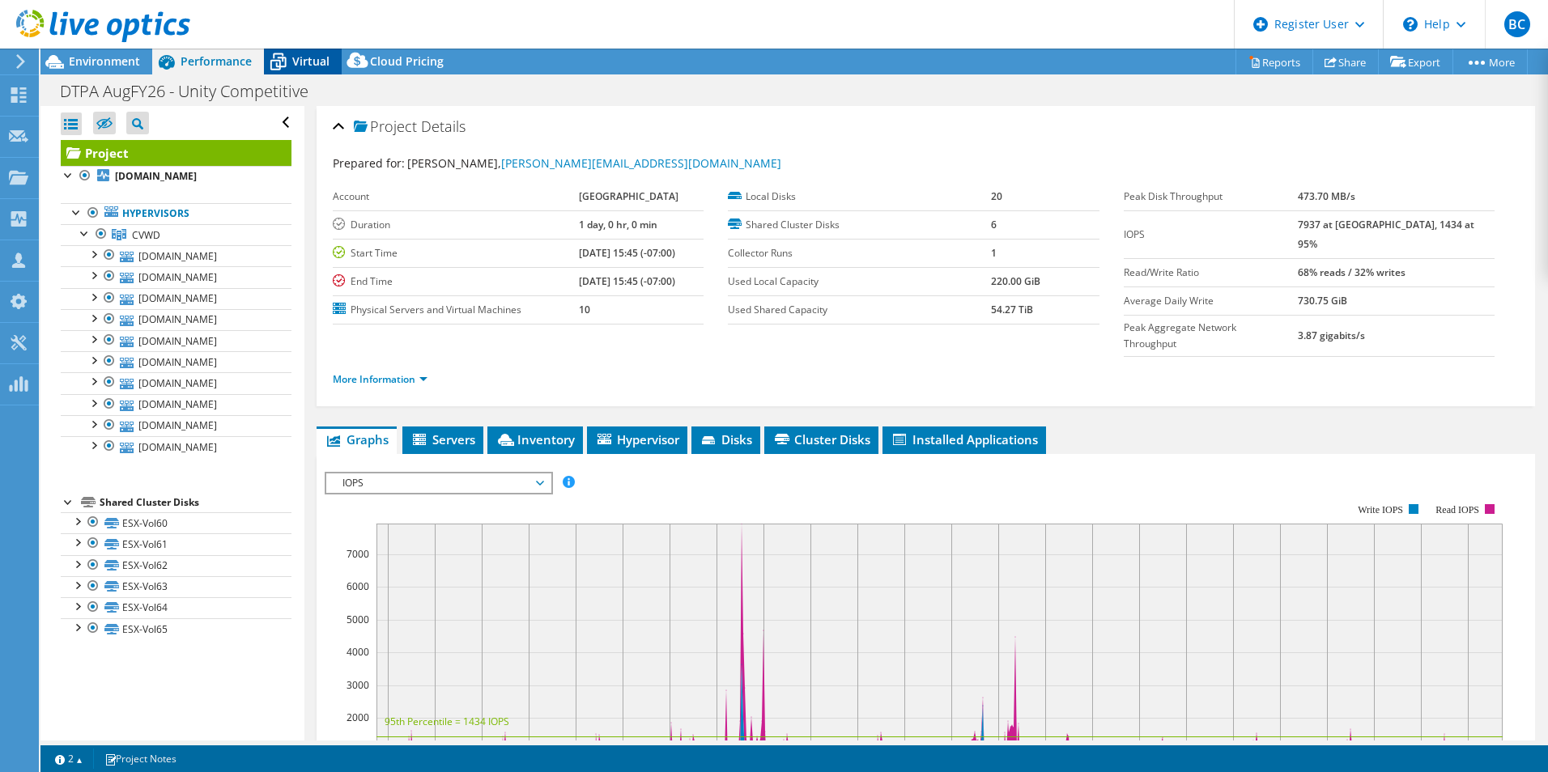
click at [294, 62] on span "Virtual" at bounding box center [310, 60] width 37 height 15
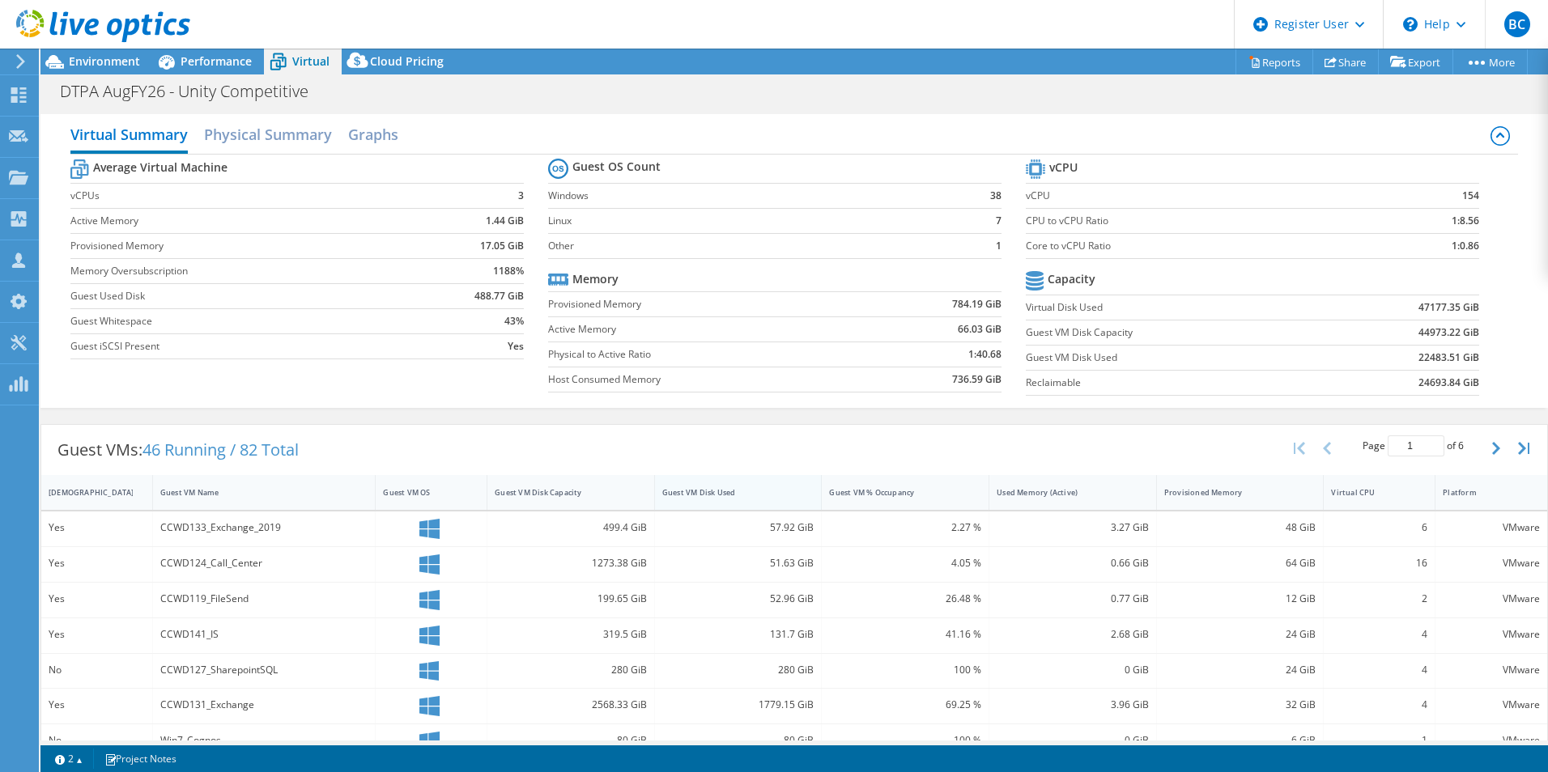
click at [727, 496] on div "Guest VM Disk Used" at bounding box center [728, 492] width 133 height 11
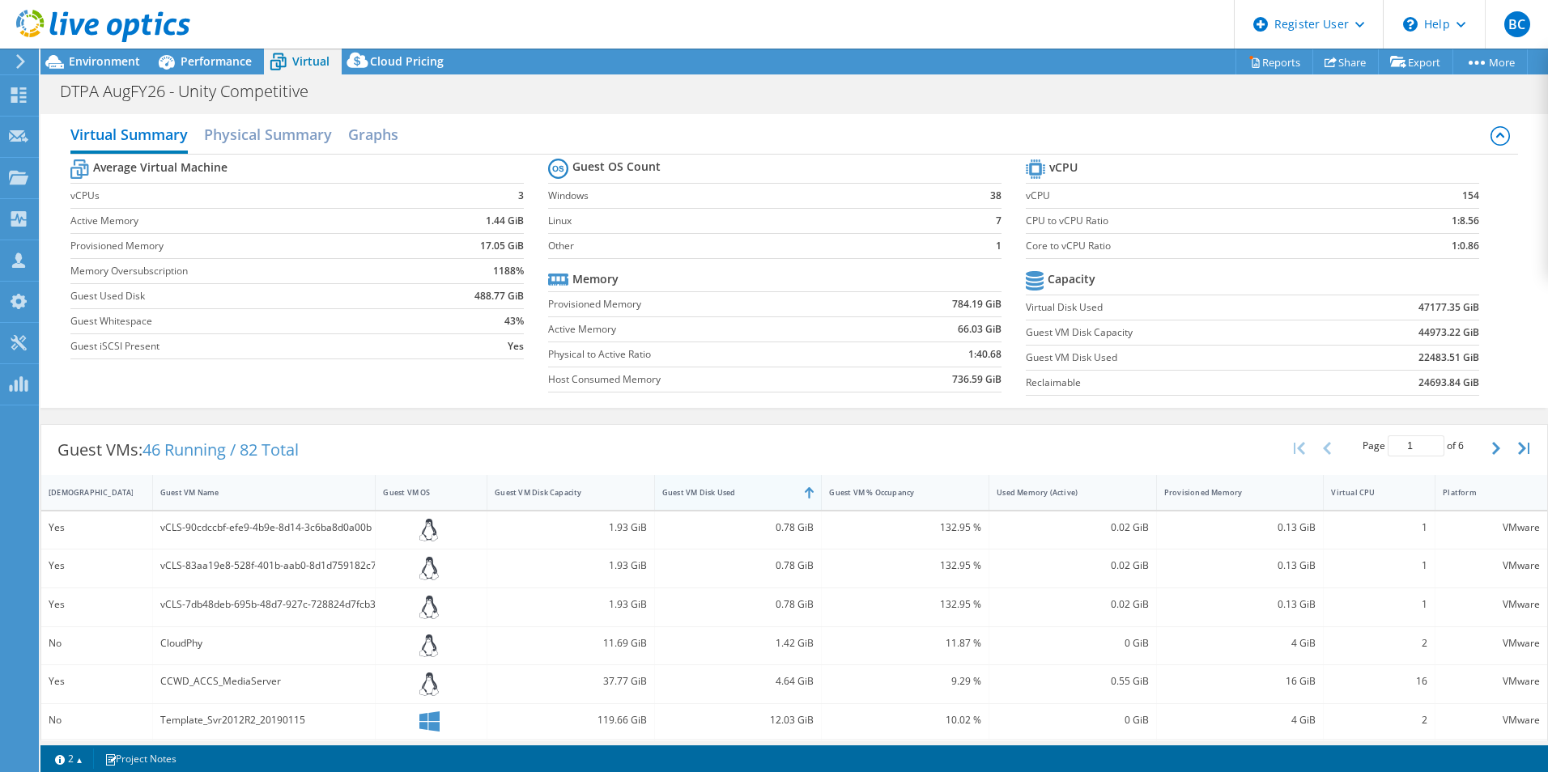
click at [727, 496] on div "Guest VM Disk Used" at bounding box center [728, 492] width 133 height 11
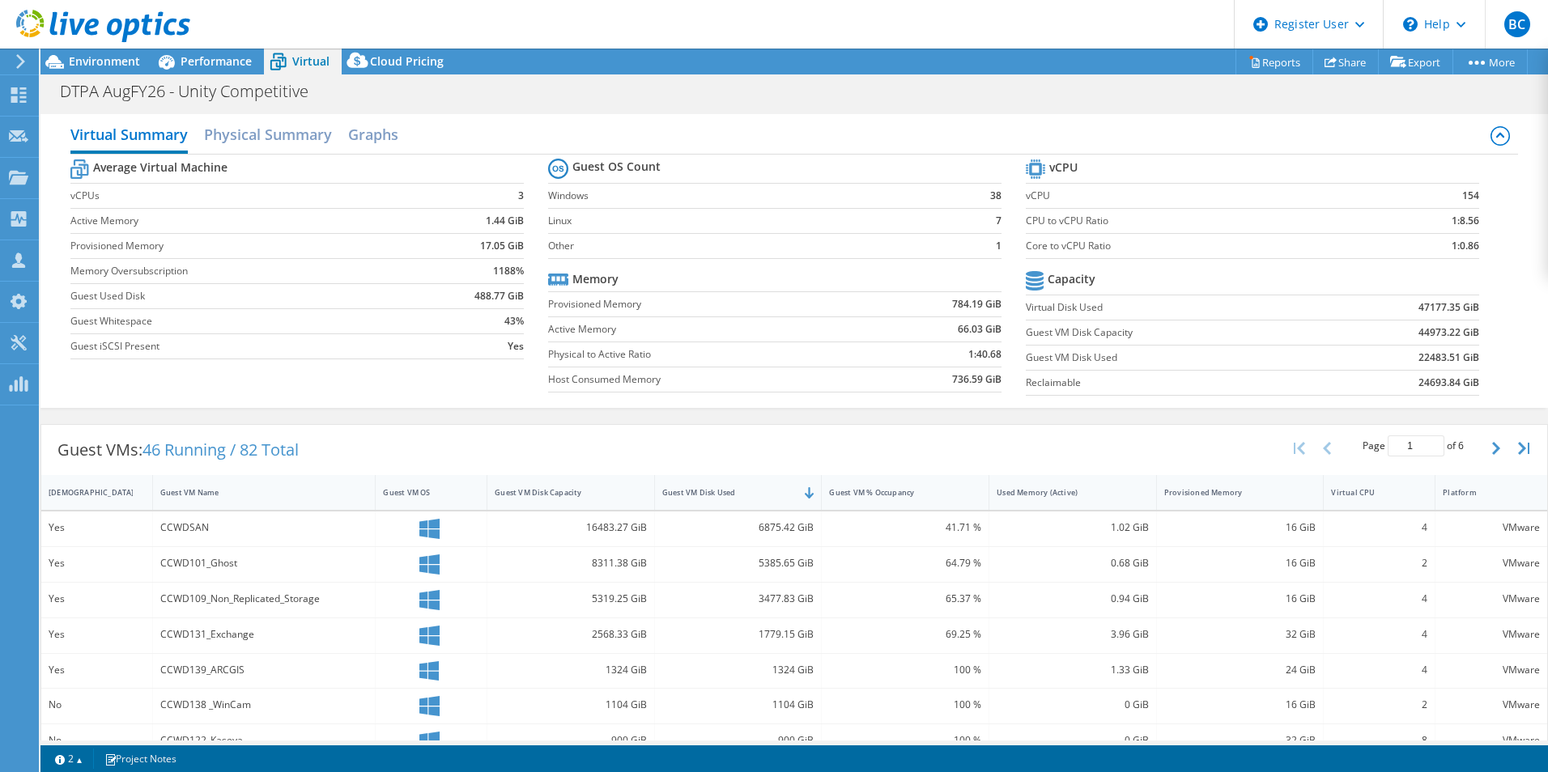
click at [126, 53] on div at bounding box center [95, 27] width 190 height 54
click at [128, 61] on span "Environment" at bounding box center [104, 60] width 71 height 15
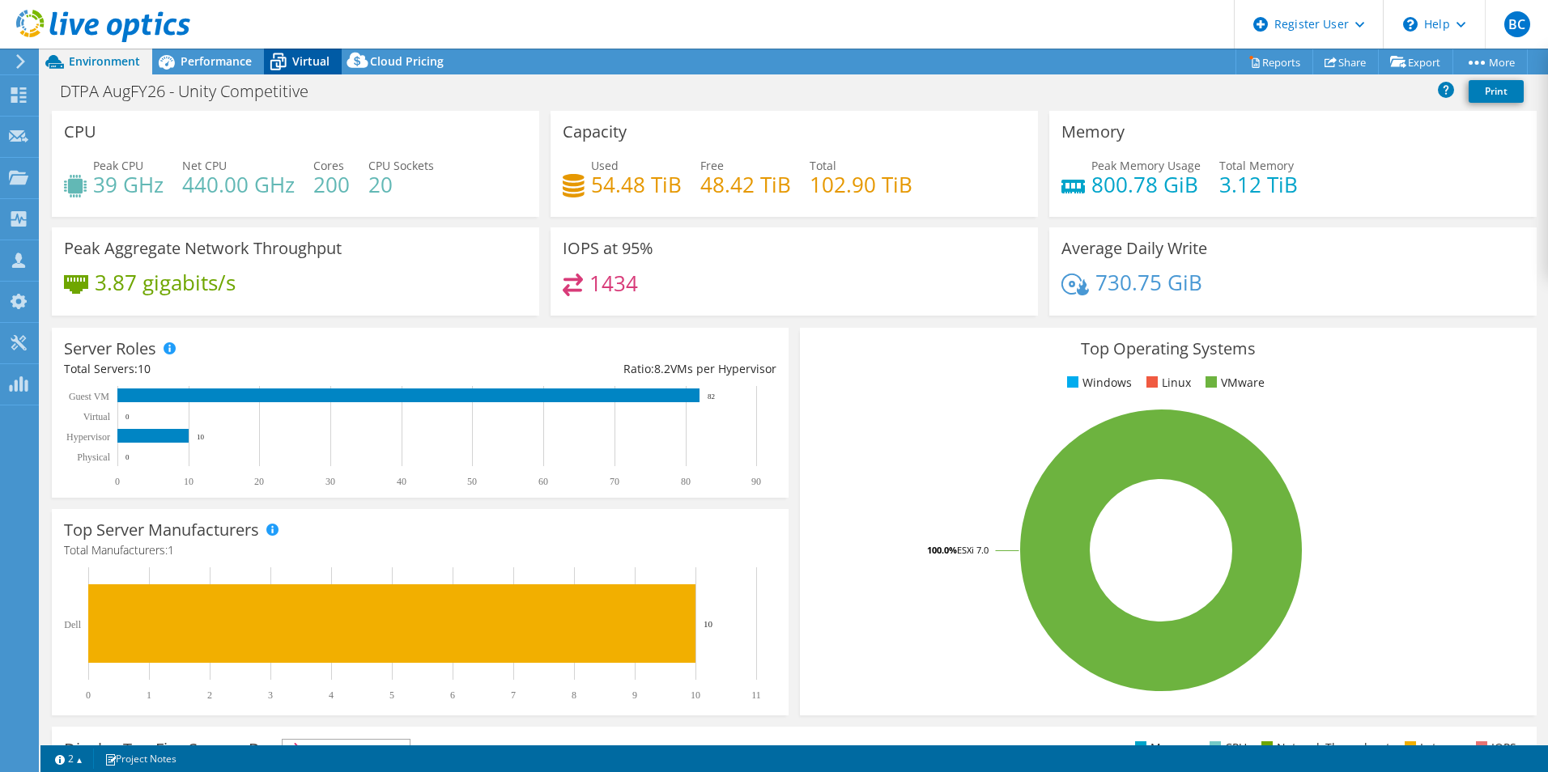
click at [291, 58] on icon at bounding box center [278, 62] width 28 height 28
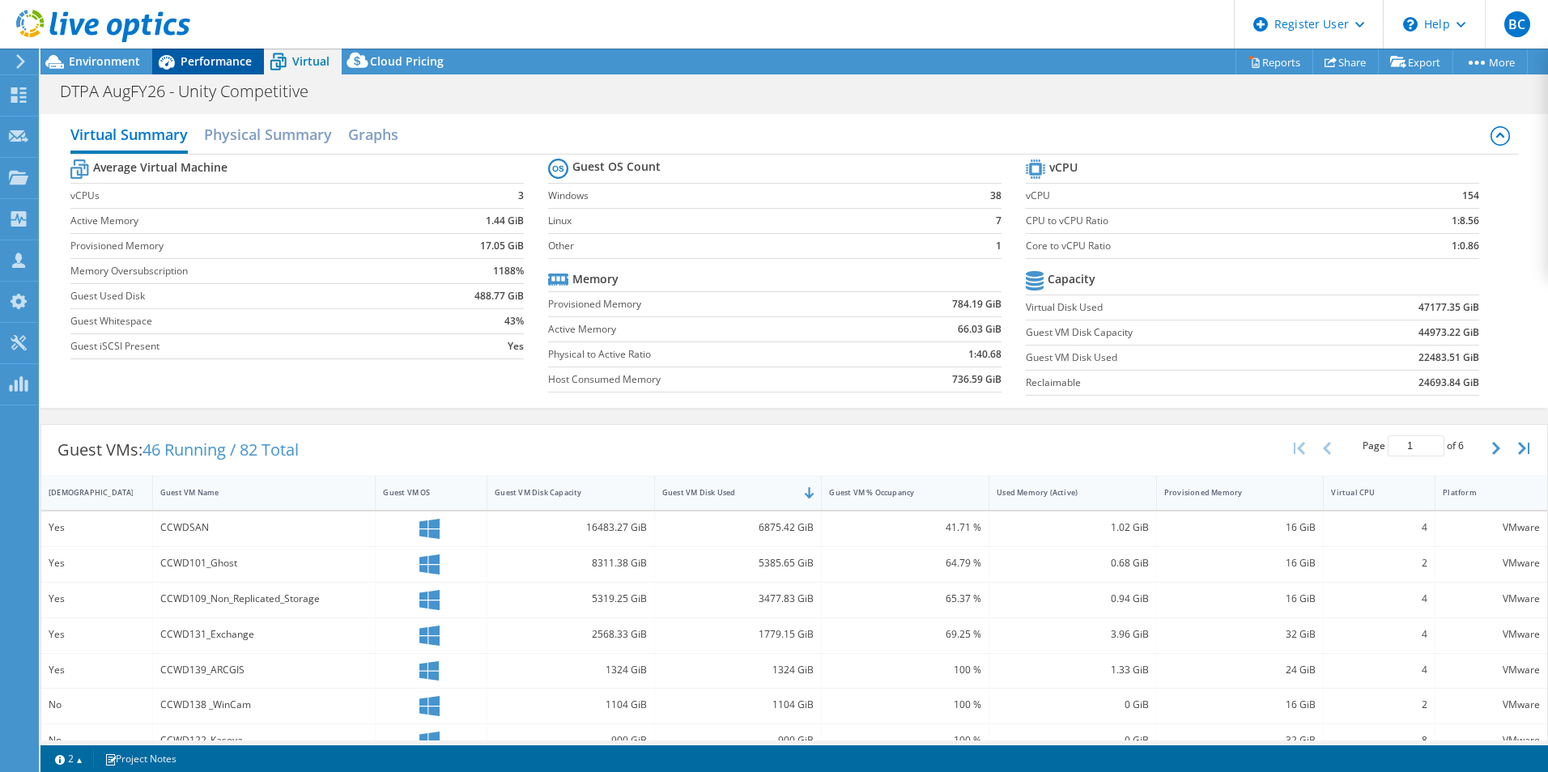
click at [182, 62] on span "Performance" at bounding box center [216, 60] width 71 height 15
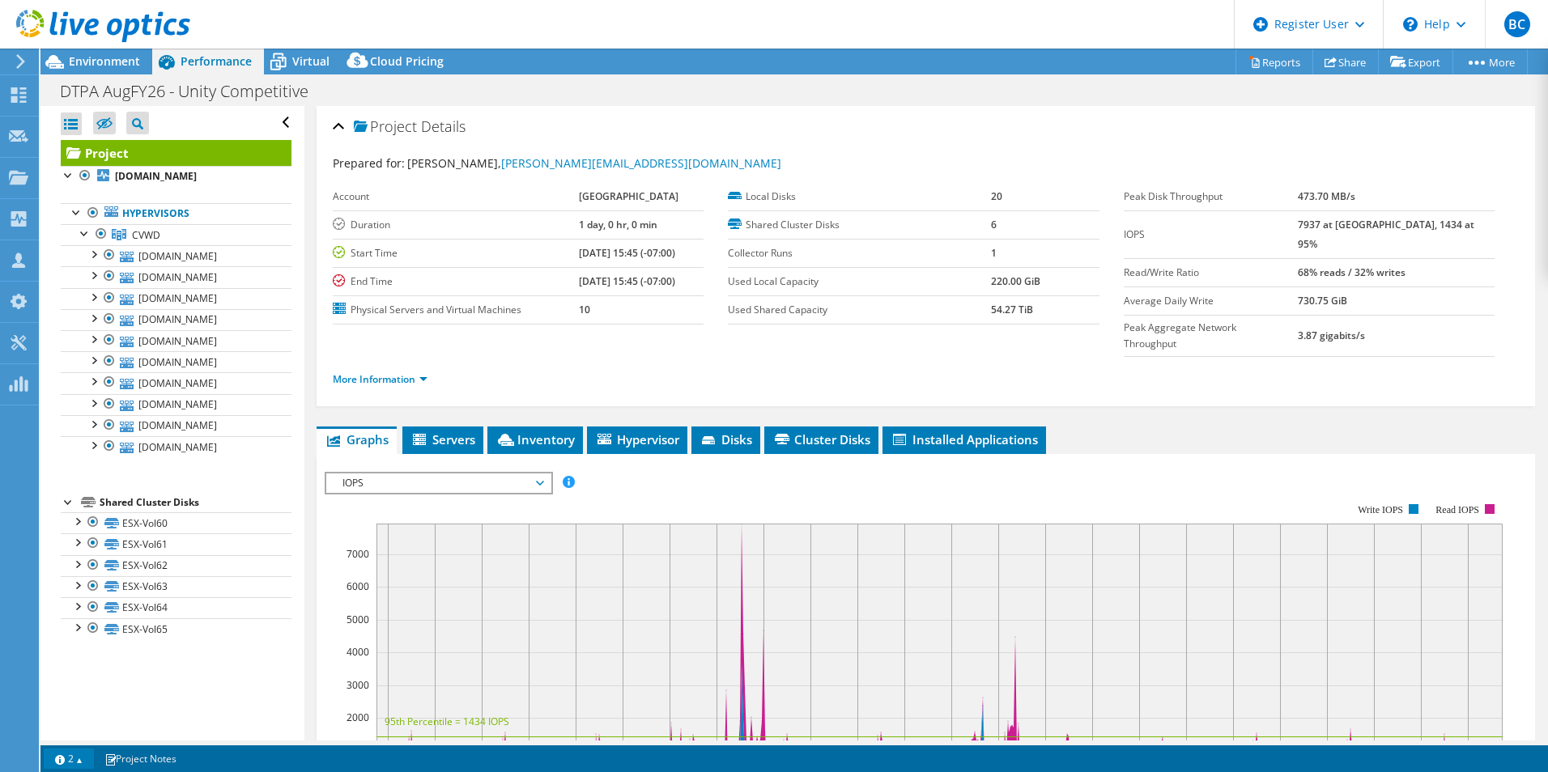
click at [62, 756] on link "2" at bounding box center [69, 759] width 50 height 20
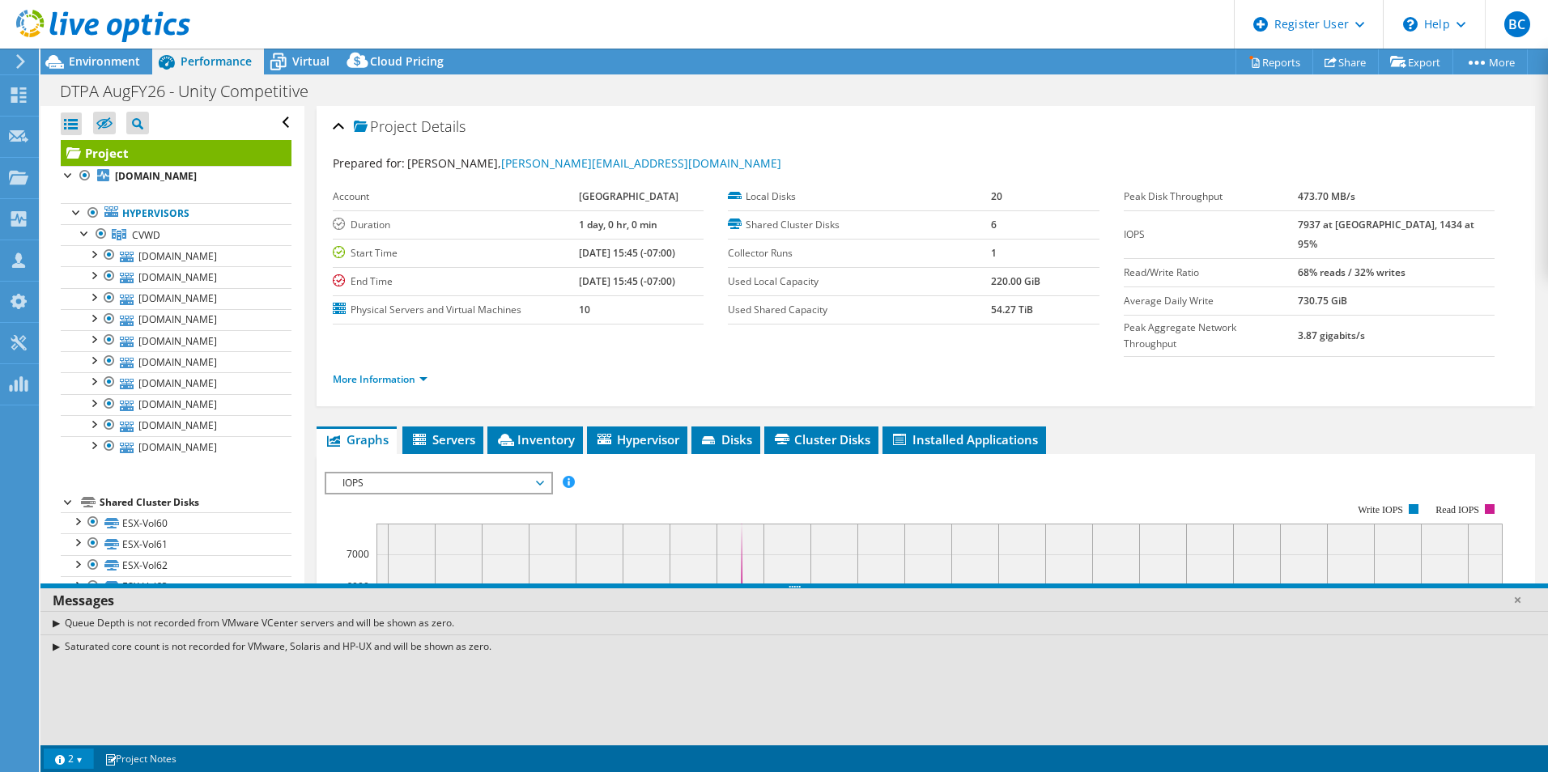
click at [62, 756] on link "2" at bounding box center [69, 759] width 50 height 20
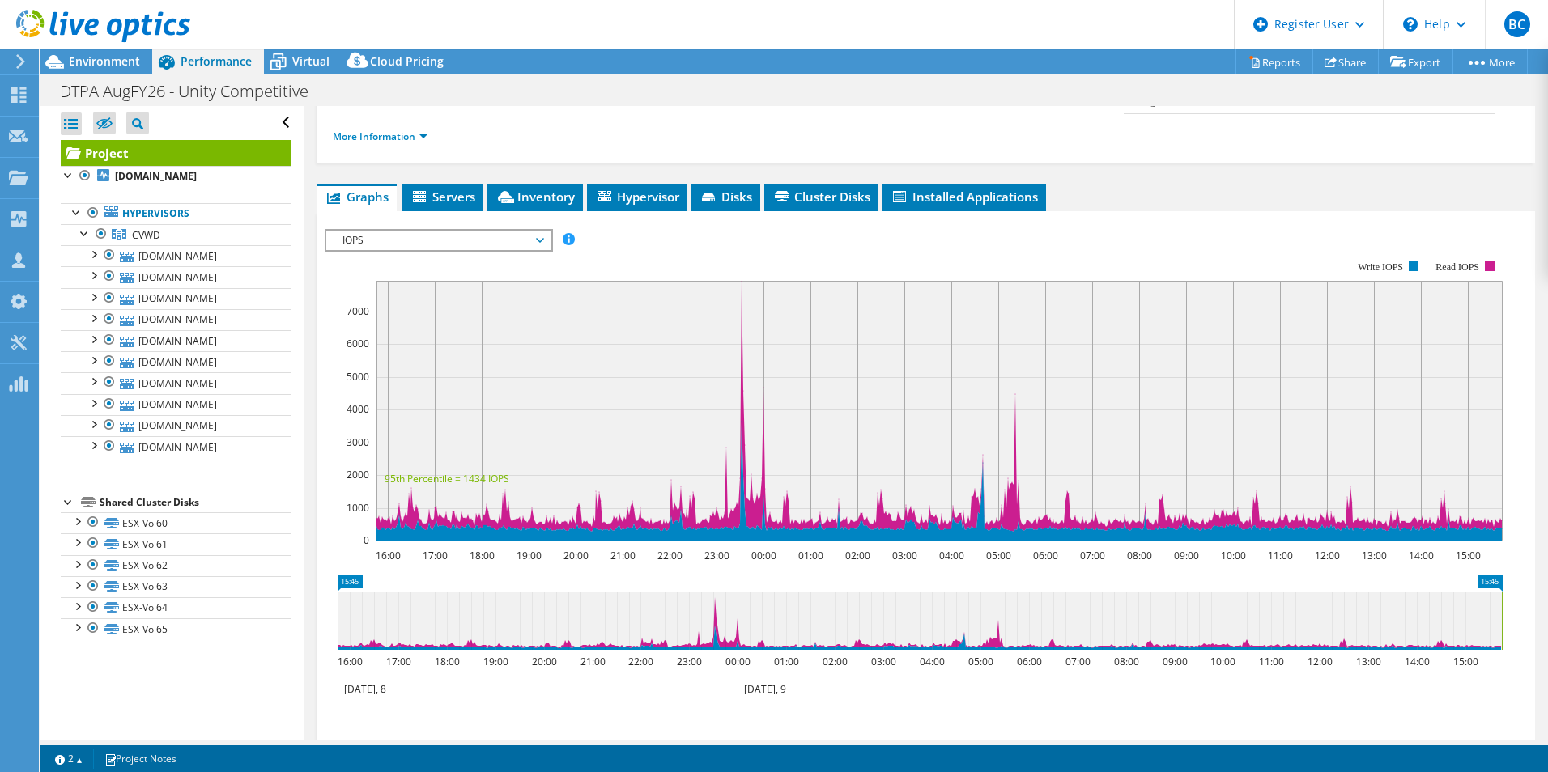
scroll to position [162, 0]
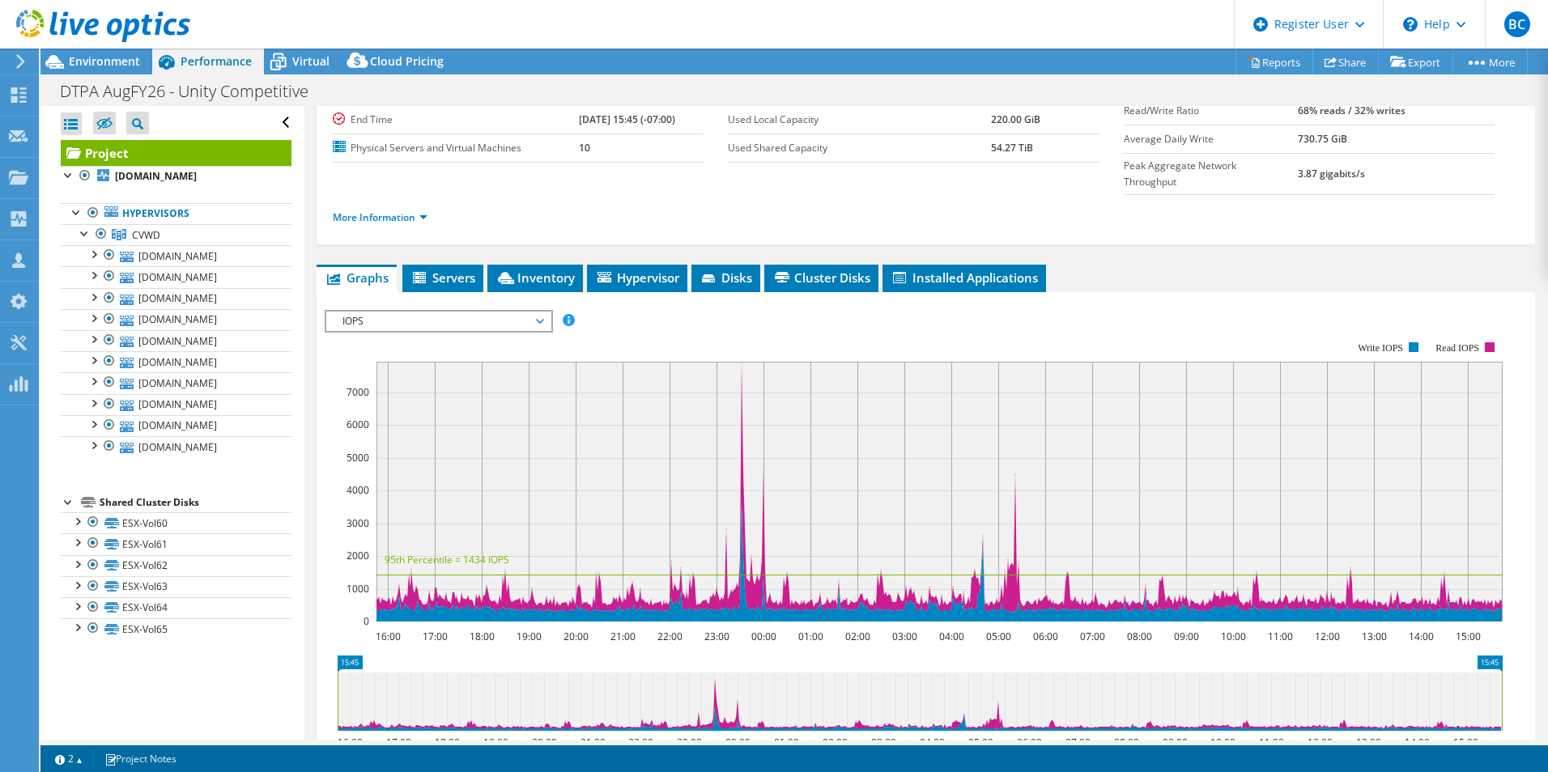
click at [421, 312] on span "IOPS" at bounding box center [438, 321] width 208 height 19
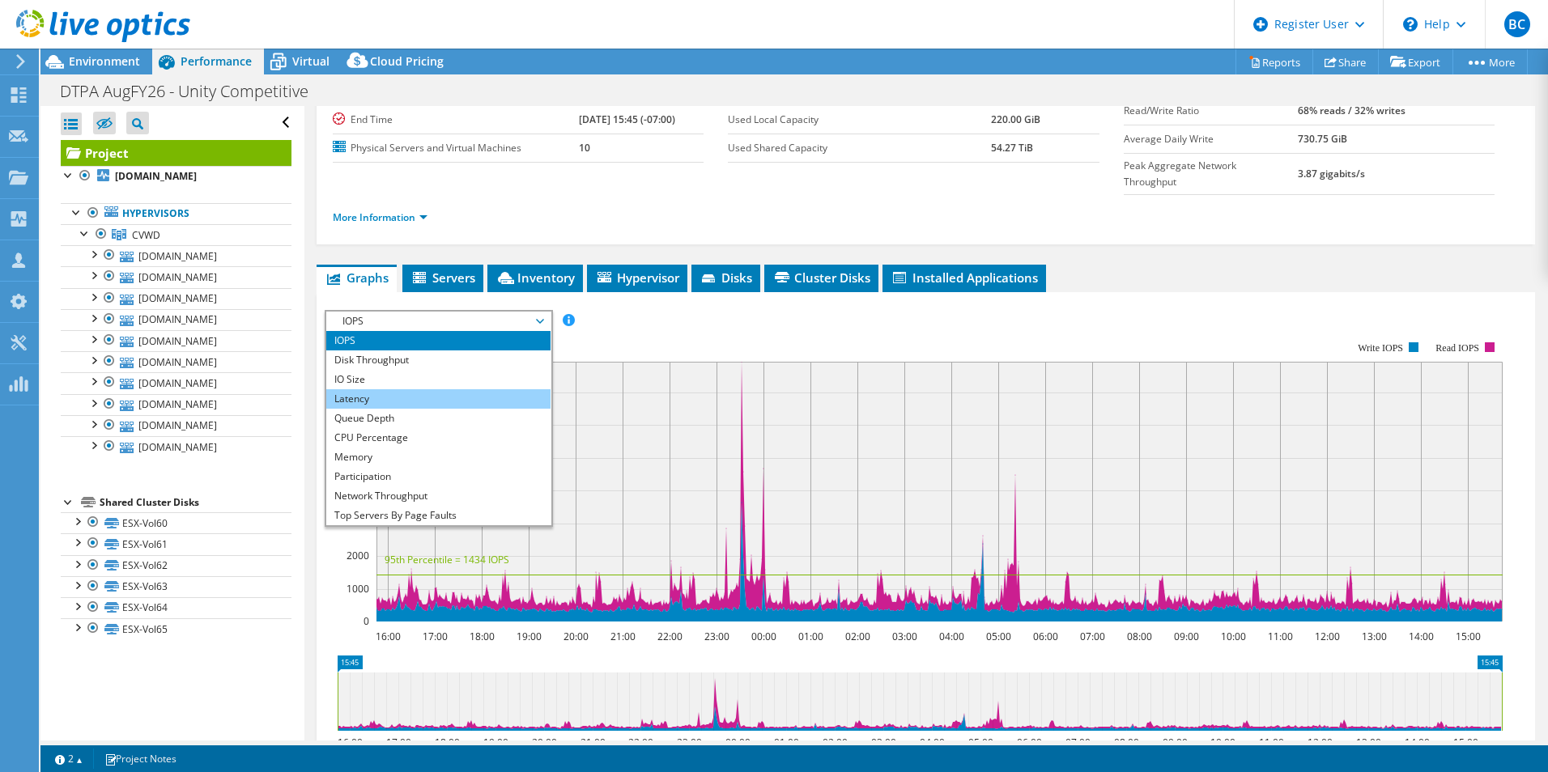
click at [415, 389] on li "Latency" at bounding box center [438, 398] width 224 height 19
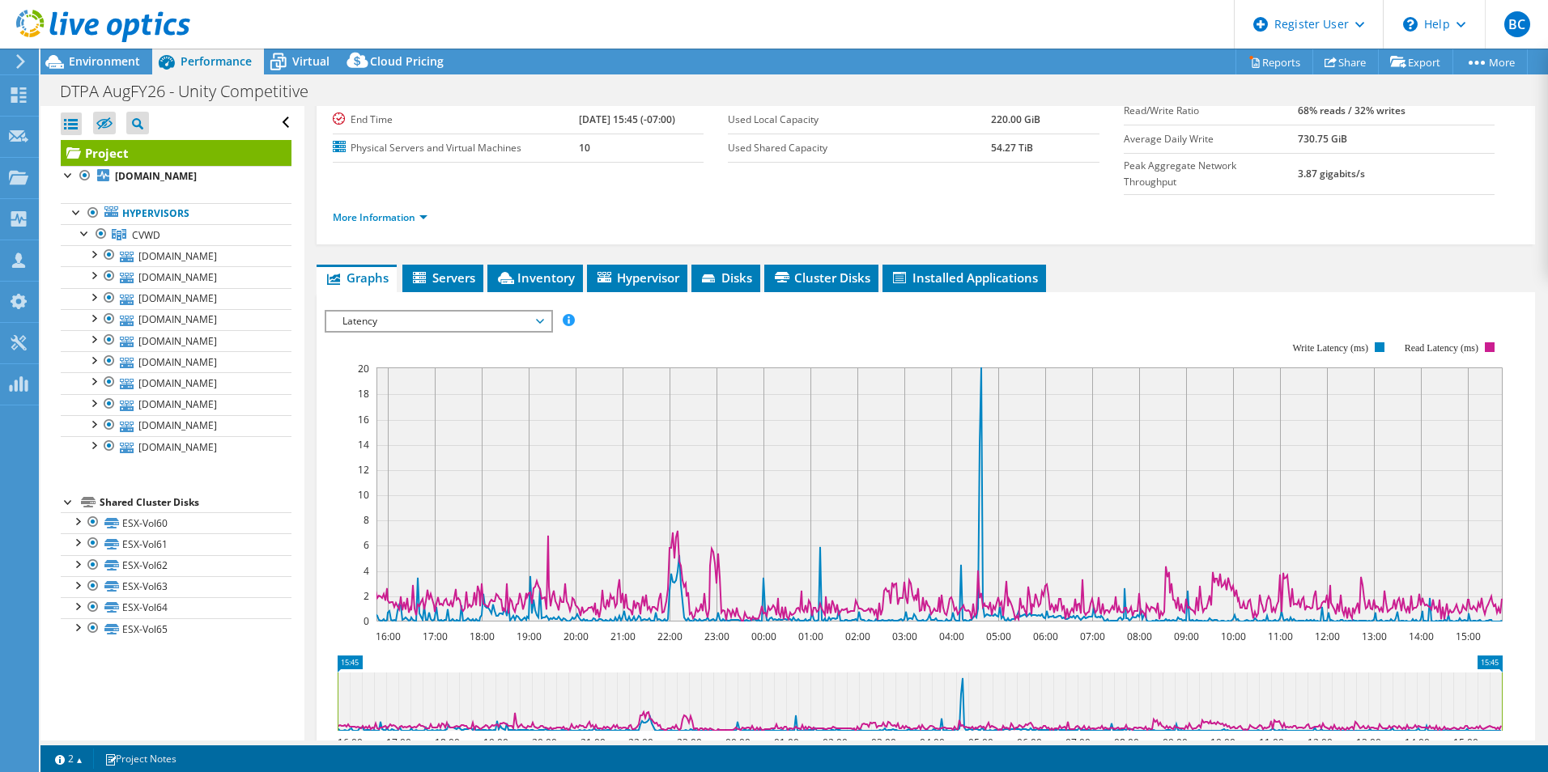
click at [466, 312] on span "Latency" at bounding box center [438, 321] width 208 height 19
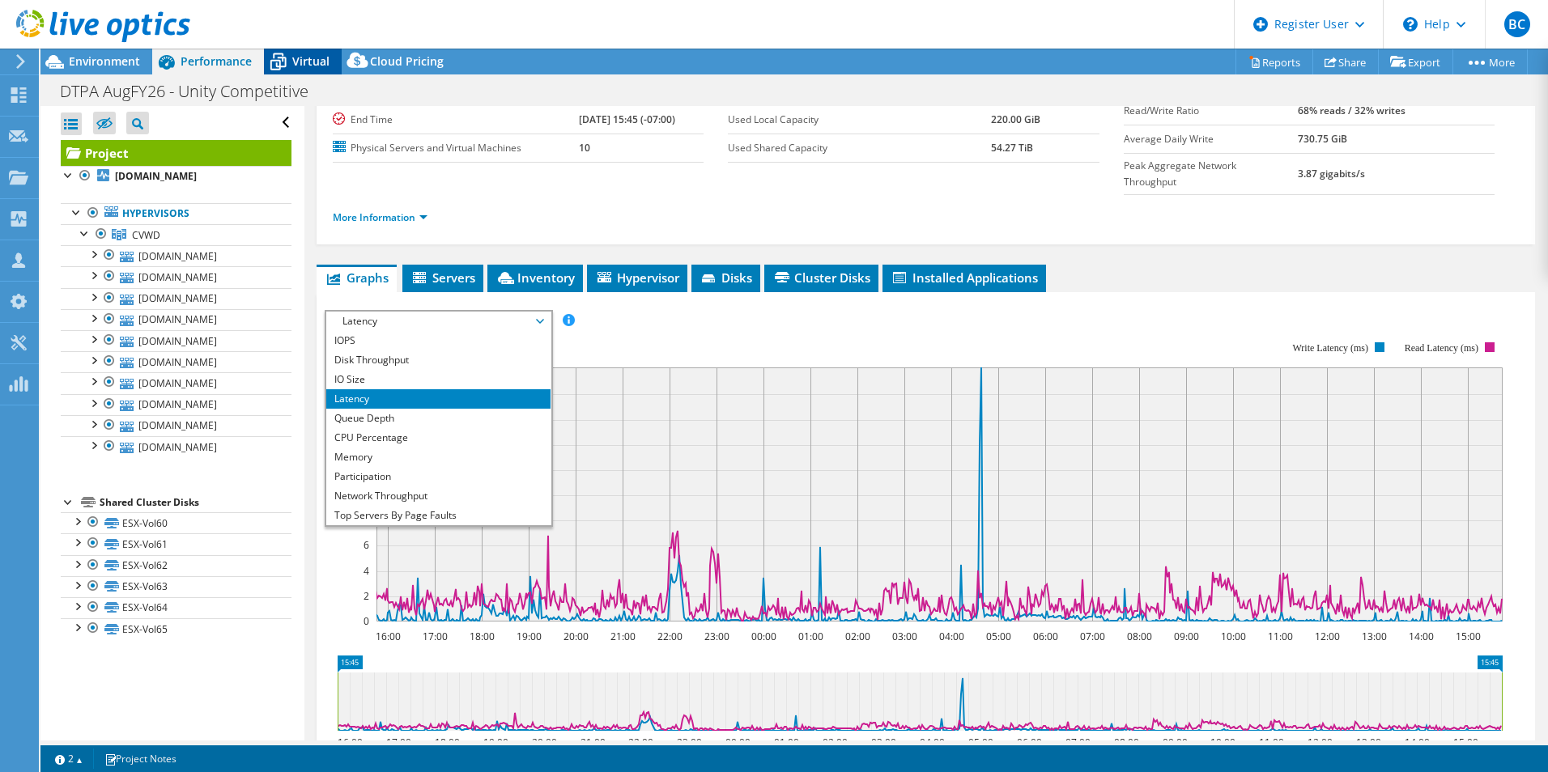
click at [292, 54] on span "Virtual" at bounding box center [310, 60] width 37 height 15
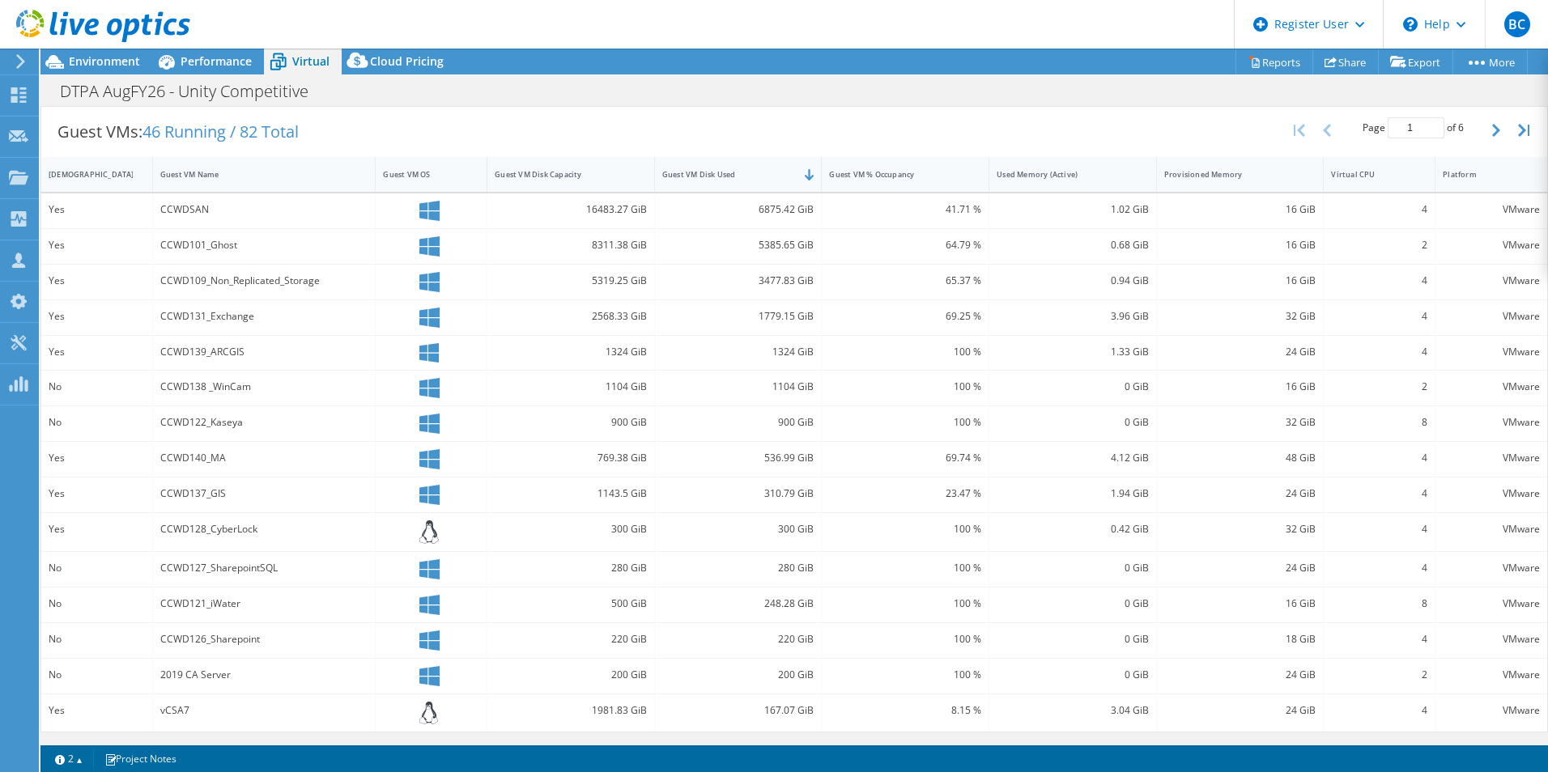
scroll to position [0, 0]
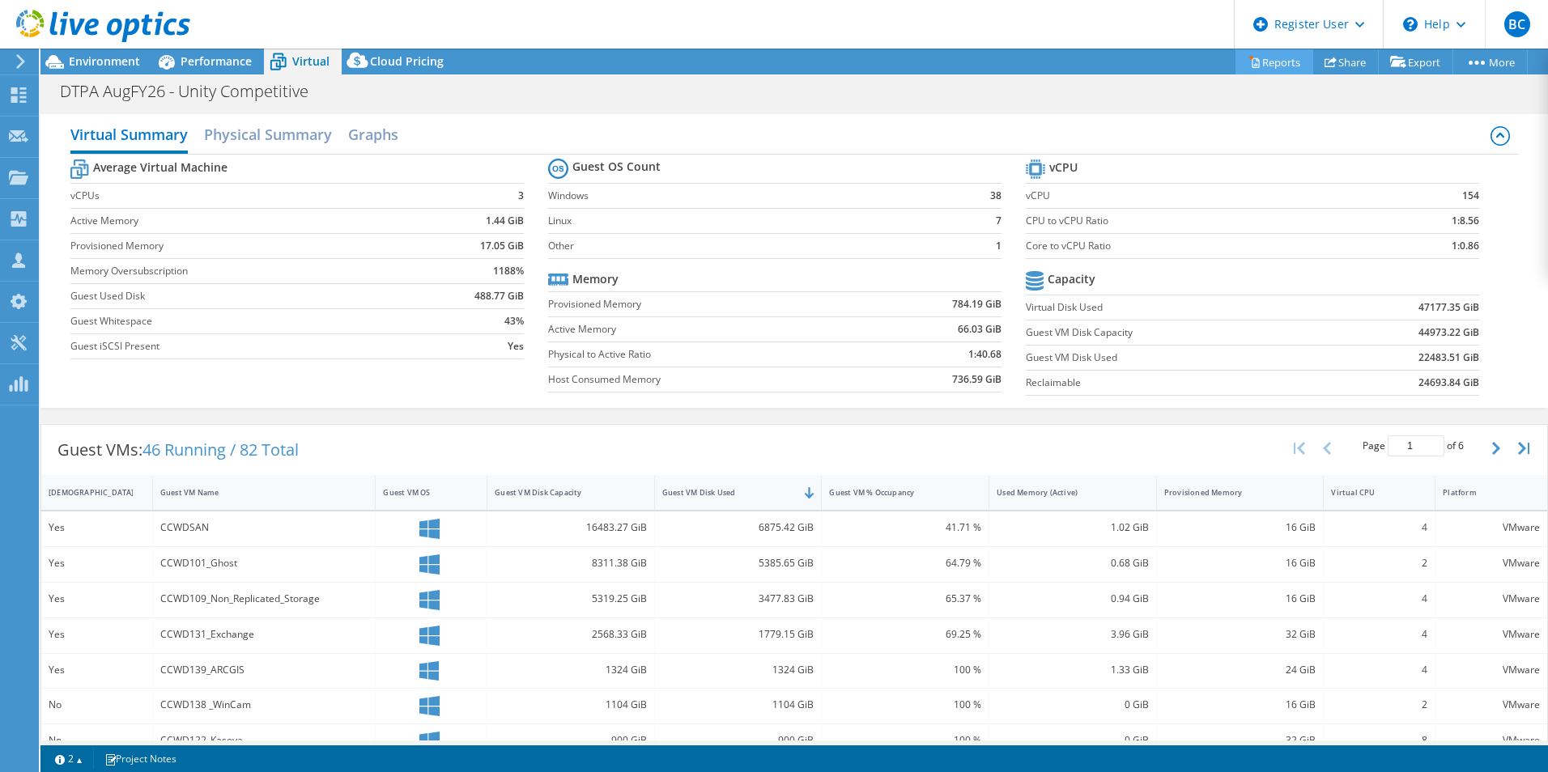
click at [1257, 65] on link "Reports" at bounding box center [1275, 61] width 78 height 25
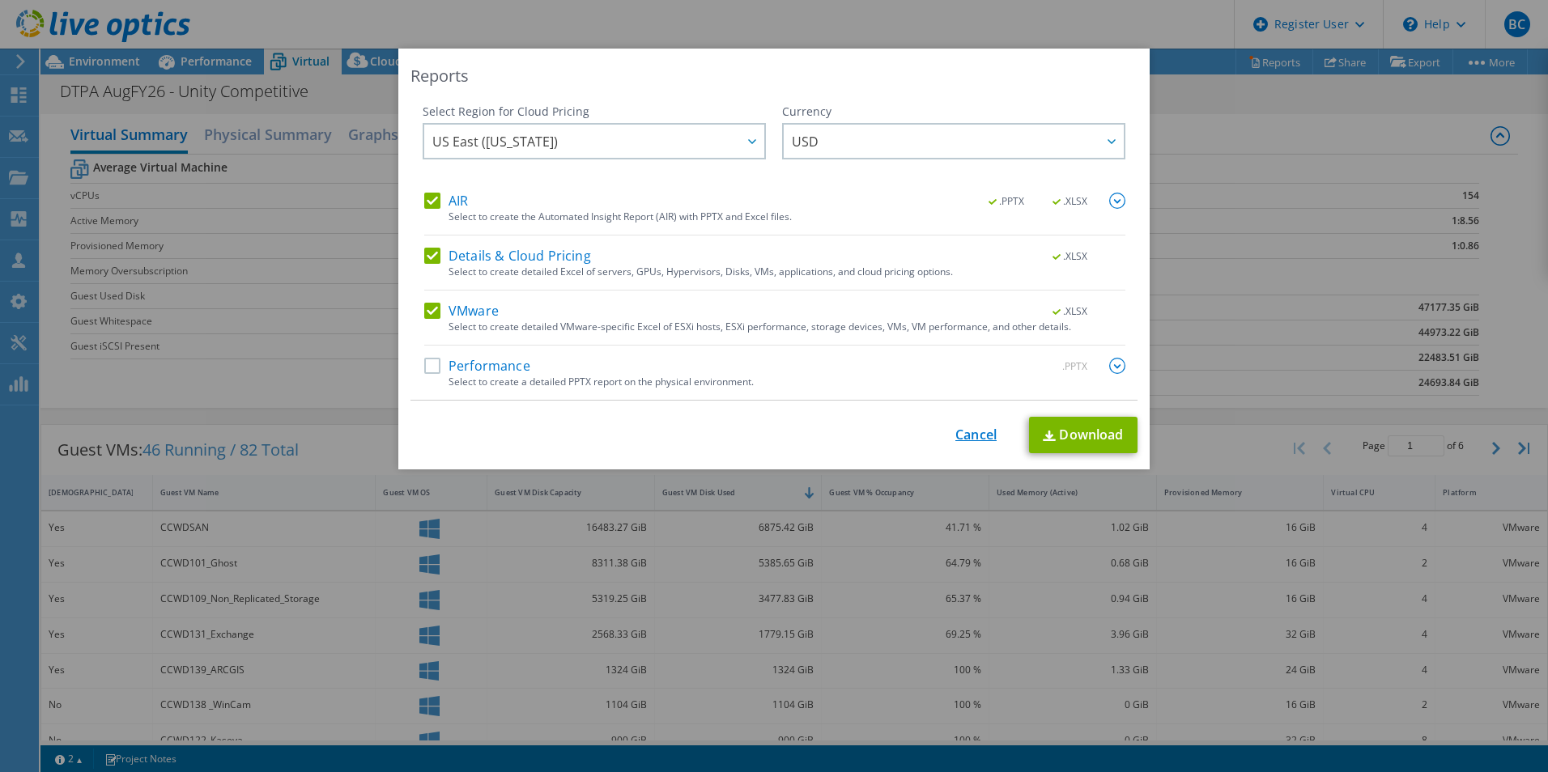
click at [972, 439] on link "Cancel" at bounding box center [975, 434] width 41 height 15
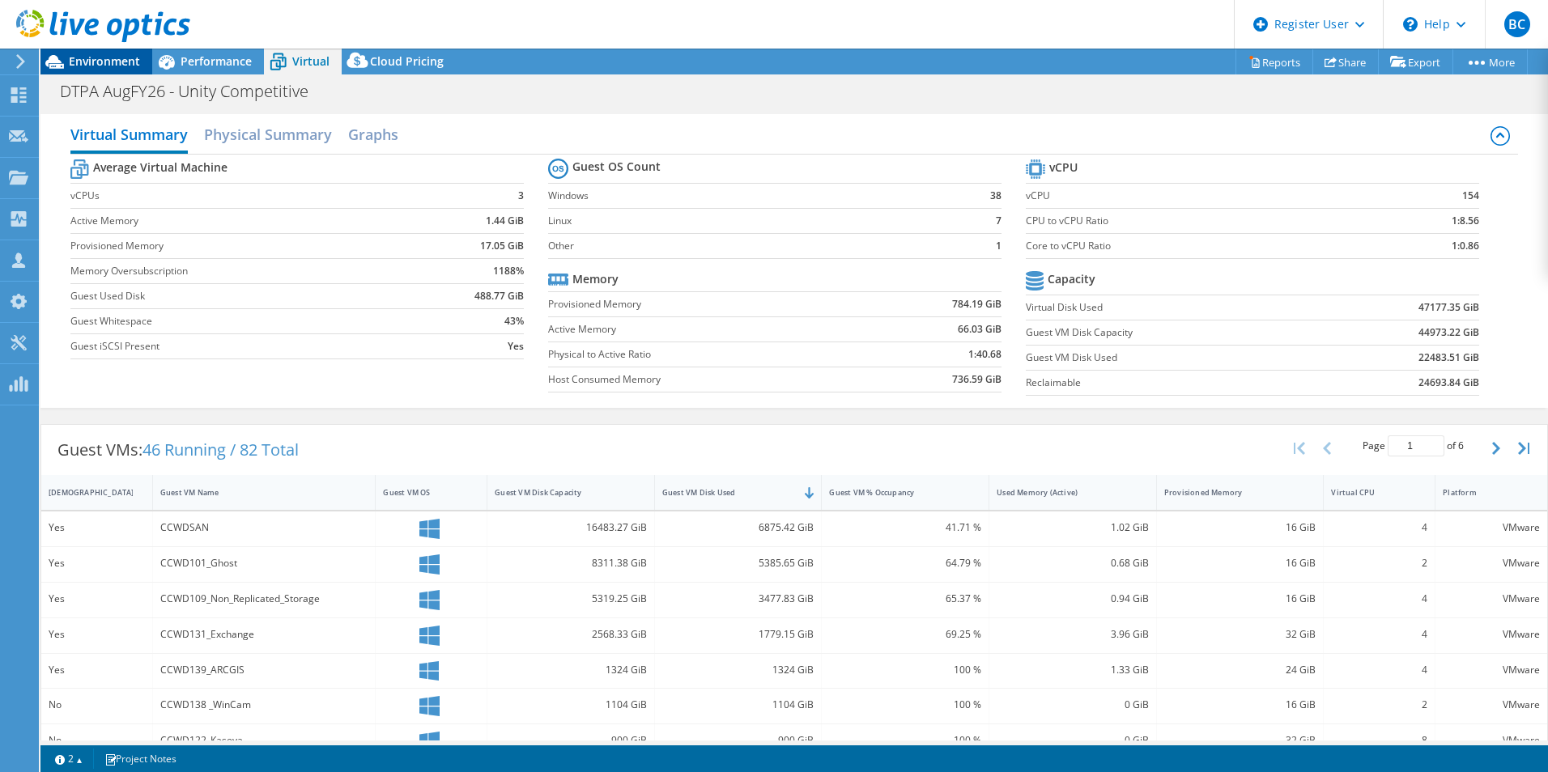
click at [95, 62] on span "Environment" at bounding box center [104, 60] width 71 height 15
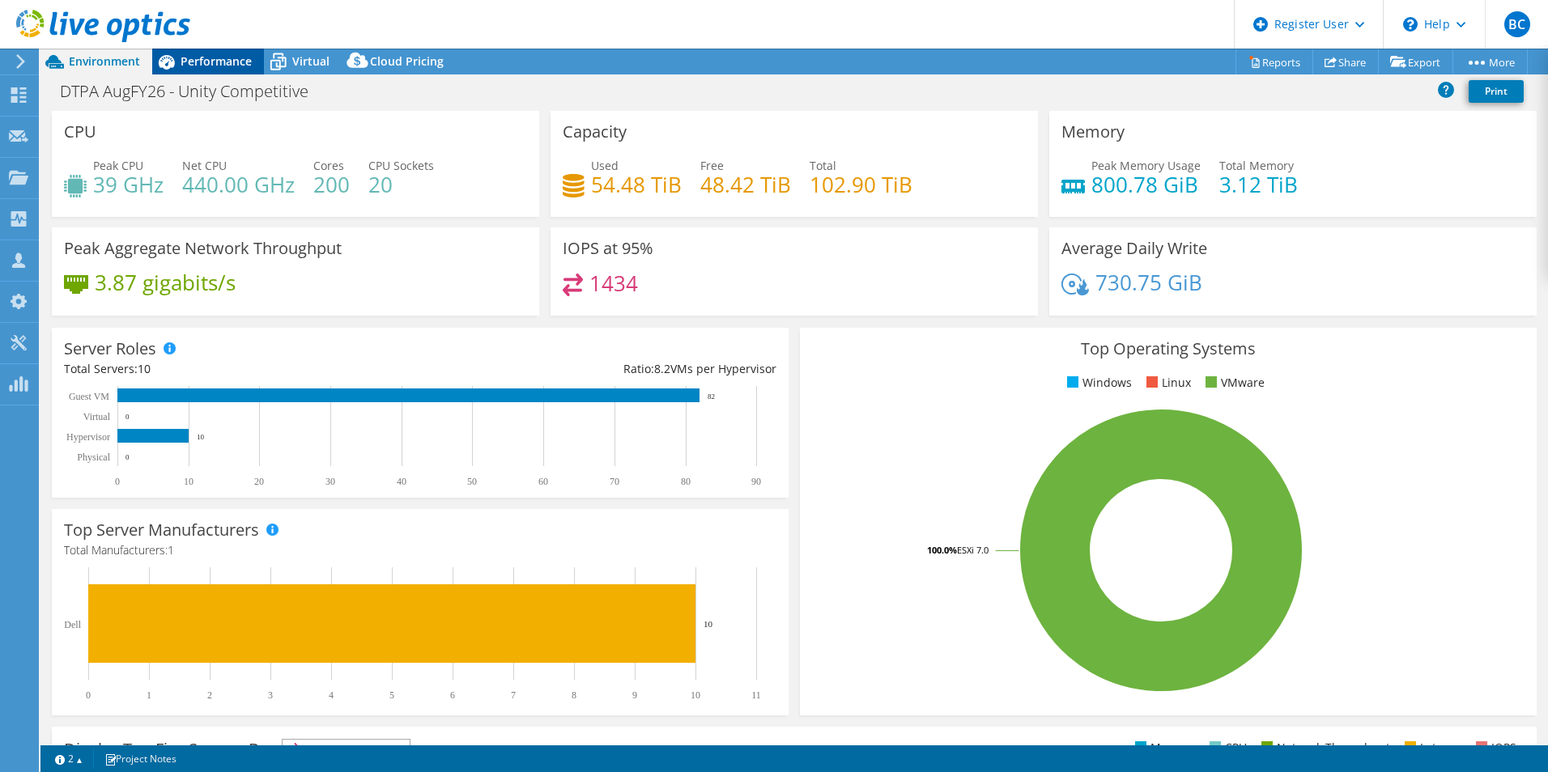
click at [193, 63] on span "Performance" at bounding box center [216, 60] width 71 height 15
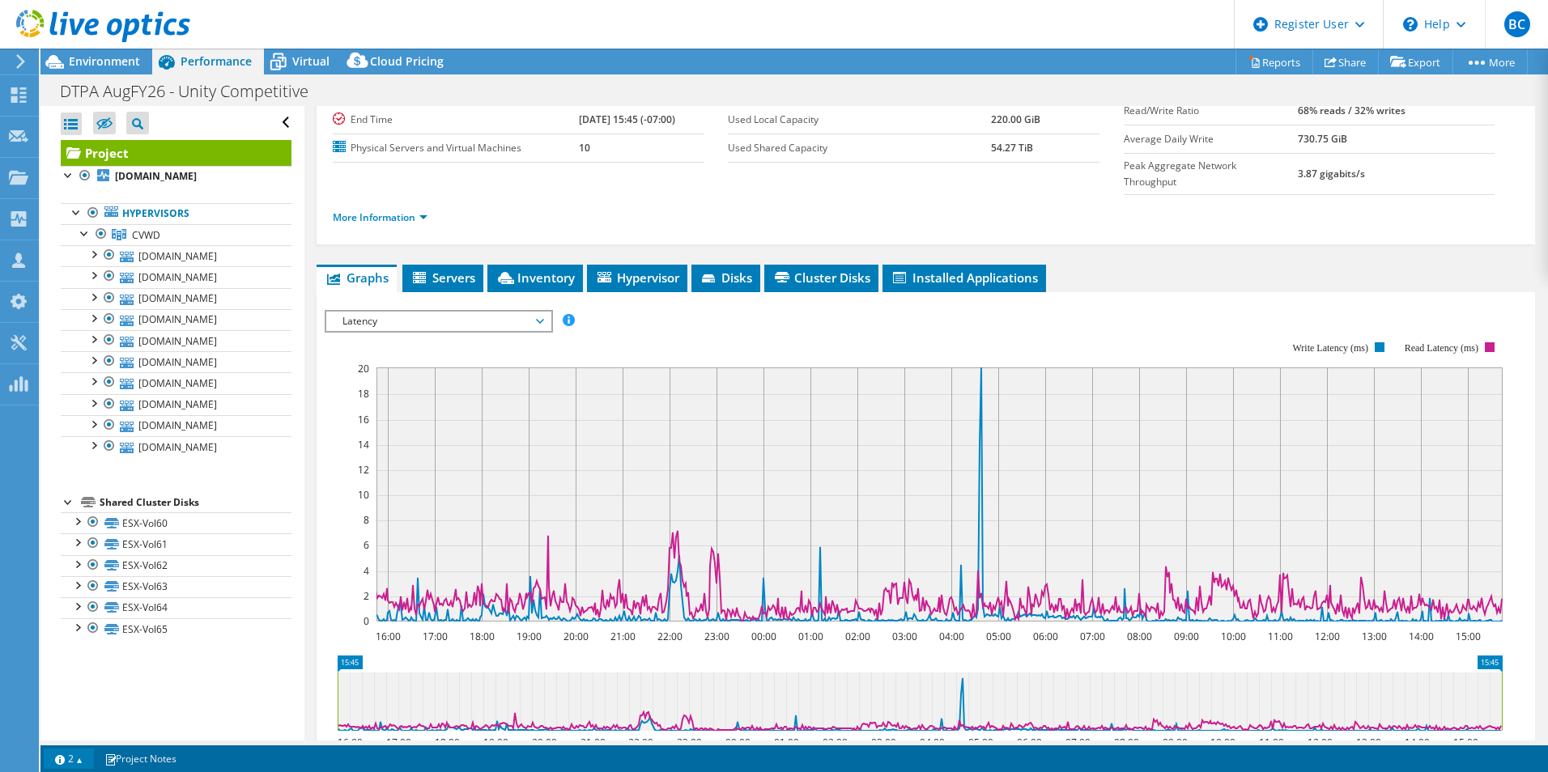
click at [67, 754] on link "2" at bounding box center [69, 759] width 50 height 20
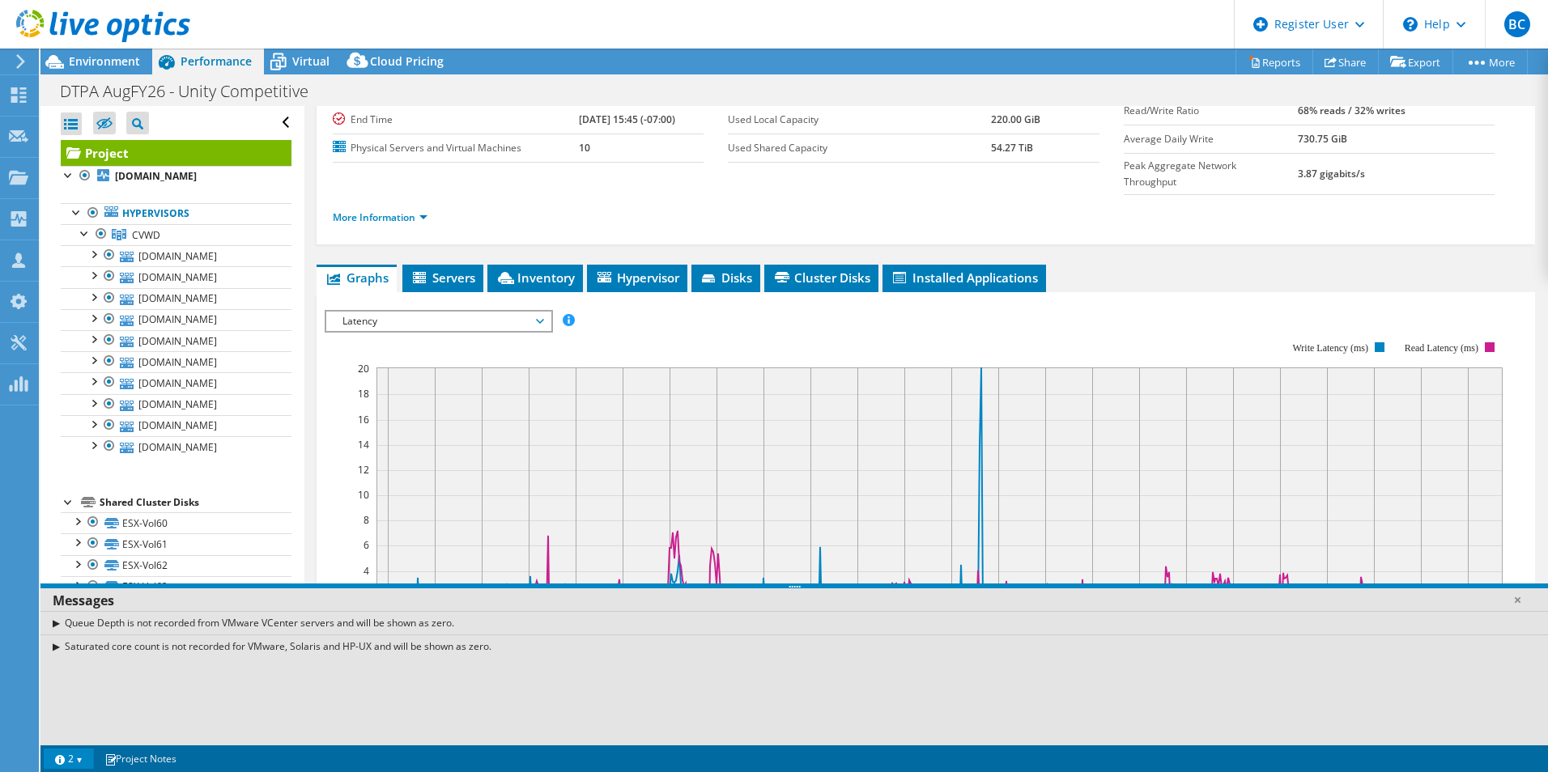
click at [67, 754] on link "2" at bounding box center [69, 759] width 50 height 20
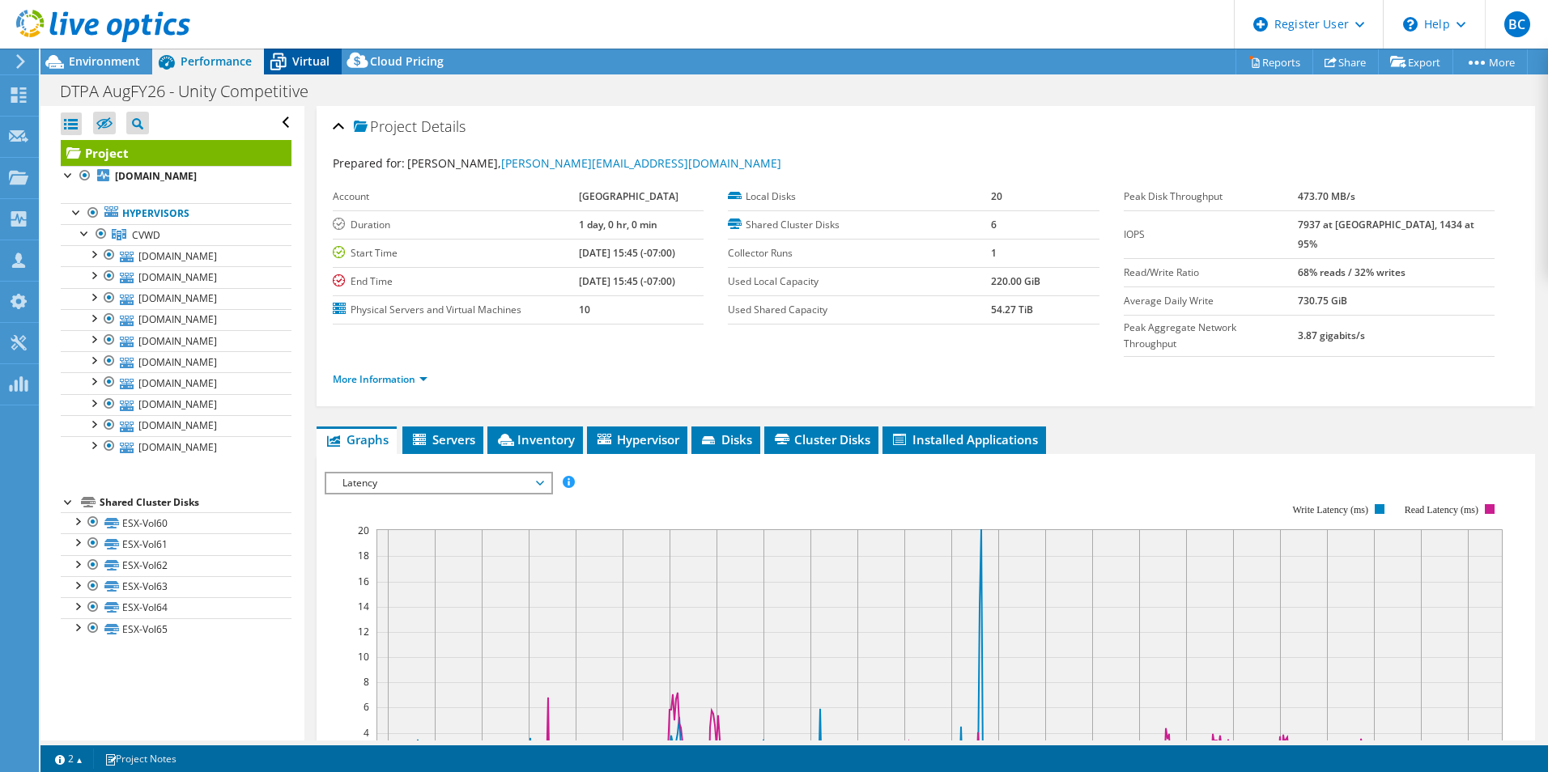
click at [305, 66] on span "Virtual" at bounding box center [310, 60] width 37 height 15
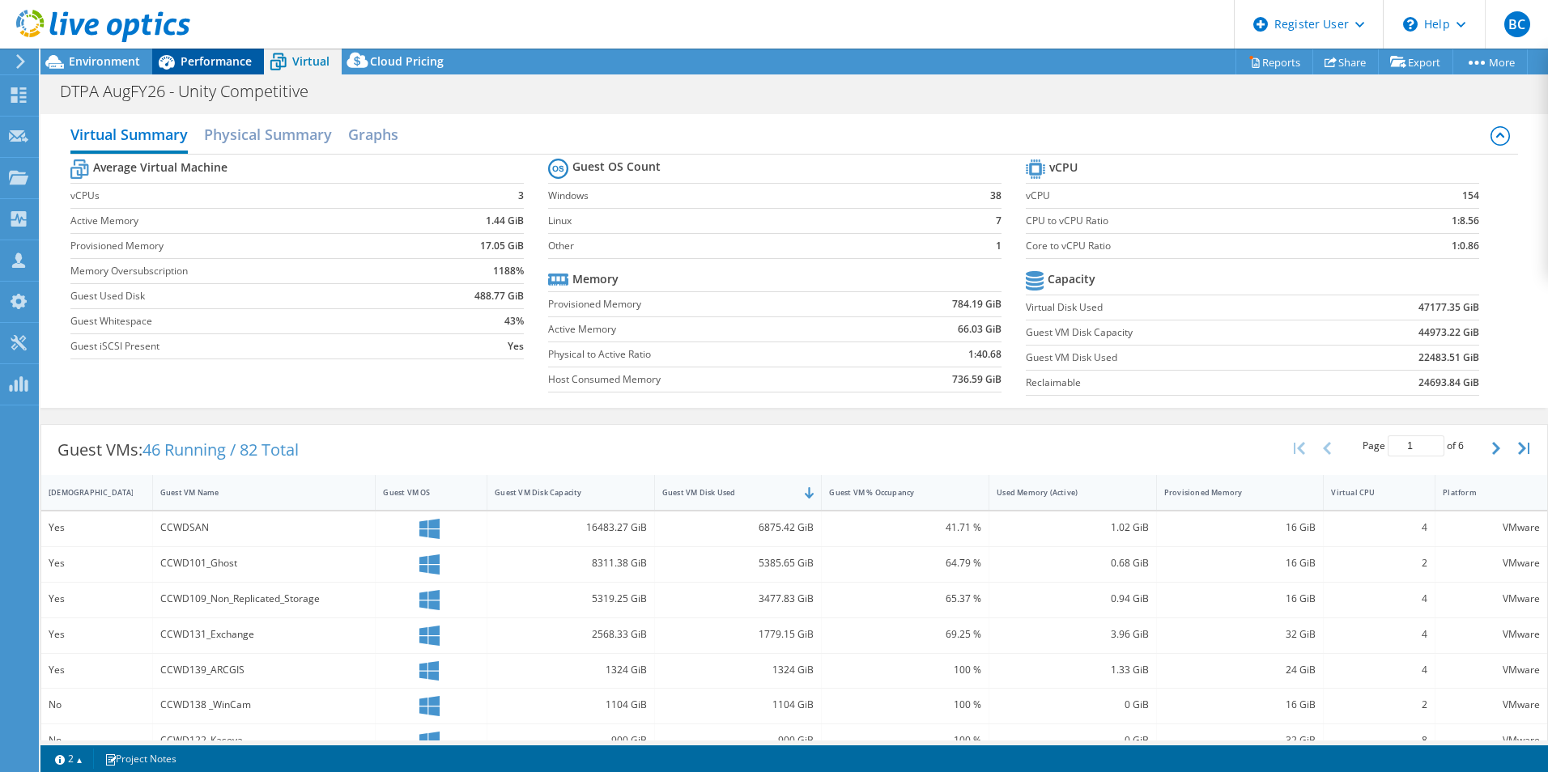
click at [228, 68] on span "Performance" at bounding box center [216, 60] width 71 height 15
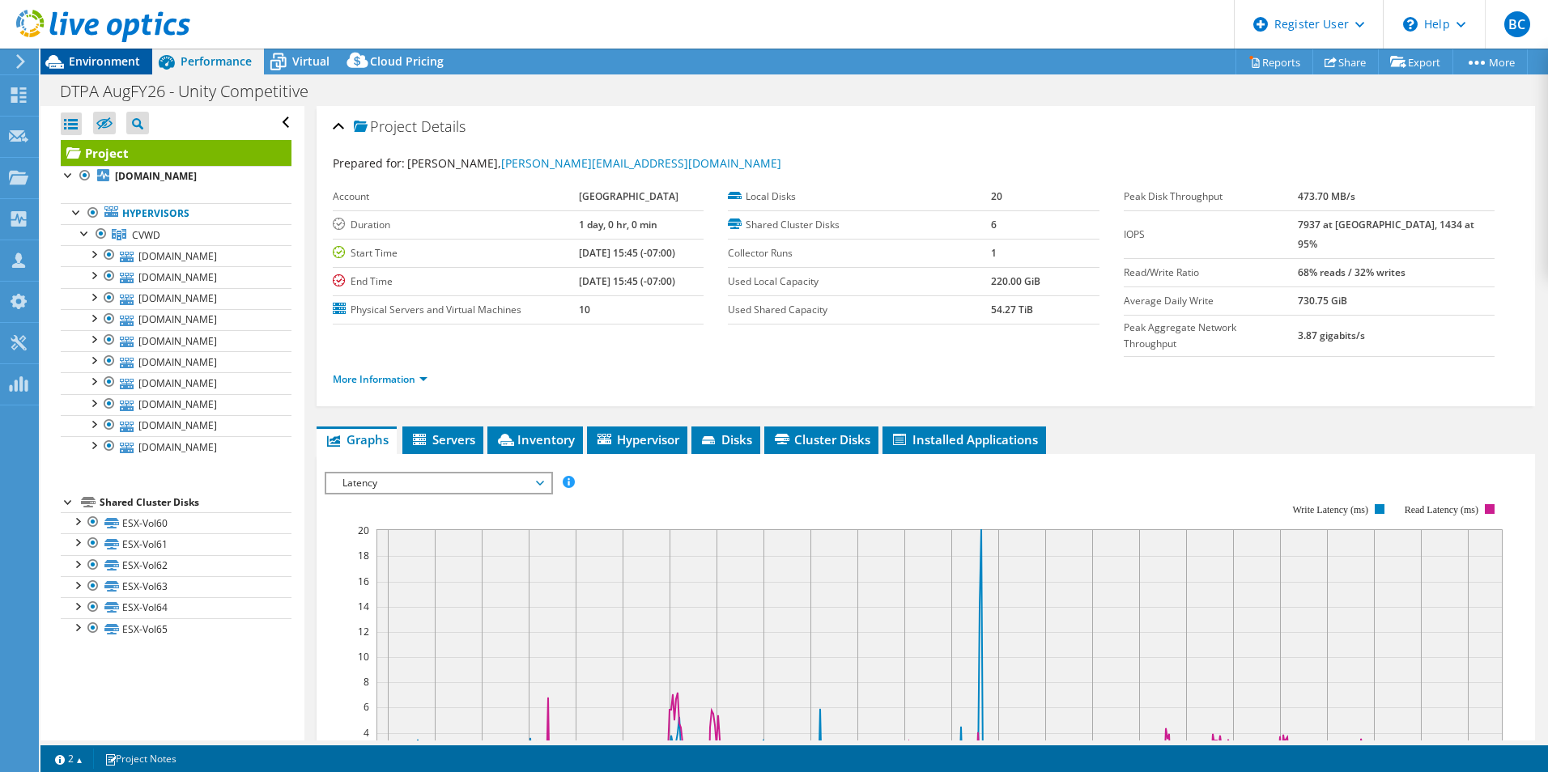
click at [106, 66] on span "Environment" at bounding box center [104, 60] width 71 height 15
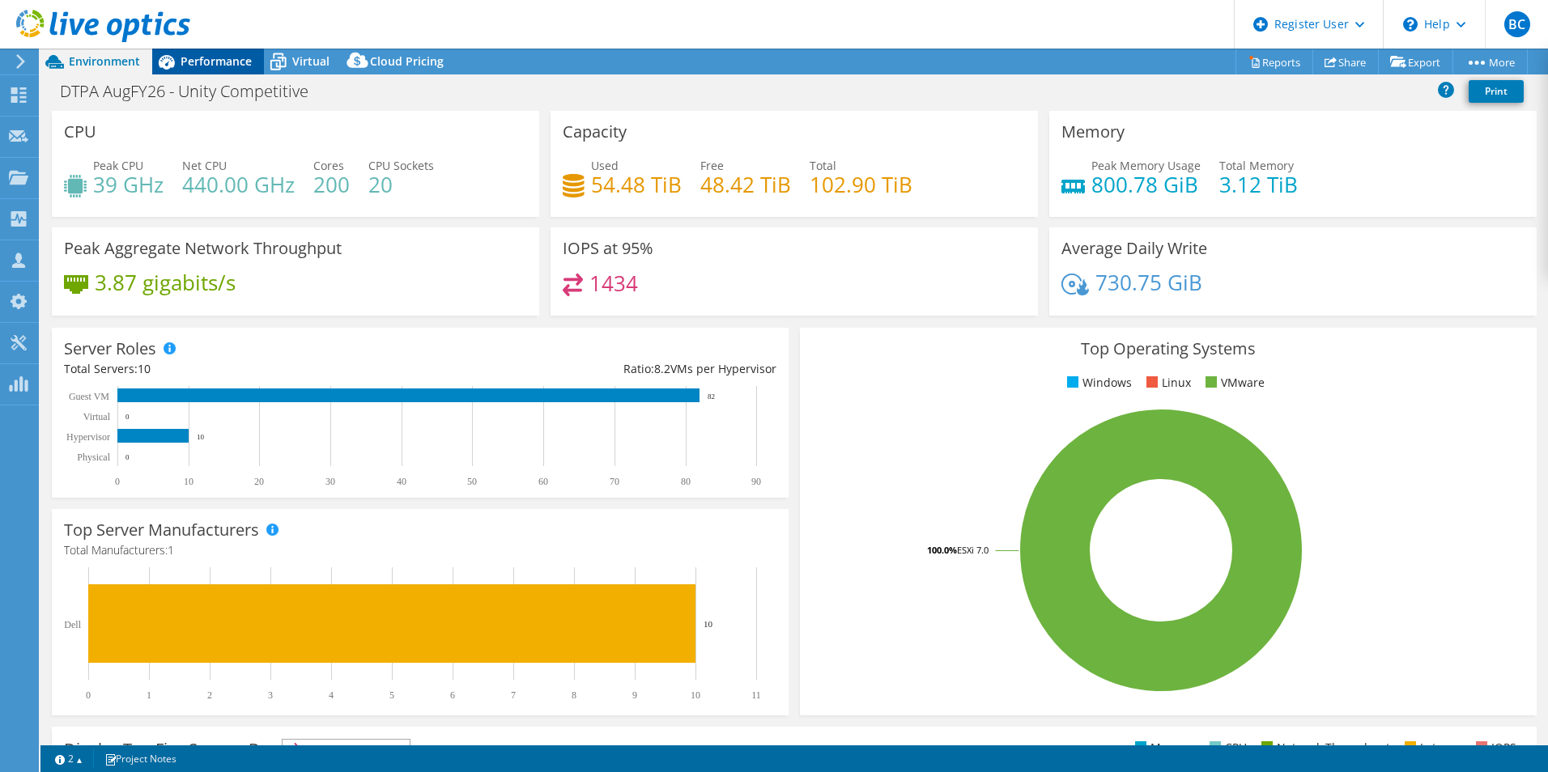
click at [218, 62] on span "Performance" at bounding box center [216, 60] width 71 height 15
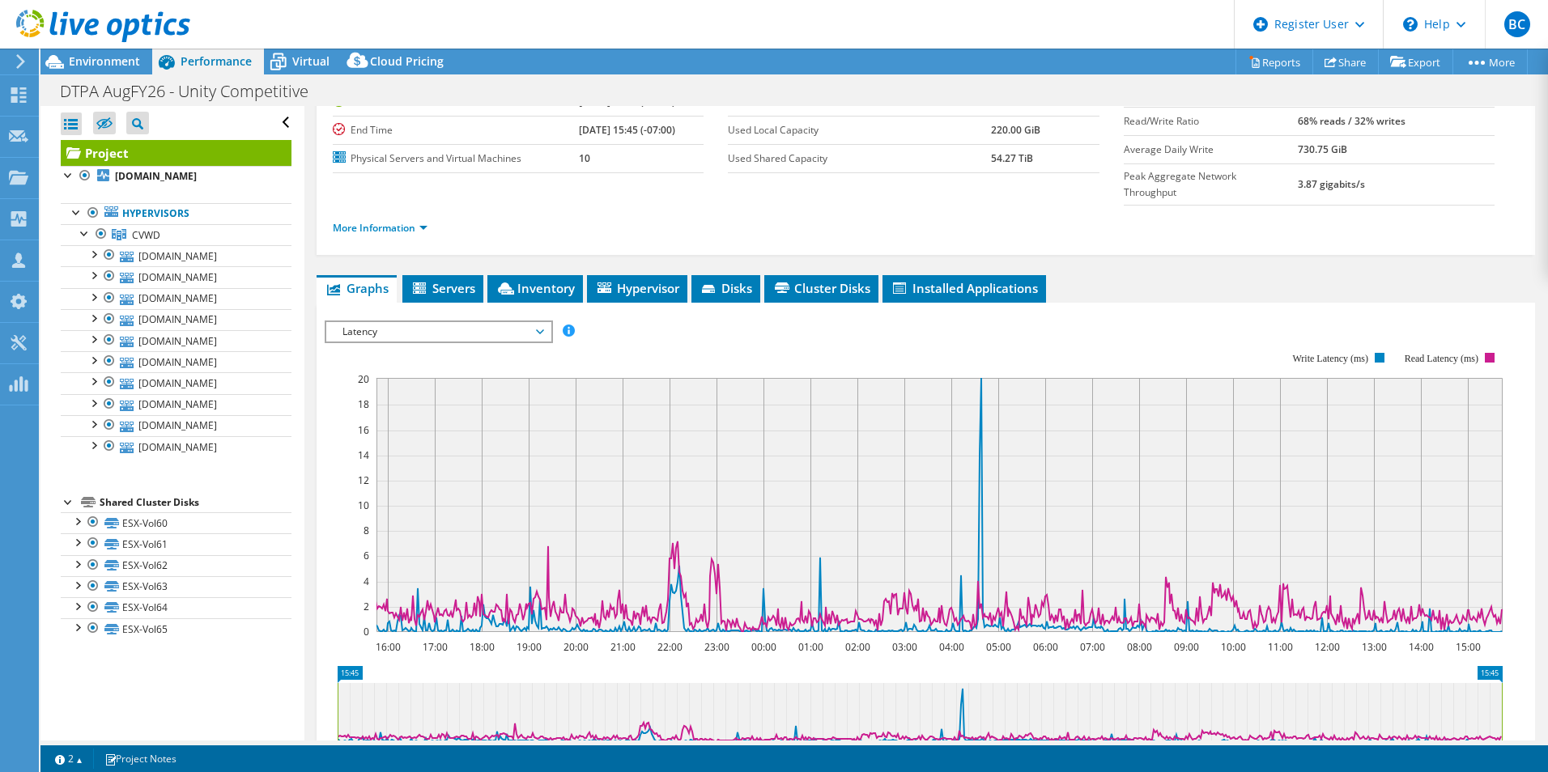
scroll to position [81, 0]
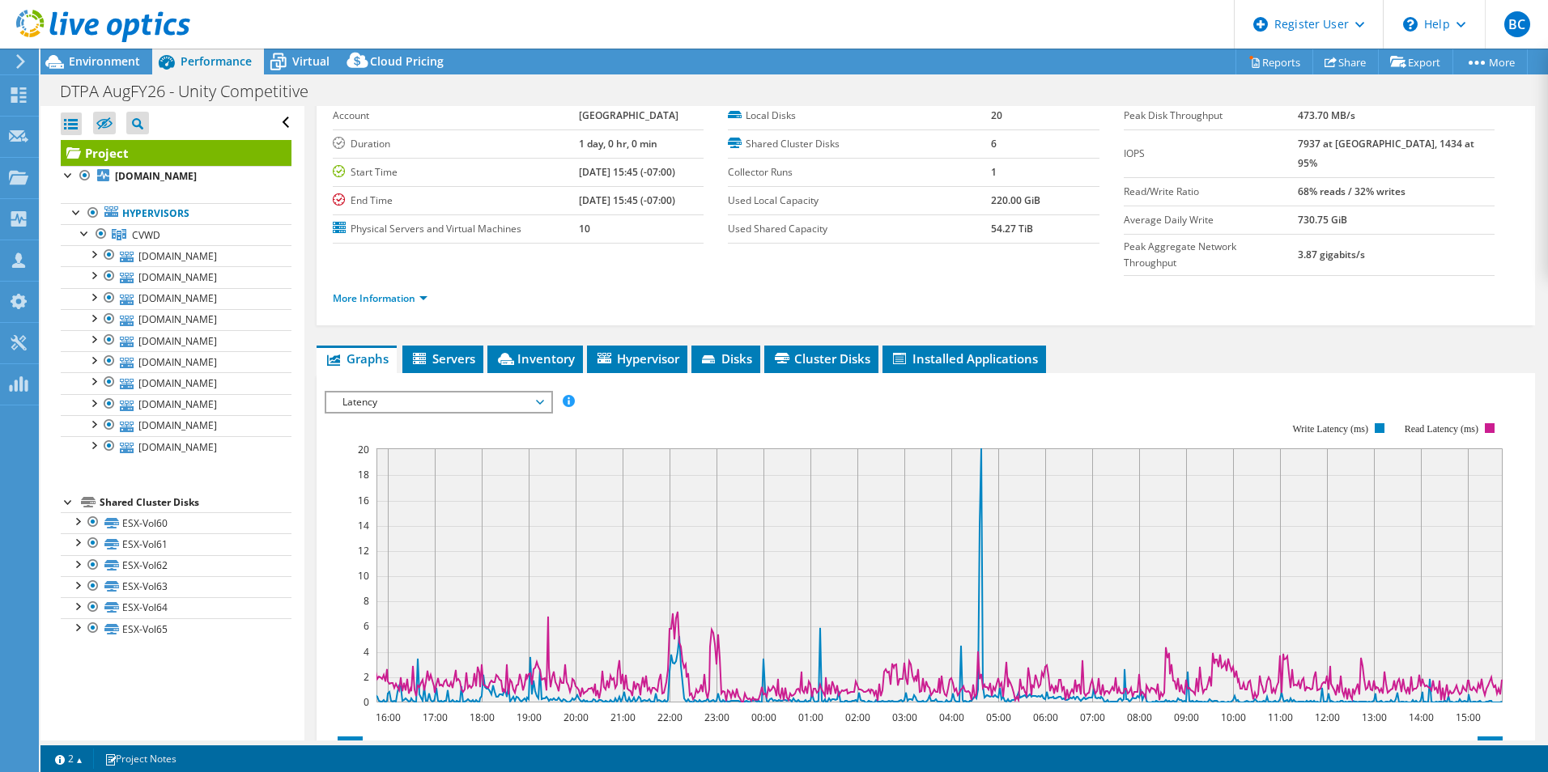
click at [521, 393] on span "Latency" at bounding box center [438, 402] width 208 height 19
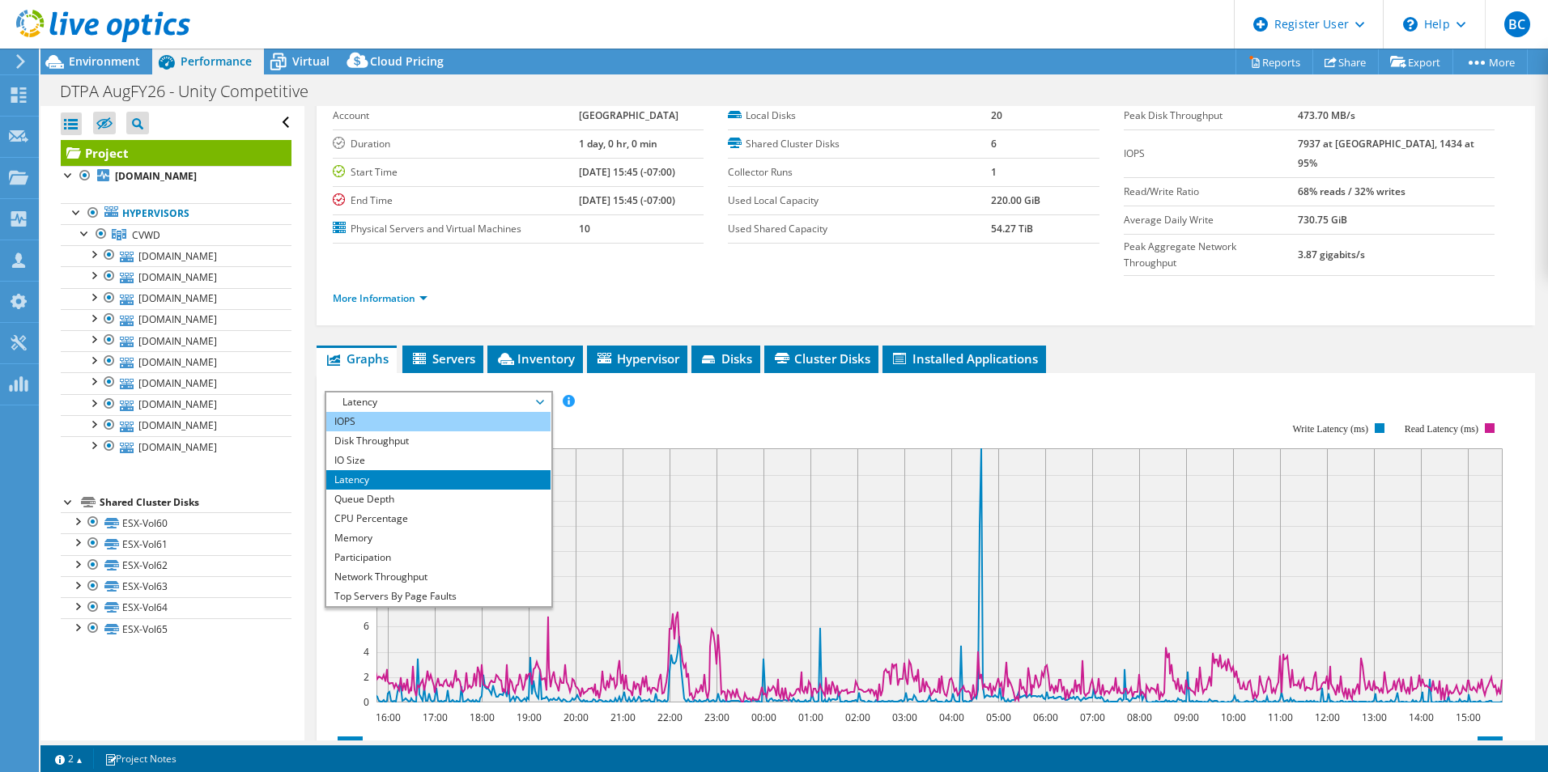
click at [476, 412] on li "IOPS" at bounding box center [438, 421] width 224 height 19
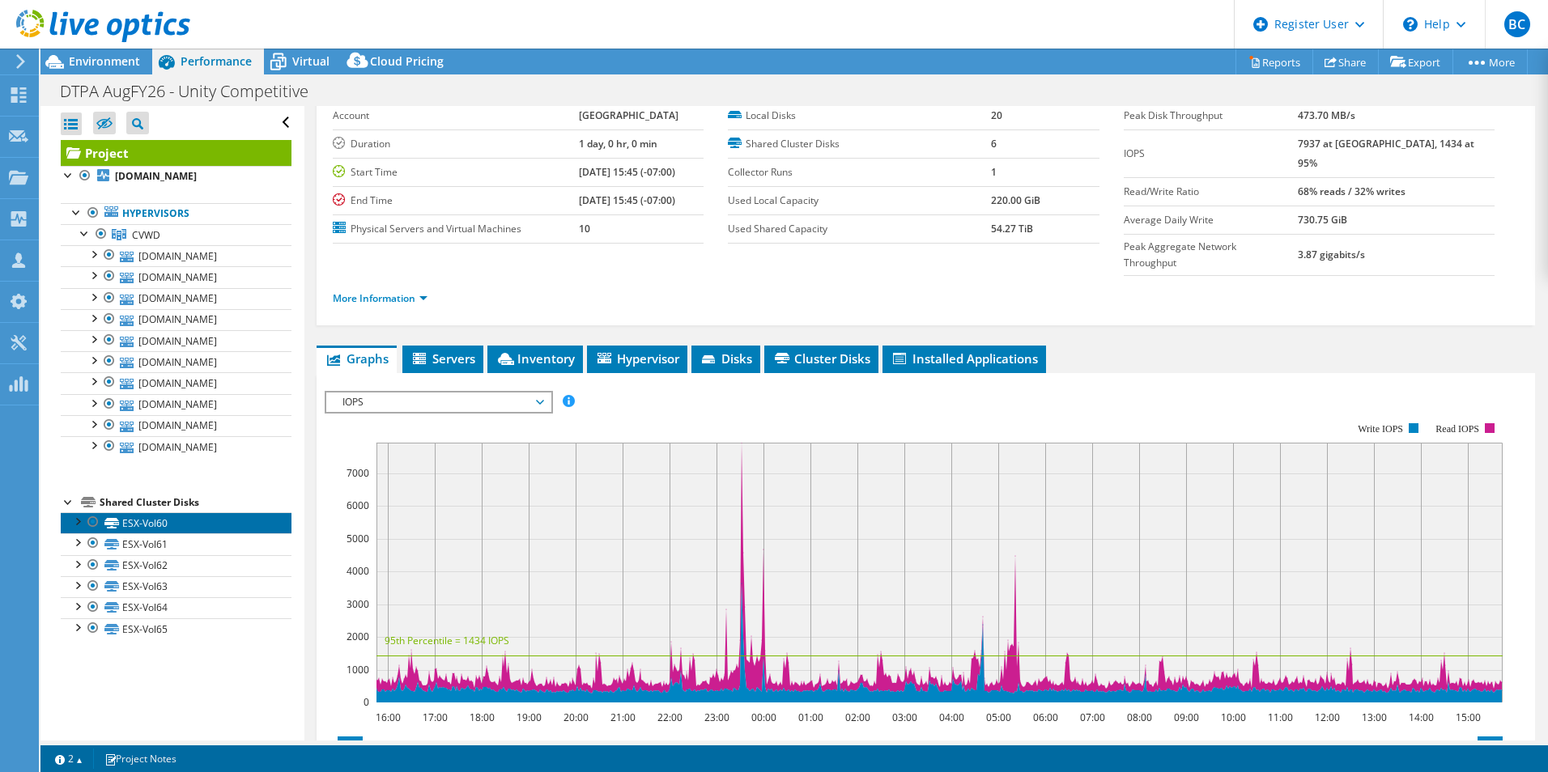
click at [192, 522] on link "ESX-Vol60" at bounding box center [176, 523] width 231 height 21
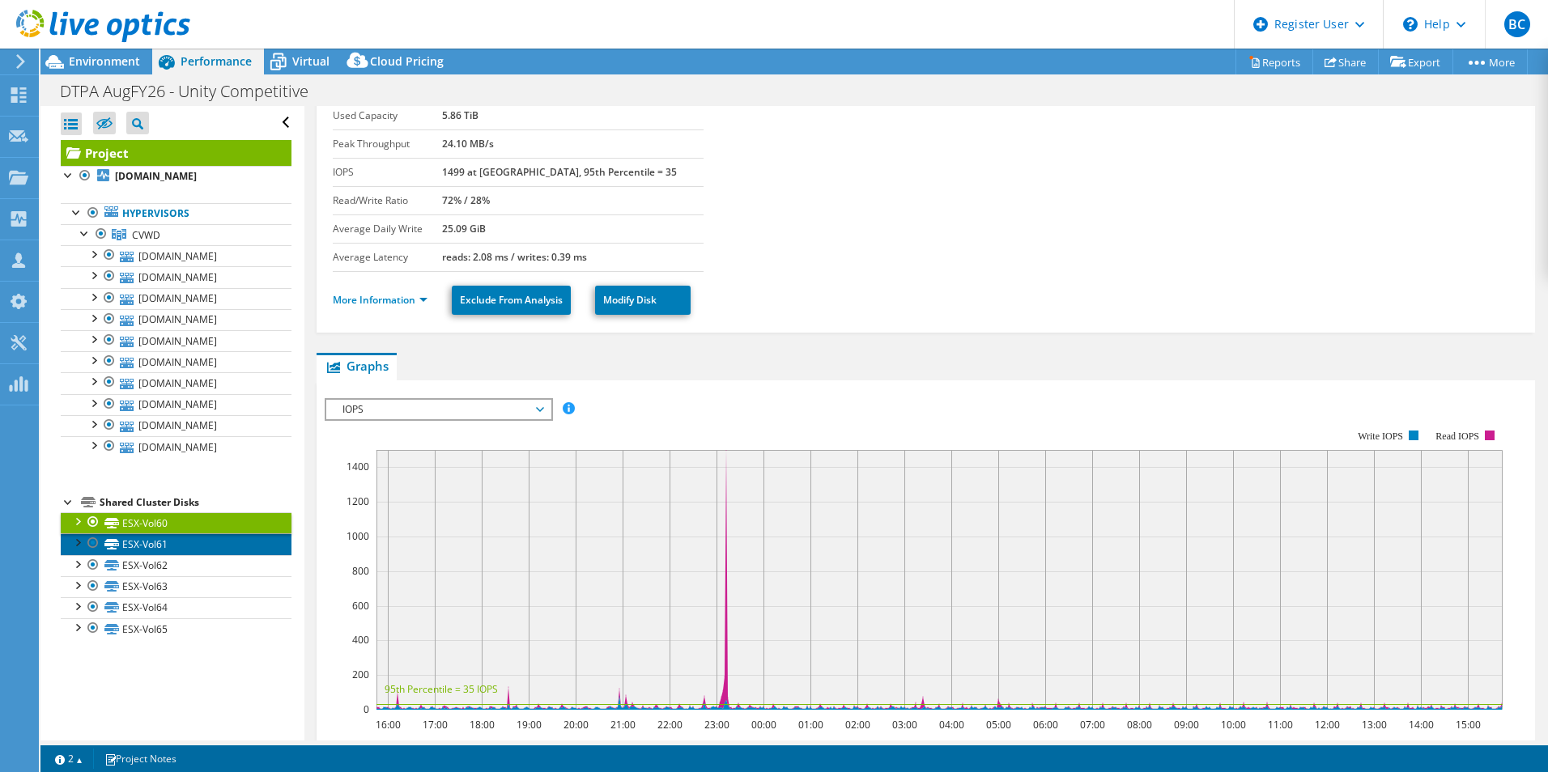
click at [181, 549] on link "ESX-Vol61" at bounding box center [176, 544] width 231 height 21
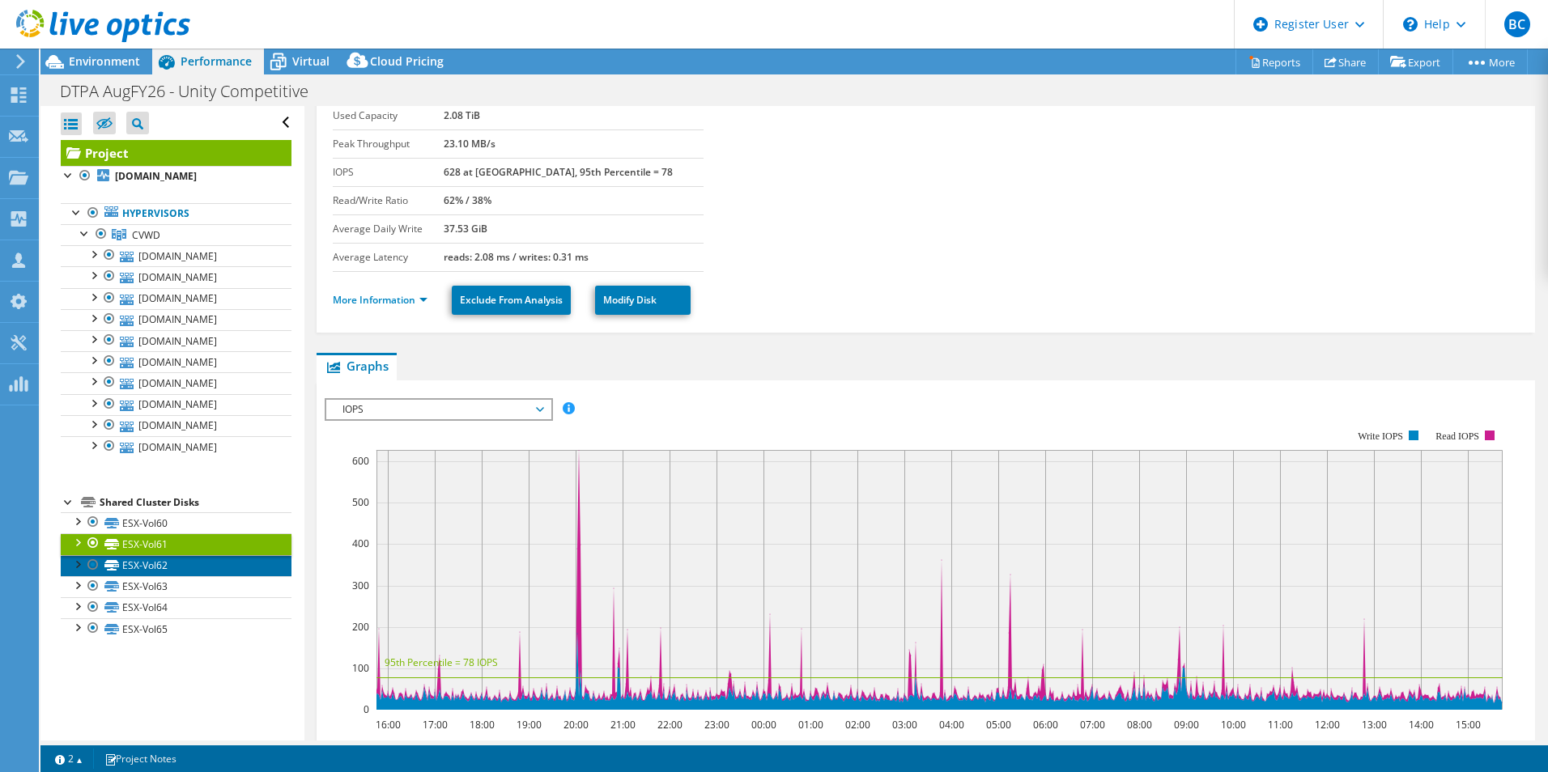
click at [202, 569] on link "ESX-Vol62" at bounding box center [176, 565] width 231 height 21
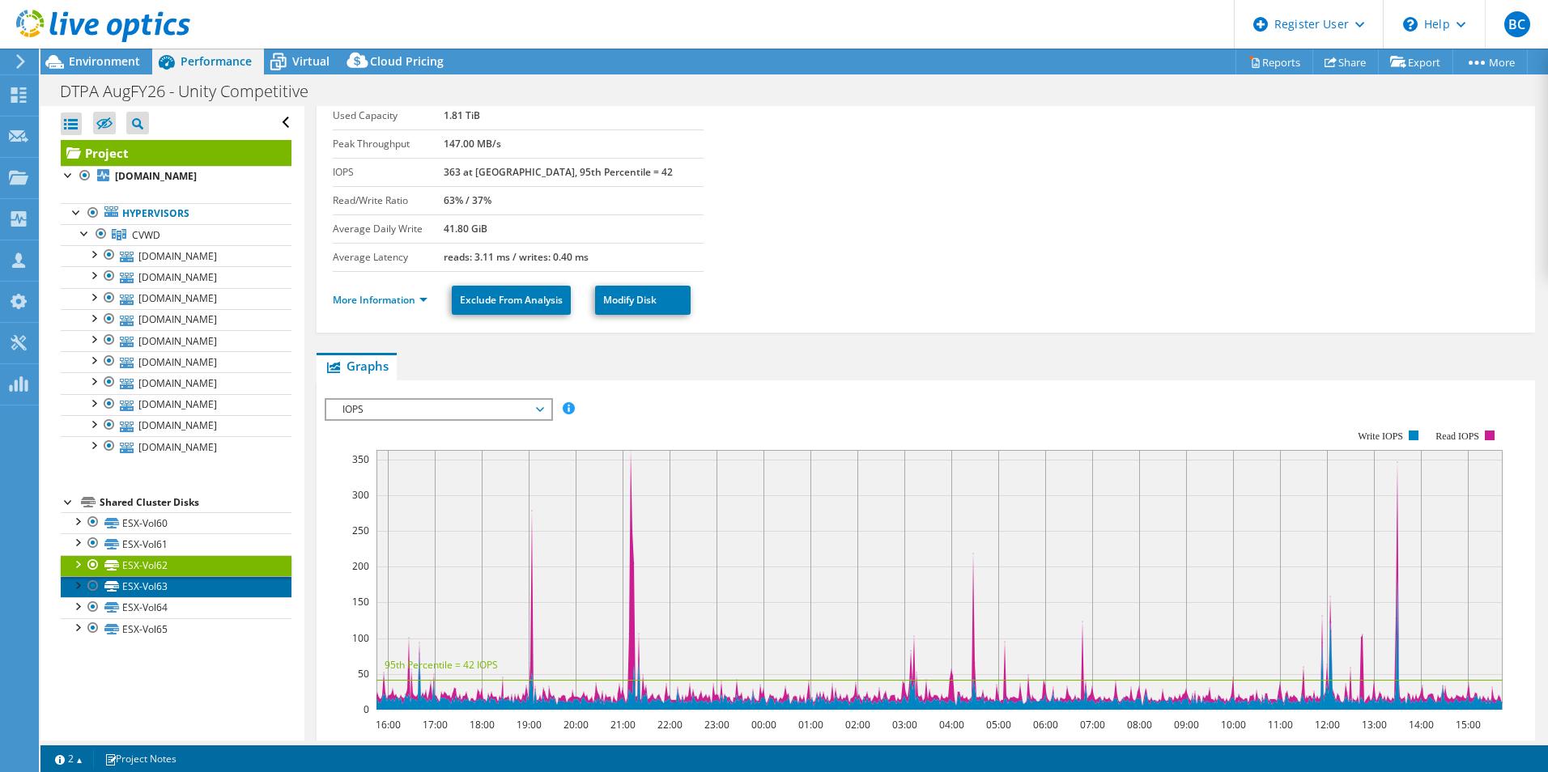
click at [214, 585] on link "ESX-Vol63" at bounding box center [176, 586] width 231 height 21
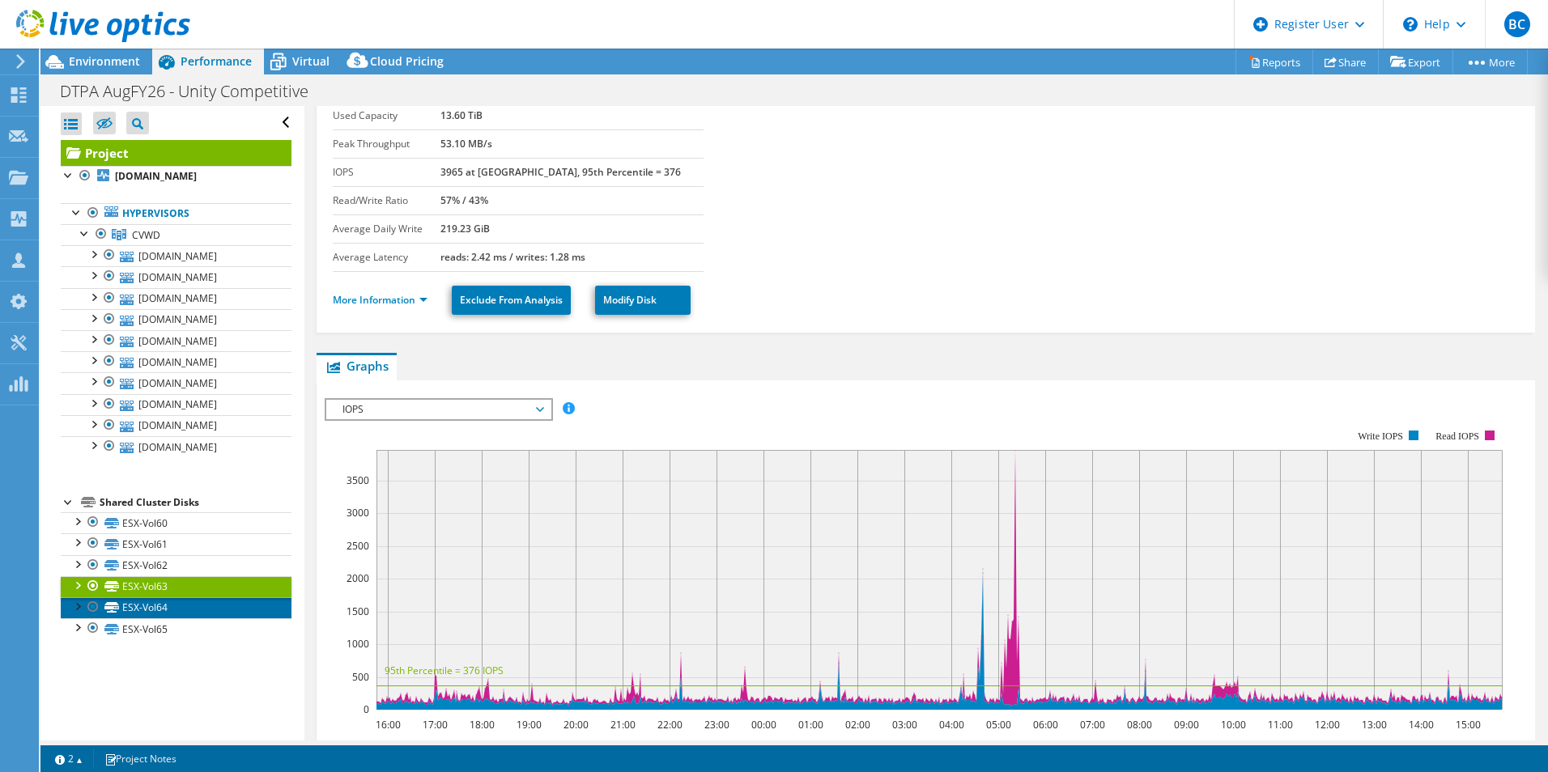
click at [221, 609] on link "ESX-Vol64" at bounding box center [176, 608] width 231 height 21
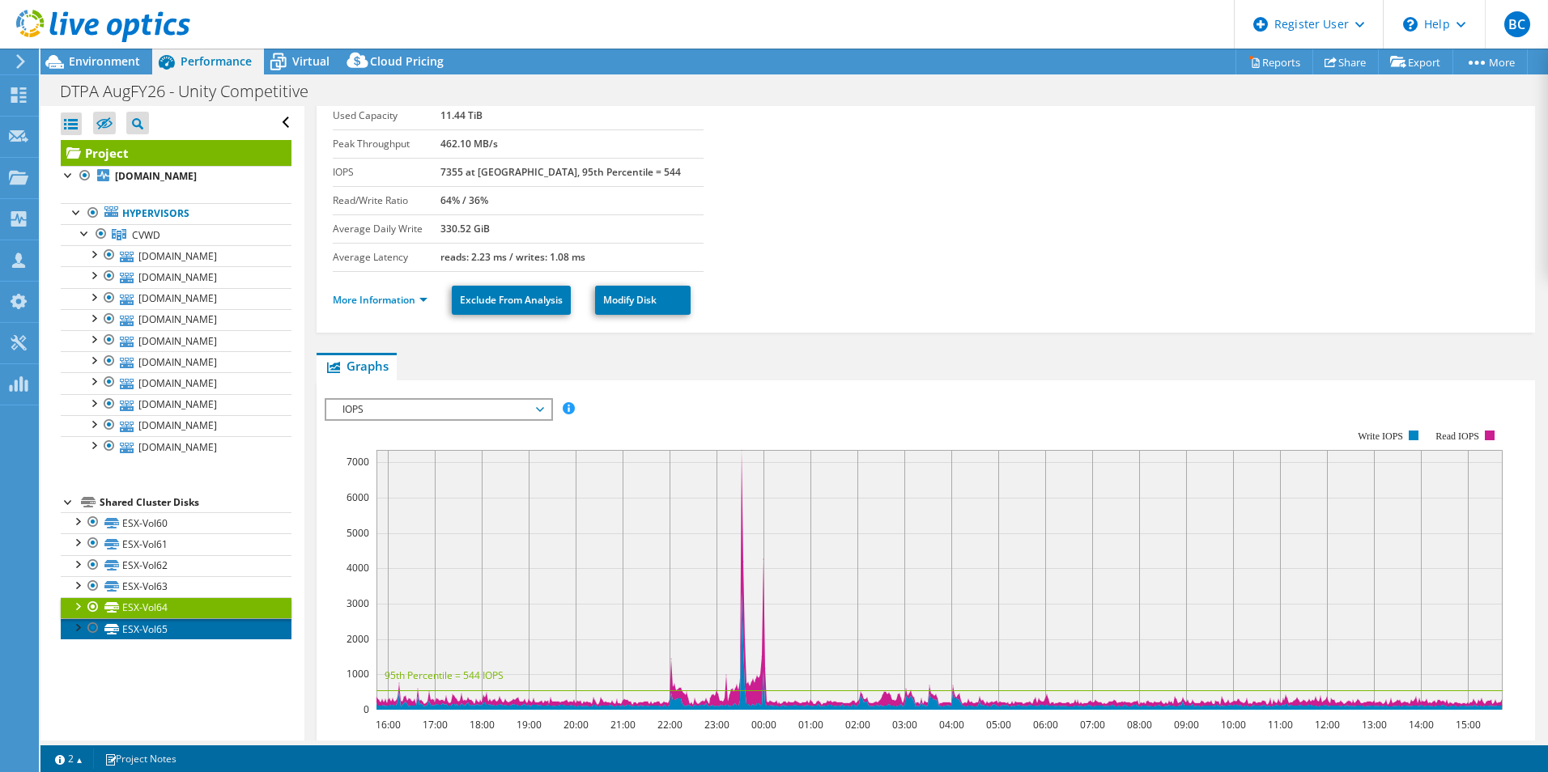
click at [210, 627] on link "ESX-Vol65" at bounding box center [176, 629] width 231 height 21
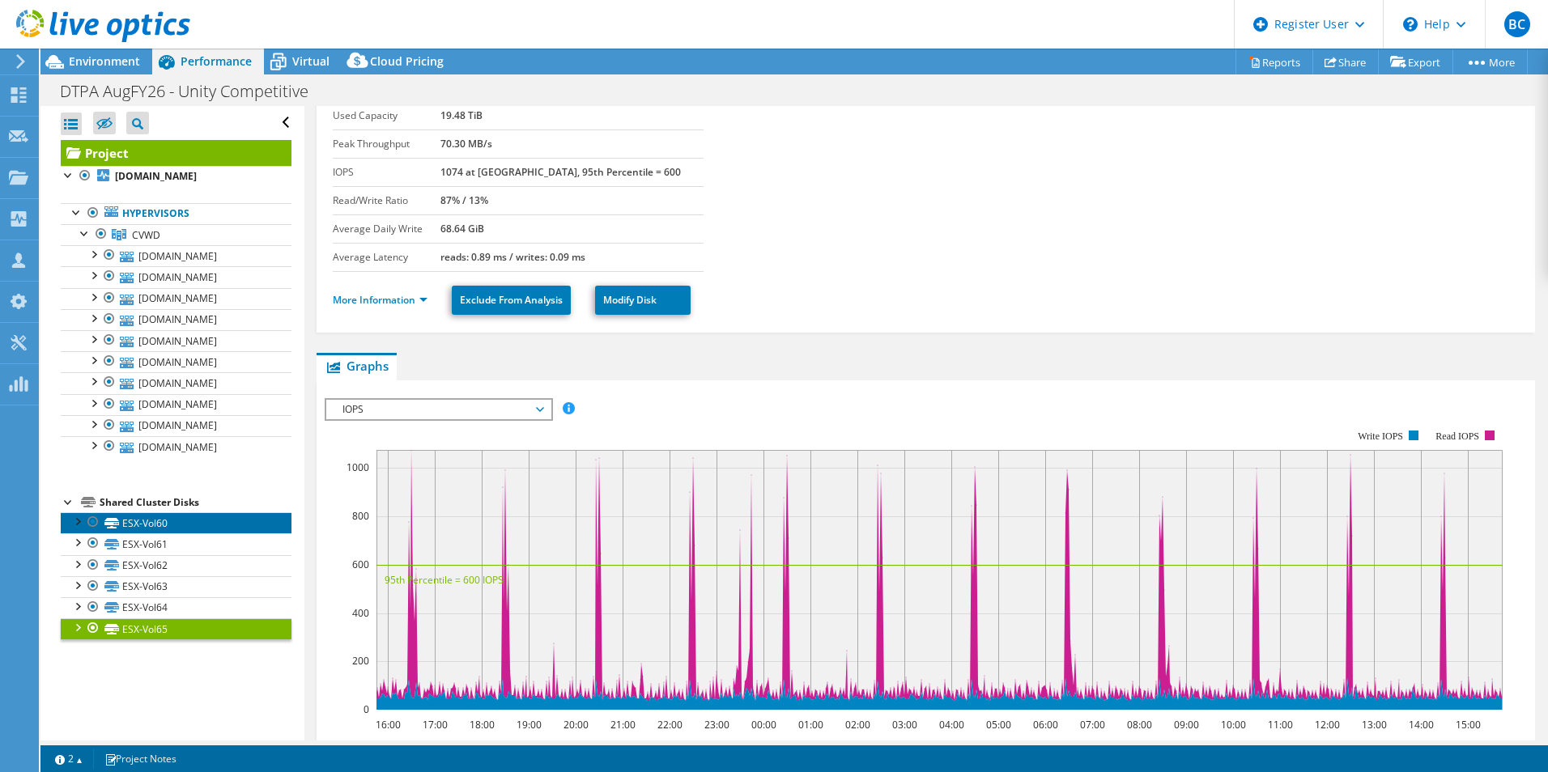
click at [207, 521] on link "ESX-Vol60" at bounding box center [176, 523] width 231 height 21
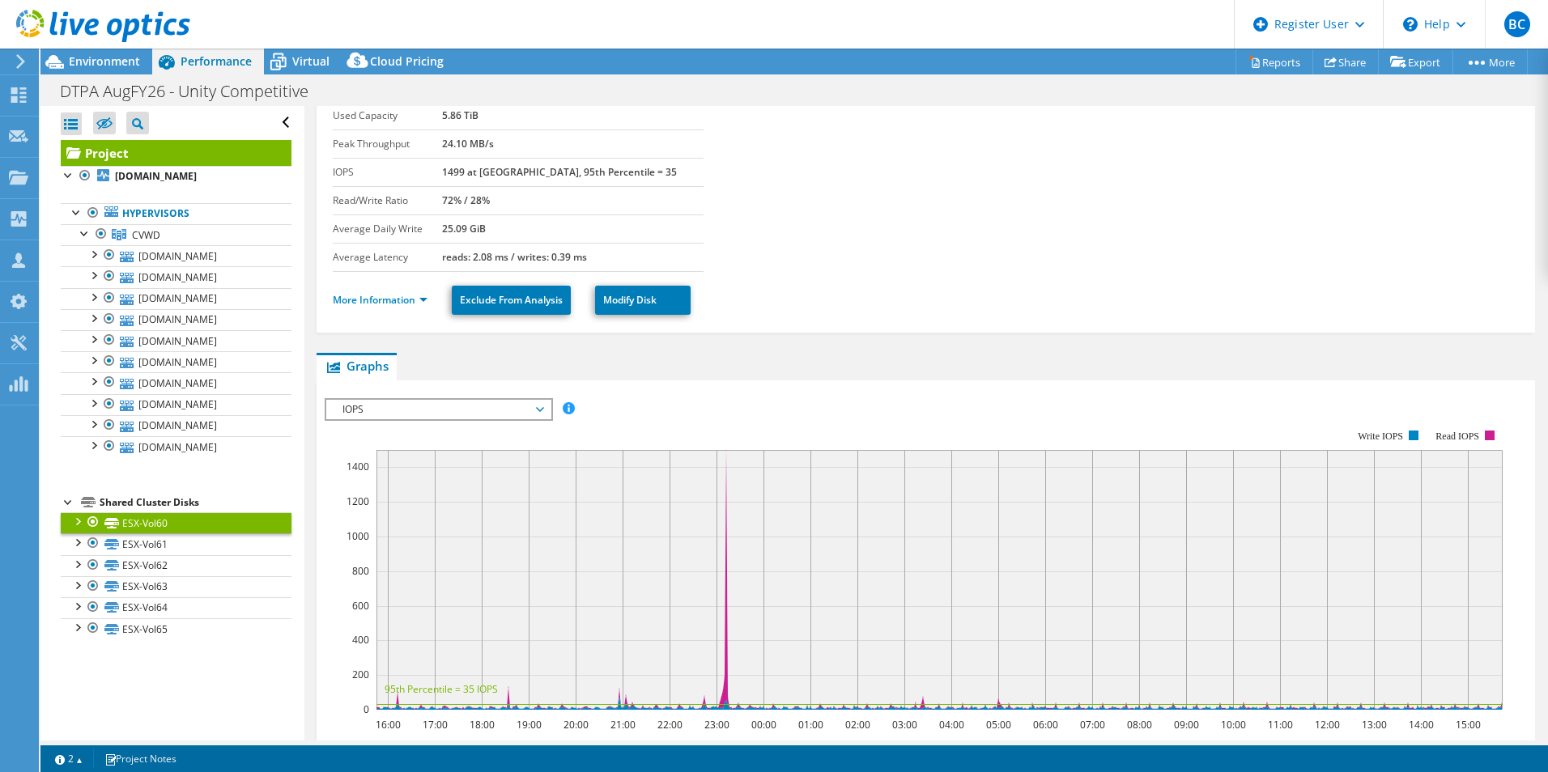
click at [182, 504] on div "Shared Cluster Disks" at bounding box center [196, 502] width 192 height 19
click at [184, 152] on link "Project" at bounding box center [176, 153] width 231 height 26
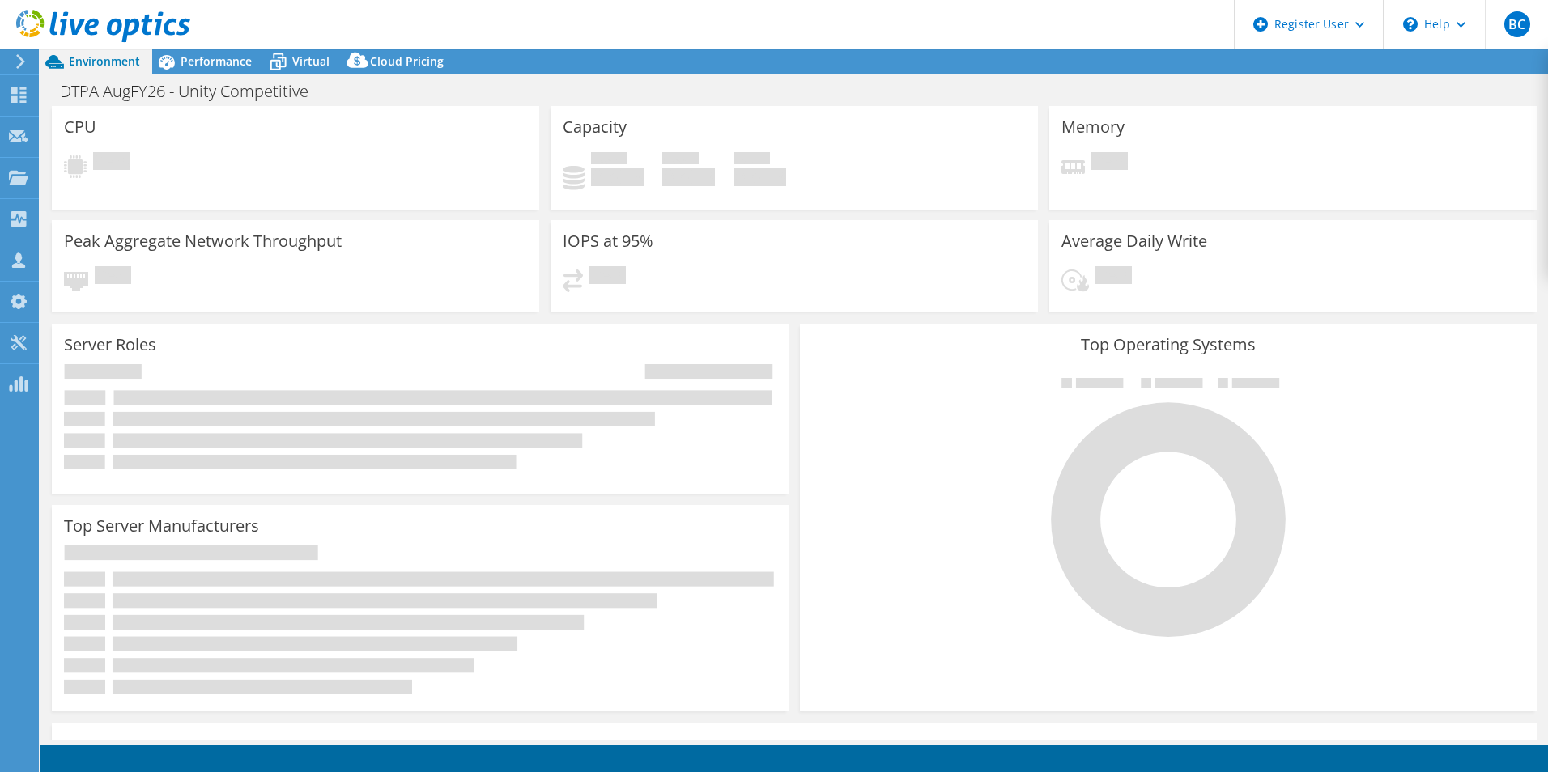
select select "USD"
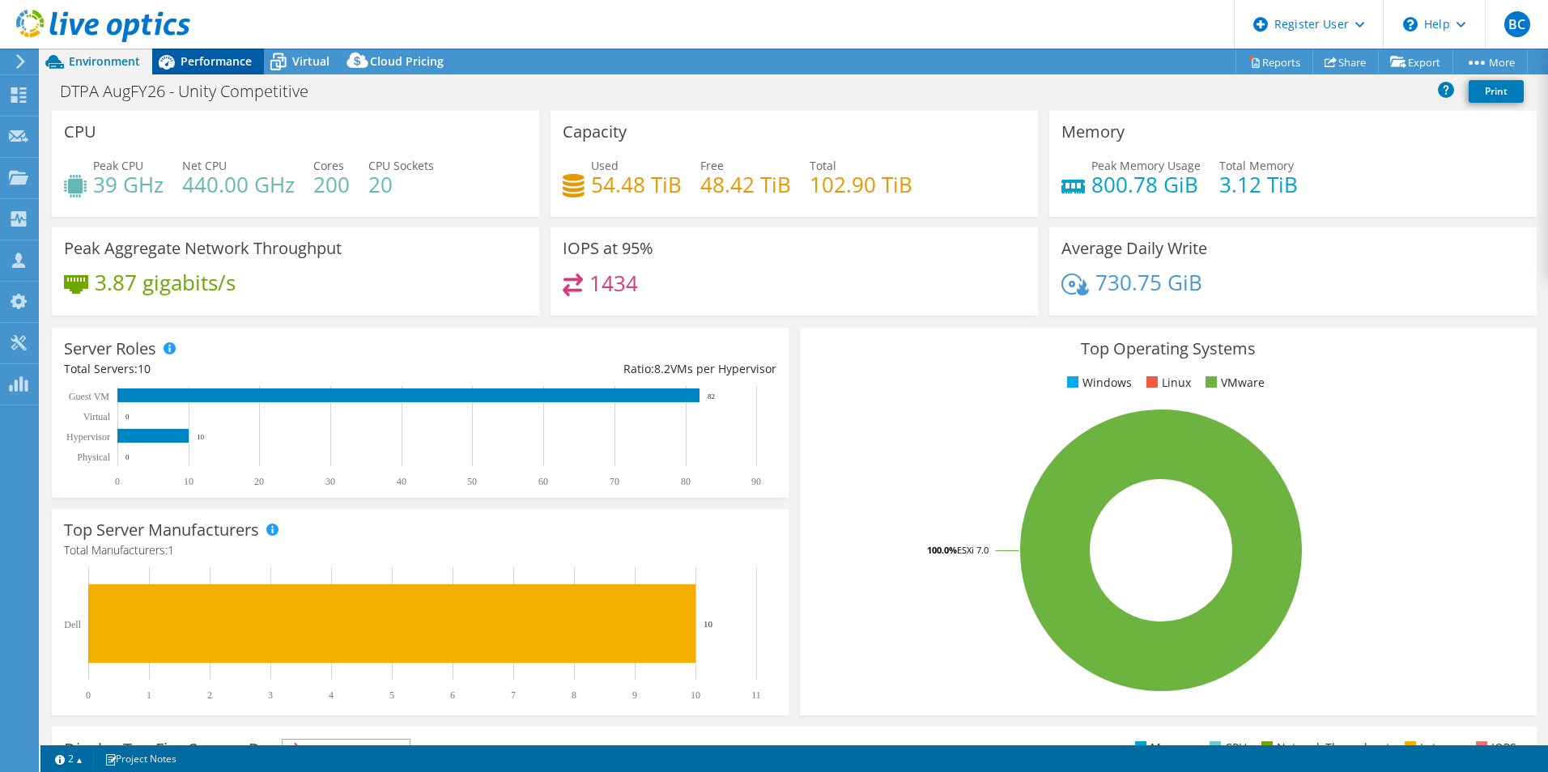
click at [219, 57] on span "Performance" at bounding box center [216, 60] width 71 height 15
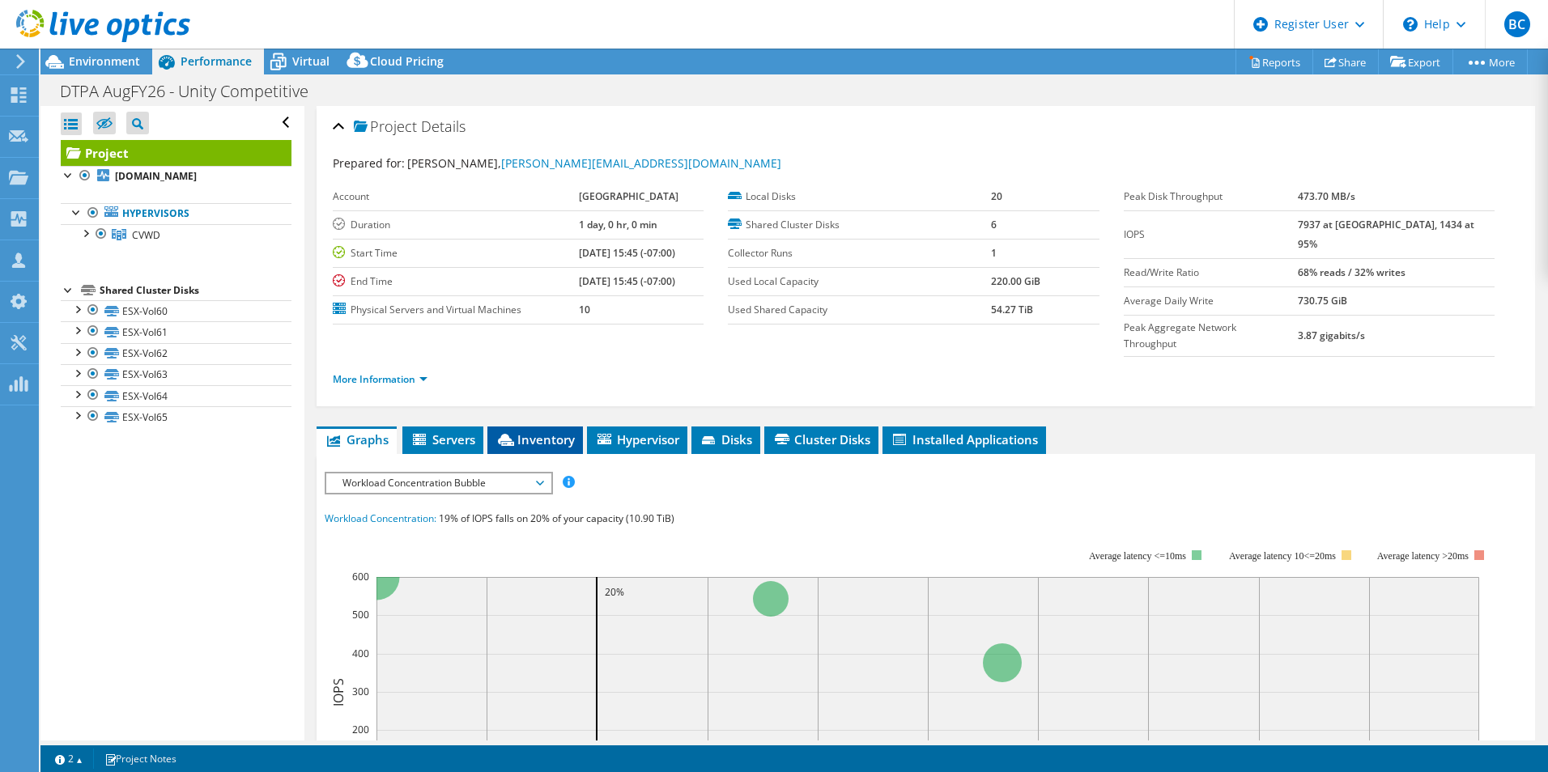
click at [547, 432] on span "Inventory" at bounding box center [535, 440] width 79 height 16
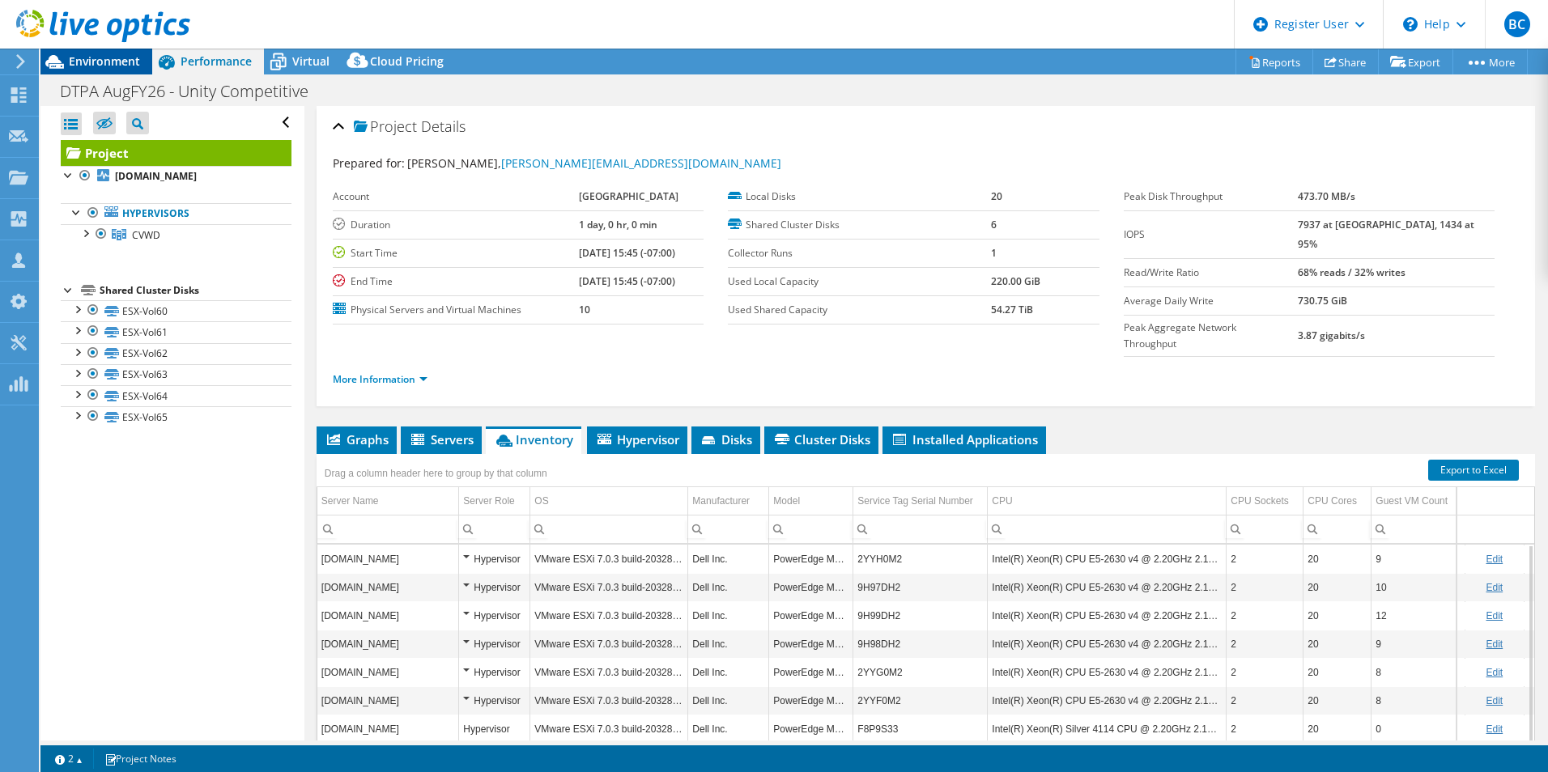
click at [94, 62] on span "Environment" at bounding box center [104, 60] width 71 height 15
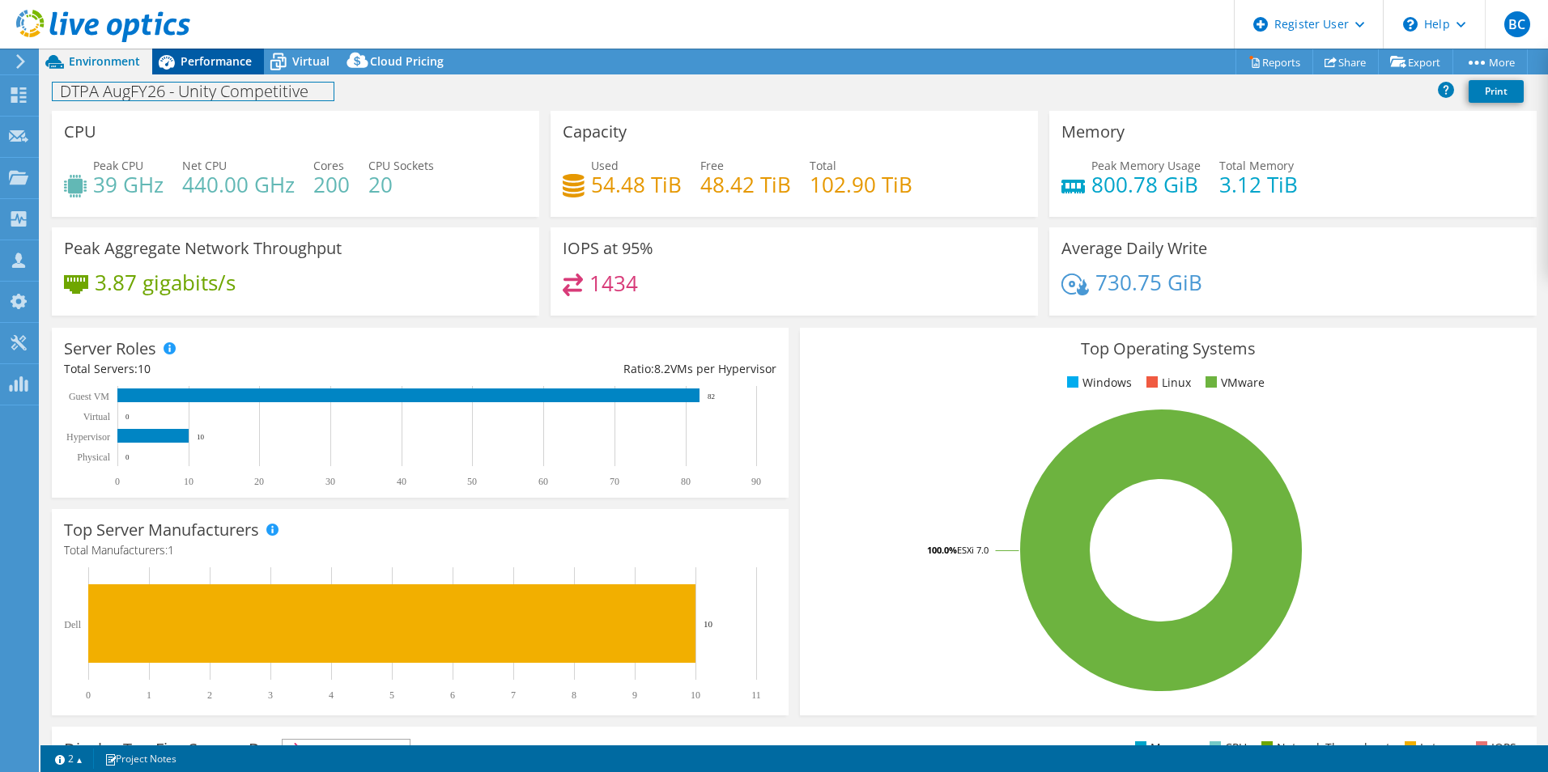
click at [207, 74] on div "DTPA AugFY26 - Unity Competitive Print" at bounding box center [794, 92] width 1508 height 36
click at [206, 64] on span "Performance" at bounding box center [216, 60] width 71 height 15
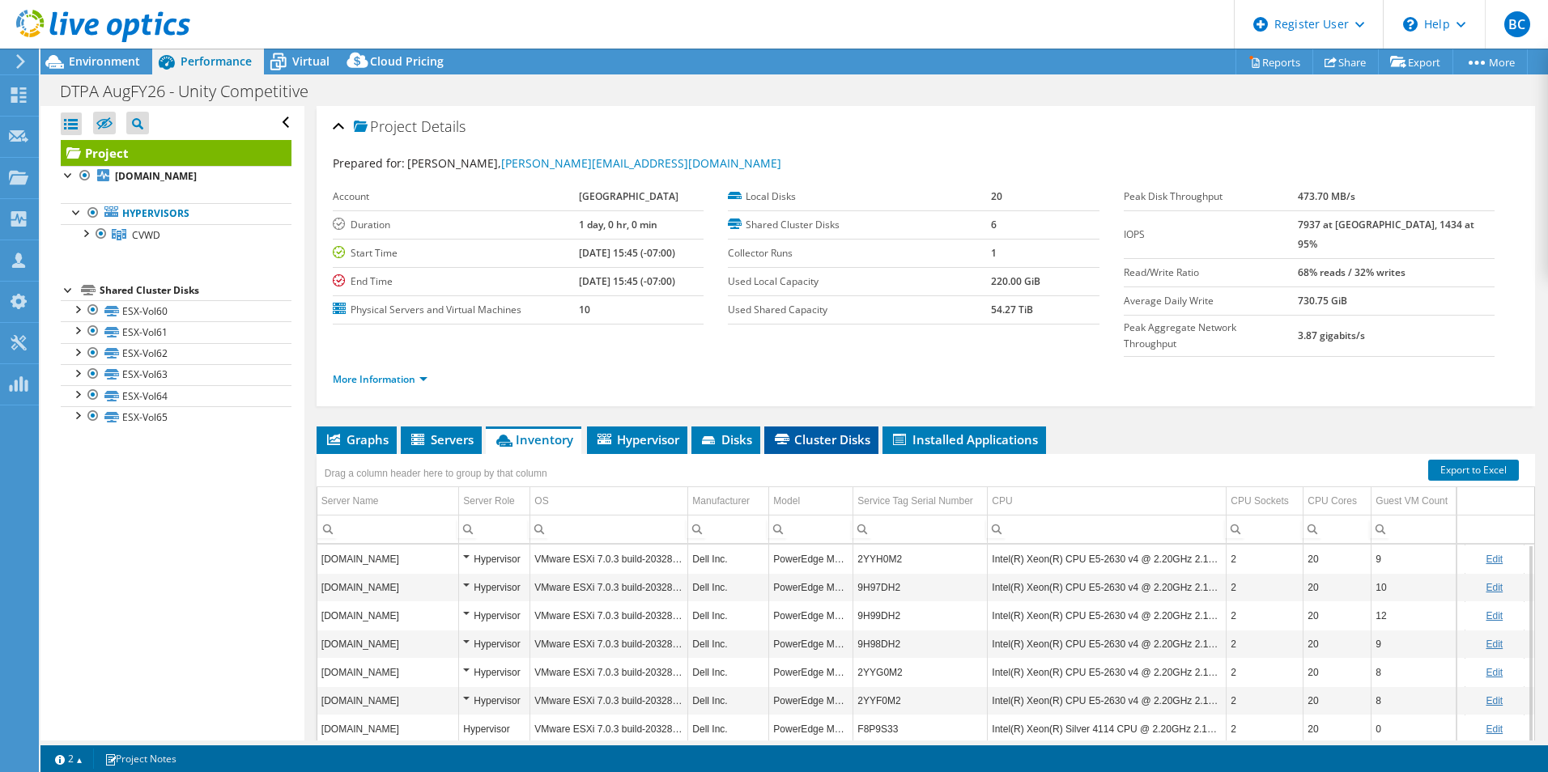
click at [811, 432] on span "Cluster Disks" at bounding box center [821, 440] width 98 height 16
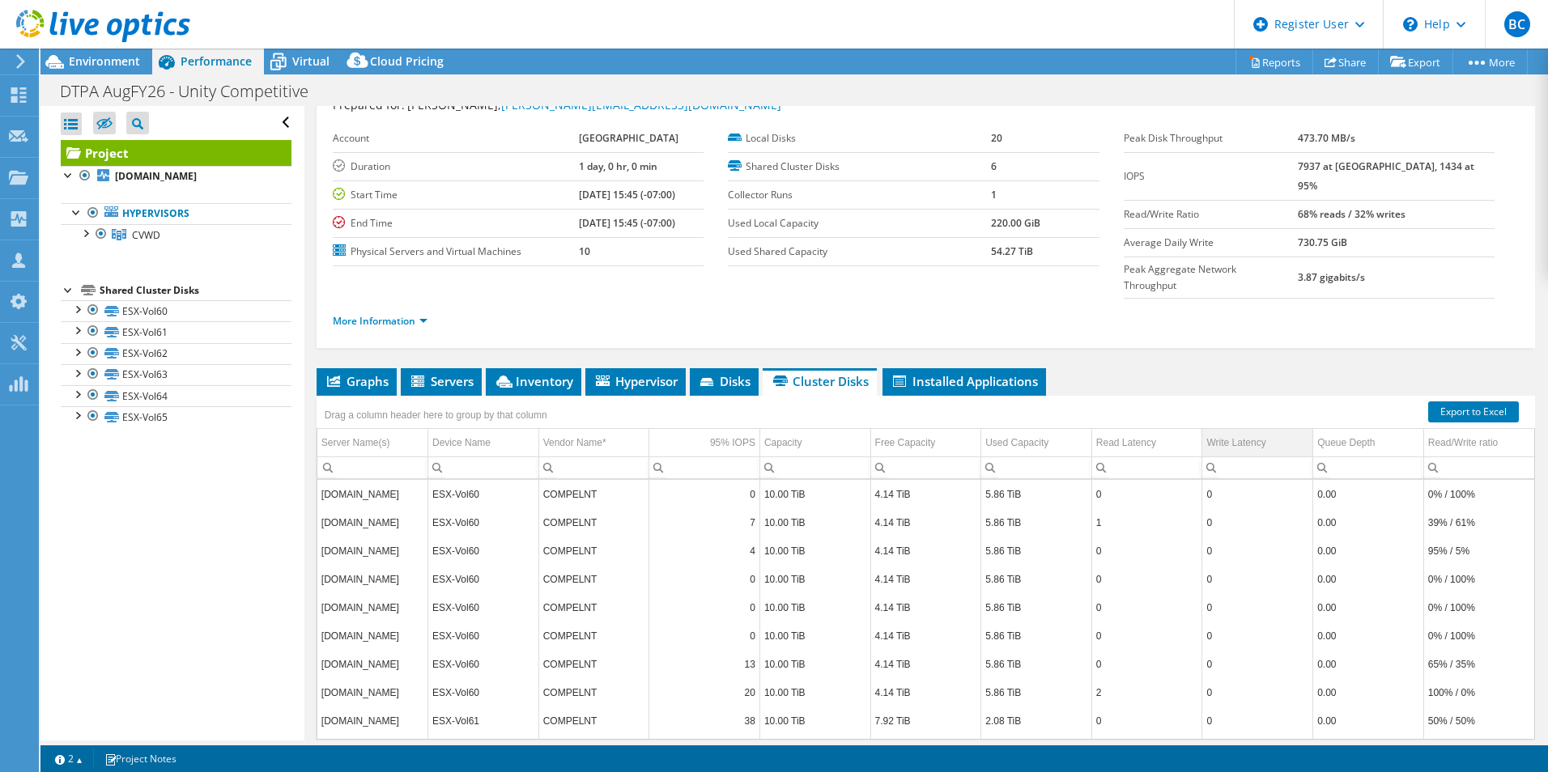
scroll to position [87, 0]
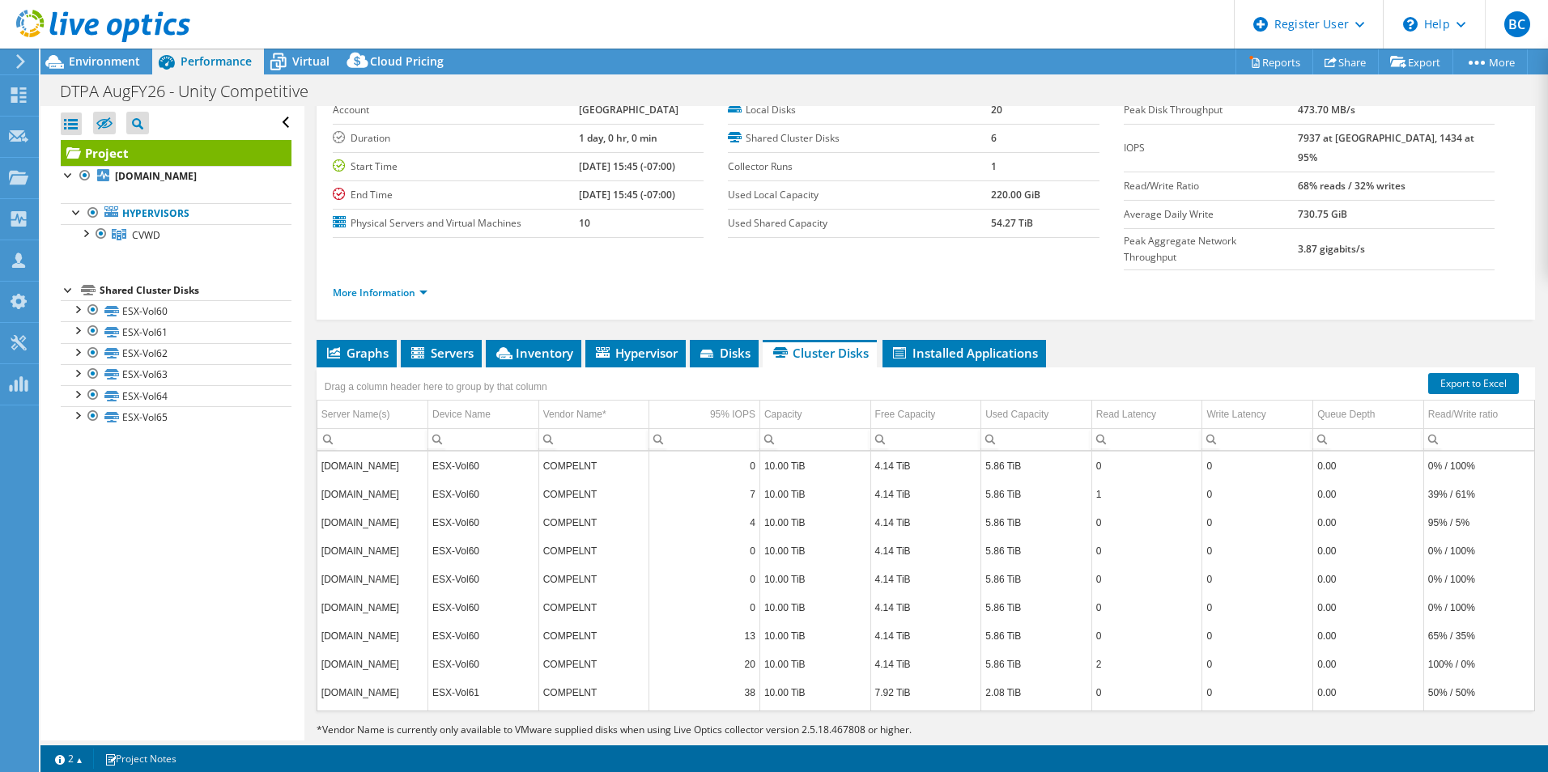
click at [108, 49] on div at bounding box center [95, 27] width 190 height 54
click at [102, 52] on div at bounding box center [95, 27] width 190 height 54
click at [98, 66] on span "Environment" at bounding box center [104, 60] width 71 height 15
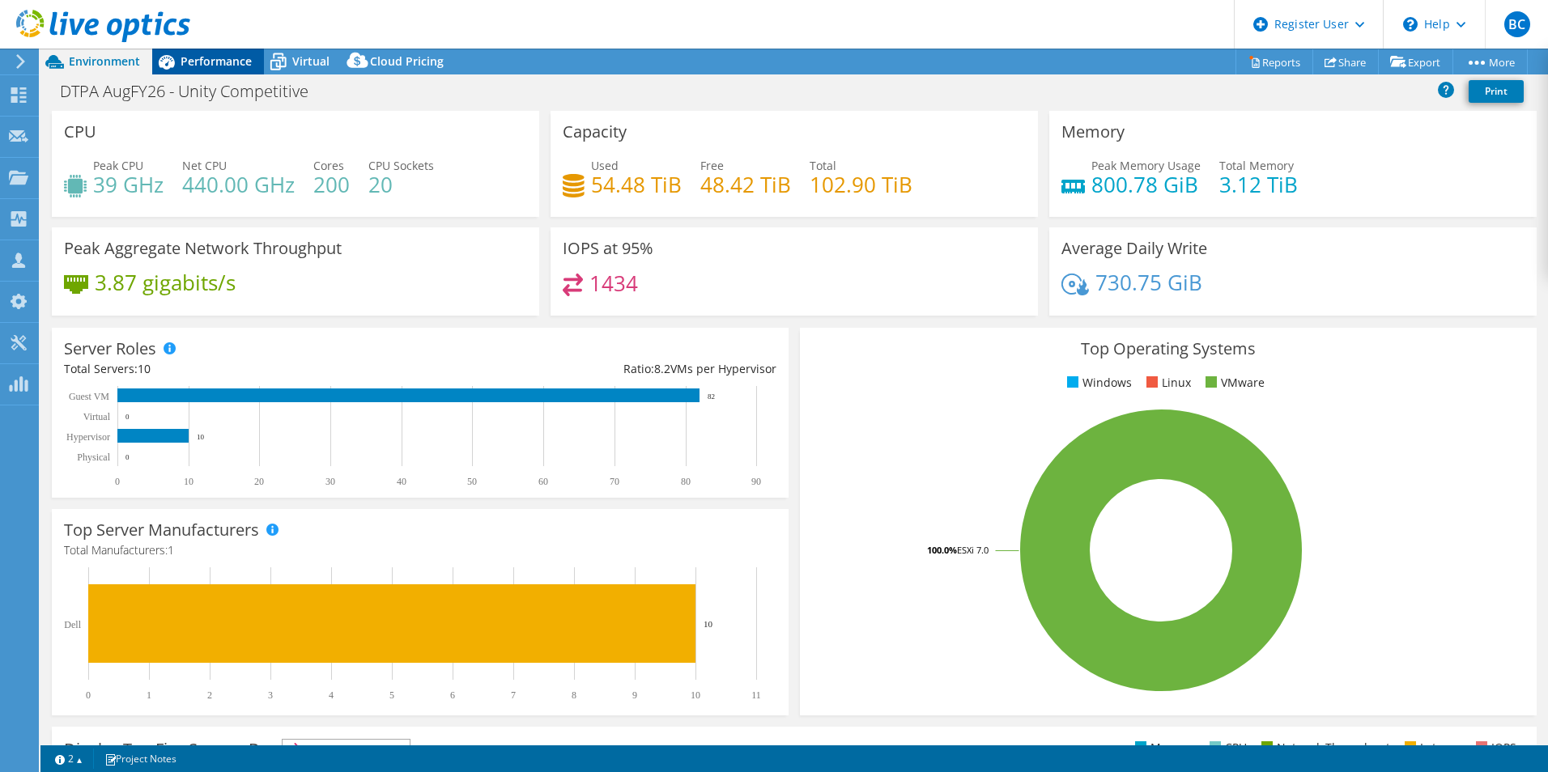
click at [224, 59] on span "Performance" at bounding box center [216, 60] width 71 height 15
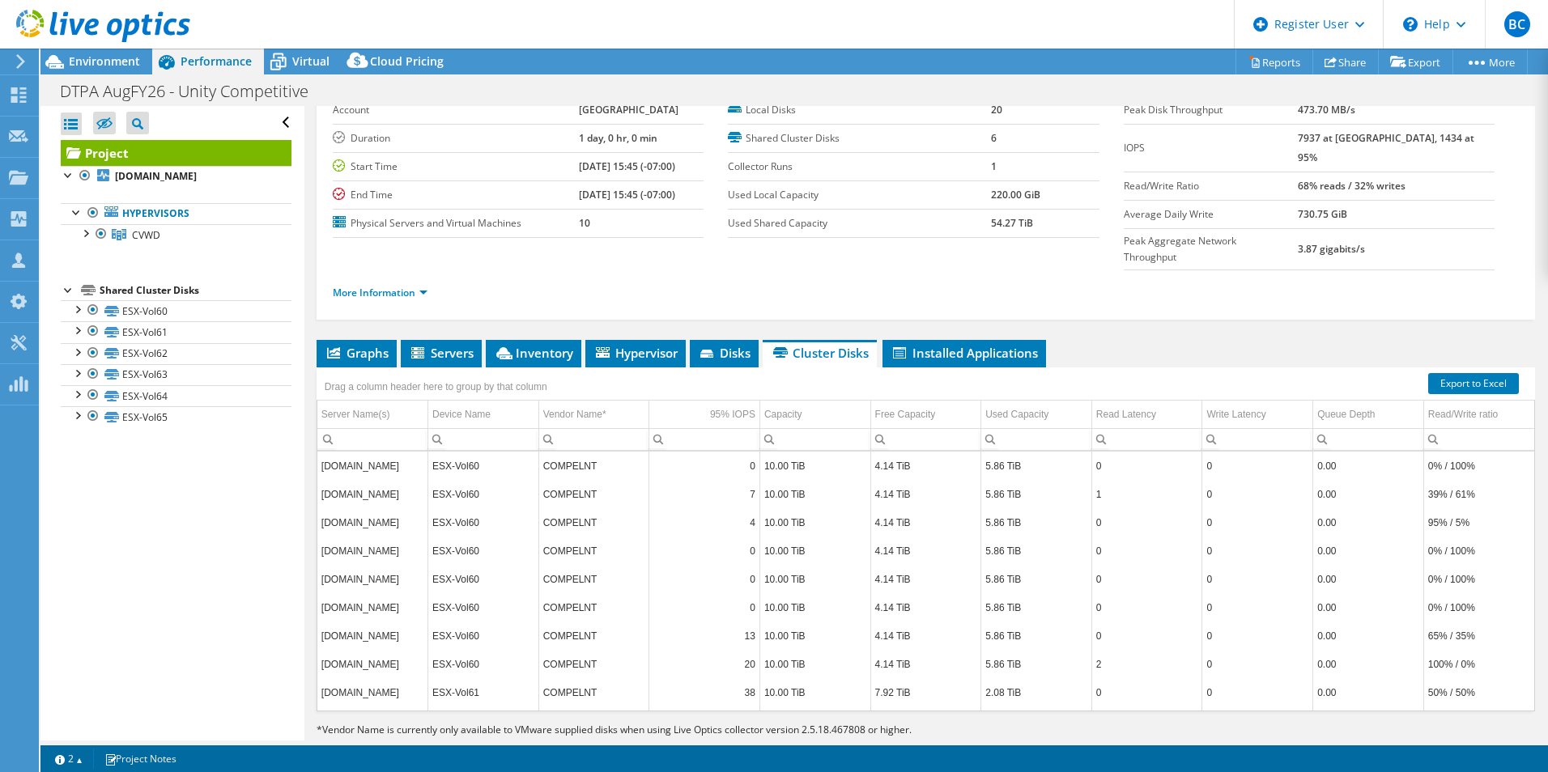
scroll to position [0, 0]
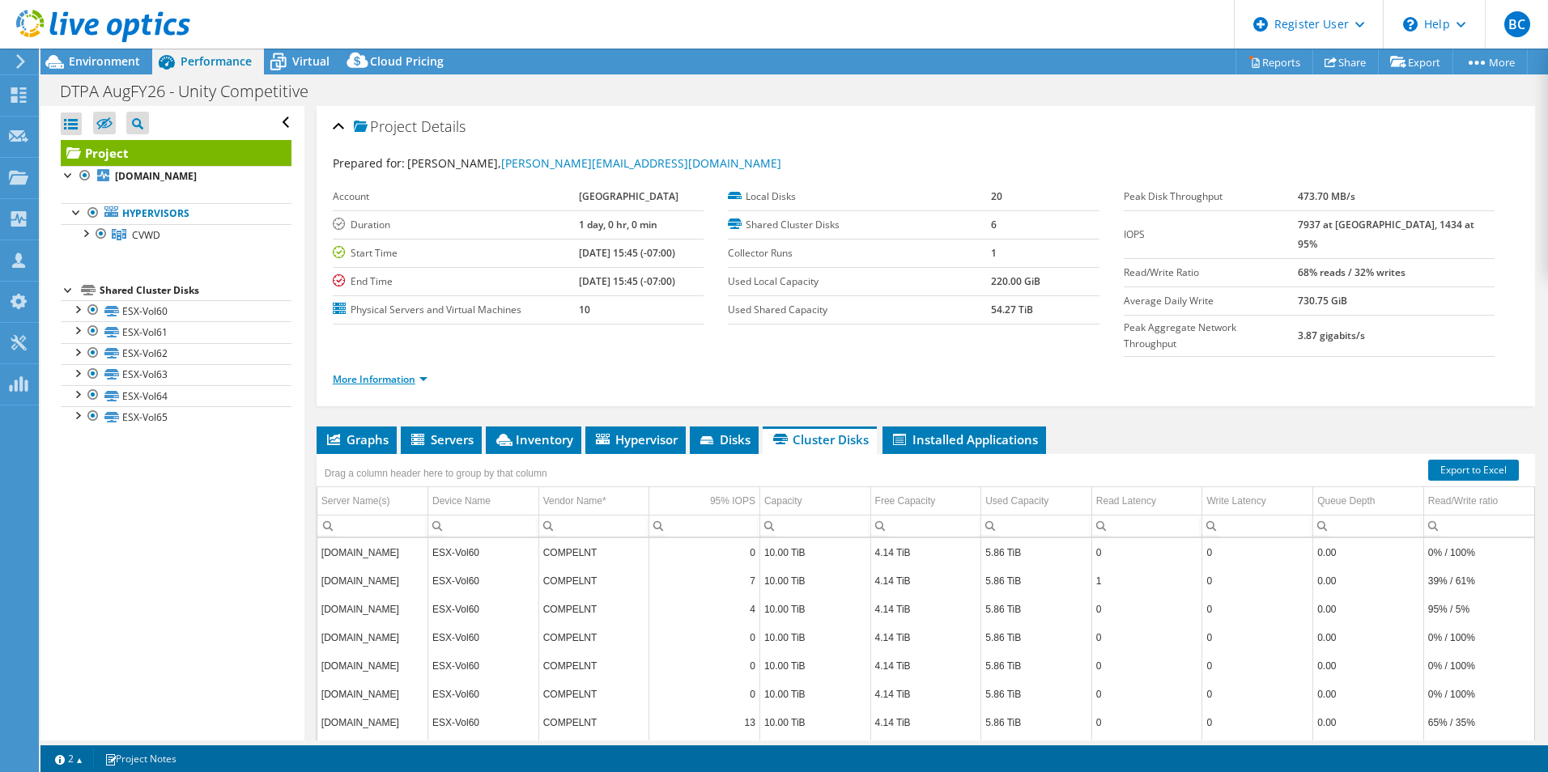
click at [406, 372] on link "More Information" at bounding box center [380, 379] width 95 height 14
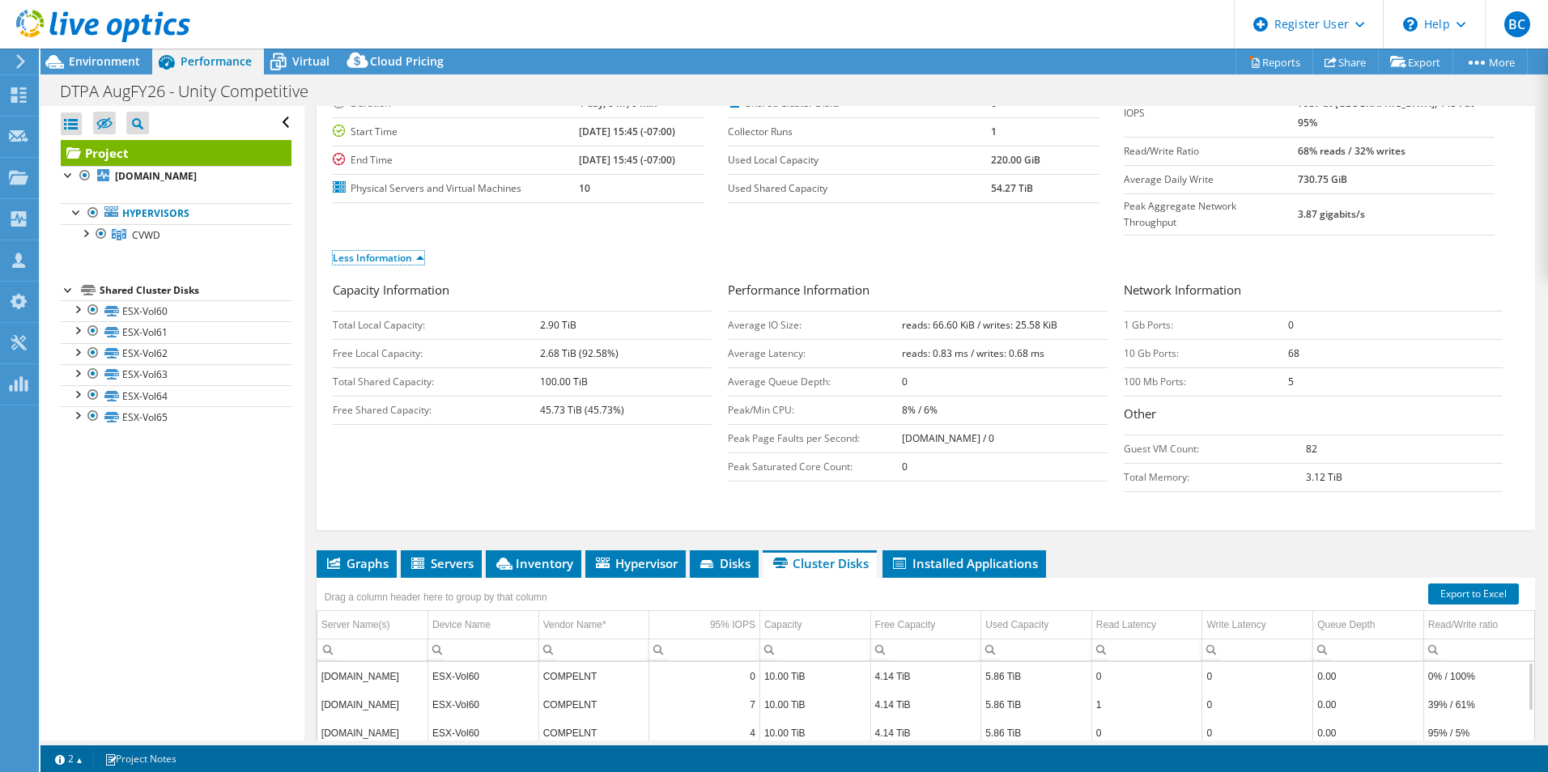
scroll to position [243, 0]
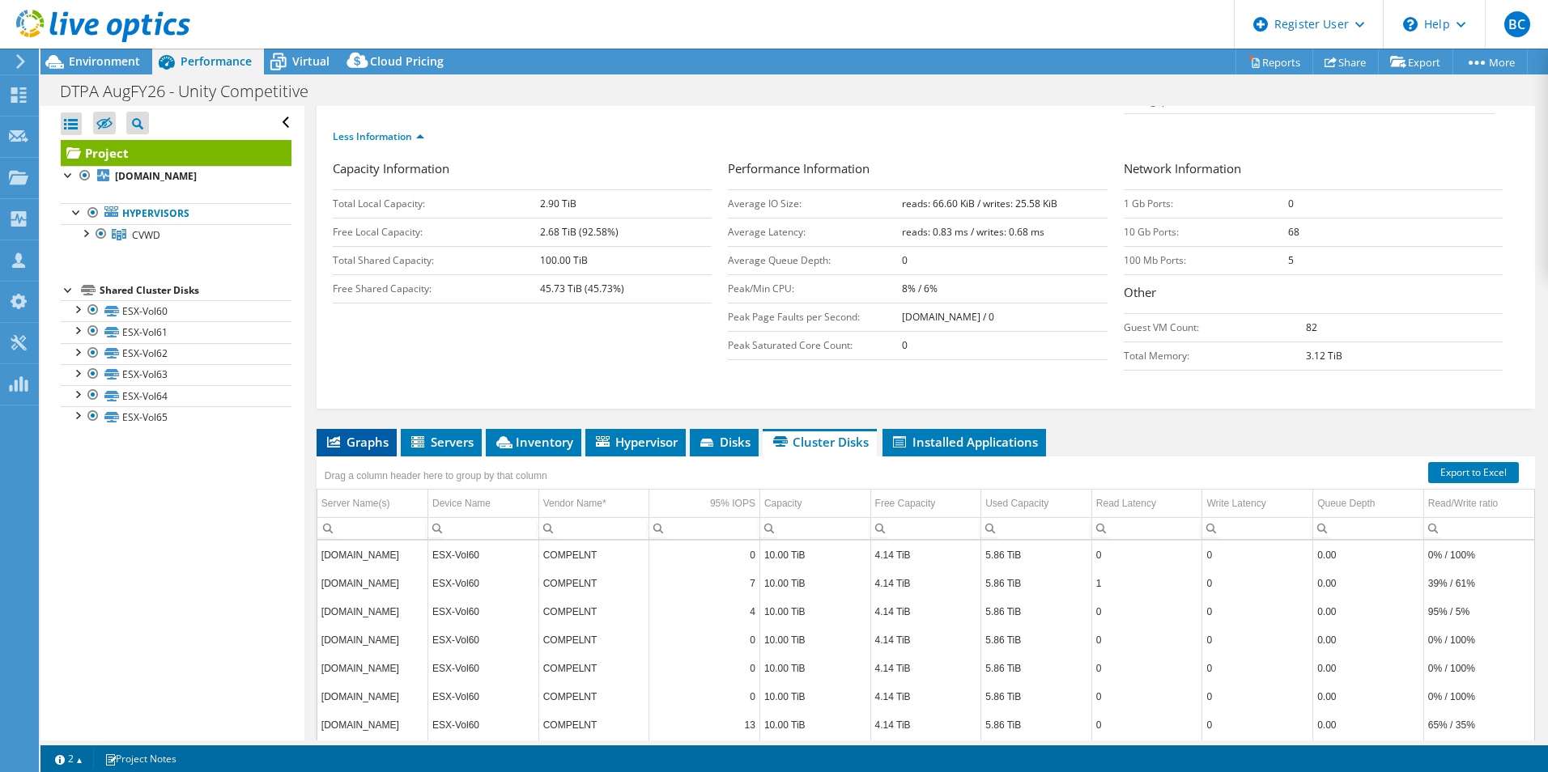
click at [345, 429] on li "Graphs" at bounding box center [357, 443] width 80 height 28
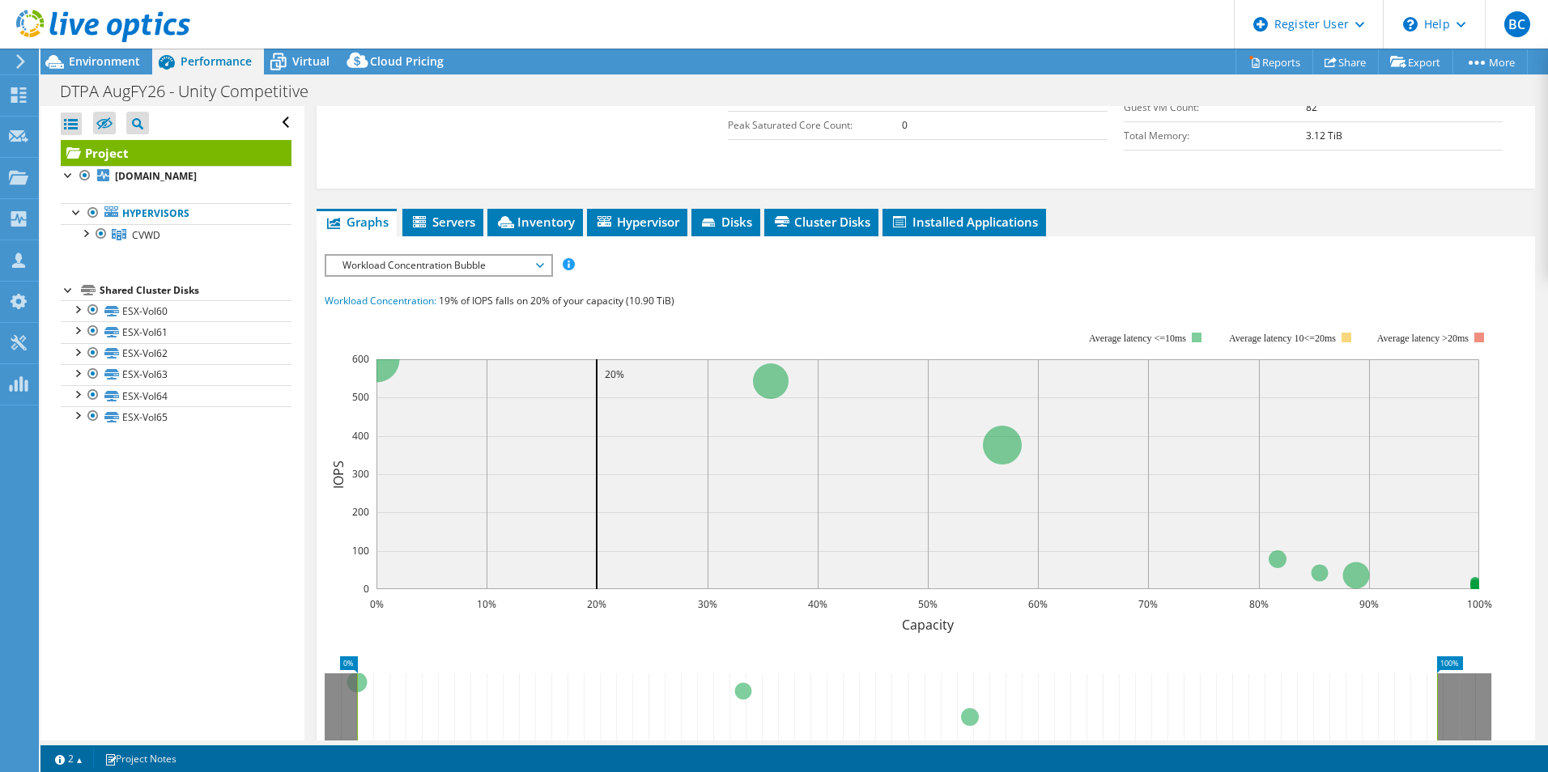
scroll to position [324, 0]
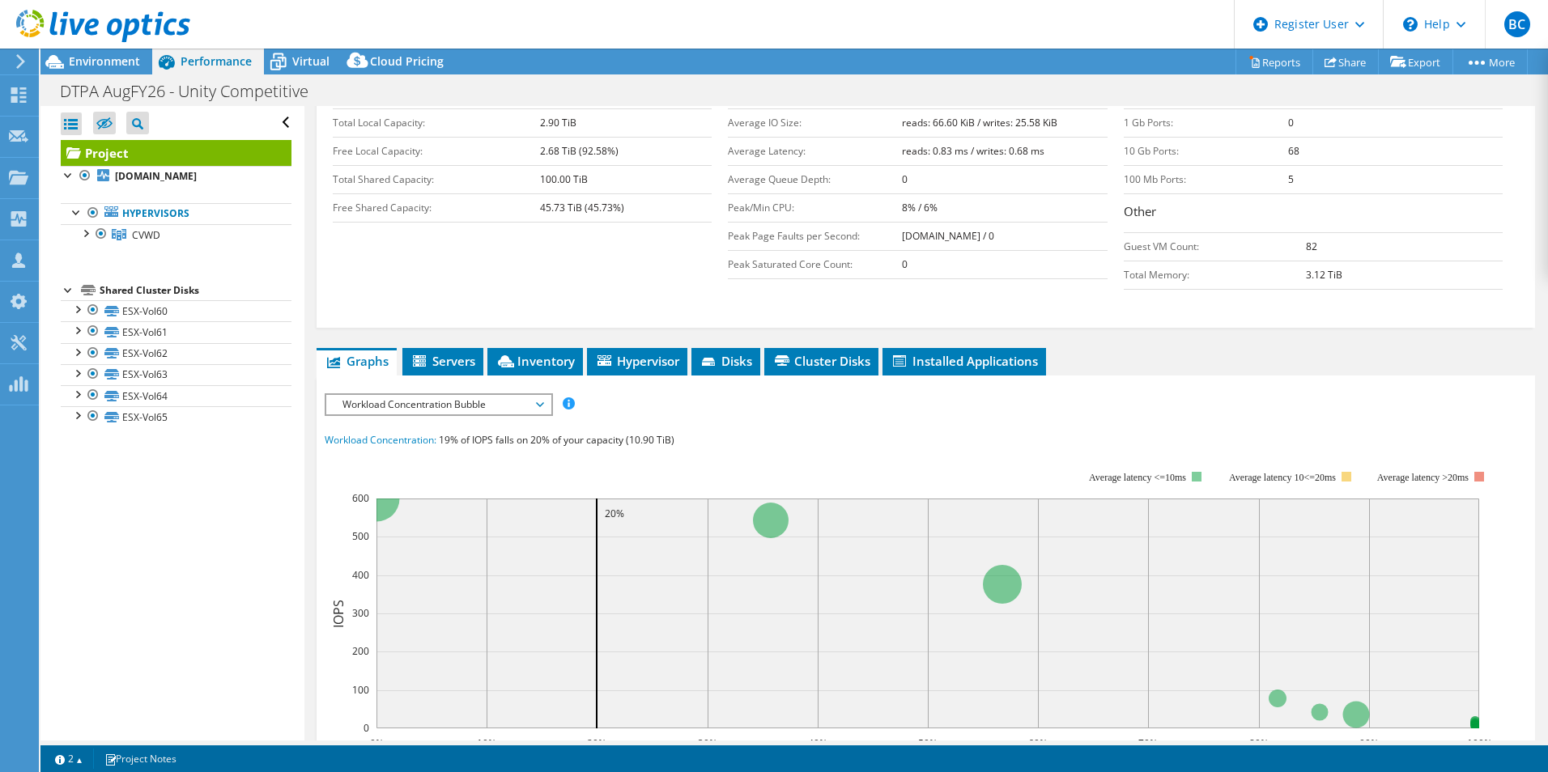
click at [410, 395] on span "Workload Concentration Bubble" at bounding box center [438, 404] width 208 height 19
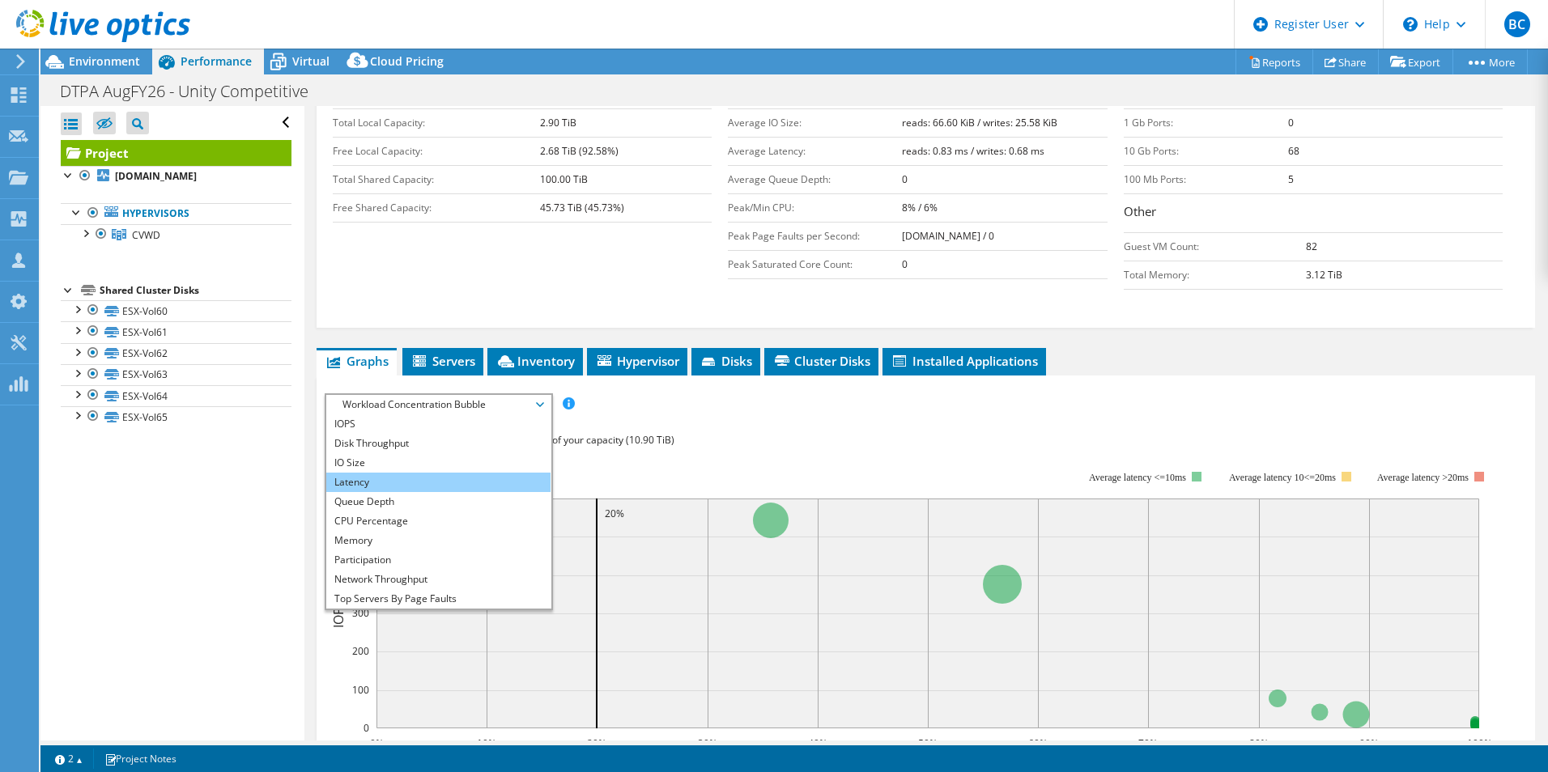
click at [410, 473] on li "Latency" at bounding box center [438, 482] width 224 height 19
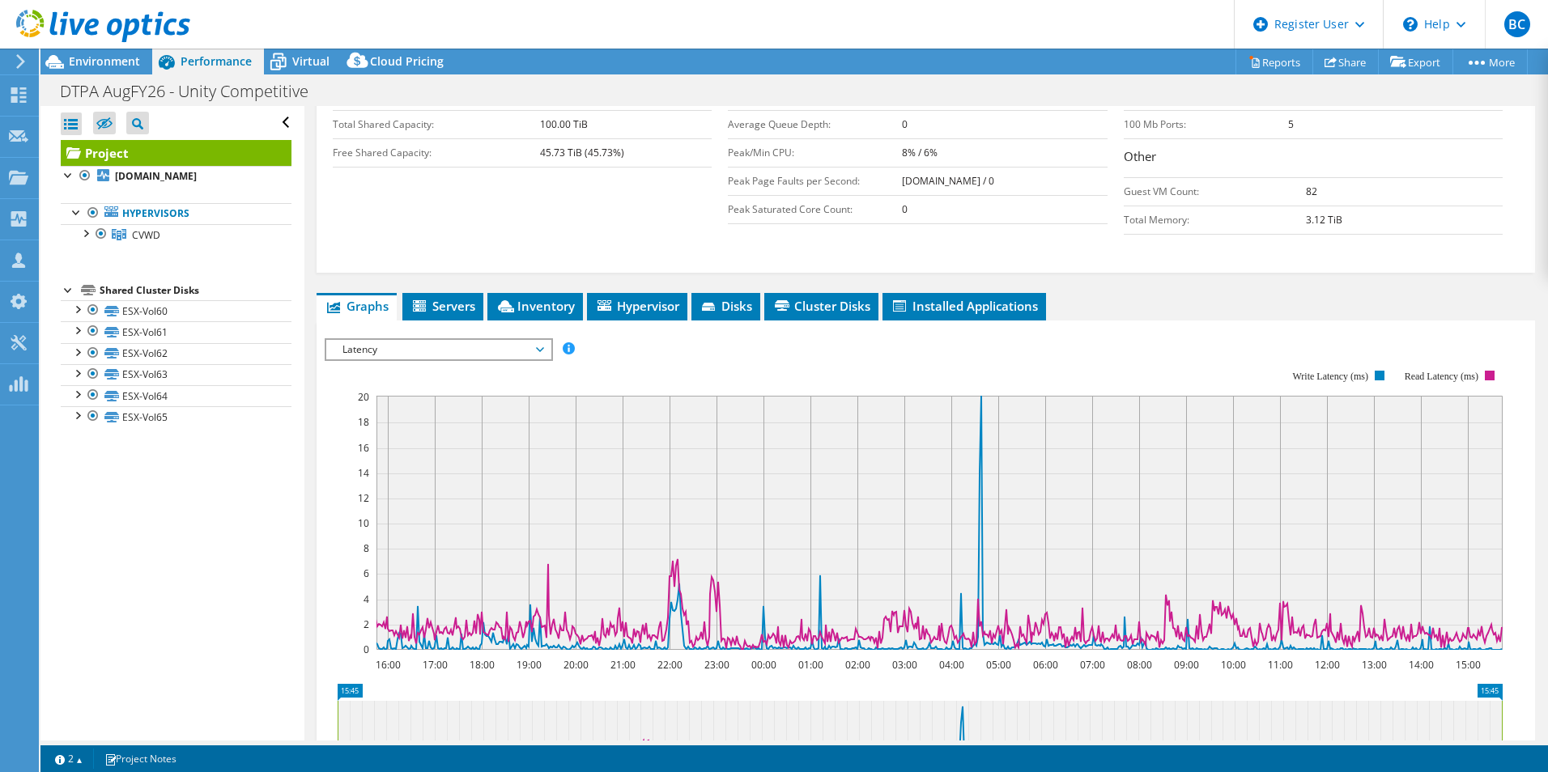
scroll to position [405, 0]
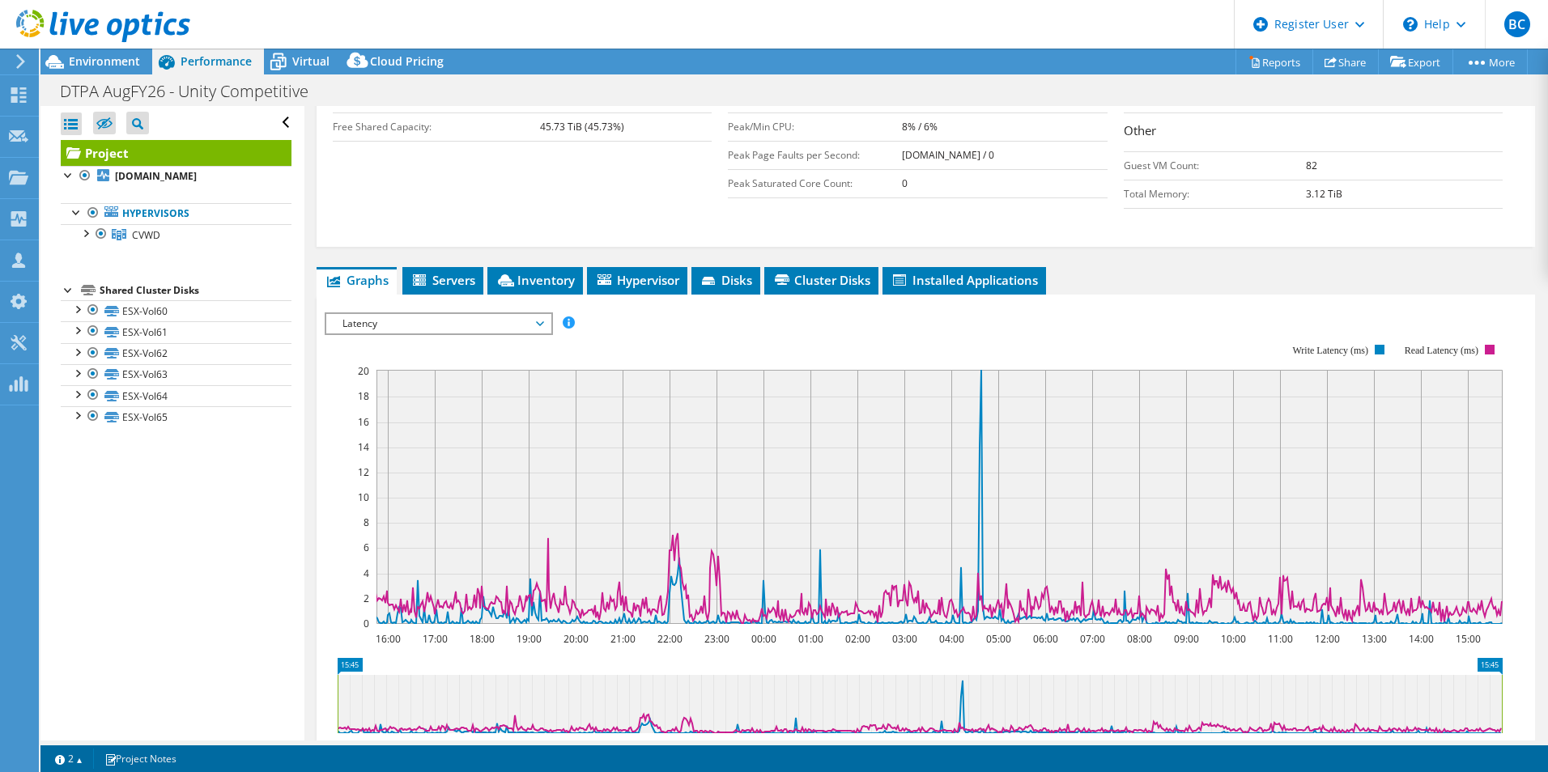
click at [819, 330] on rect at bounding box center [914, 484] width 1178 height 324
click at [513, 314] on span "Latency" at bounding box center [438, 323] width 208 height 19
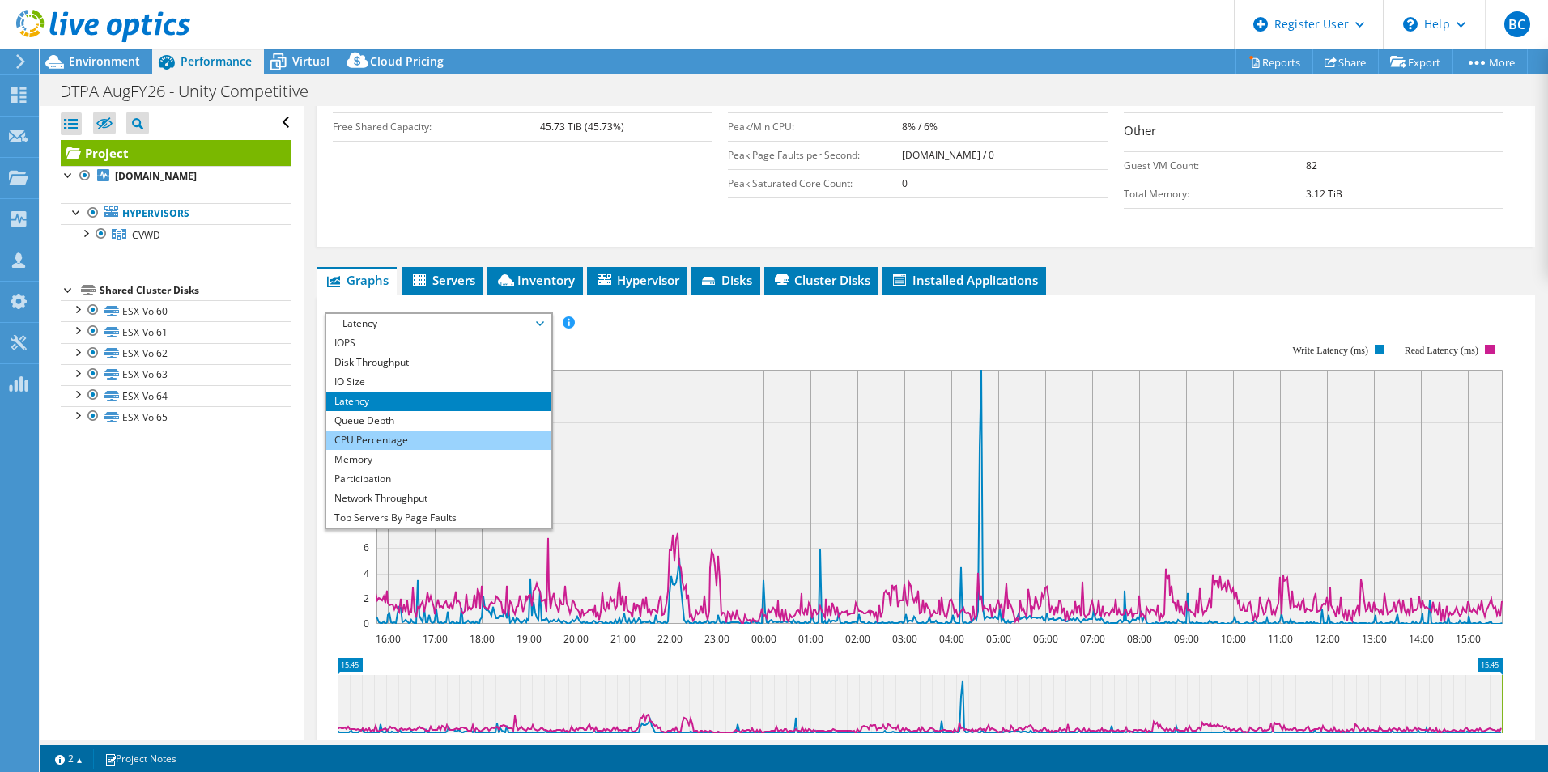
click at [475, 431] on li "CPU Percentage" at bounding box center [438, 440] width 224 height 19
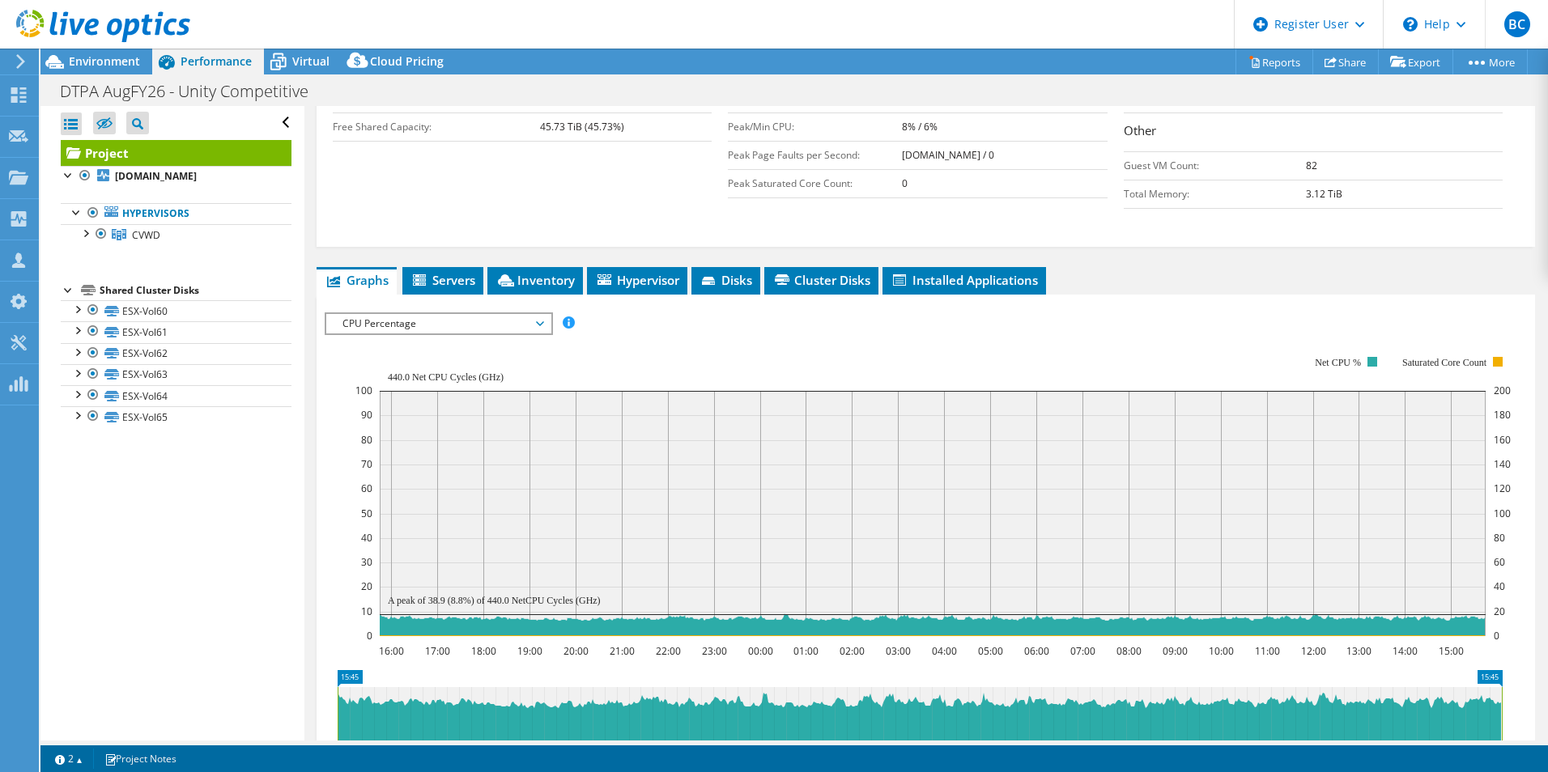
click at [477, 314] on span "CPU Percentage" at bounding box center [438, 323] width 208 height 19
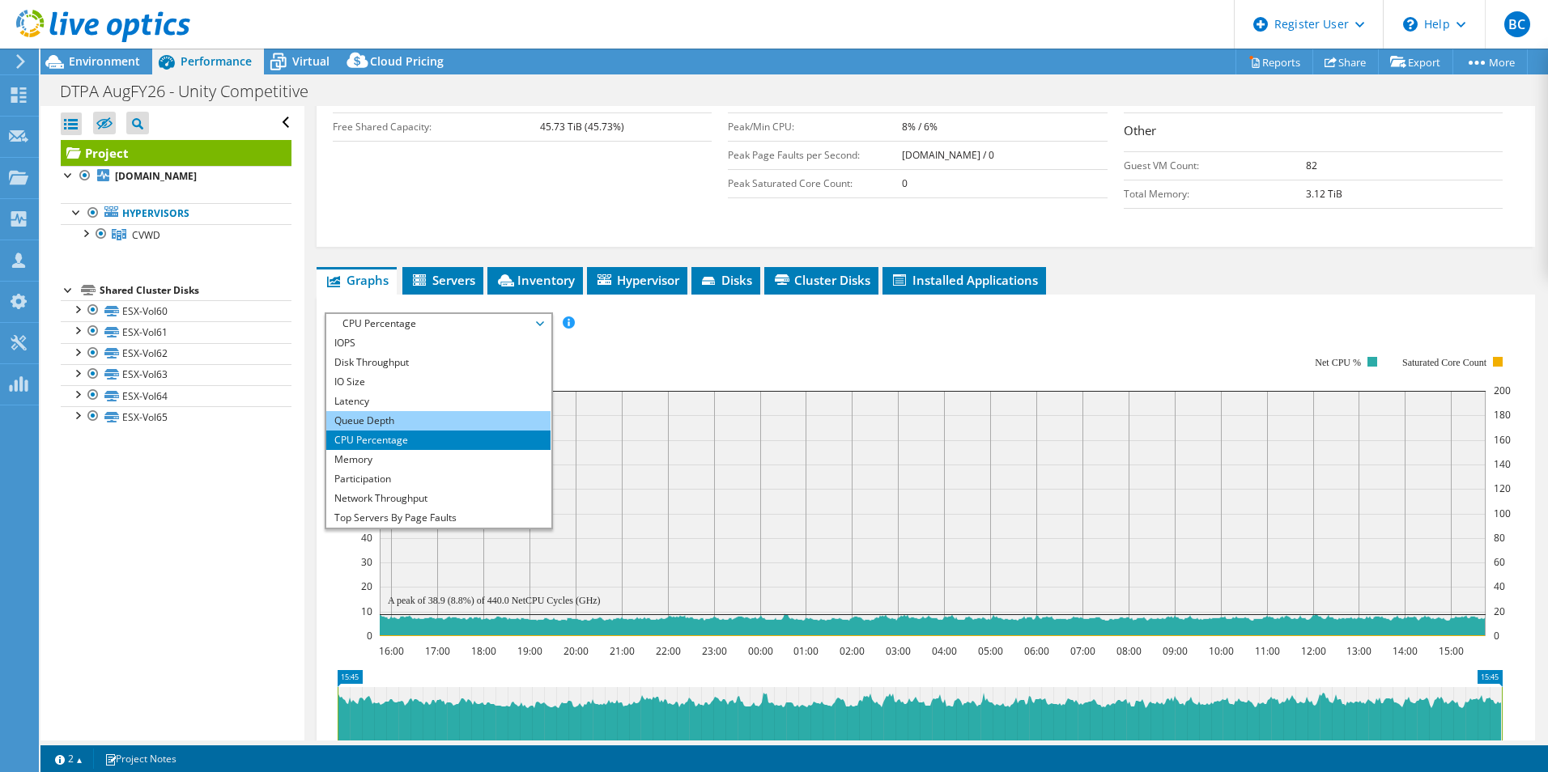
click at [443, 411] on li "Queue Depth" at bounding box center [438, 420] width 224 height 19
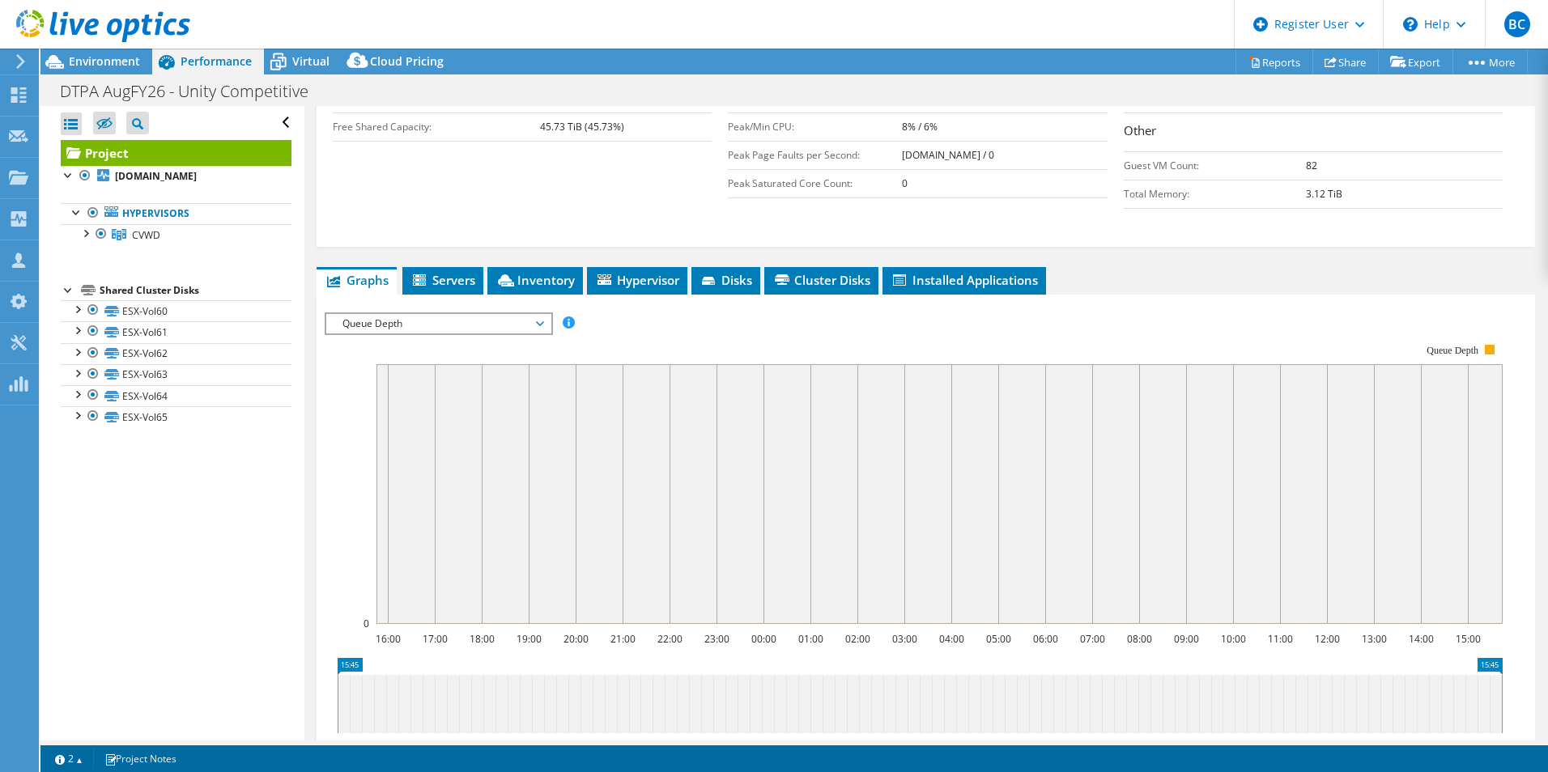
click at [481, 314] on span "Queue Depth" at bounding box center [438, 323] width 208 height 19
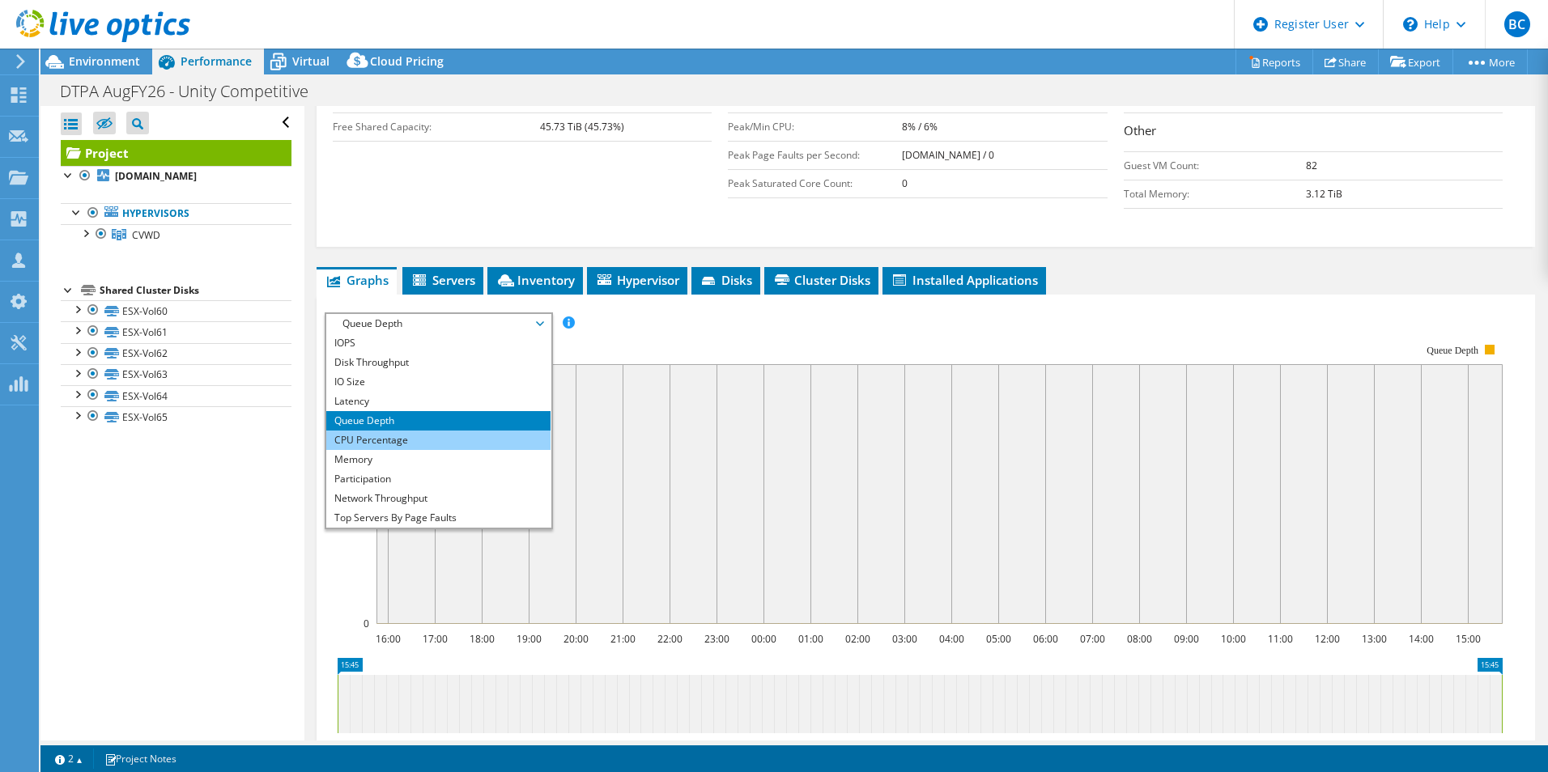
click at [433, 431] on li "CPU Percentage" at bounding box center [438, 440] width 224 height 19
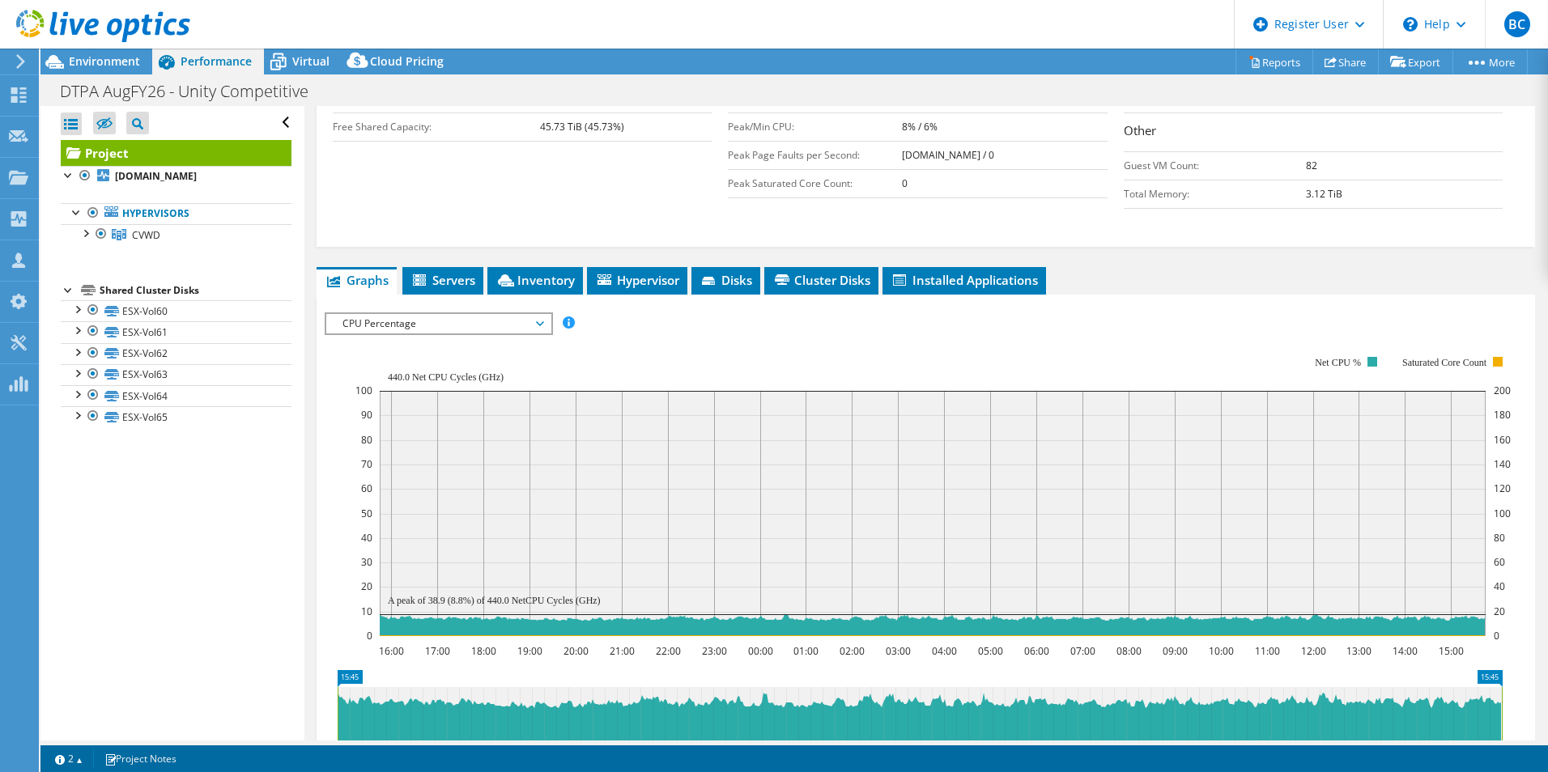
click at [484, 314] on span "CPU Percentage" at bounding box center [438, 323] width 208 height 19
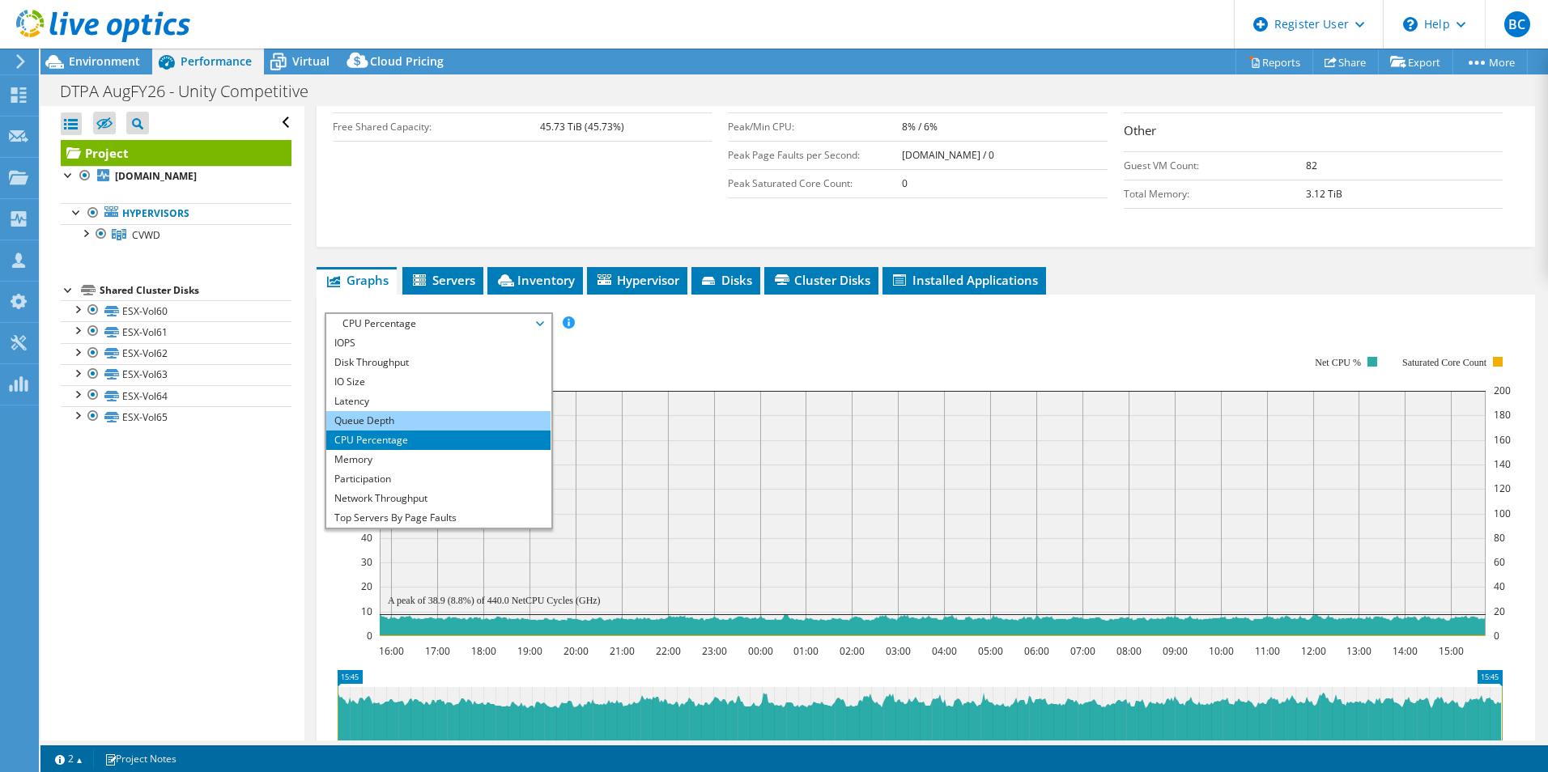
click at [436, 411] on li "Queue Depth" at bounding box center [438, 420] width 224 height 19
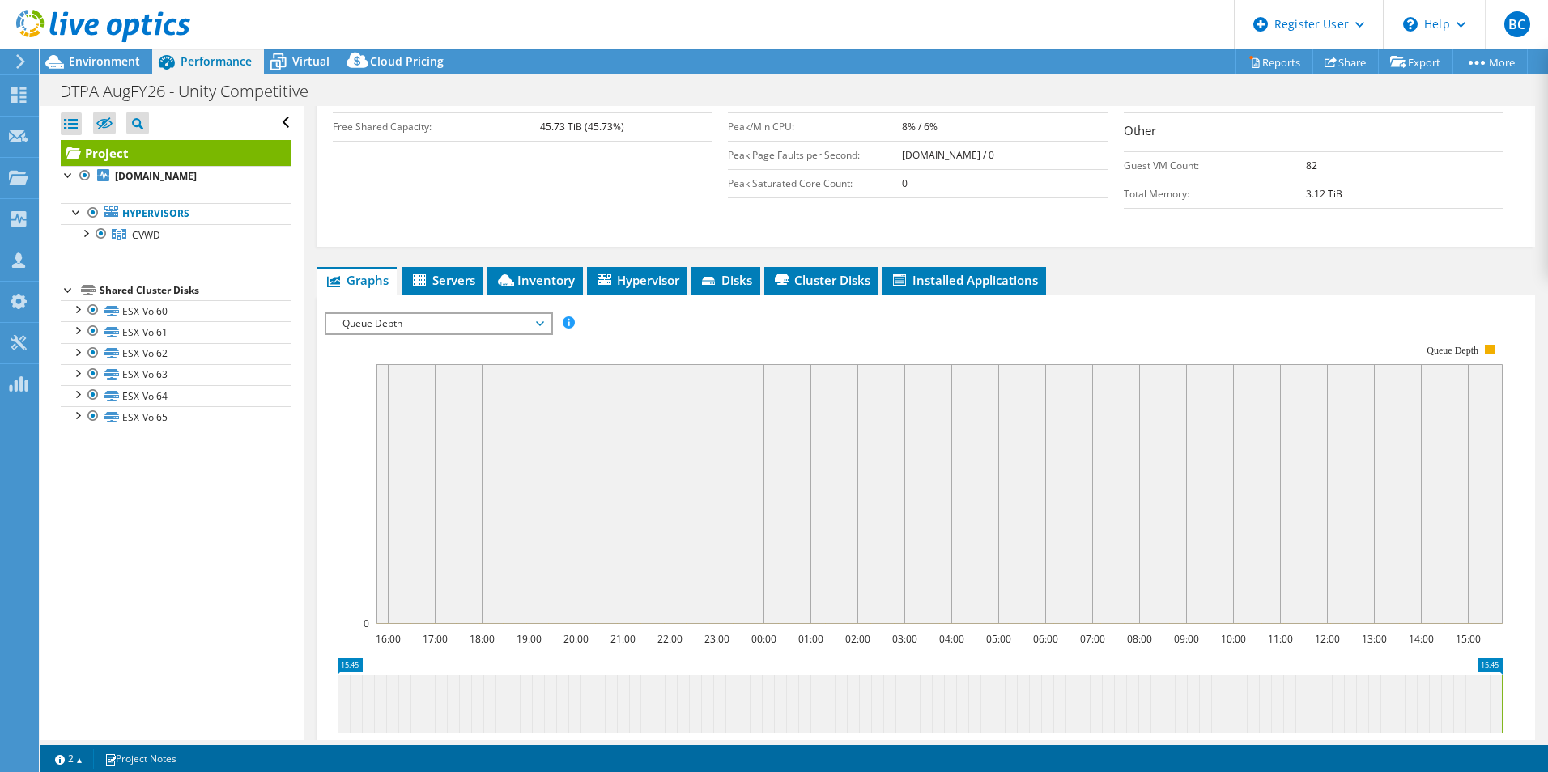
click at [419, 314] on span "Queue Depth" at bounding box center [438, 323] width 208 height 19
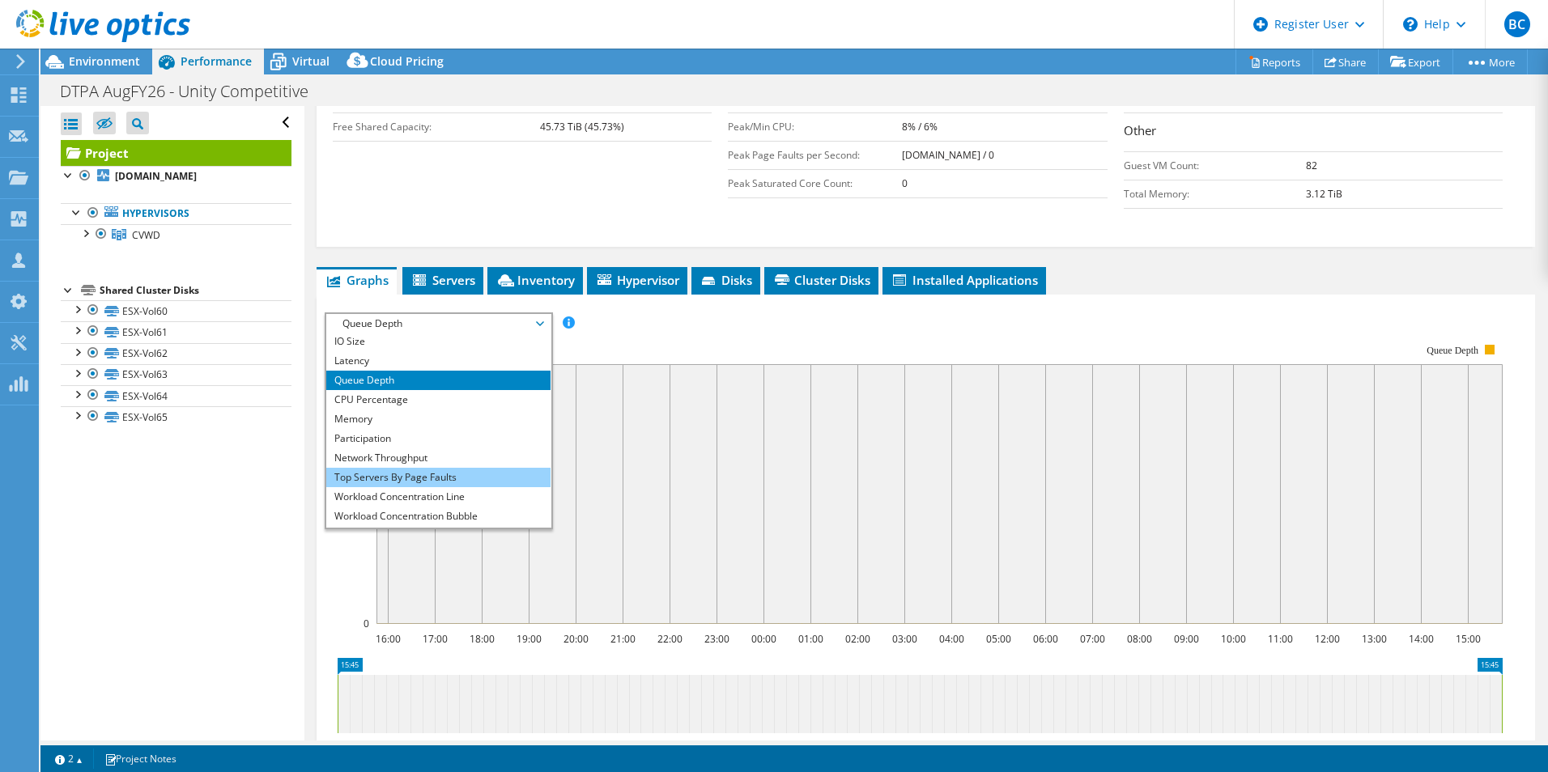
scroll to position [58, 0]
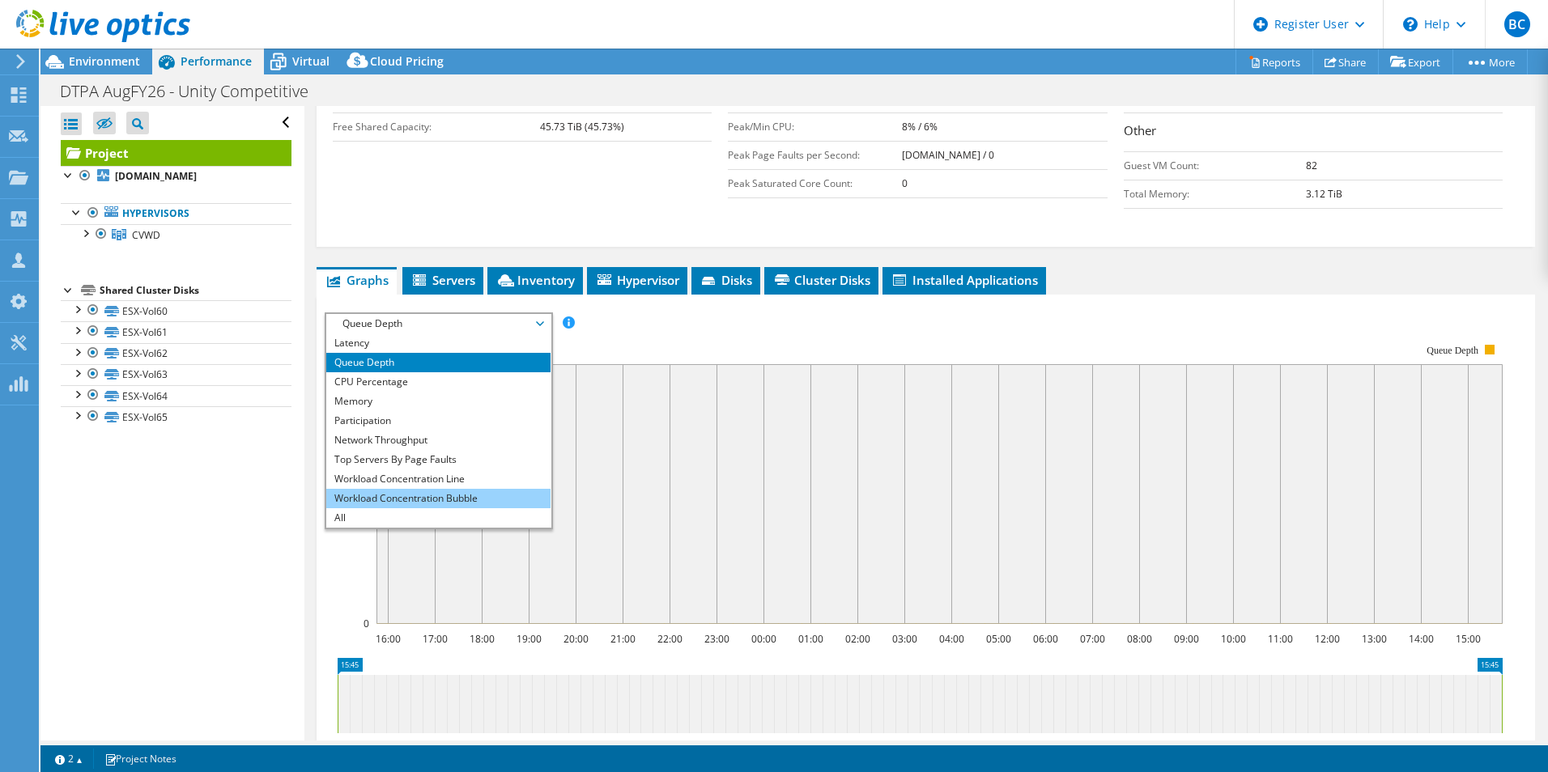
click at [491, 489] on li "Workload Concentration Bubble" at bounding box center [438, 498] width 224 height 19
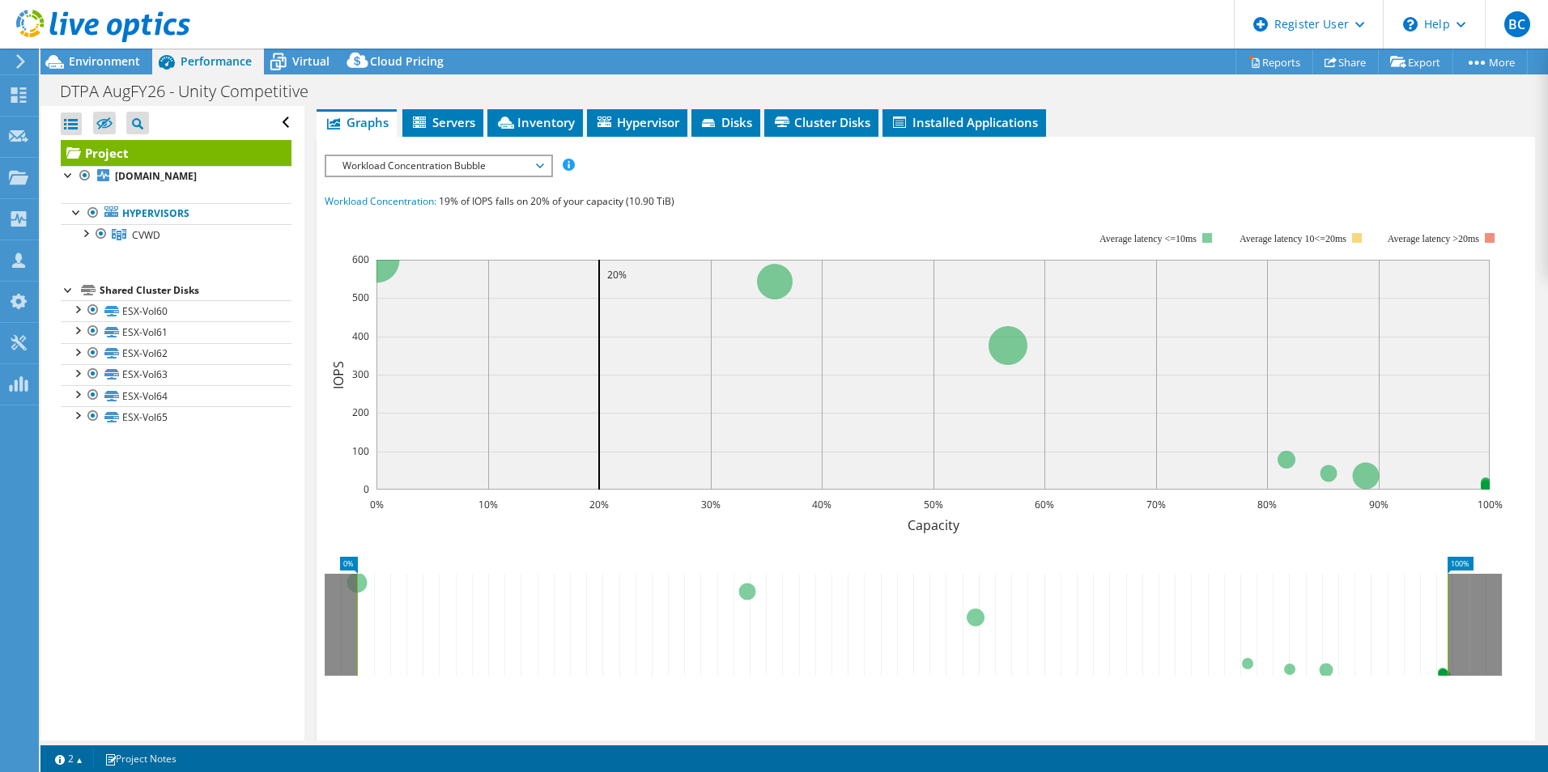
scroll to position [567, 0]
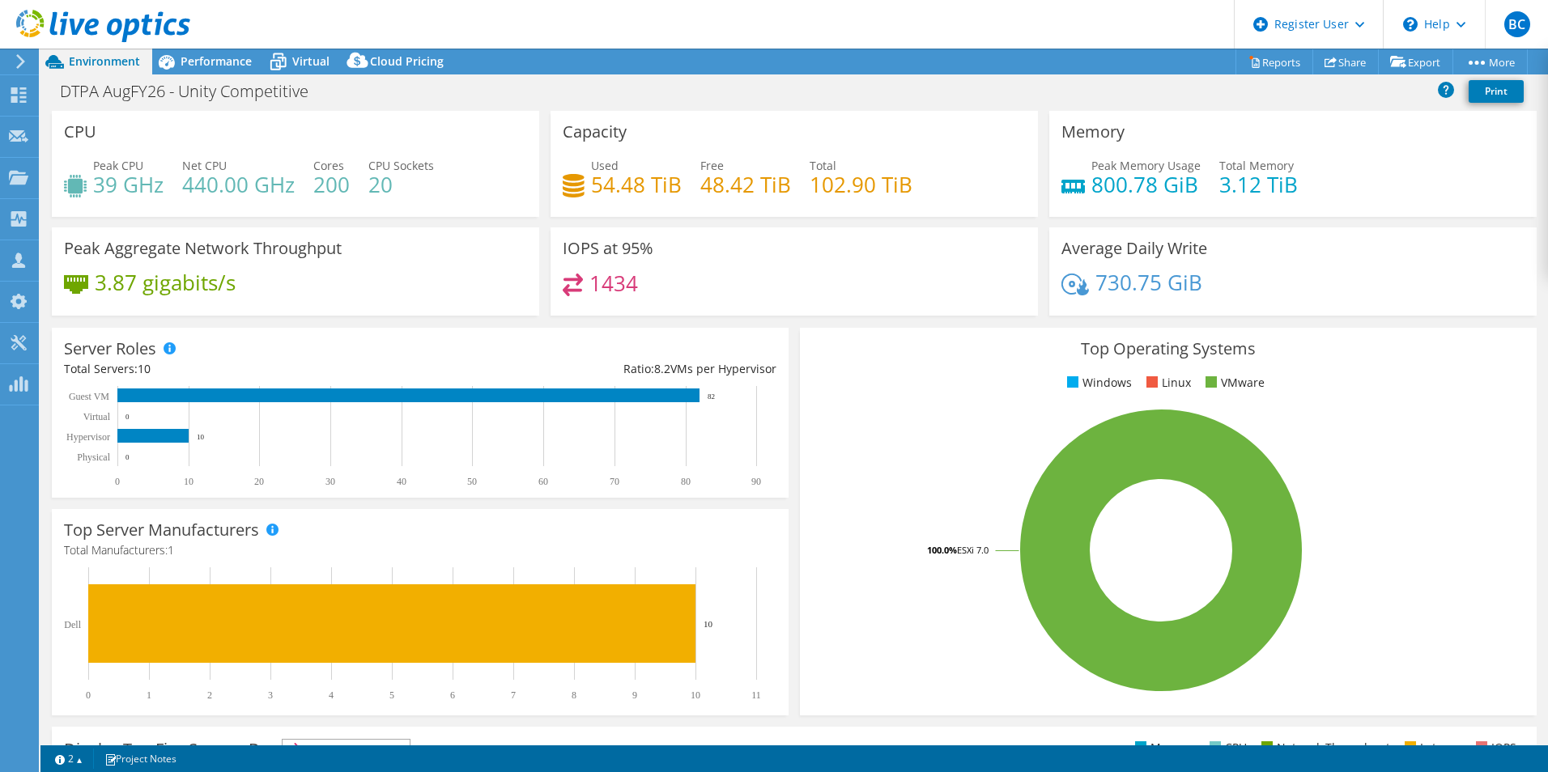
select select "USD"
click at [193, 63] on span "Performance" at bounding box center [216, 60] width 71 height 15
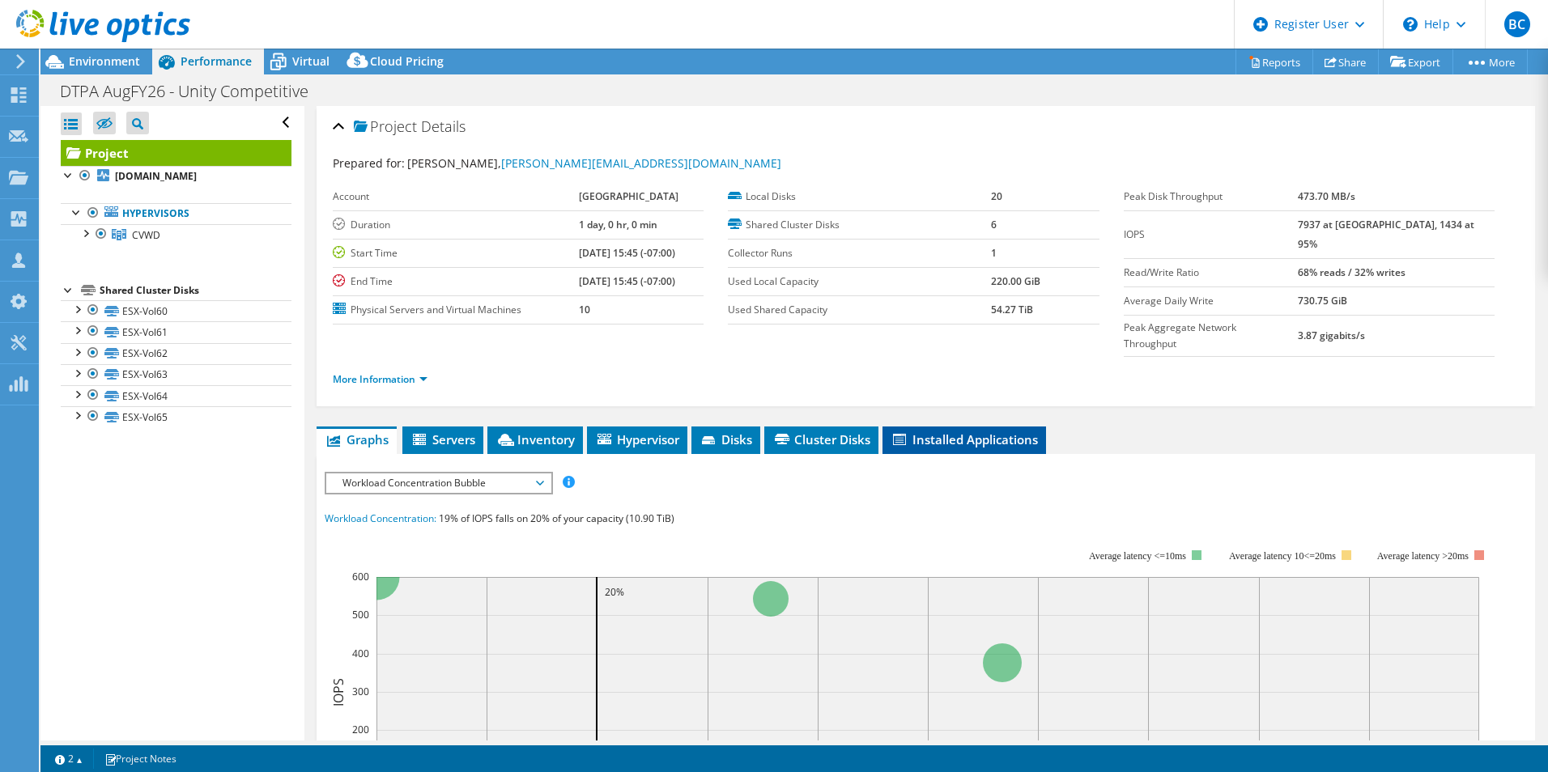
click at [934, 432] on span "Installed Applications" at bounding box center [964, 440] width 147 height 16
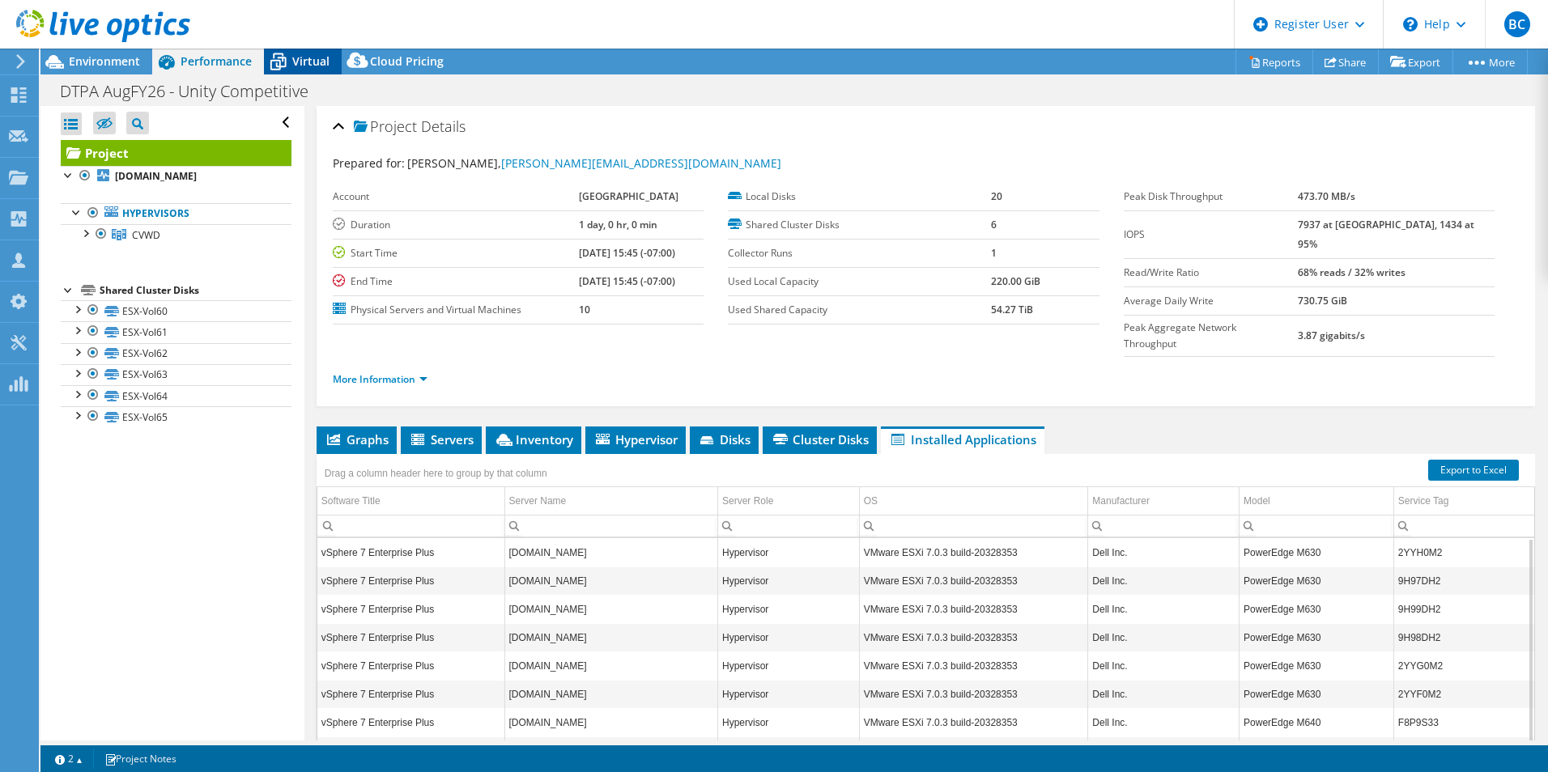
click at [311, 62] on span "Virtual" at bounding box center [310, 60] width 37 height 15
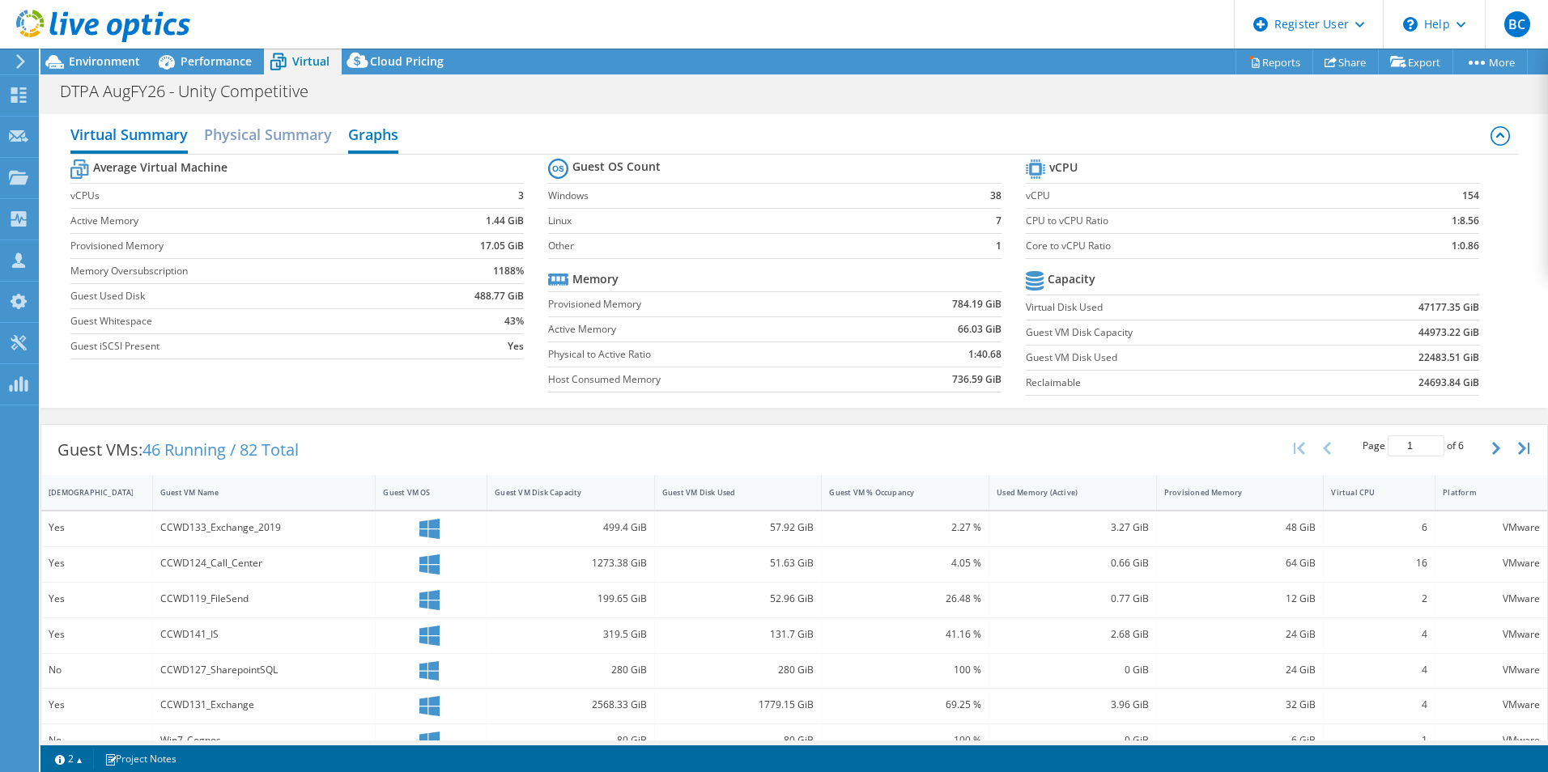
click at [368, 130] on h2 "Graphs" at bounding box center [373, 136] width 50 height 36
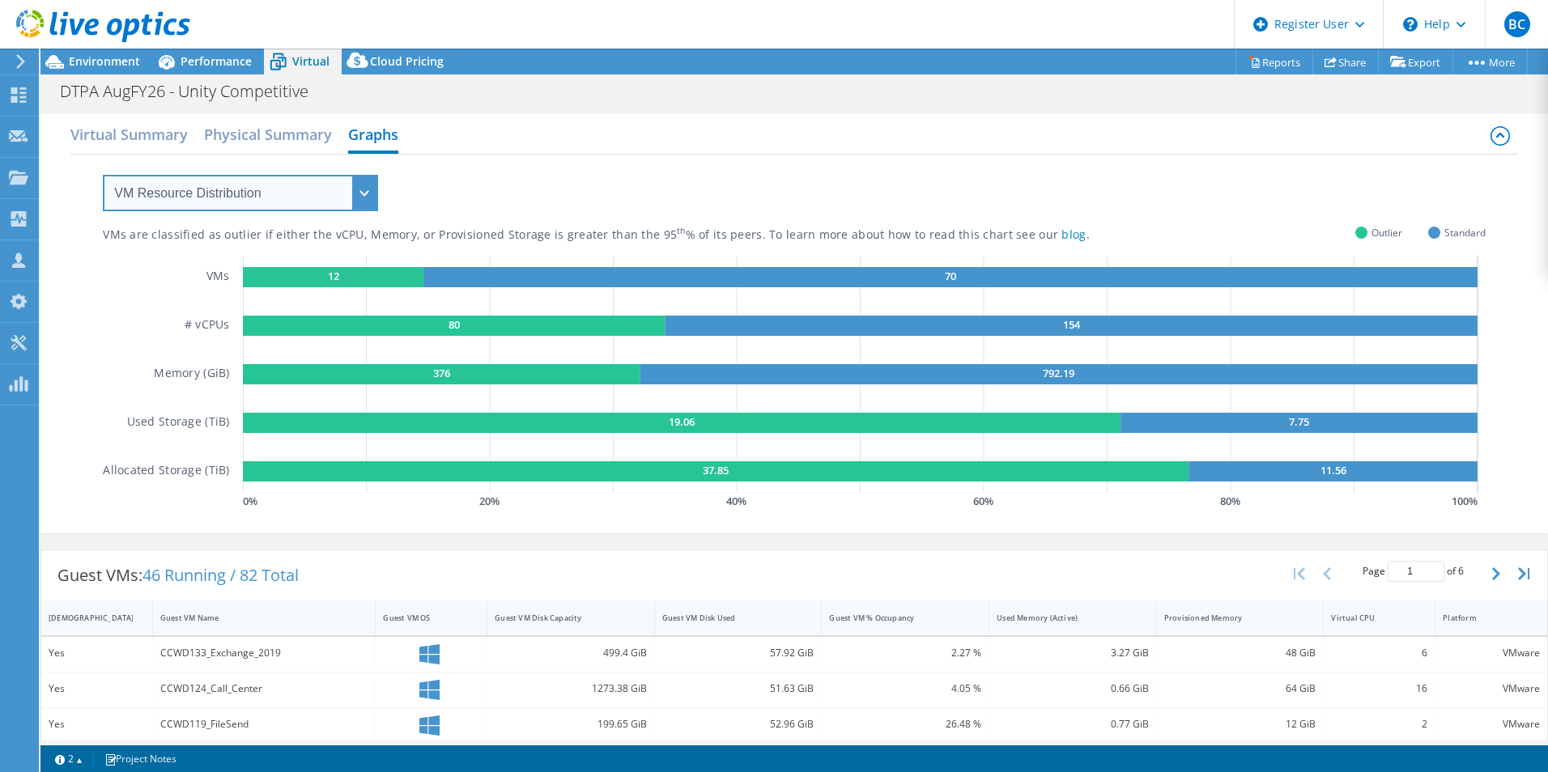
click at [308, 175] on select "VM Resource Distribution Provisioning Contrast Over Provisioning" at bounding box center [240, 193] width 275 height 36
click at [103, 175] on select "VM Resource Distribution Provisioning Contrast Over Provisioning" at bounding box center [240, 193] width 275 height 36
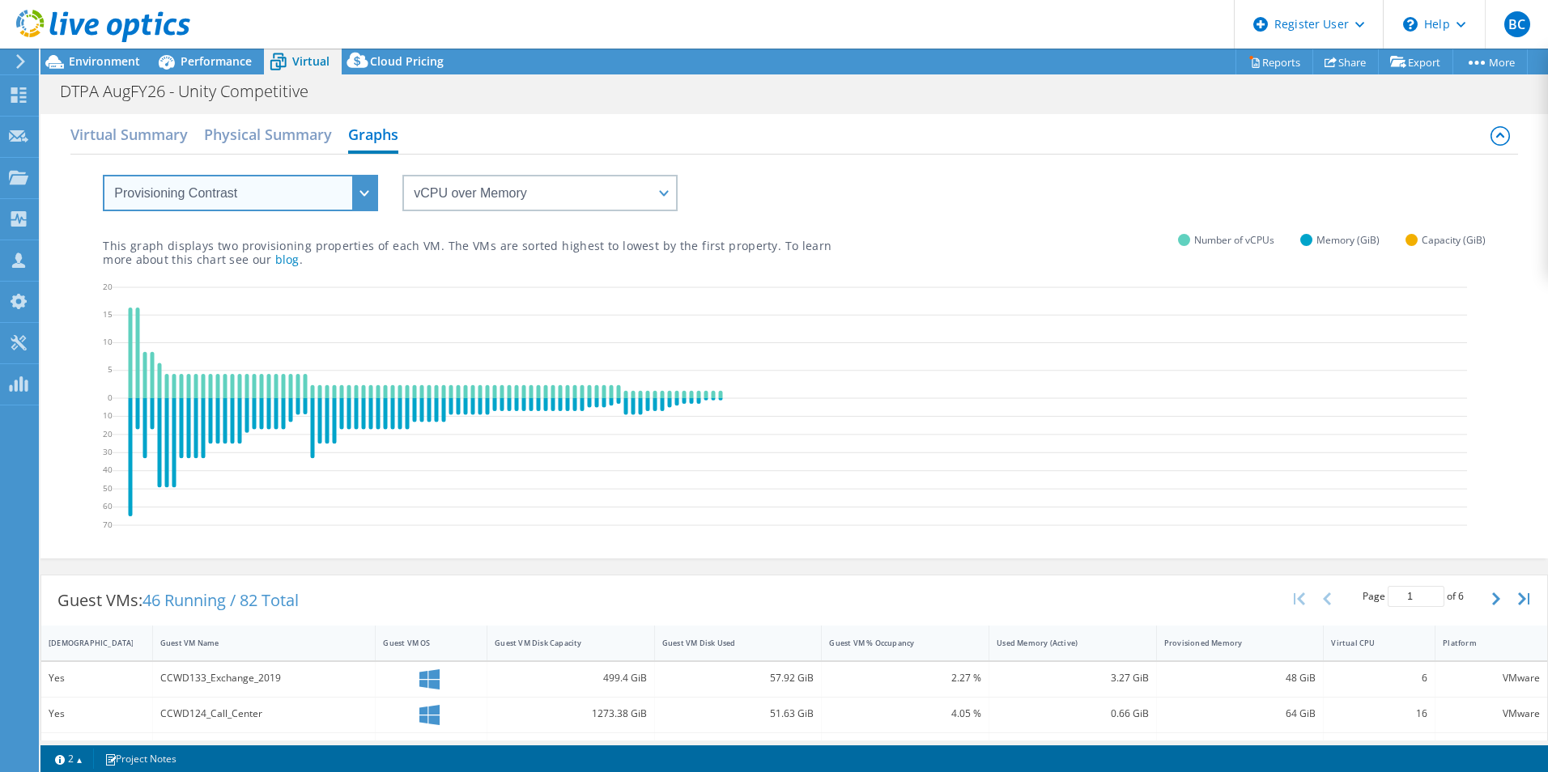
click at [290, 207] on select "VM Resource Distribution Provisioning Contrast Over Provisioning" at bounding box center [240, 193] width 275 height 36
select select "Over Provisioning"
click at [103, 175] on select "VM Resource Distribution Provisioning Contrast Over Provisioning" at bounding box center [240, 193] width 275 height 36
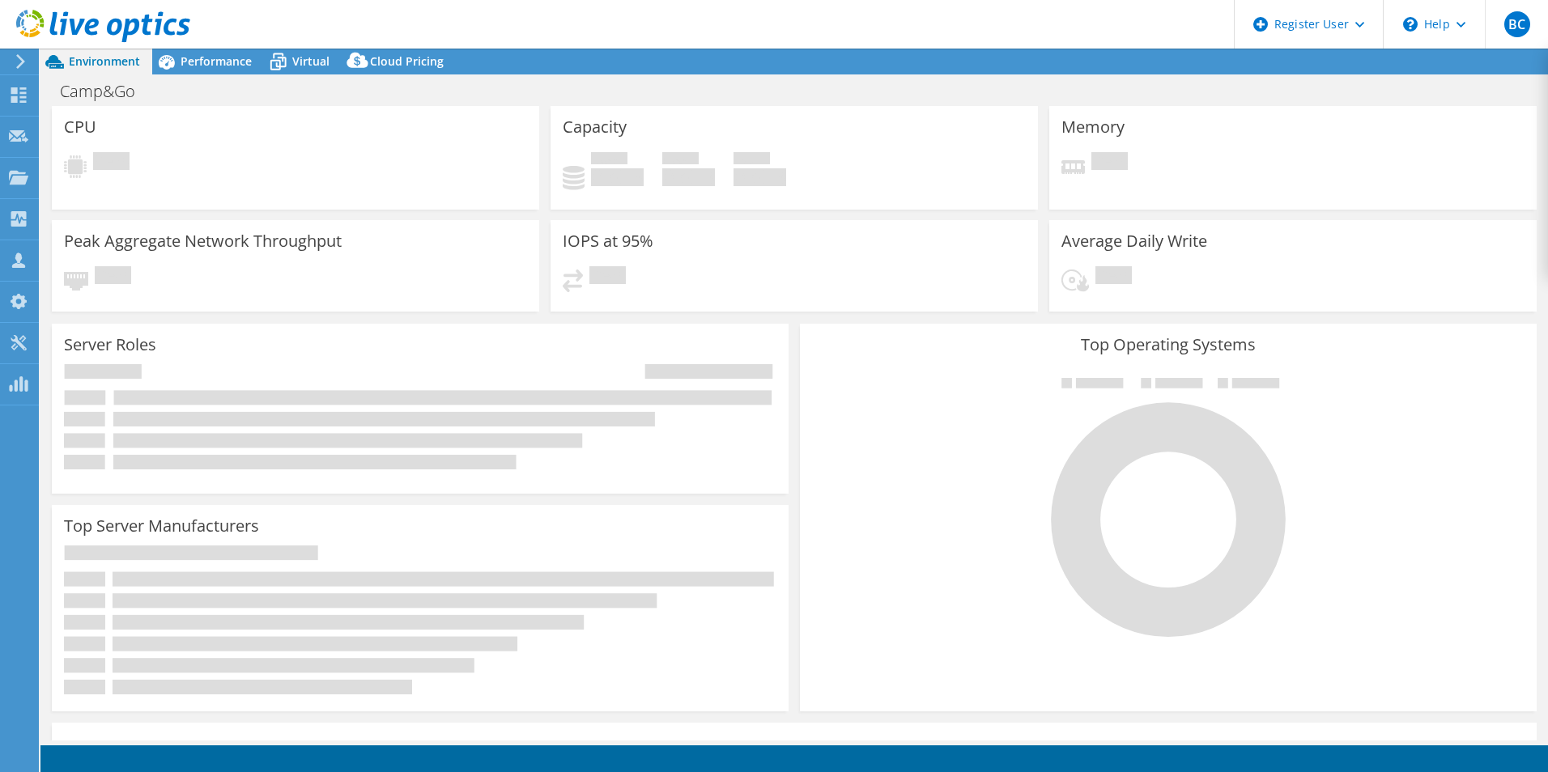
select select "USEast"
select select "USD"
